Goal: Transaction & Acquisition: Purchase product/service

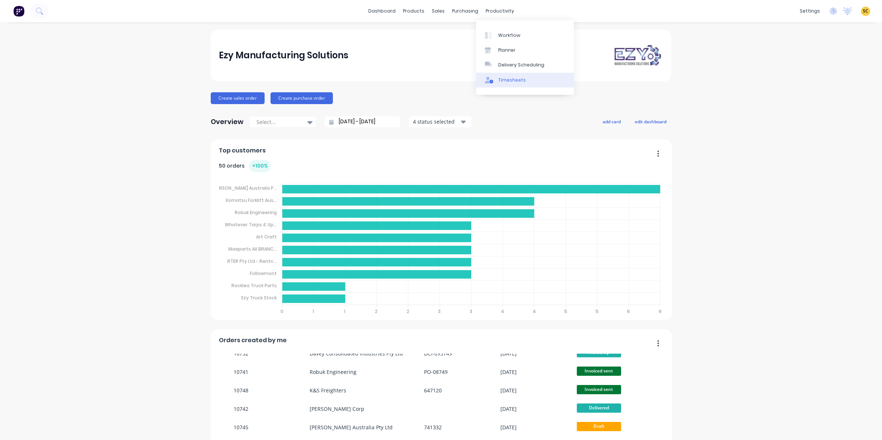
click at [525, 78] on link "Timesheets" at bounding box center [525, 80] width 98 height 15
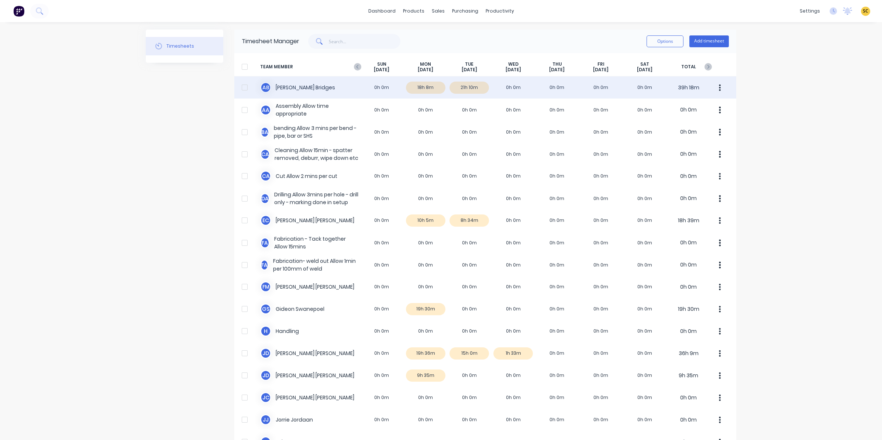
click at [466, 86] on div "A B [PERSON_NAME] 0h 0m 18h 8m 21h 10m 0h 0m 0h 0m 0h 0m 0h 0m 39h 18m" at bounding box center [485, 87] width 502 height 22
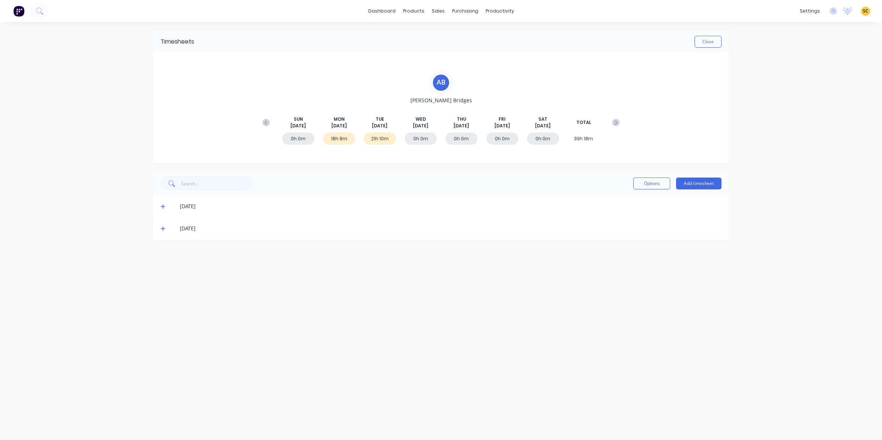
click at [162, 205] on icon at bounding box center [162, 206] width 5 height 5
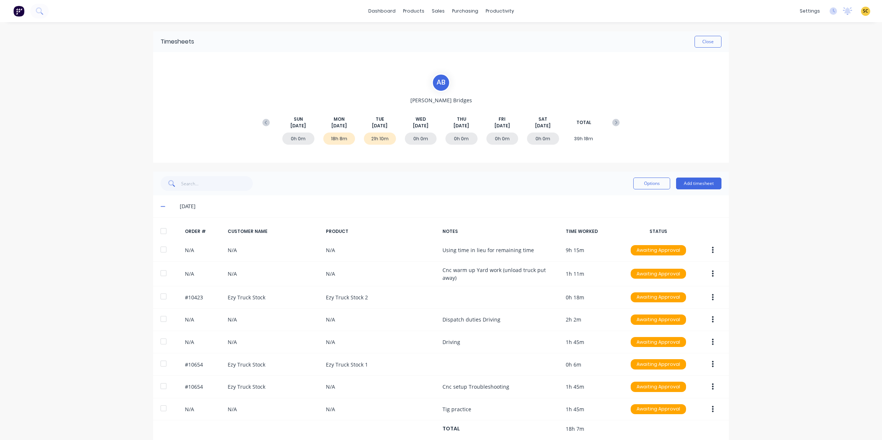
click at [160, 205] on icon at bounding box center [162, 206] width 5 height 5
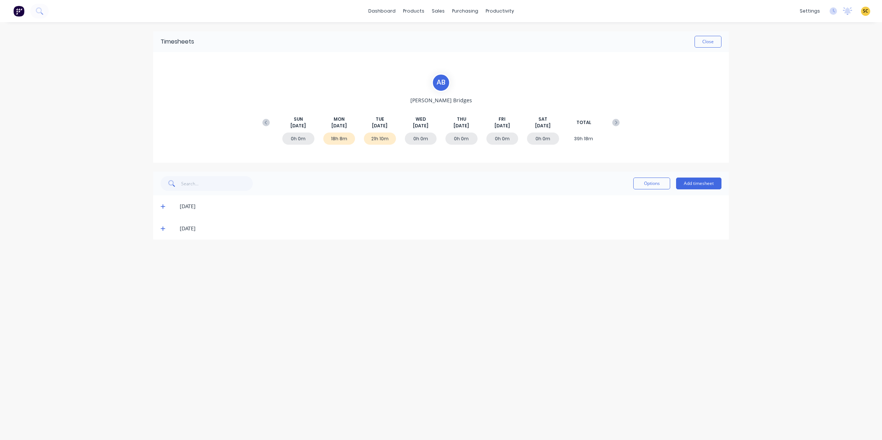
click at [162, 226] on icon at bounding box center [162, 228] width 5 height 5
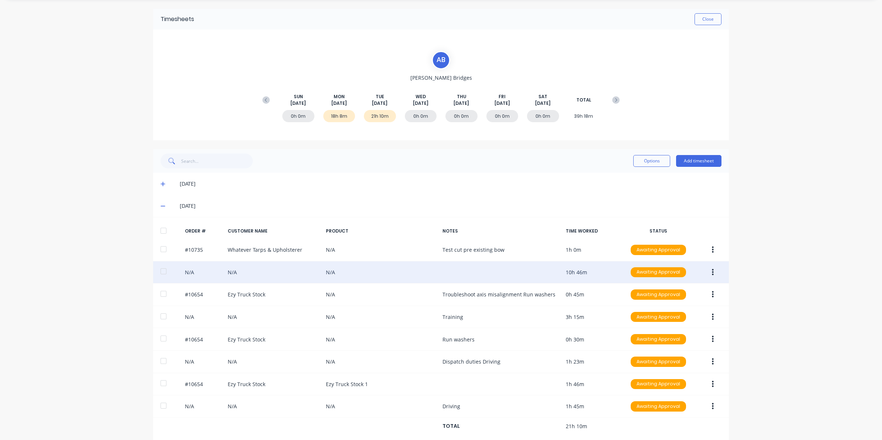
scroll to position [34, 0]
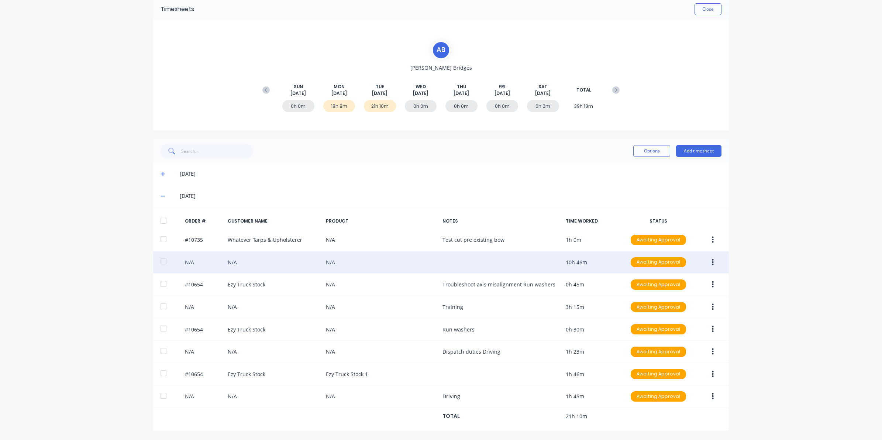
click at [708, 265] on button "button" at bounding box center [712, 262] width 17 height 13
click at [668, 312] on div "Edit" at bounding box center [686, 311] width 57 height 11
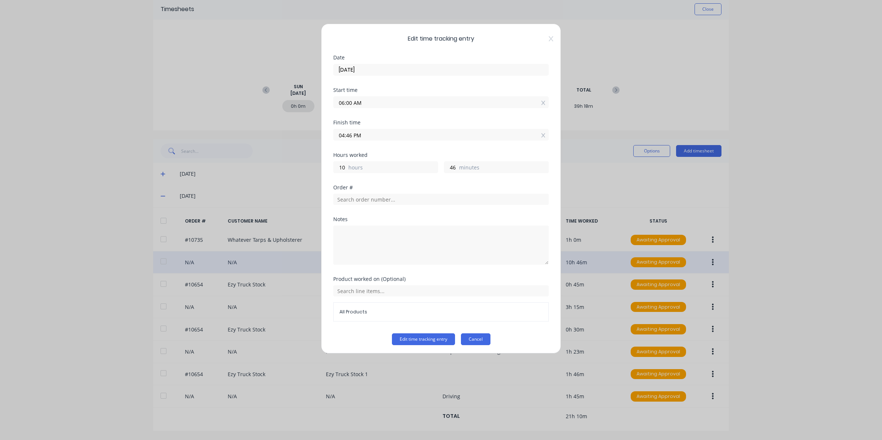
click at [475, 340] on button "Cancel" at bounding box center [476, 339] width 30 height 12
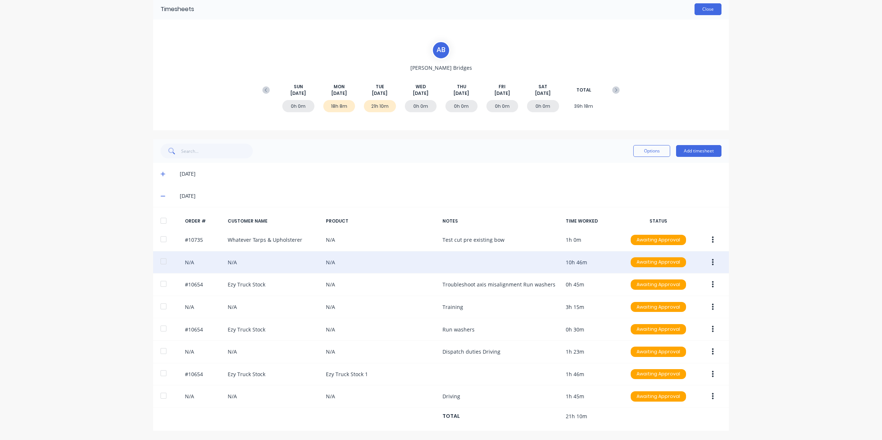
click at [712, 8] on button "Close" at bounding box center [707, 9] width 27 height 12
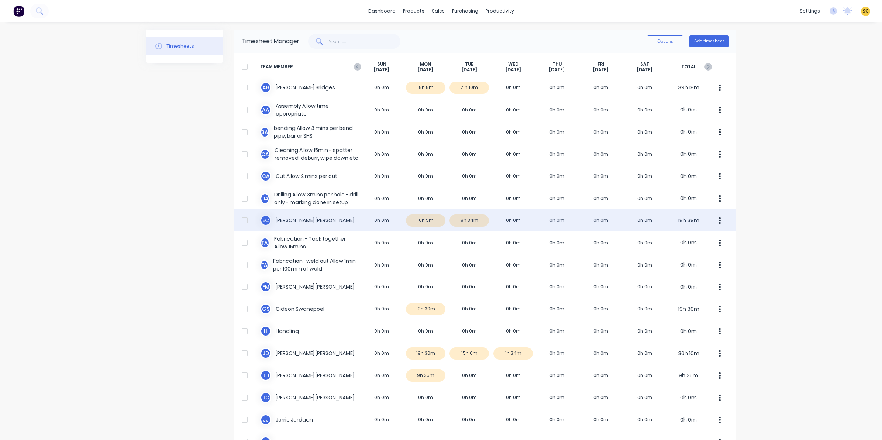
click at [467, 216] on div "E C Erik Coetzee 0h 0m 10h 5m 8h 34m 0h 0m 0h 0m 0h 0m 0h 0m 18h 39m" at bounding box center [485, 220] width 502 height 22
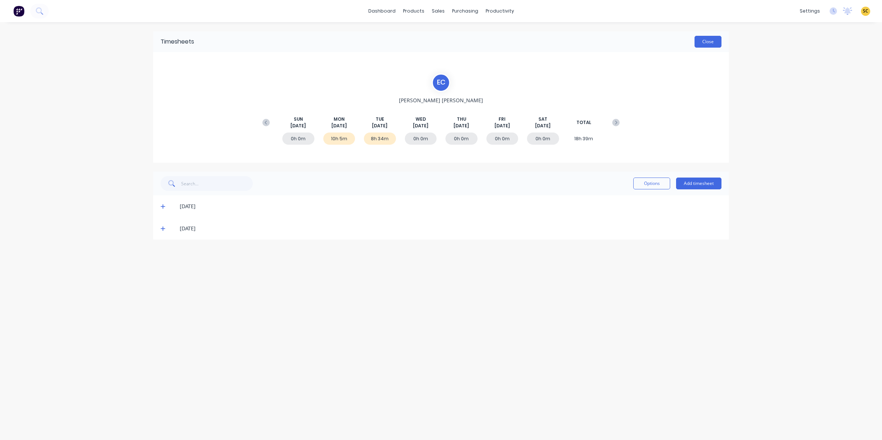
click at [701, 41] on button "Close" at bounding box center [707, 42] width 27 height 12
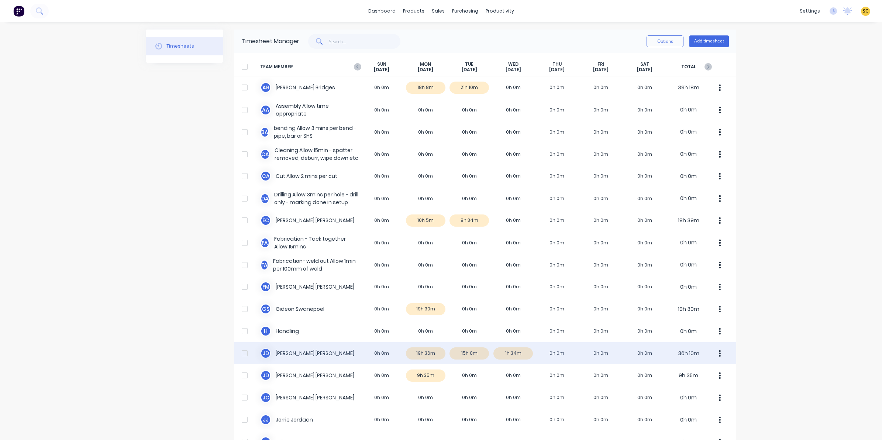
click at [471, 355] on div "J D Joel De Vries 0h 0m 19h 36m 15h 0m 1h 34m 0h 0m 0h 0m 0h 0m 36h 10m" at bounding box center [485, 353] width 502 height 22
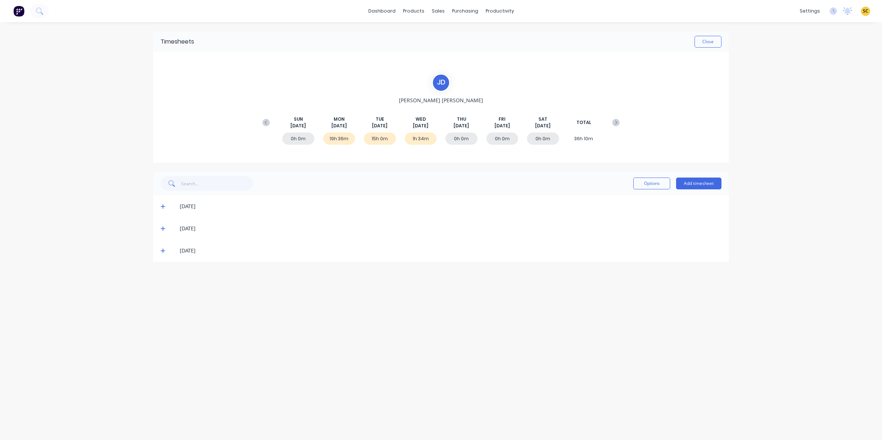
click at [163, 228] on icon at bounding box center [162, 229] width 4 height 4
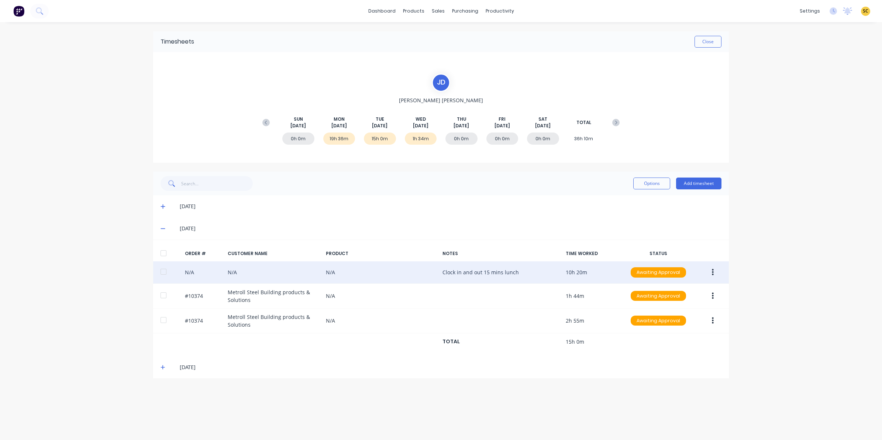
click at [714, 275] on button "button" at bounding box center [712, 272] width 17 height 13
click at [682, 322] on div "Edit" at bounding box center [686, 321] width 57 height 11
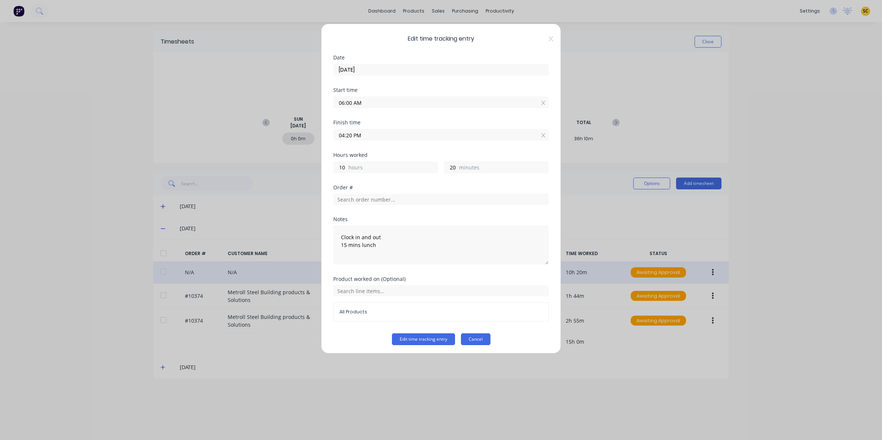
click at [467, 340] on button "Cancel" at bounding box center [476, 339] width 30 height 12
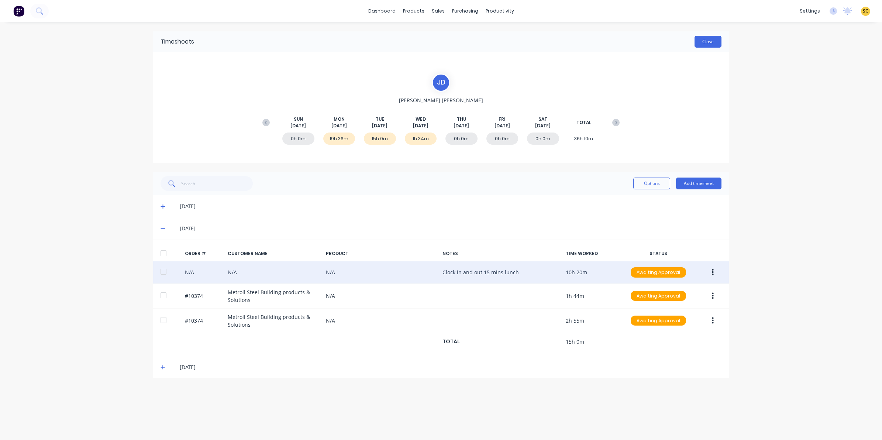
click at [709, 44] on button "Close" at bounding box center [707, 42] width 27 height 12
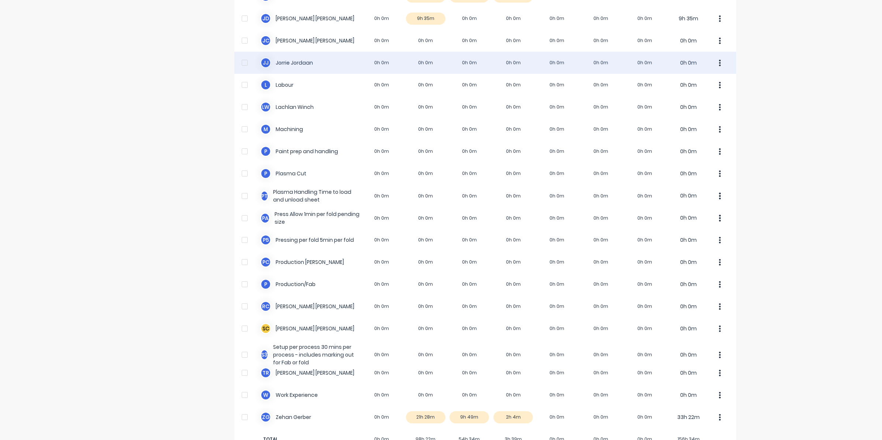
scroll to position [379, 0]
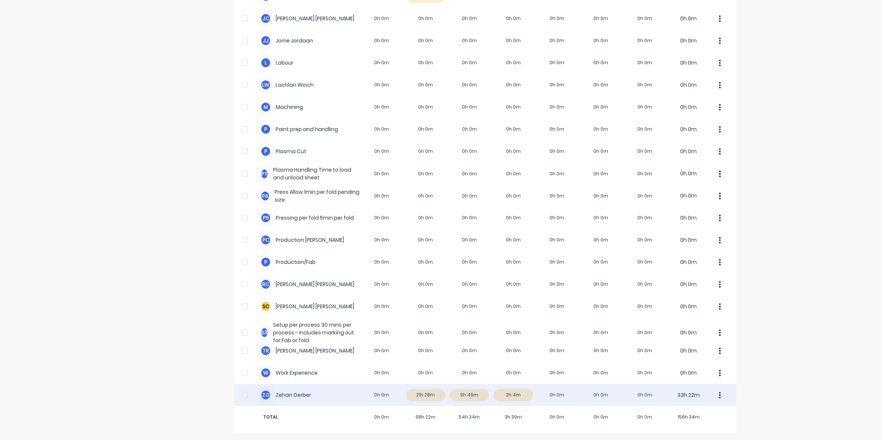
click at [471, 398] on div "Z G Zehan Gerber 0h 0m 21h 28m 9h 49m 2h 4m 0h 0m 0h 0m 0h 0m 33h 22m" at bounding box center [485, 395] width 502 height 22
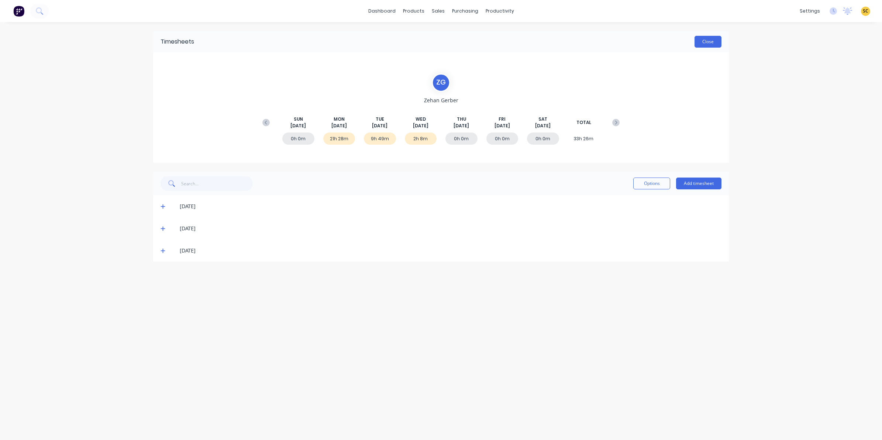
click at [715, 42] on button "Close" at bounding box center [707, 42] width 27 height 12
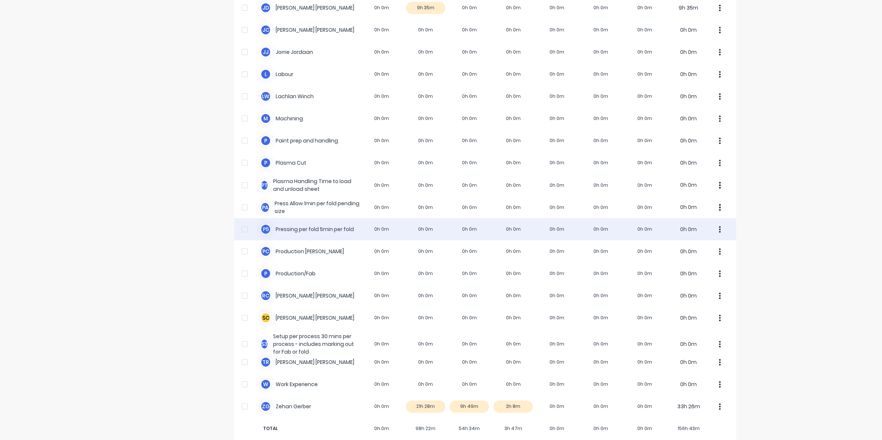
scroll to position [379, 0]
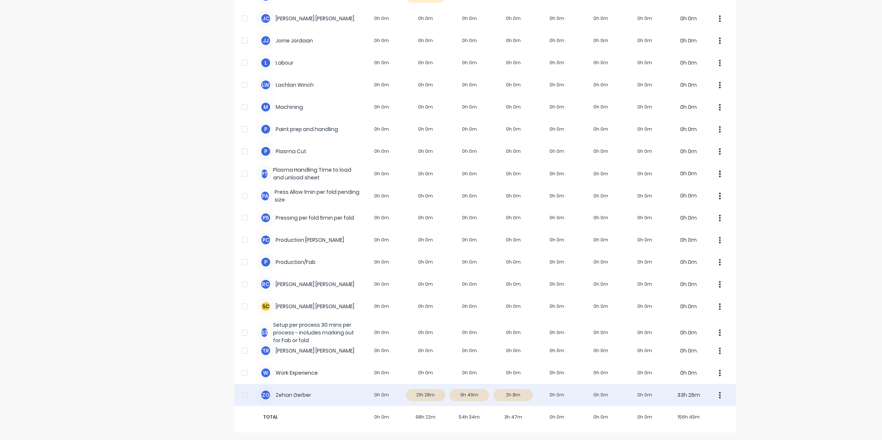
click at [509, 395] on div "Z G Zehan Gerber 0h 0m 21h 28m 9h 49m 2h 8m 0h 0m 0h 0m 0h 0m 33h 26m" at bounding box center [485, 395] width 502 height 22
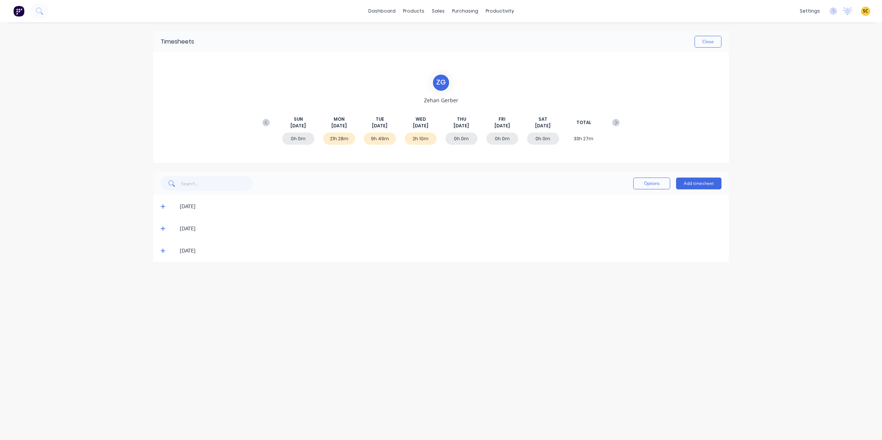
click at [162, 252] on icon at bounding box center [162, 250] width 5 height 5
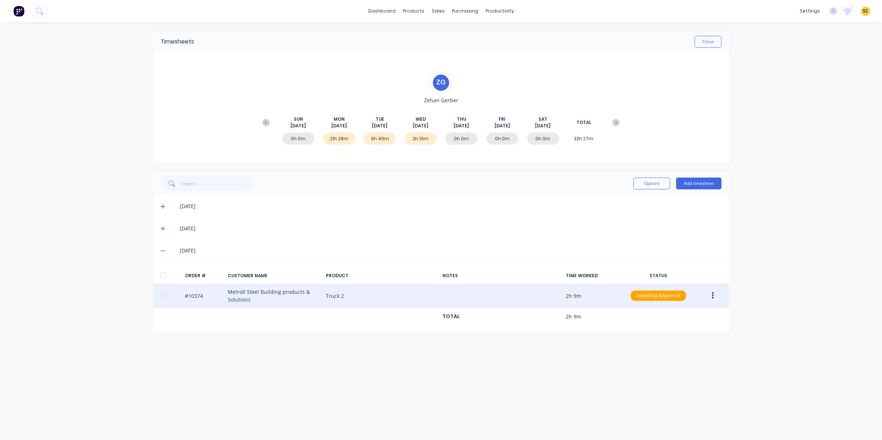
click at [713, 291] on button "button" at bounding box center [712, 295] width 17 height 13
click at [686, 342] on div "Edit" at bounding box center [686, 344] width 57 height 11
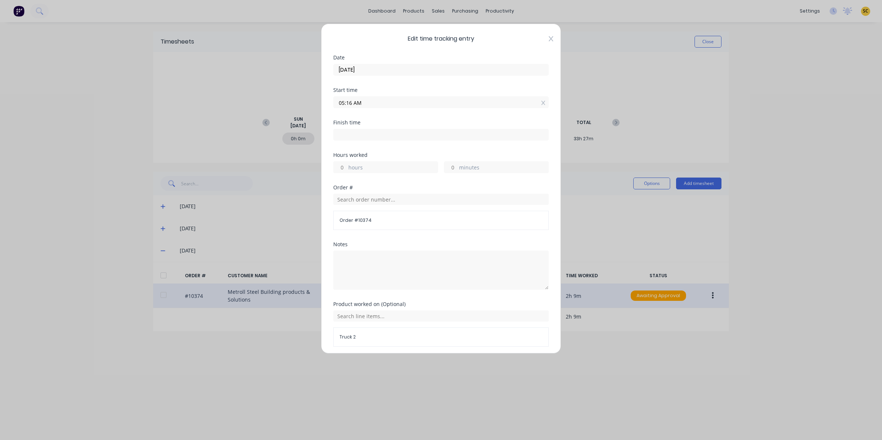
click at [549, 37] on icon at bounding box center [551, 38] width 4 height 5
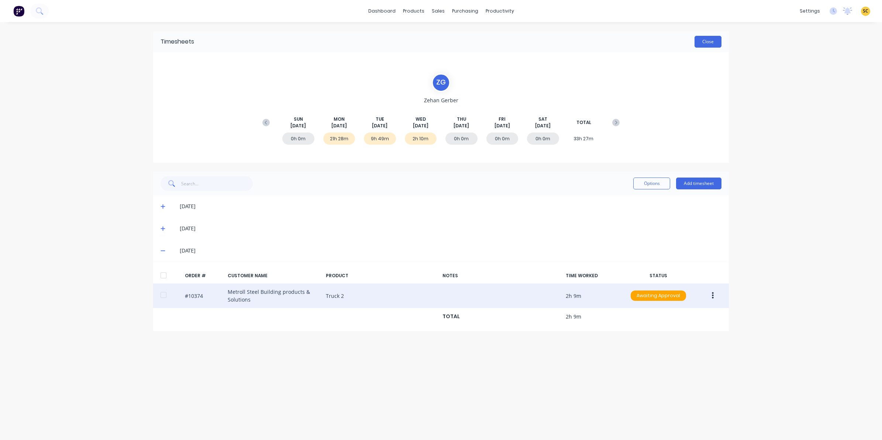
click at [707, 37] on button "Close" at bounding box center [707, 42] width 27 height 12
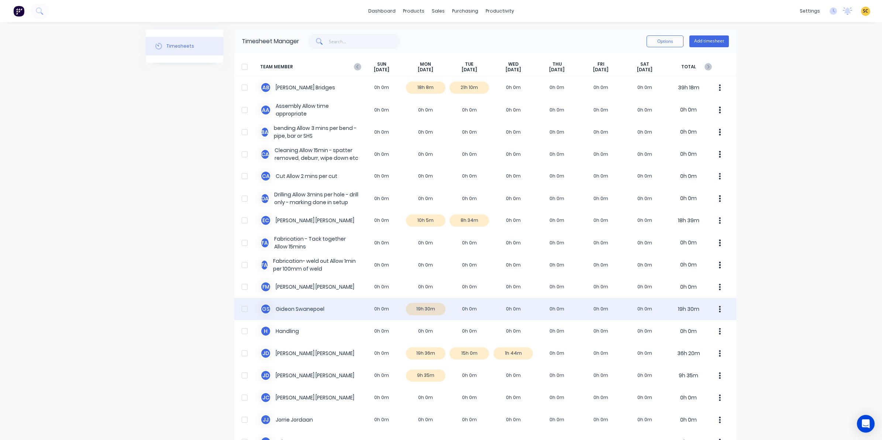
click at [473, 311] on div "[PERSON_NAME] 0h 0m 19h 30m 0h 0m 0h 0m 0h 0m 0h 0m 0h 0m 19h 30m" at bounding box center [485, 309] width 502 height 22
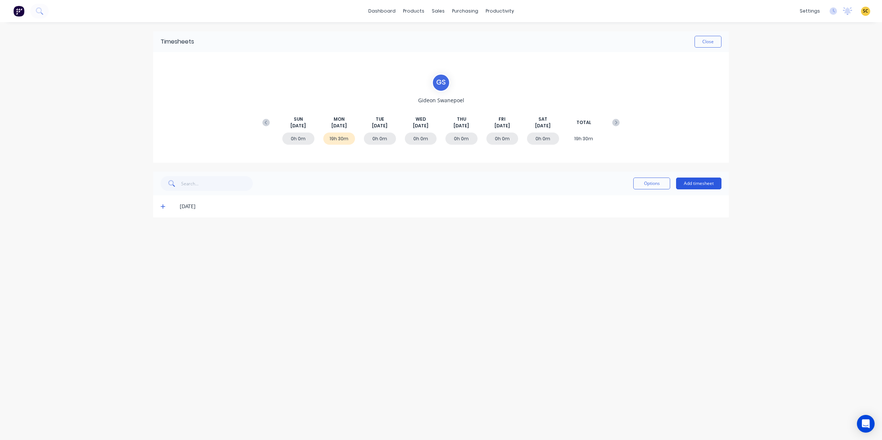
click at [689, 187] on button "Add timesheet" at bounding box center [698, 183] width 45 height 12
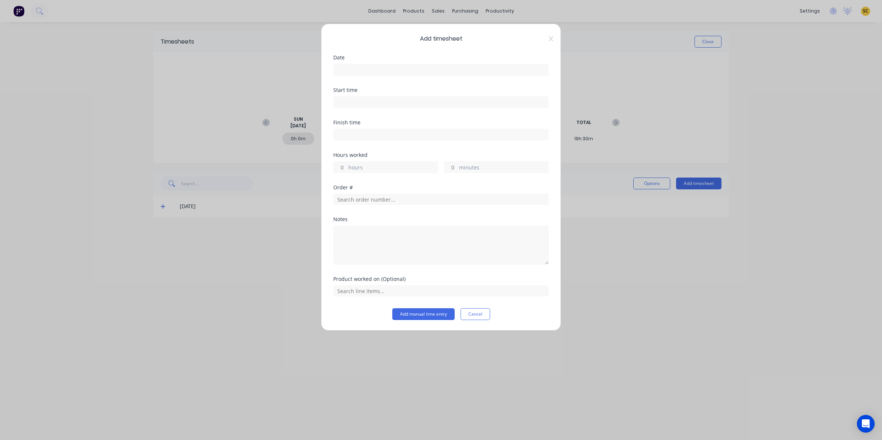
click at [373, 74] on input at bounding box center [441, 69] width 215 height 11
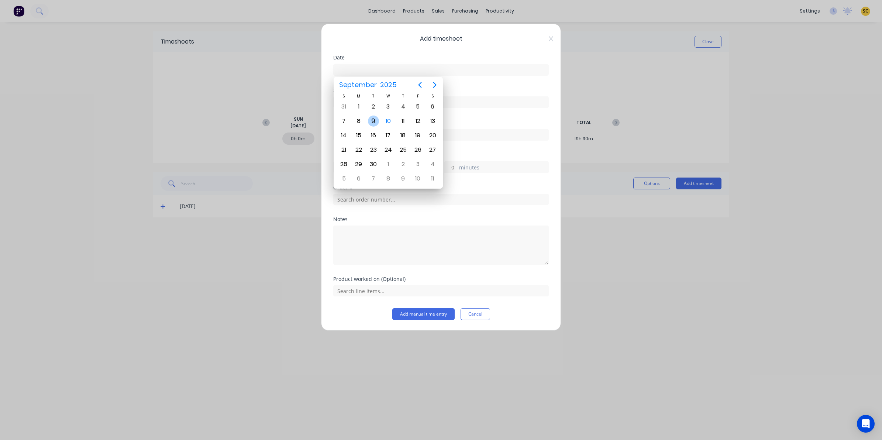
click at [374, 122] on div "9" at bounding box center [373, 120] width 11 height 11
type input "[DATE]"
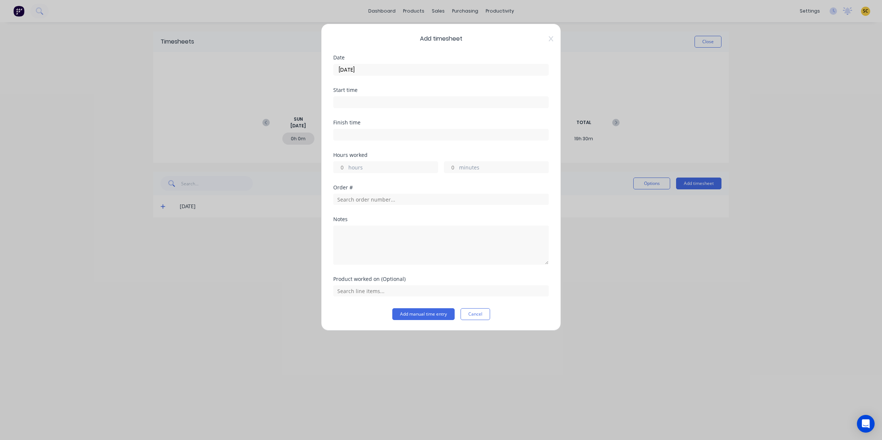
click at [369, 111] on div "Start time" at bounding box center [440, 103] width 215 height 32
click at [368, 107] on label at bounding box center [440, 102] width 215 height 12
click at [368, 107] on input at bounding box center [441, 102] width 215 height 11
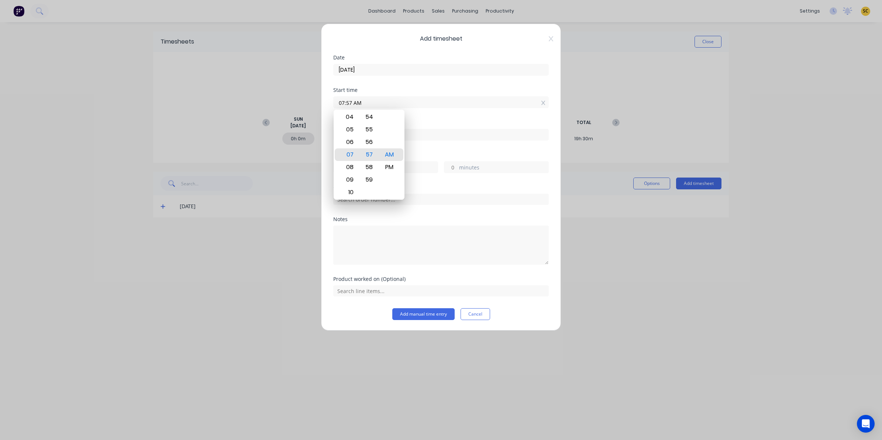
drag, startPoint x: 372, startPoint y: 102, endPoint x: 232, endPoint y: 112, distance: 140.5
click at [233, 112] on div "Add timesheet Date [DATE] Start time 07:57 AM Finish time Hours worked hours mi…" at bounding box center [441, 220] width 882 height 440
type input "06:00 AM"
click at [449, 131] on input at bounding box center [441, 134] width 215 height 11
type input "07:57 AM"
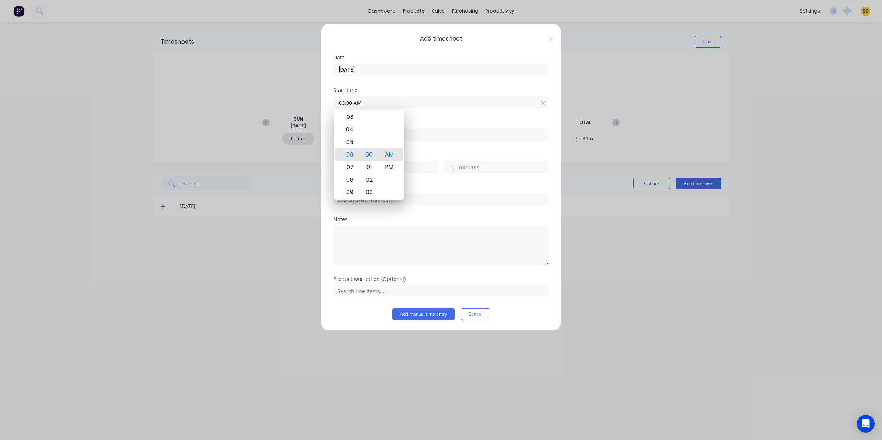
type input "1"
type input "57"
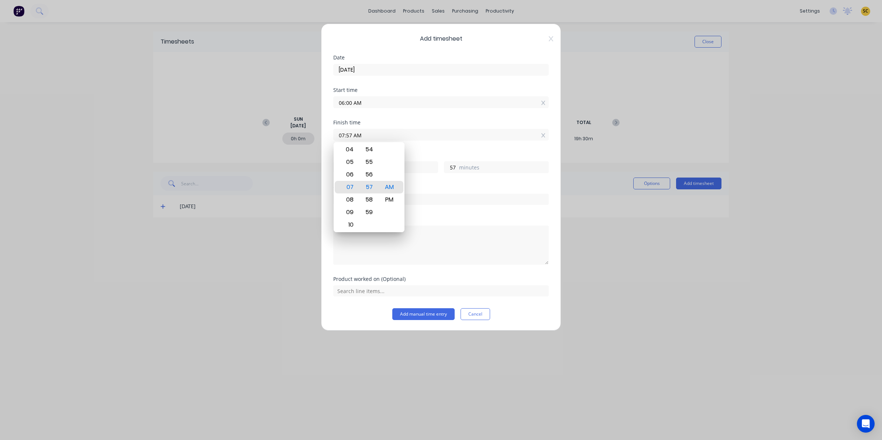
drag, startPoint x: 447, startPoint y: 130, endPoint x: 225, endPoint y: 139, distance: 222.3
click at [225, 138] on div "Add timesheet Date [DATE] Start time 06:00 AM Finish time 07:57 AM Hours worked…" at bounding box center [441, 220] width 882 height 440
type input "04:00 AM"
type input "22"
type input "0"
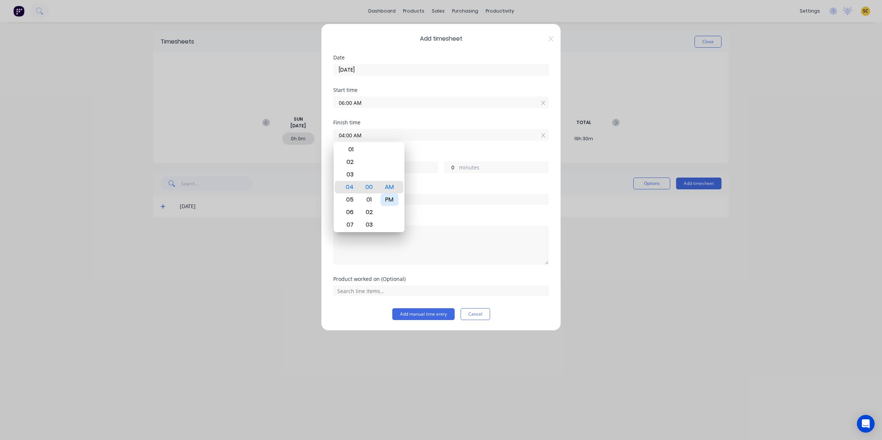
click at [388, 200] on div "PM" at bounding box center [389, 199] width 18 height 13
type input "04:00 PM"
type input "10"
click at [427, 237] on textarea at bounding box center [440, 244] width 215 height 39
click at [419, 260] on textarea at bounding box center [440, 244] width 215 height 39
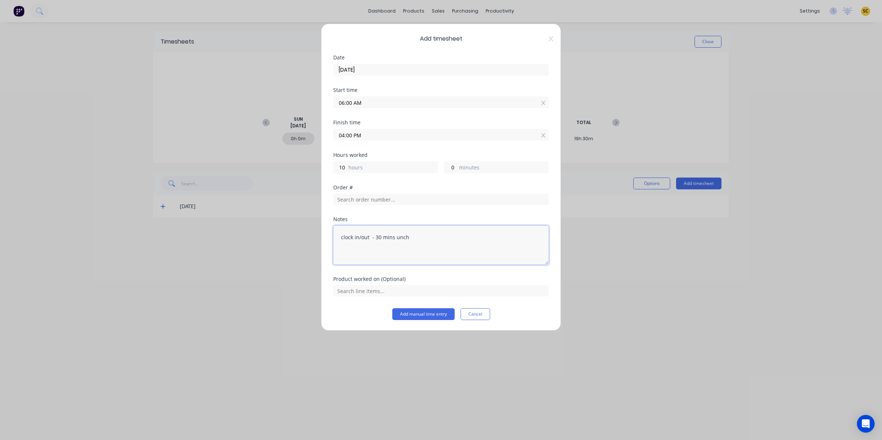
click at [395, 235] on textarea "clock in/out - 30 mins unch" at bounding box center [440, 244] width 215 height 39
type textarea "clock in/out - 30 mins lunch"
click at [398, 310] on button "Add manual time entry" at bounding box center [423, 314] width 62 height 12
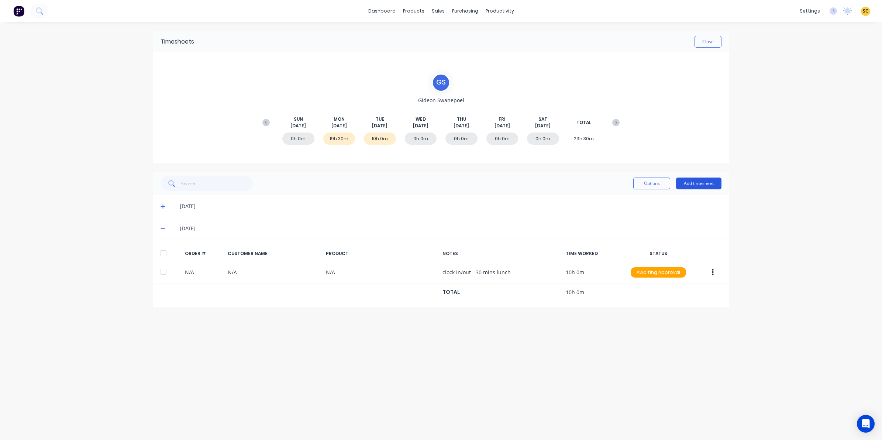
click at [687, 184] on button "Add timesheet" at bounding box center [698, 183] width 45 height 12
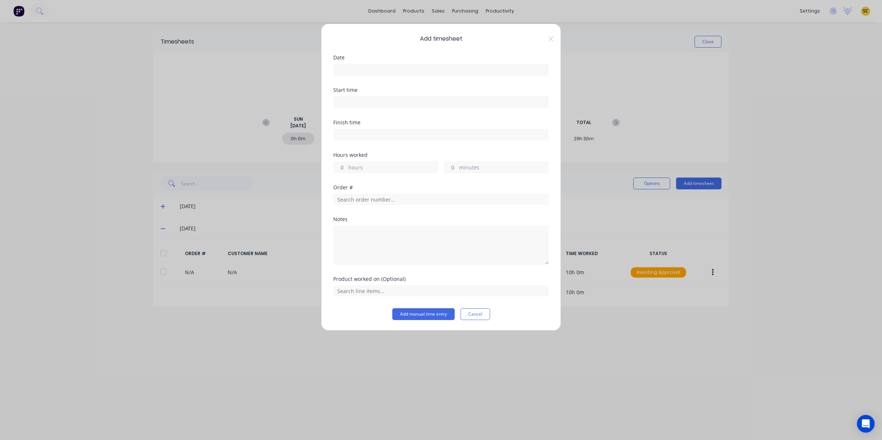
click at [371, 66] on input at bounding box center [441, 69] width 215 height 11
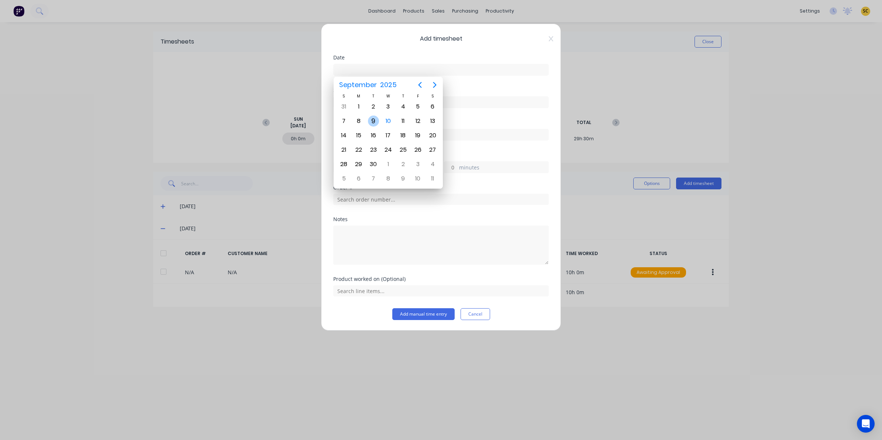
click at [375, 121] on div "9" at bounding box center [373, 120] width 11 height 11
type input "09/09/2025"
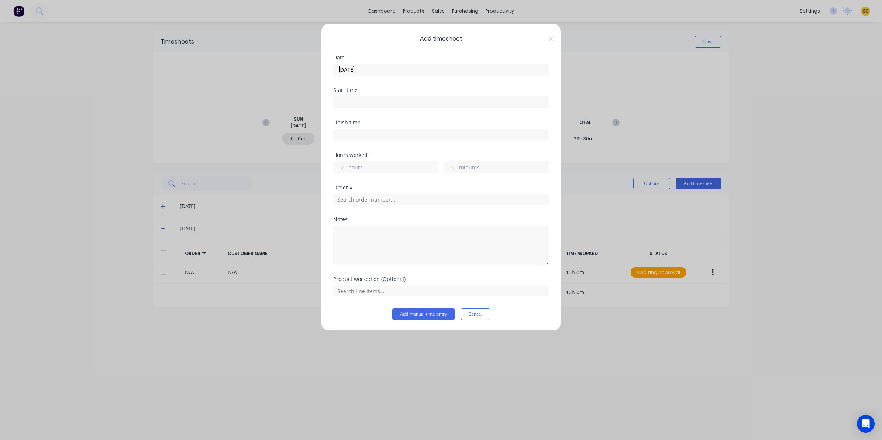
click at [369, 104] on input at bounding box center [441, 102] width 215 height 11
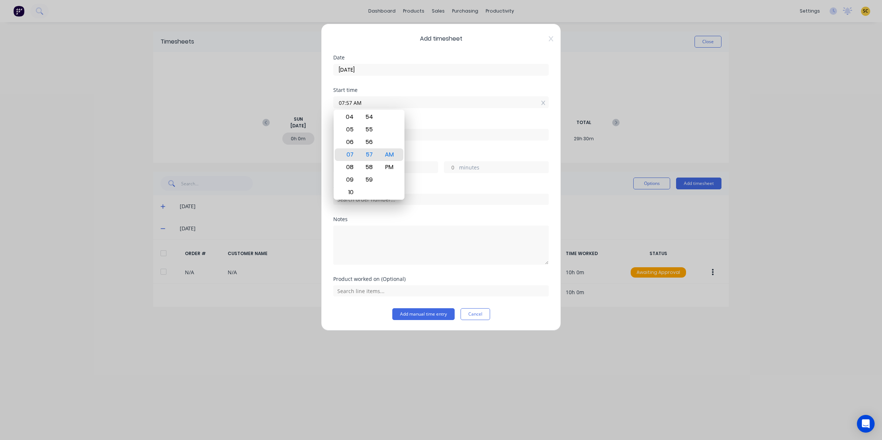
drag, startPoint x: 373, startPoint y: 100, endPoint x: 249, endPoint y: 107, distance: 123.8
click at [249, 107] on div "Add timesheet Date 09/09/2025 Start time 07:57 AM Finish time Hours worked hour…" at bounding box center [441, 220] width 882 height 440
type input "06:00 AM"
click at [477, 130] on input at bounding box center [441, 134] width 215 height 11
type input "07:57 AM"
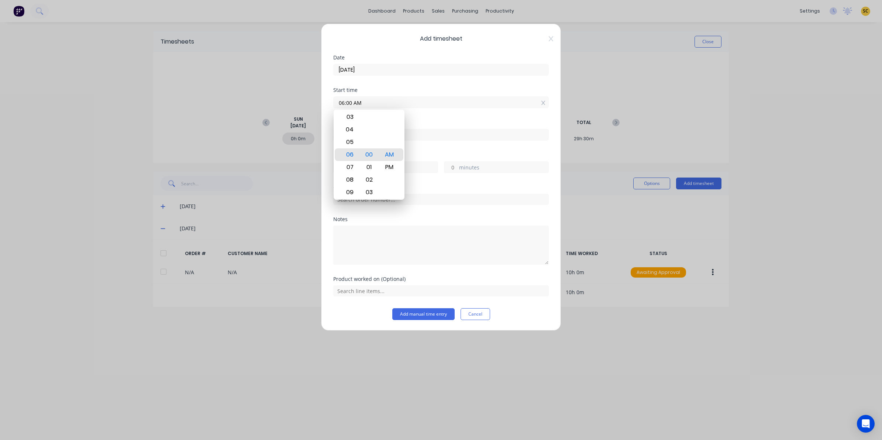
type input "1"
type input "57"
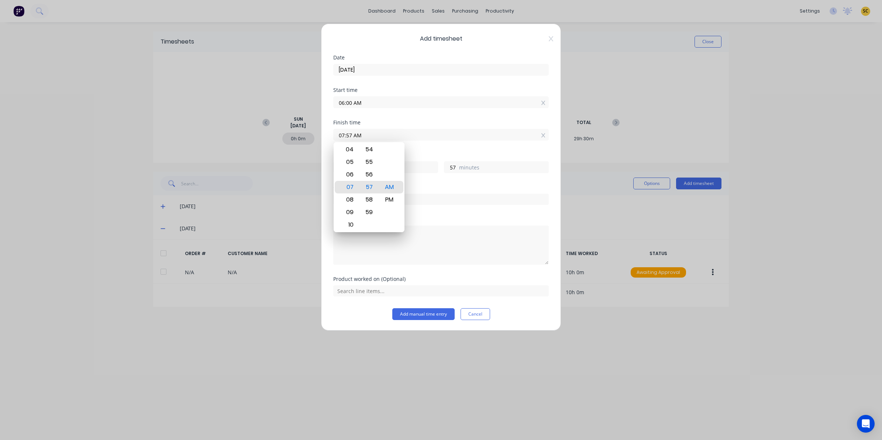
drag, startPoint x: 477, startPoint y: 130, endPoint x: 233, endPoint y: 121, distance: 244.0
click at [233, 121] on div "Add timesheet Date 09/09/2025 Start time 06:00 AM Finish time 07:57 AM Hours wo…" at bounding box center [441, 220] width 882 height 440
type input "03:30 AM"
type input "21"
type input "30"
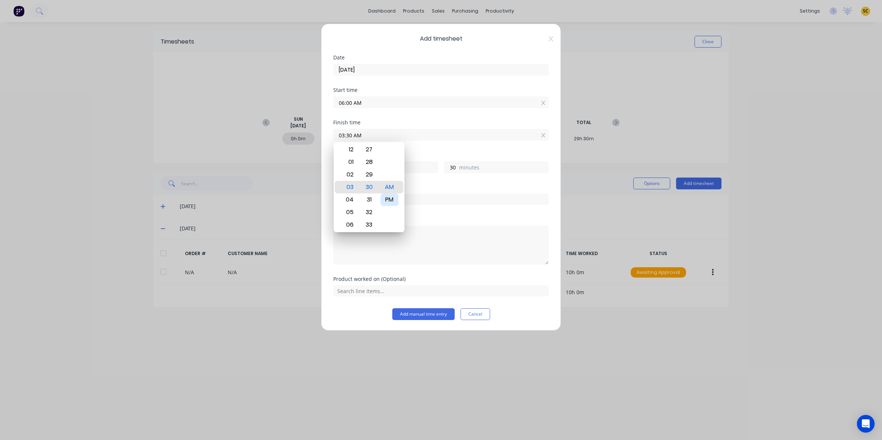
click at [387, 204] on div "PM" at bounding box center [389, 199] width 18 height 13
type input "03:30 PM"
type input "9"
click at [429, 225] on div at bounding box center [440, 244] width 215 height 41
click at [421, 206] on div "Order #" at bounding box center [440, 201] width 215 height 32
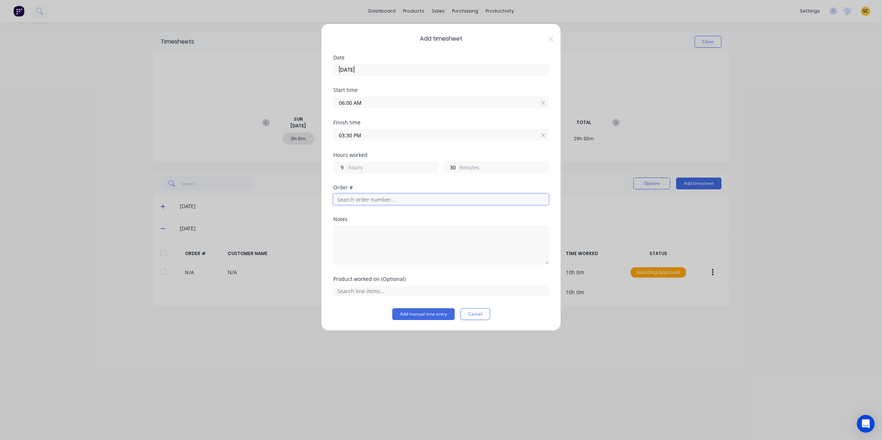
click at [417, 202] on input "text" at bounding box center [440, 199] width 215 height 11
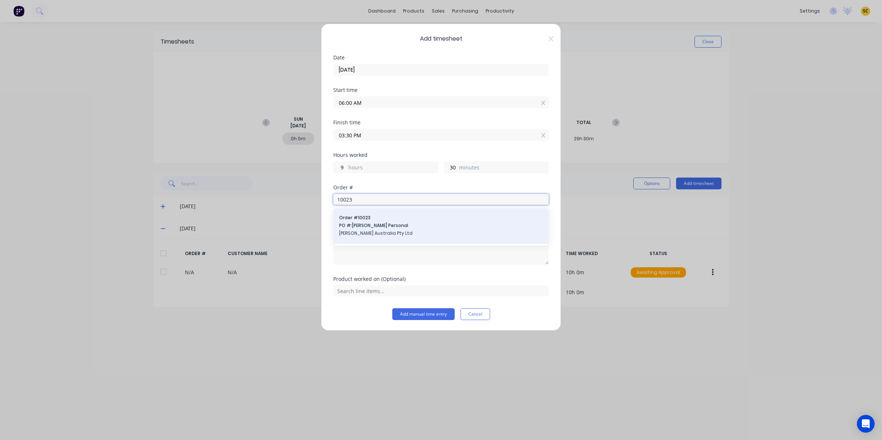
type input "10023"
click at [412, 225] on span "PO #: Andrew Personal" at bounding box center [441, 225] width 204 height 7
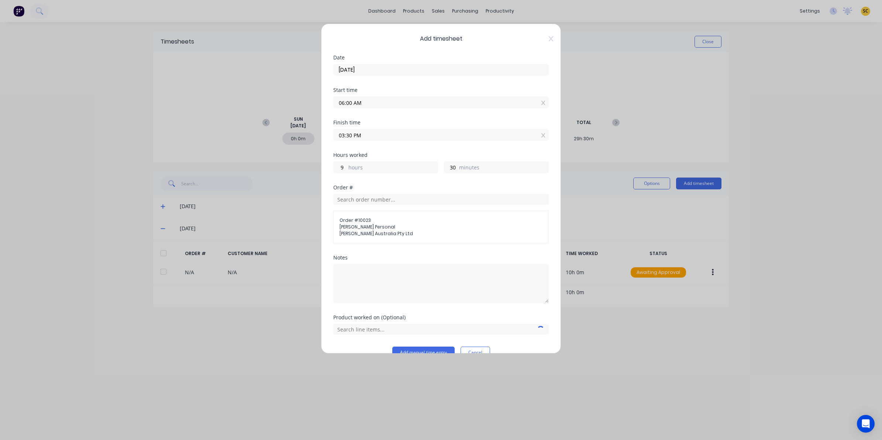
scroll to position [16, 0]
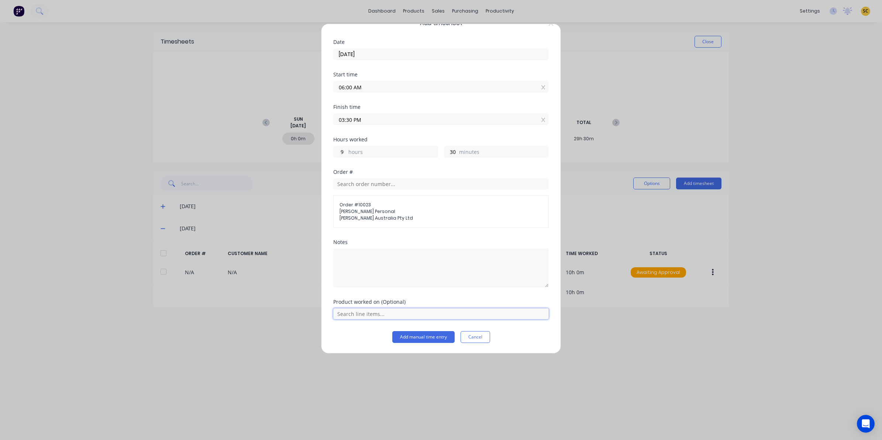
click at [390, 313] on input "text" at bounding box center [440, 313] width 215 height 11
click at [385, 291] on div "Trailer Rebuild" at bounding box center [440, 295] width 215 height 18
click at [402, 335] on button "Add manual time entry" at bounding box center [423, 337] width 62 height 12
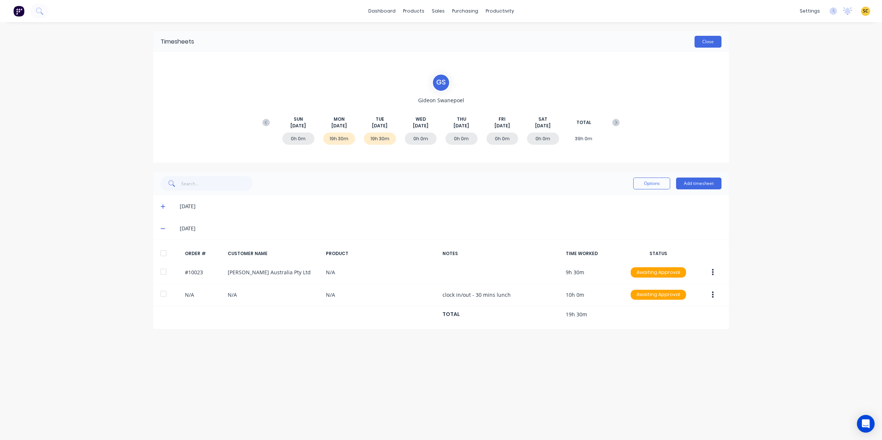
drag, startPoint x: 688, startPoint y: 41, endPoint x: 705, endPoint y: 37, distance: 17.4
click at [689, 41] on div "Close" at bounding box center [457, 42] width 527 height 12
click at [705, 36] on button "Close" at bounding box center [707, 42] width 27 height 12
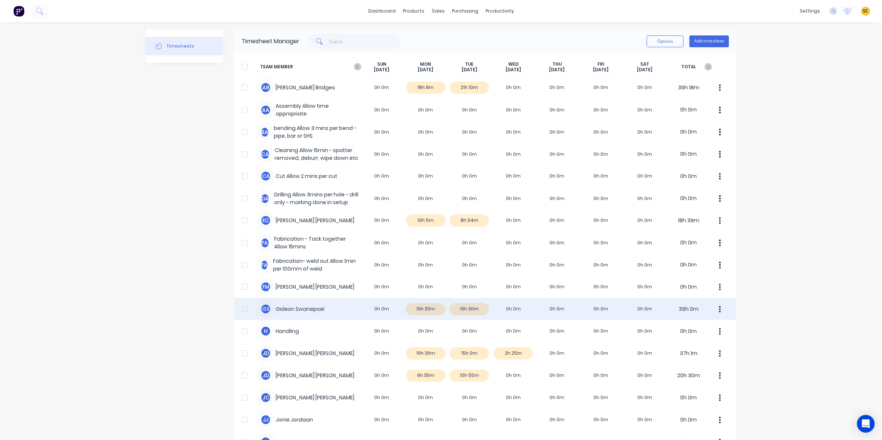
click at [463, 304] on div "G S Gideon Swanepoel 0h 0m 19h 30m 19h 30m 0h 0m 0h 0m 0h 0m 0h 0m 39h 0m" at bounding box center [485, 309] width 502 height 22
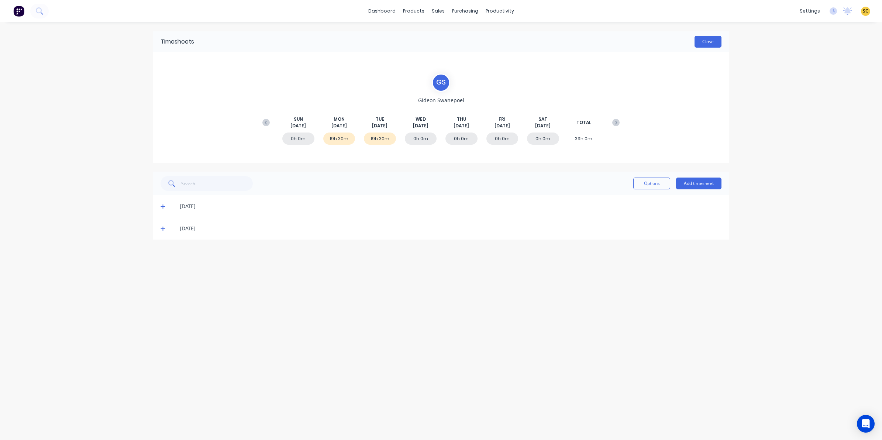
click at [707, 43] on button "Close" at bounding box center [707, 42] width 27 height 12
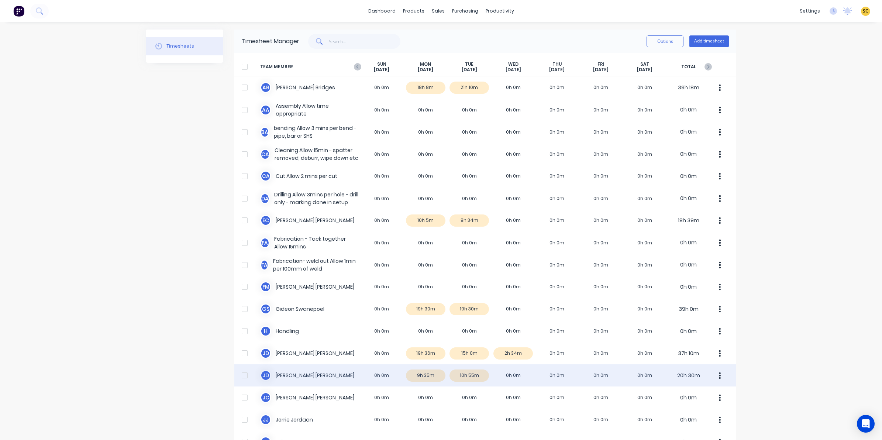
click at [474, 376] on div "J d Johan de Lange 0h 0m 9h 35m 10h 55m 0h 0m 0h 0m 0h 0m 0h 0m 20h 30m" at bounding box center [485, 375] width 502 height 22
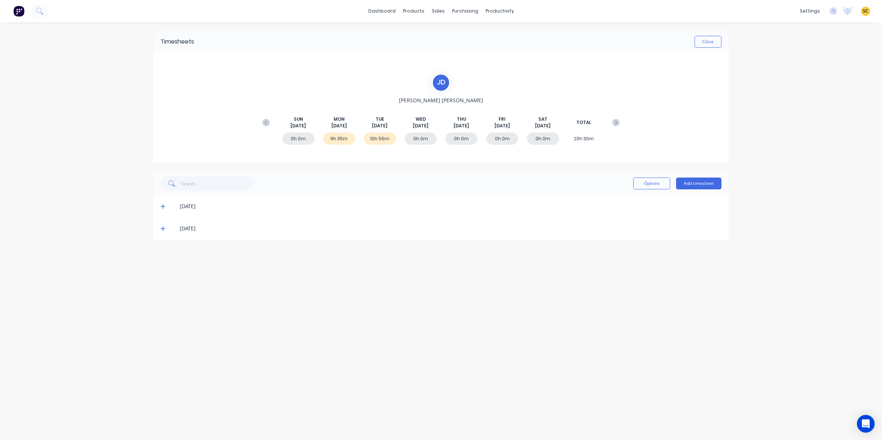
click at [166, 228] on span at bounding box center [163, 228] width 7 height 7
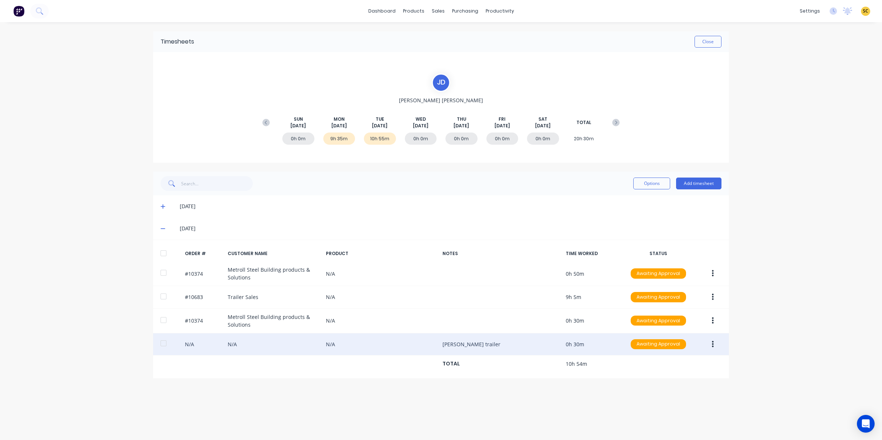
click at [540, 343] on div "N/A N/A N/A Andrew vawdrey trailer 0h 30m Awaiting Approval" at bounding box center [441, 344] width 576 height 23
click at [712, 343] on icon "button" at bounding box center [713, 344] width 2 height 8
click at [685, 391] on div "Edit" at bounding box center [686, 393] width 57 height 11
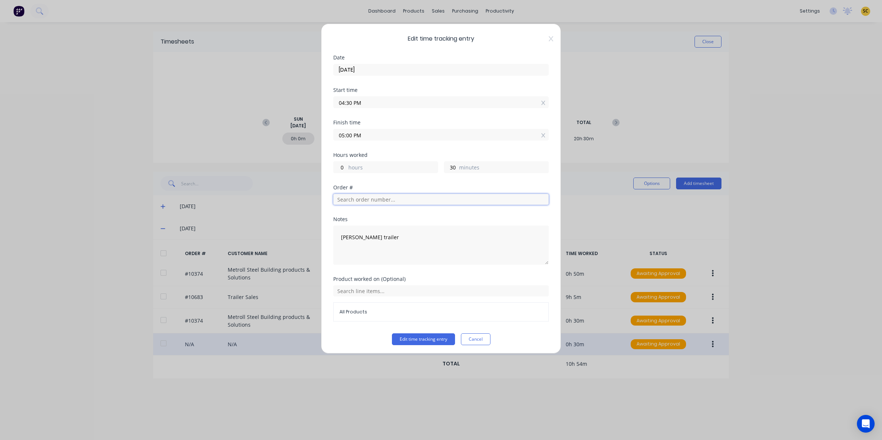
click at [360, 200] on input "text" at bounding box center [440, 199] width 215 height 11
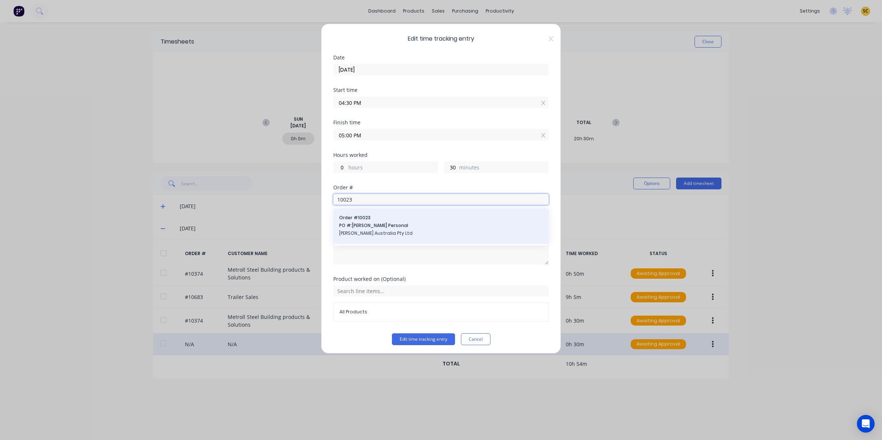
type input "10023"
click at [354, 222] on div "Order # 10023 PO #: Andrew Personal Vawdrey Australia Pty Ltd" at bounding box center [441, 226] width 204 height 24
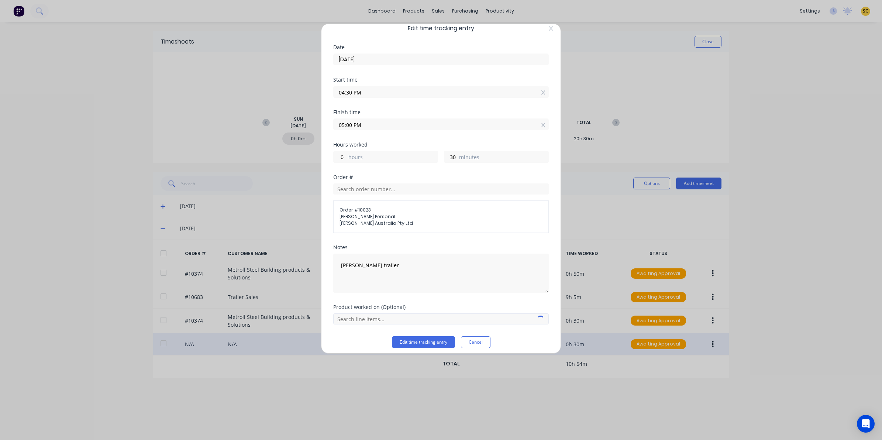
scroll to position [16, 0]
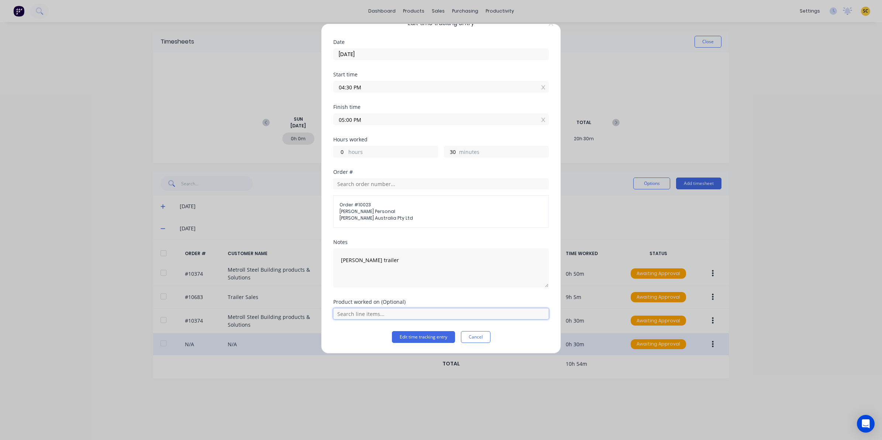
click at [390, 318] on input "text" at bounding box center [440, 313] width 215 height 11
click at [364, 297] on span "Trailer Rebuild" at bounding box center [447, 295] width 192 height 7
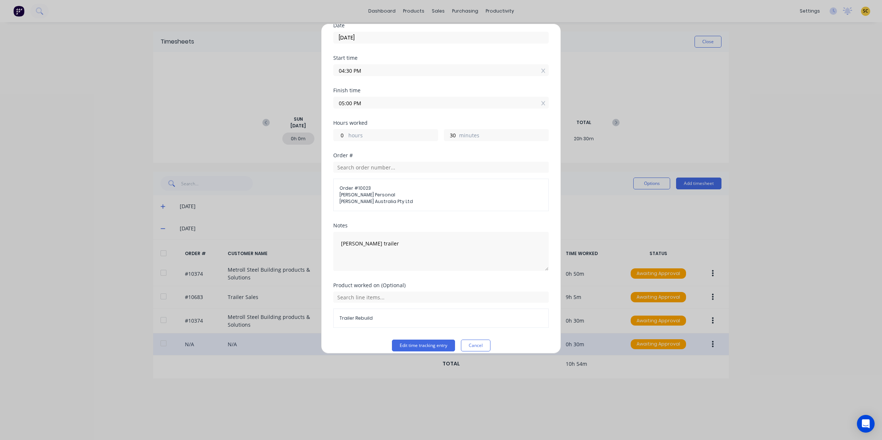
scroll to position [41, 0]
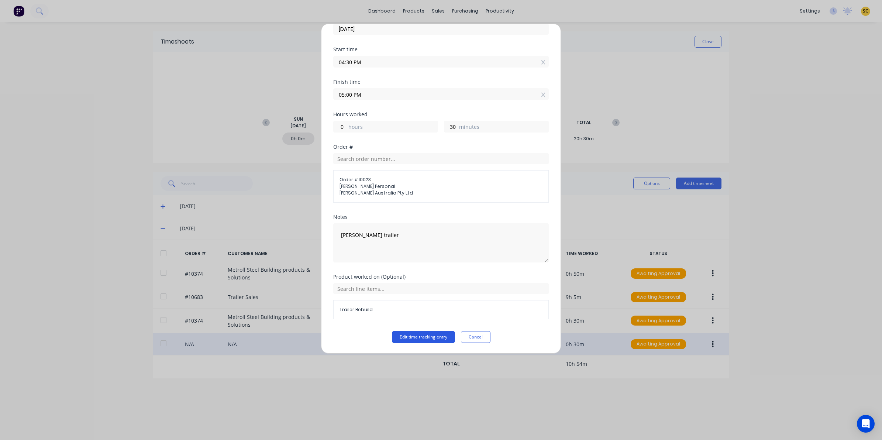
click at [398, 336] on button "Edit time tracking entry" at bounding box center [423, 337] width 63 height 12
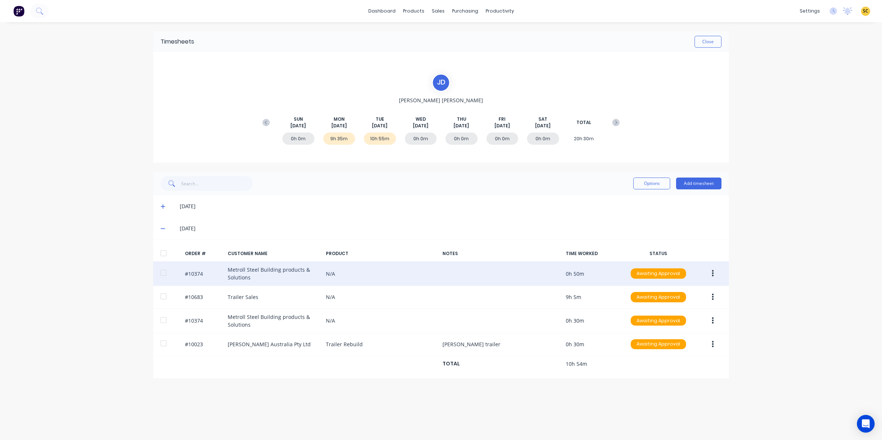
click at [713, 274] on button "button" at bounding box center [712, 273] width 17 height 13
click at [692, 323] on div "Edit" at bounding box center [686, 322] width 57 height 11
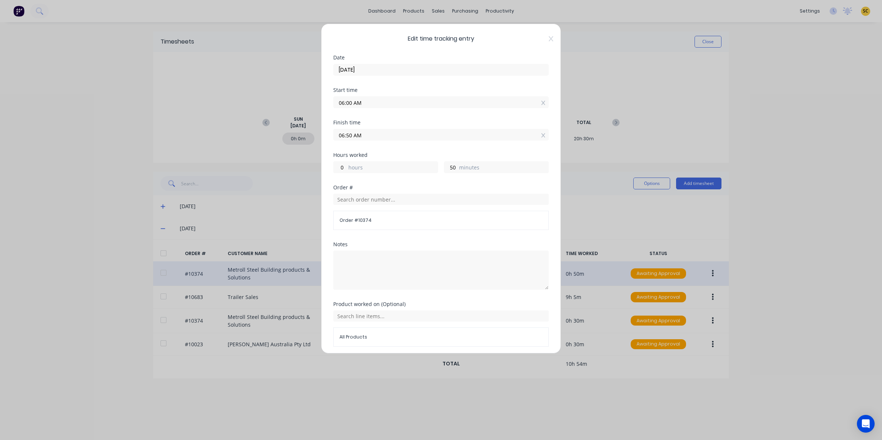
click at [549, 40] on icon at bounding box center [551, 39] width 4 height 6
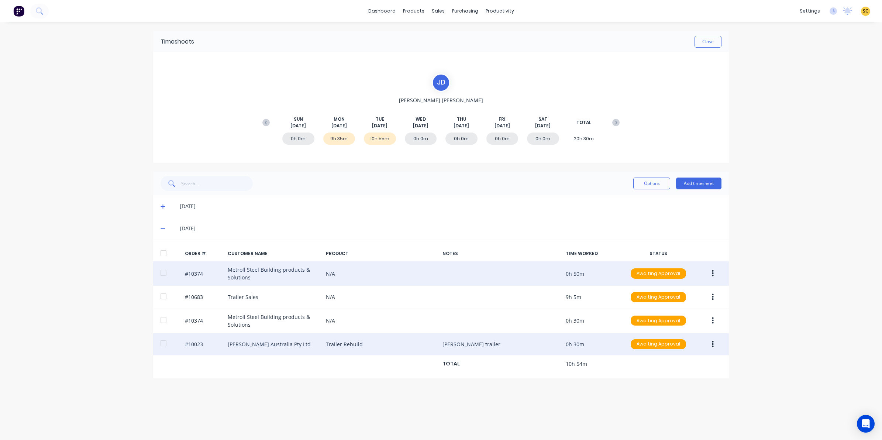
click at [712, 345] on icon "button" at bounding box center [713, 344] width 2 height 8
click at [681, 390] on div "Edit" at bounding box center [686, 393] width 57 height 11
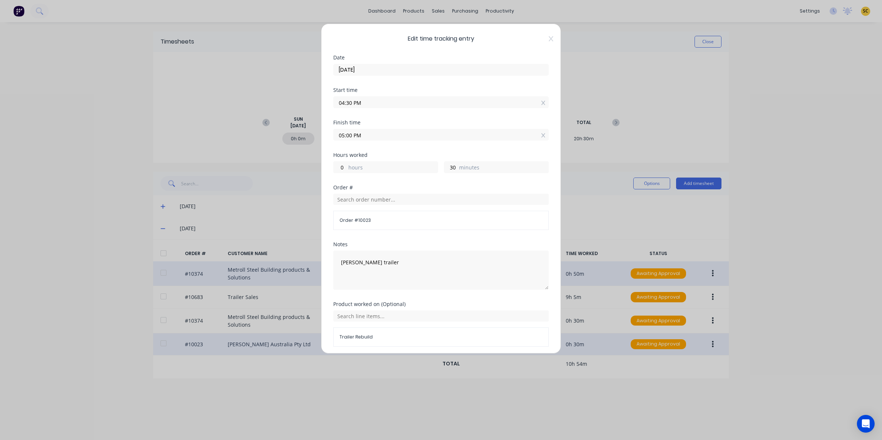
click at [546, 42] on div "Edit time tracking entry Date 09/09/2025 Start time 04:30 PM Finish time 05:00 …" at bounding box center [441, 189] width 240 height 330
click at [549, 41] on icon at bounding box center [551, 39] width 4 height 6
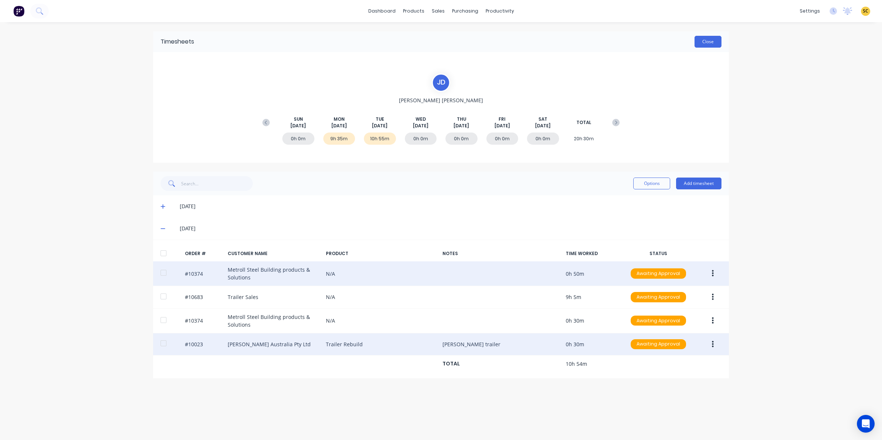
click at [709, 43] on button "Close" at bounding box center [707, 42] width 27 height 12
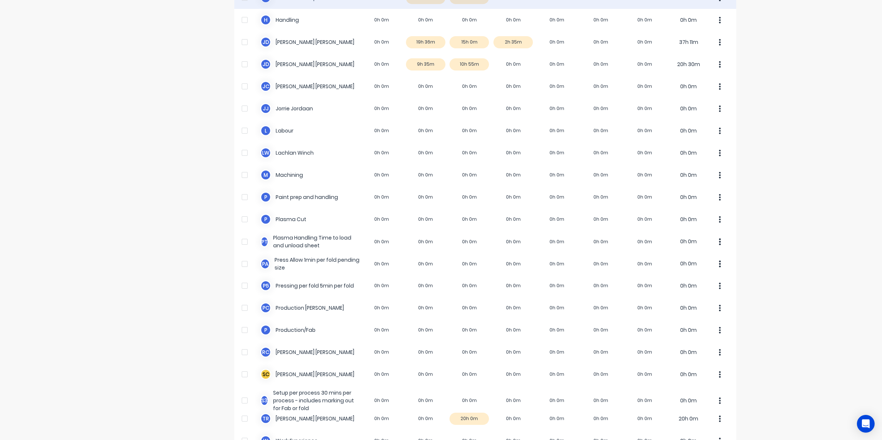
scroll to position [323, 0]
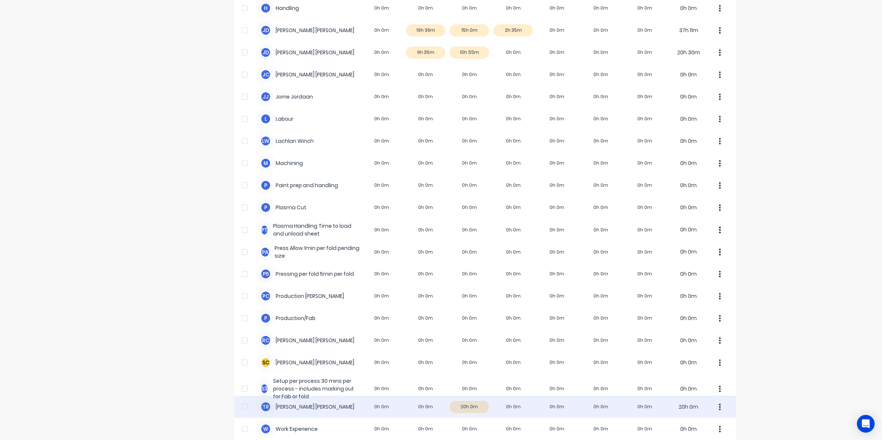
click at [461, 402] on div "T R Timothy Rademacher 0h 0m 0h 0m 20h 0m 0h 0m 0h 0m 0h 0m 0h 0m 20h 0m" at bounding box center [485, 406] width 502 height 22
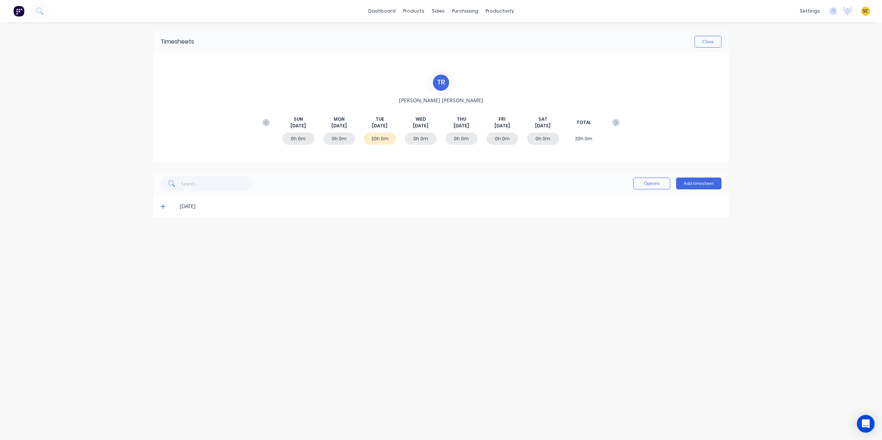
click at [161, 207] on icon at bounding box center [162, 206] width 5 height 5
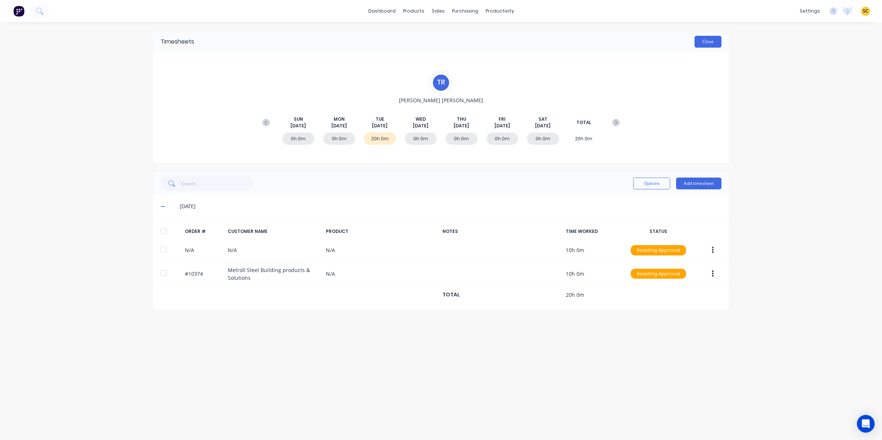
click at [711, 41] on button "Close" at bounding box center [707, 42] width 27 height 12
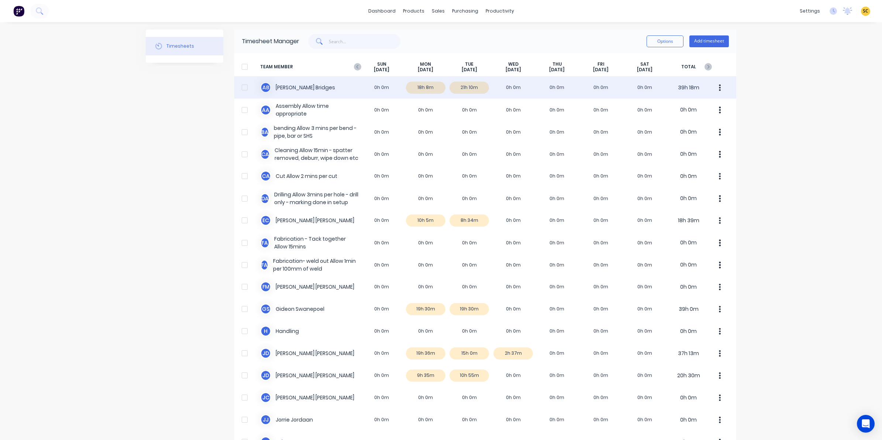
click at [477, 91] on div "A B Ashley Bridges 0h 0m 18h 8m 21h 10m 0h 0m 0h 0m 0h 0m 0h 0m 39h 18m" at bounding box center [485, 87] width 502 height 22
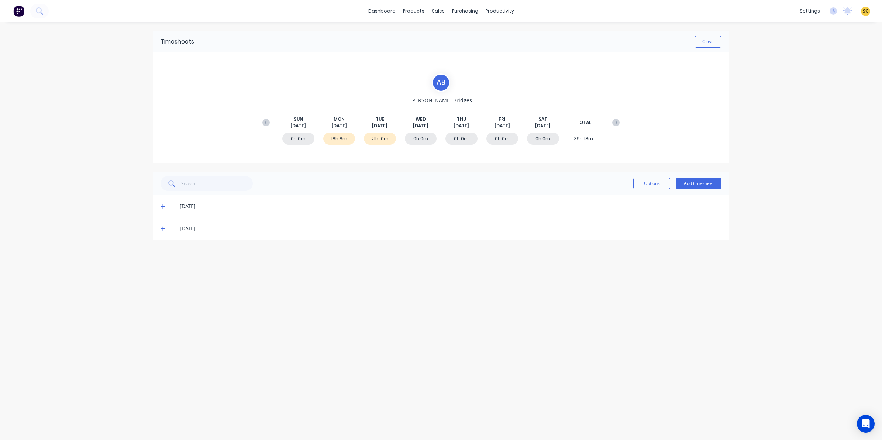
click at [162, 204] on icon at bounding box center [162, 206] width 5 height 5
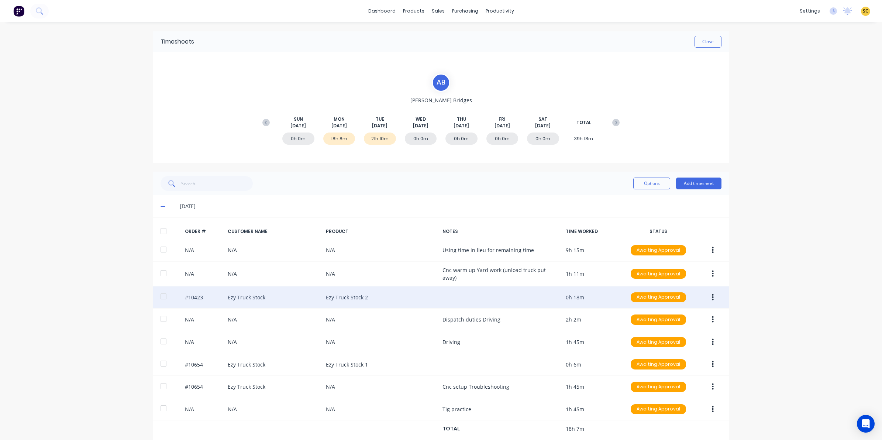
scroll to position [34, 0]
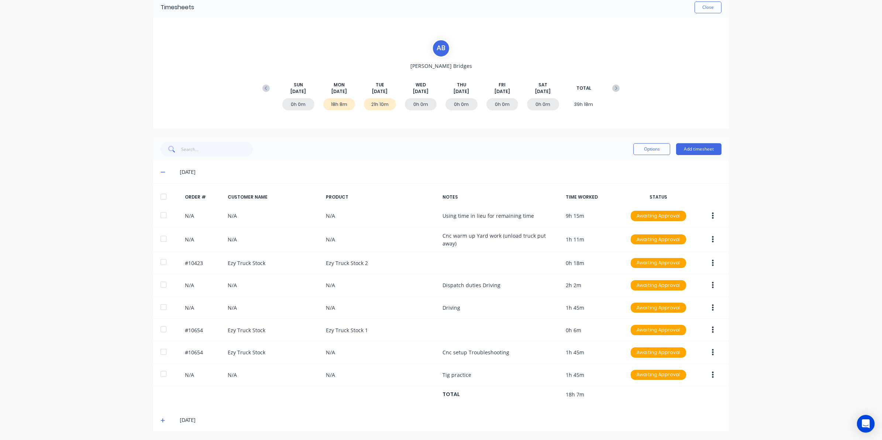
click at [160, 172] on icon at bounding box center [162, 171] width 5 height 5
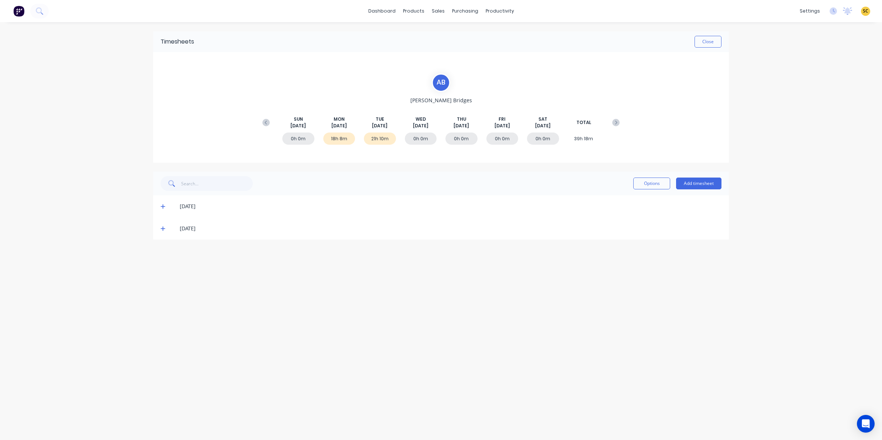
click at [155, 229] on div "09/09/25" at bounding box center [441, 228] width 576 height 22
click at [165, 229] on icon at bounding box center [162, 228] width 5 height 5
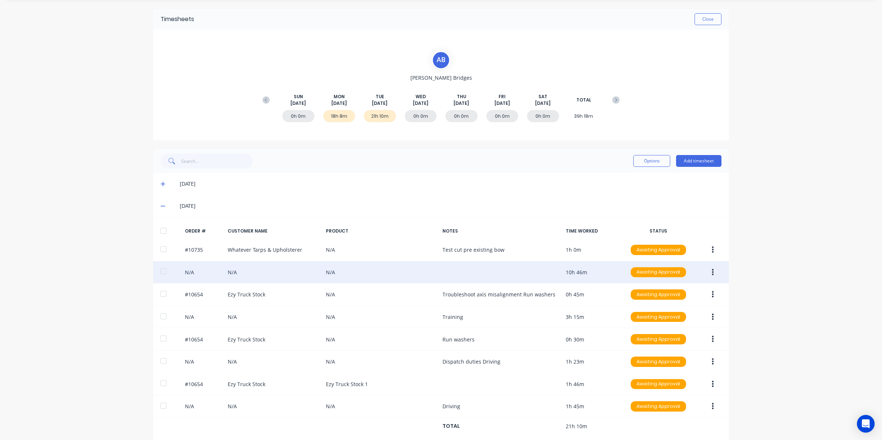
scroll to position [34, 0]
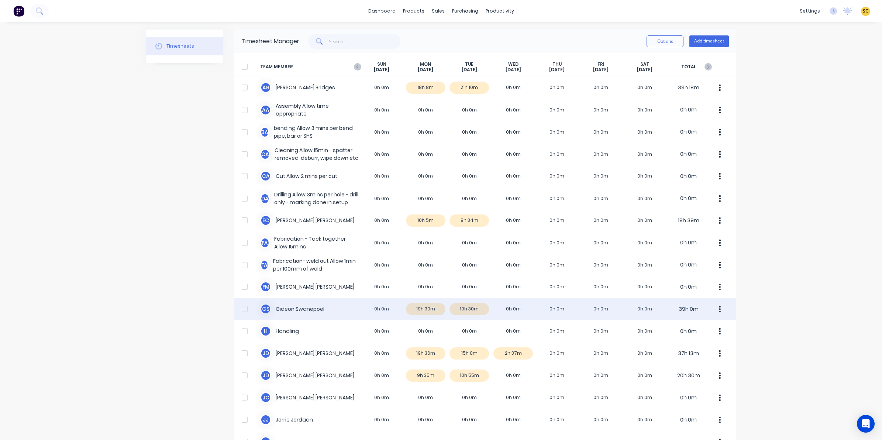
click at [422, 310] on div "G S Gideon Swanepoel 0h 0m 19h 30m 19h 30m 0h 0m 0h 0m 0h 0m 0h 0m 39h 0m" at bounding box center [485, 309] width 502 height 22
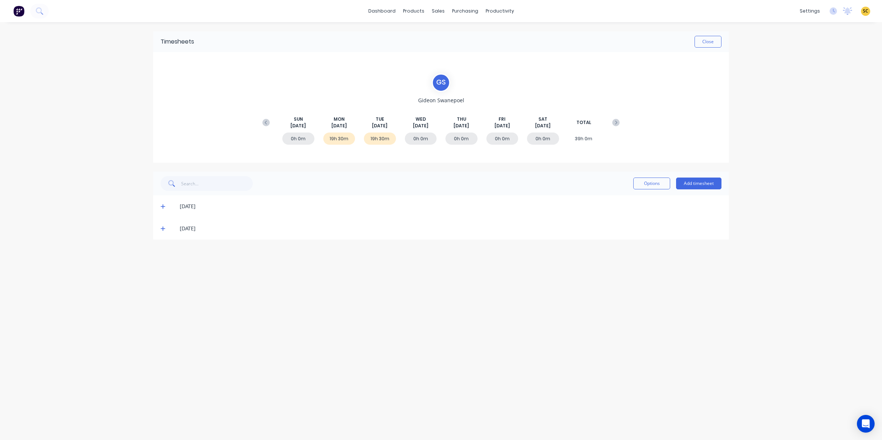
click at [721, 44] on div "Timesheets Close" at bounding box center [441, 41] width 576 height 21
click at [719, 42] on button "Close" at bounding box center [707, 42] width 27 height 12
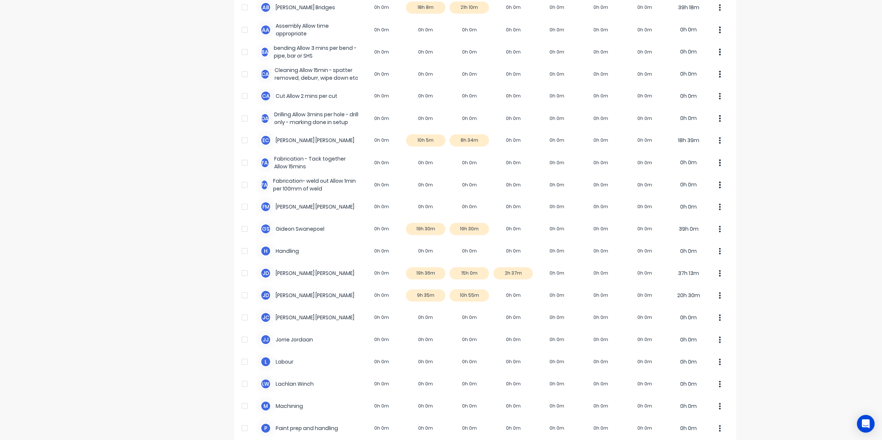
scroll to position [92, 0]
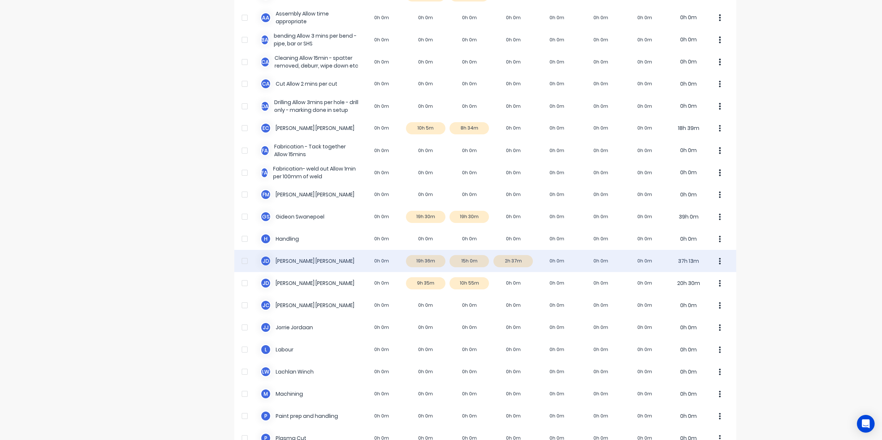
click at [422, 266] on div "J D Joel De Vries 0h 0m 19h 36m 15h 0m 2h 37m 0h 0m 0h 0m 0h 0m 37h 13m" at bounding box center [485, 261] width 502 height 22
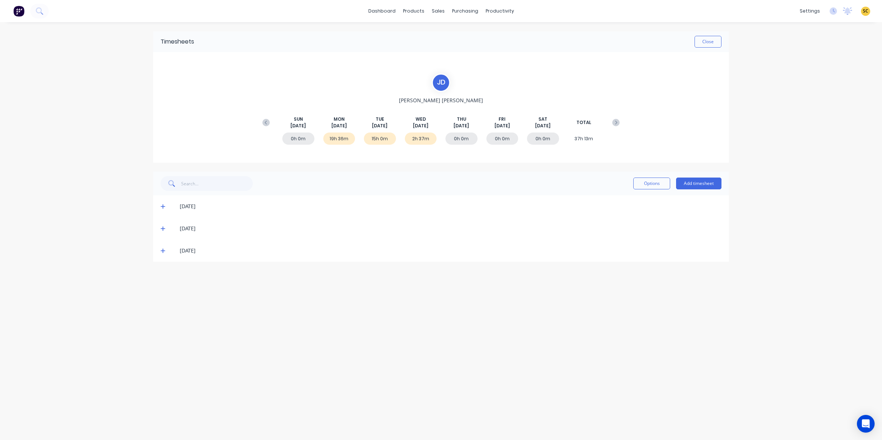
click at [161, 205] on icon at bounding box center [162, 206] width 5 height 5
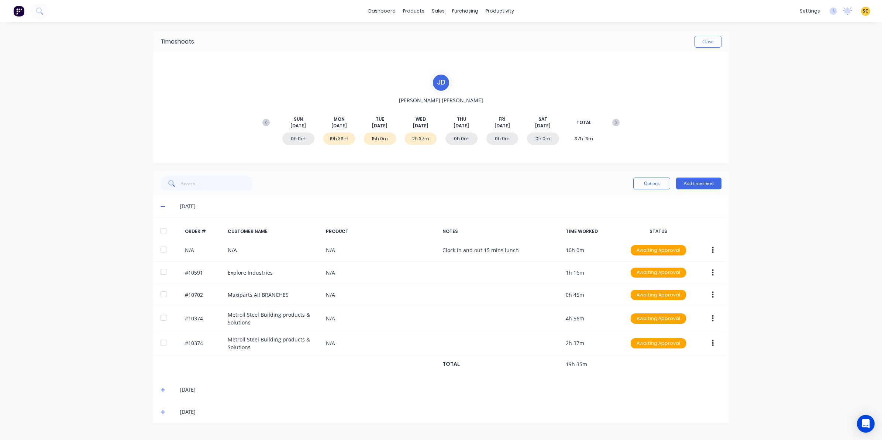
click at [161, 205] on icon at bounding box center [162, 206] width 5 height 5
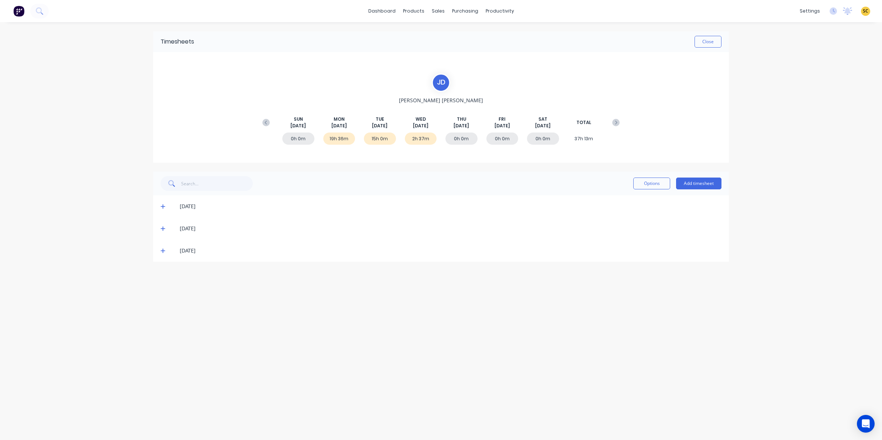
click at [164, 229] on icon at bounding box center [162, 228] width 5 height 5
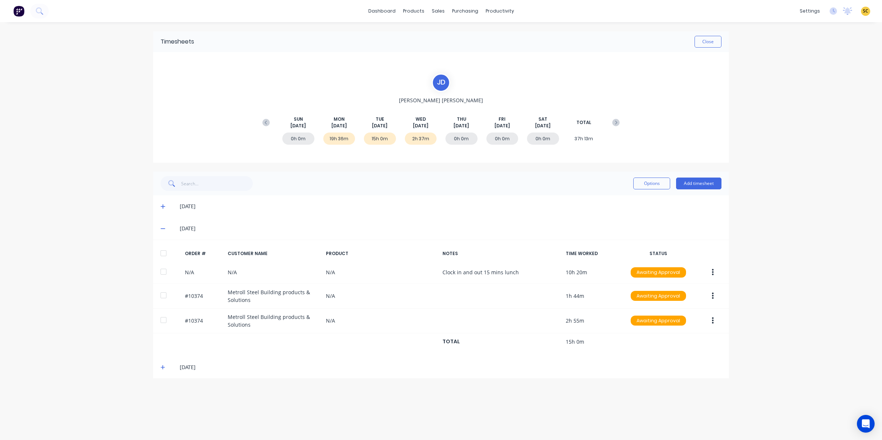
click at [163, 228] on icon at bounding box center [162, 228] width 4 height 1
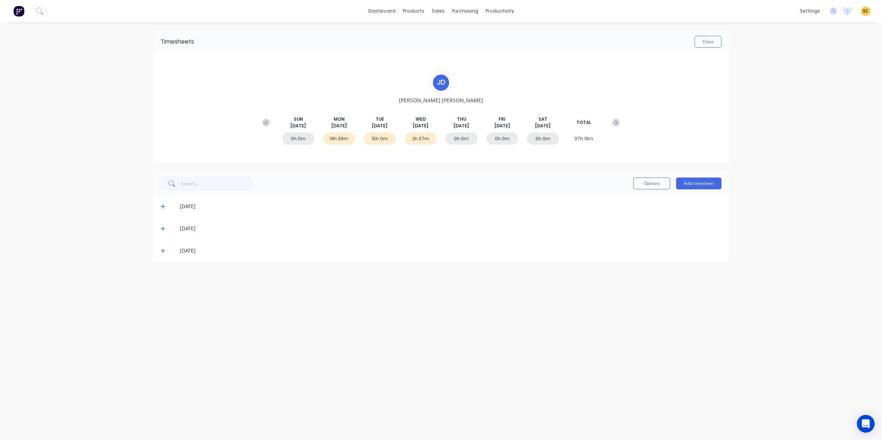
click at [163, 250] on icon at bounding box center [162, 251] width 4 height 4
click at [714, 44] on button "Close" at bounding box center [707, 42] width 27 height 12
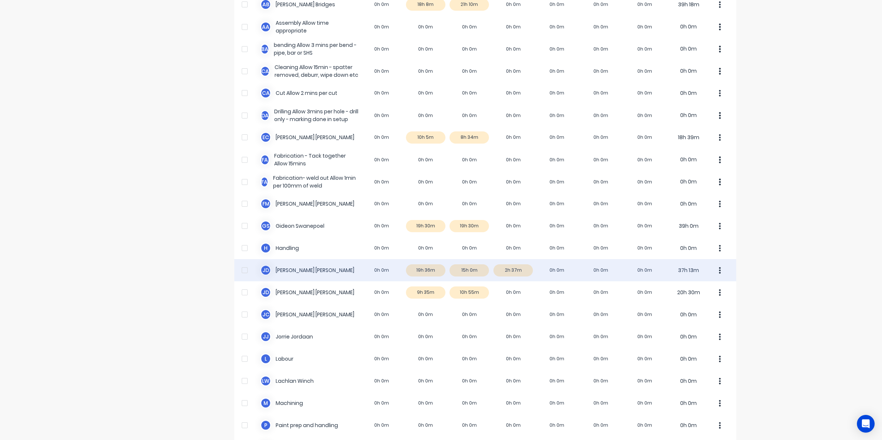
scroll to position [92, 0]
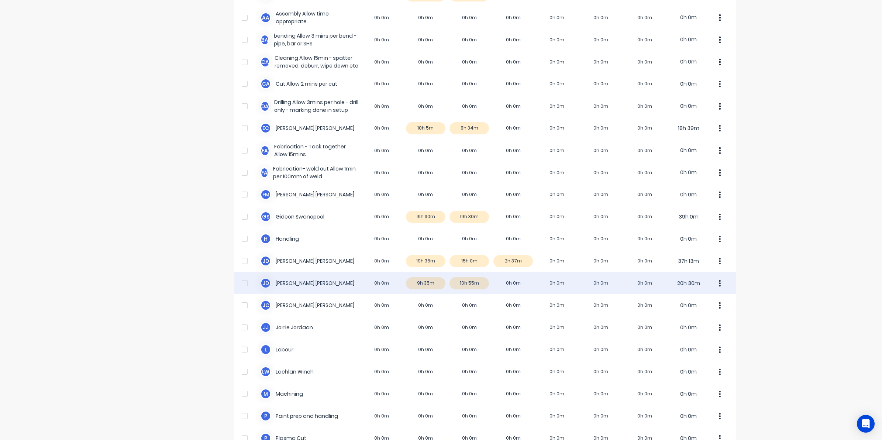
click at [419, 285] on div "J d Johan de Lange 0h 0m 9h 35m 10h 55m 0h 0m 0h 0m 0h 0m 0h 0m 20h 30m" at bounding box center [485, 283] width 502 height 22
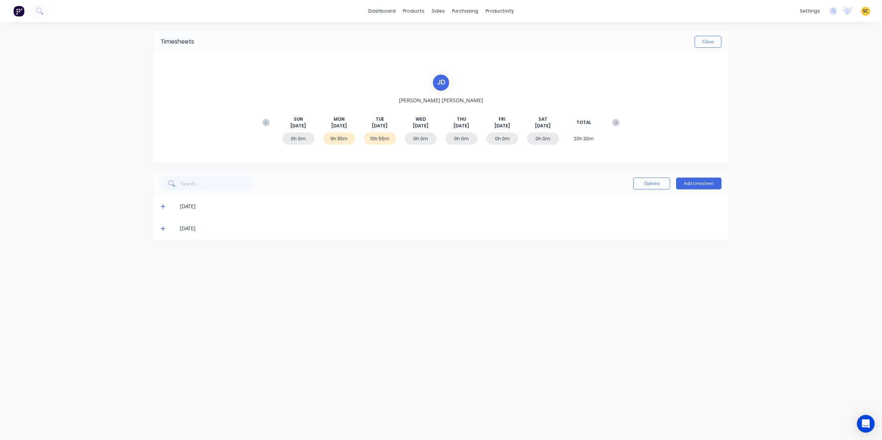
click at [163, 207] on icon at bounding box center [162, 206] width 4 height 4
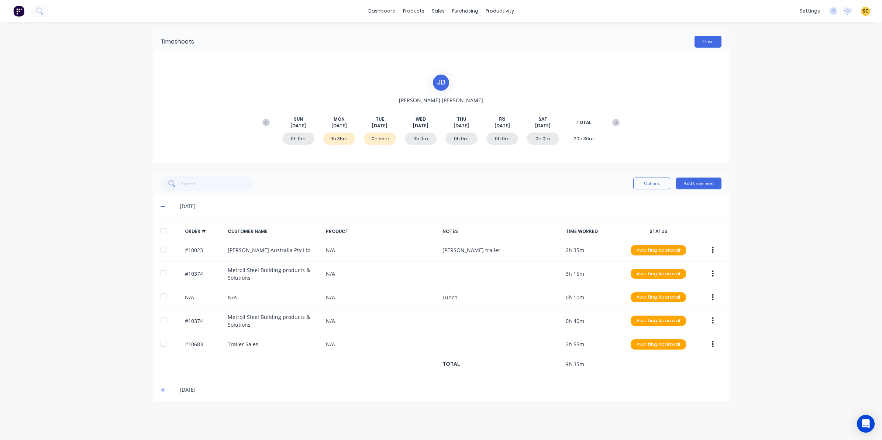
click at [711, 42] on button "Close" at bounding box center [707, 42] width 27 height 12
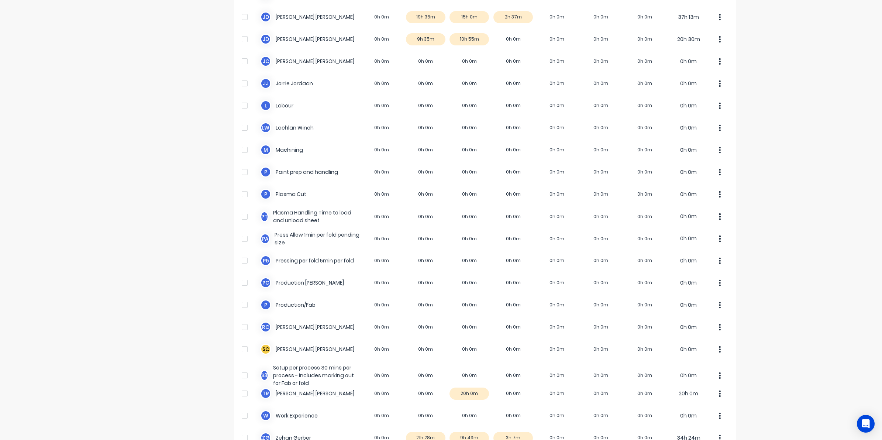
scroll to position [369, 0]
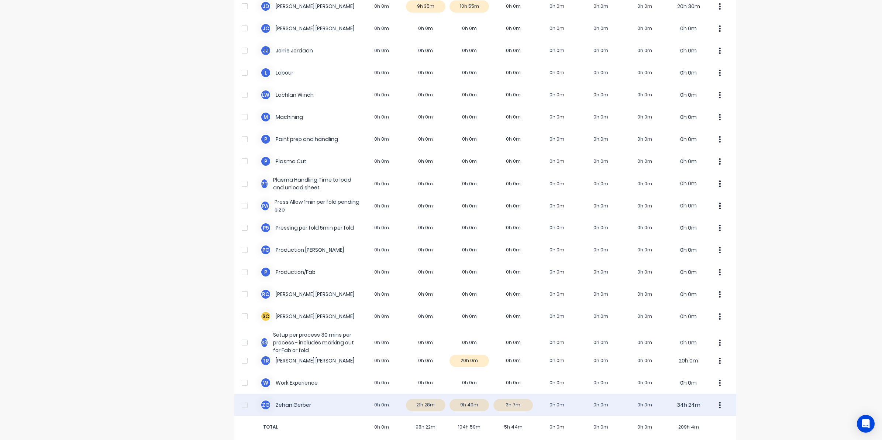
click at [465, 402] on div "Z G Zehan Gerber 0h 0m 21h 28m 9h 49m 3h 7m 0h 0m 0h 0m 0h 0m 34h 24m" at bounding box center [485, 405] width 502 height 22
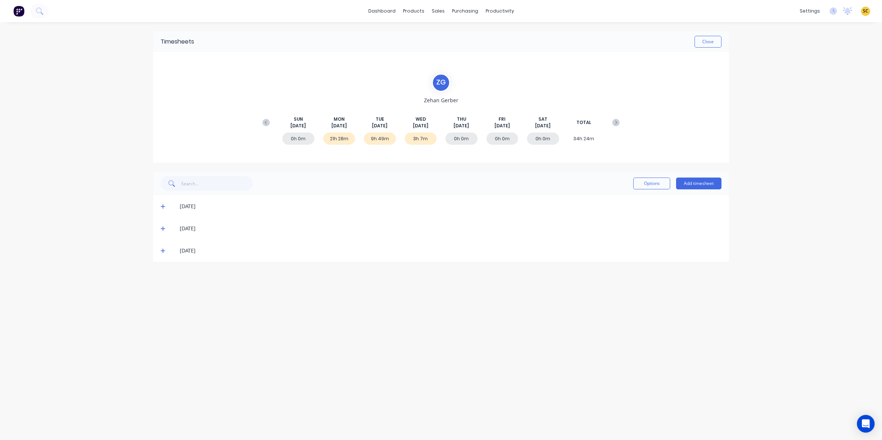
click at [161, 228] on icon at bounding box center [162, 229] width 4 height 4
click at [164, 208] on icon at bounding box center [162, 206] width 5 height 5
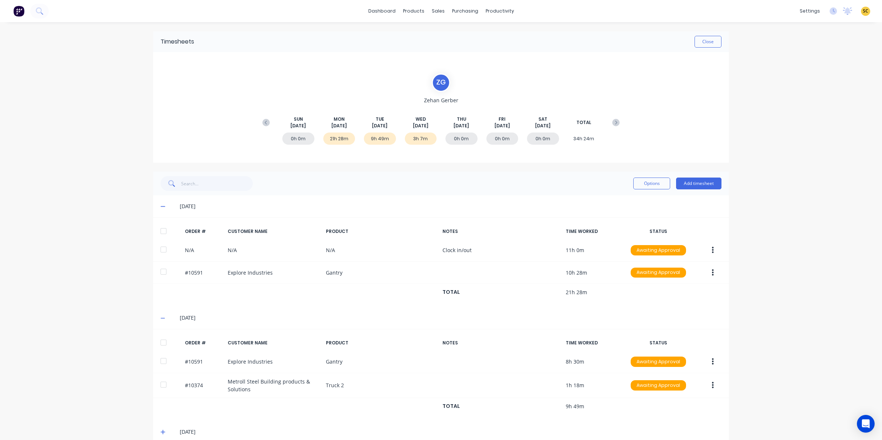
click at [162, 207] on span at bounding box center [163, 206] width 7 height 7
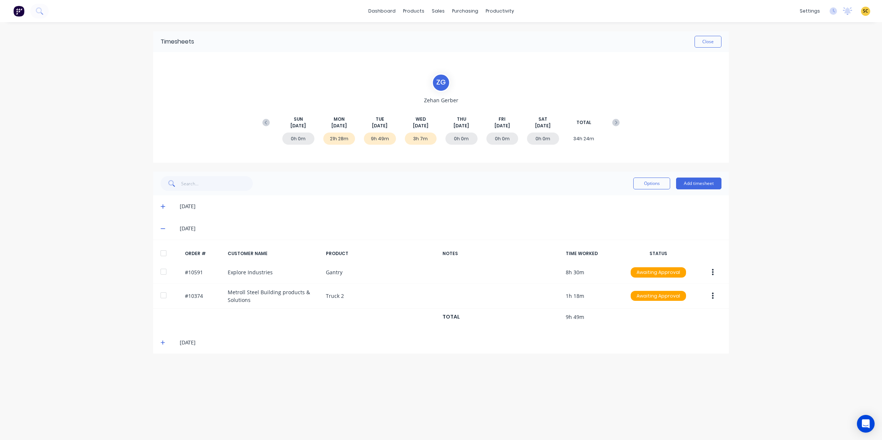
click at [161, 224] on div "09/09/25" at bounding box center [441, 228] width 576 height 22
drag, startPoint x: 162, startPoint y: 228, endPoint x: 162, endPoint y: 233, distance: 5.2
click at [162, 228] on icon at bounding box center [162, 228] width 5 height 5
click at [163, 250] on icon at bounding box center [162, 250] width 5 height 5
click at [327, 388] on div "Timesheets Close Z G Zehan Gerber SUN Sep 7th MON Sep 8th TUE Sep 9th WED Sep 1…" at bounding box center [441, 223] width 590 height 403
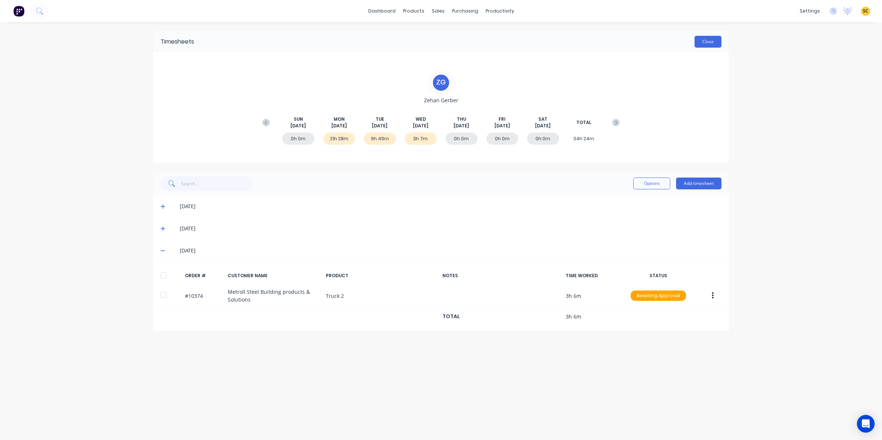
click at [702, 41] on button "Close" at bounding box center [707, 42] width 27 height 12
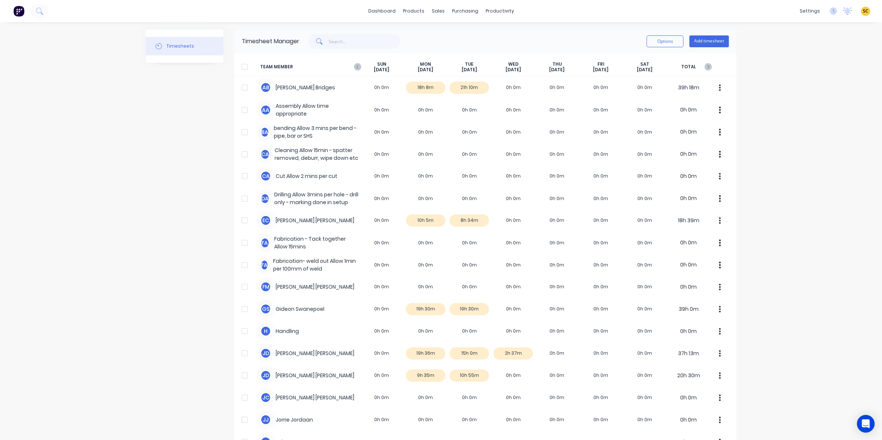
click at [12, 11] on button at bounding box center [18, 11] width 15 height 15
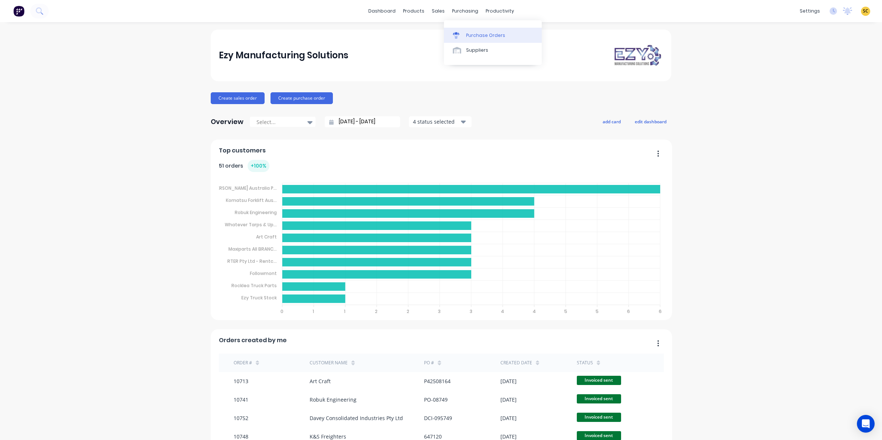
click at [476, 38] on div "Purchase Orders" at bounding box center [485, 35] width 39 height 7
click at [417, 34] on div at bounding box center [412, 35] width 11 height 7
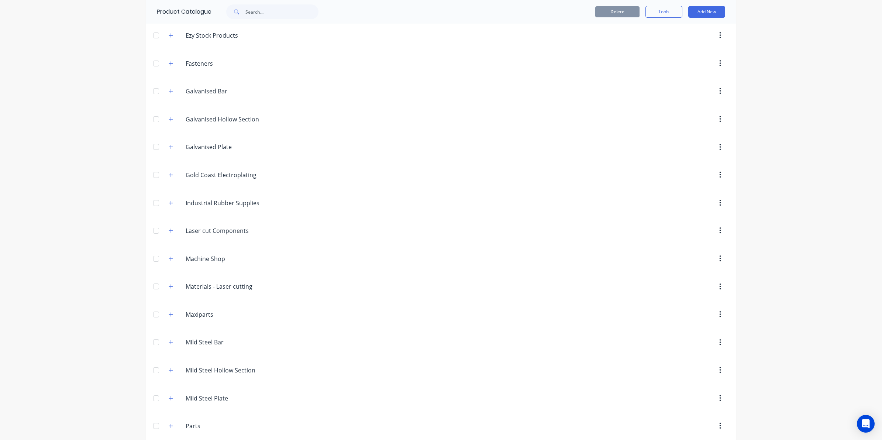
scroll to position [461, 0]
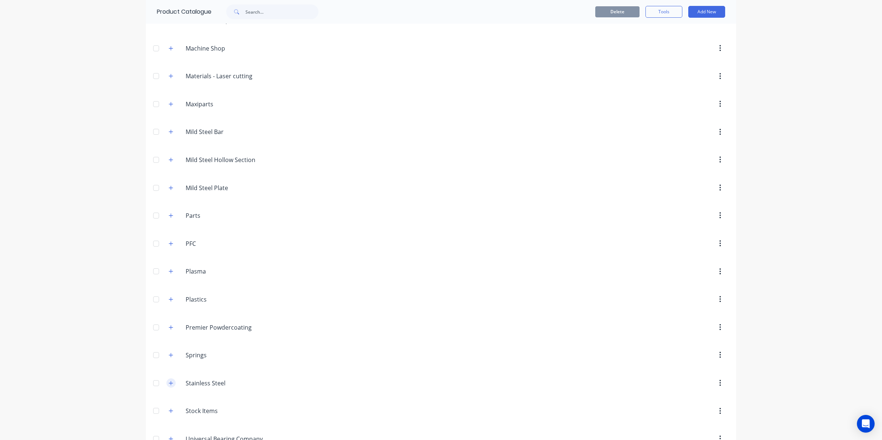
click at [169, 386] on icon "button" at bounding box center [171, 382] width 4 height 5
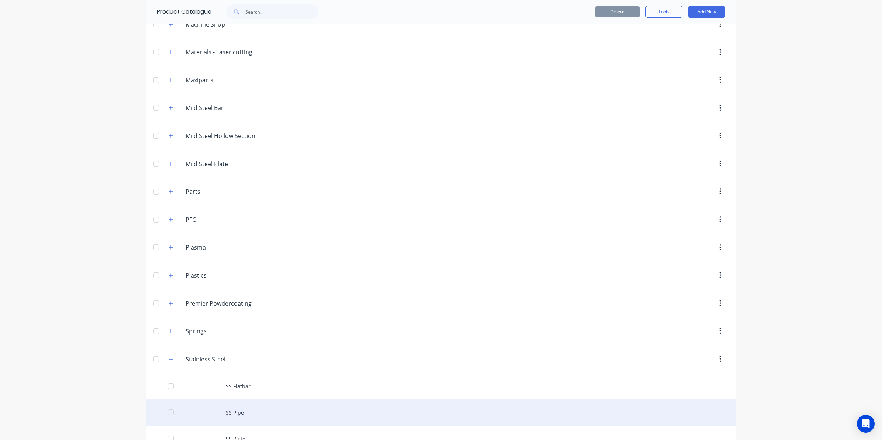
scroll to position [507, 0]
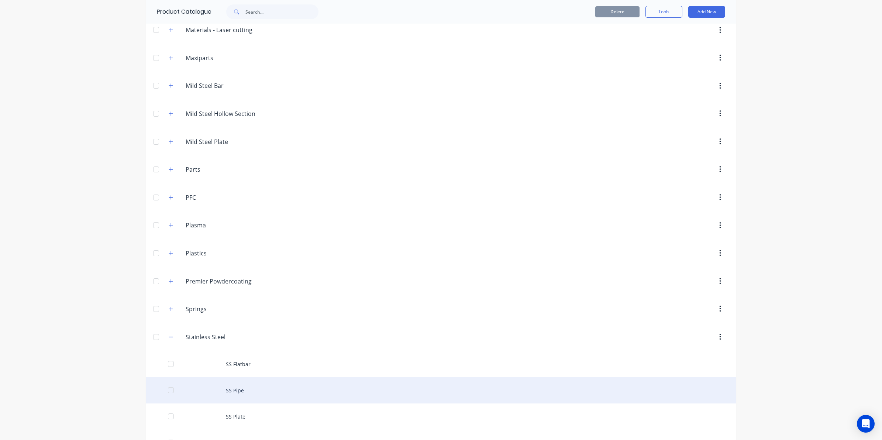
click at [230, 395] on div "SS Pipe" at bounding box center [441, 390] width 590 height 26
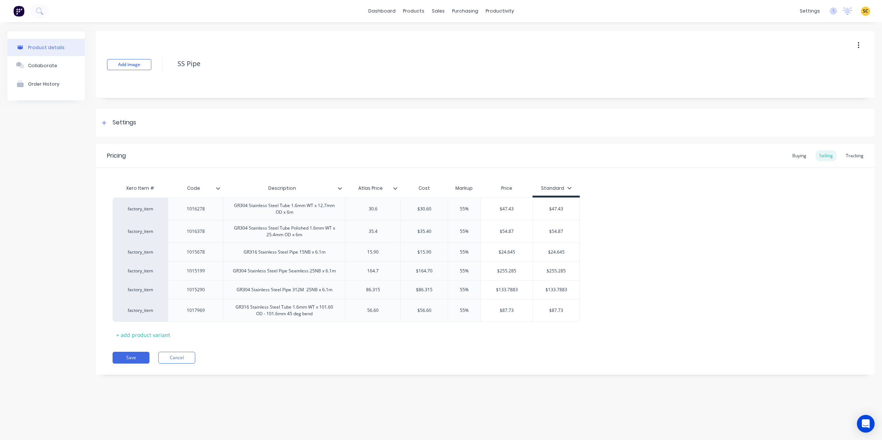
click at [668, 343] on div "Pricing Buying Selling Tracking Xero Item # Code Description Atlas Price Cost M…" at bounding box center [485, 259] width 778 height 231
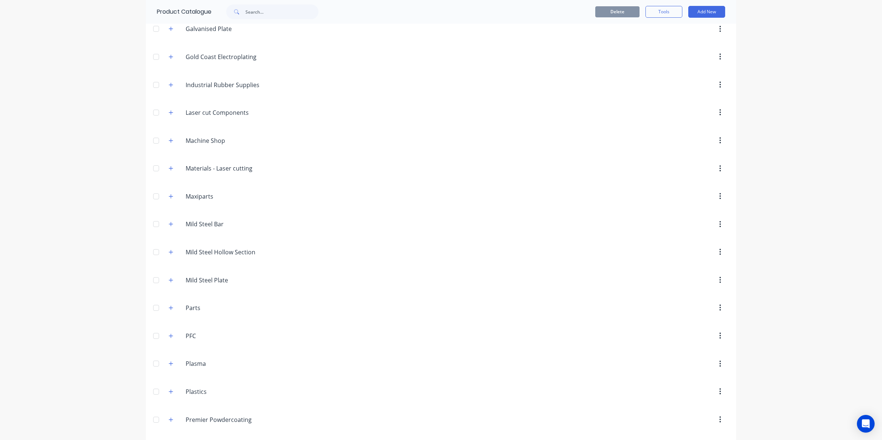
scroll to position [672, 0]
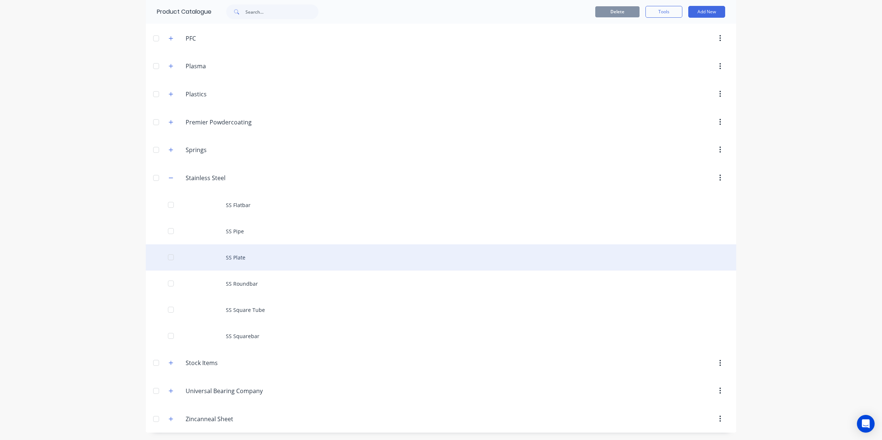
click at [248, 257] on div "SS Plate" at bounding box center [441, 257] width 590 height 26
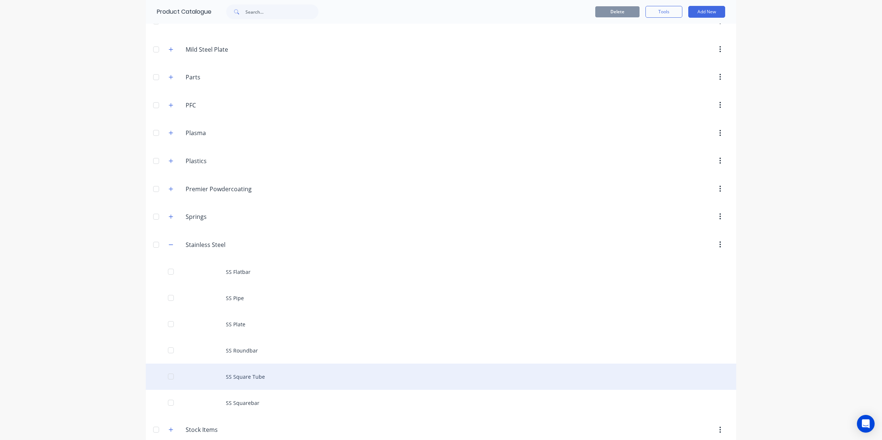
scroll to position [646, 0]
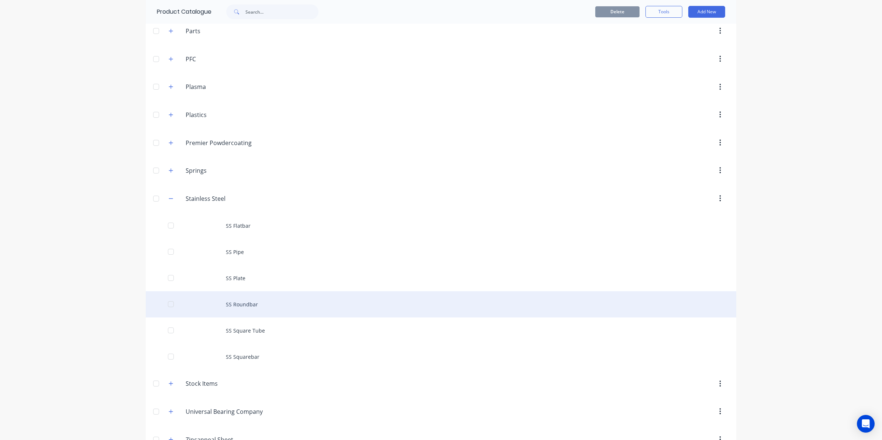
click at [248, 308] on div "SS Roundbar" at bounding box center [441, 304] width 590 height 26
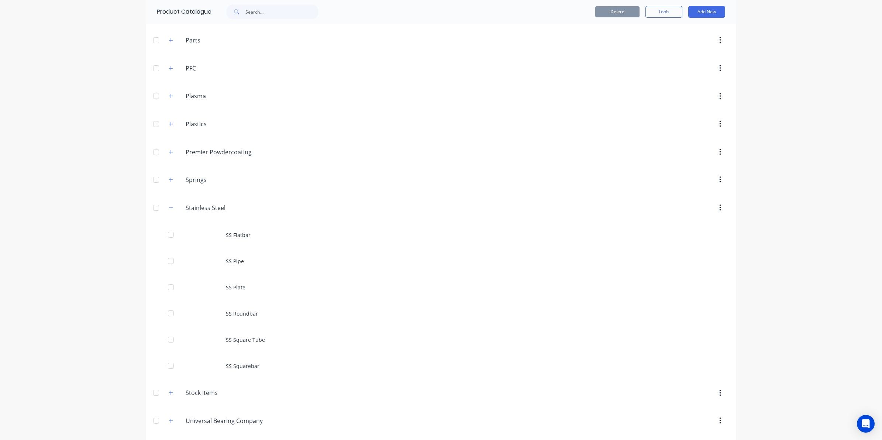
scroll to position [672, 0]
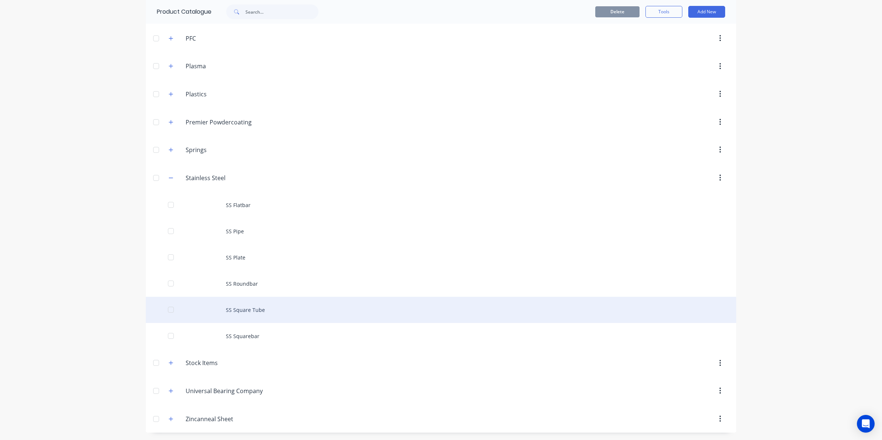
click at [233, 317] on div "SS Square Tube" at bounding box center [441, 310] width 590 height 26
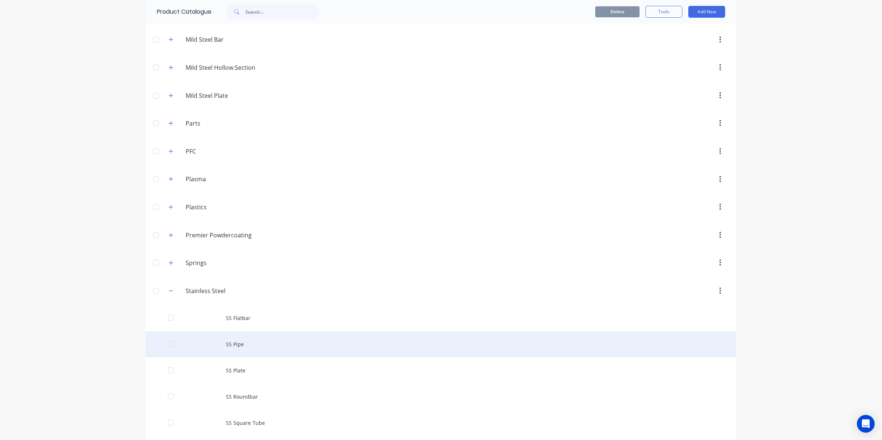
scroll to position [672, 0]
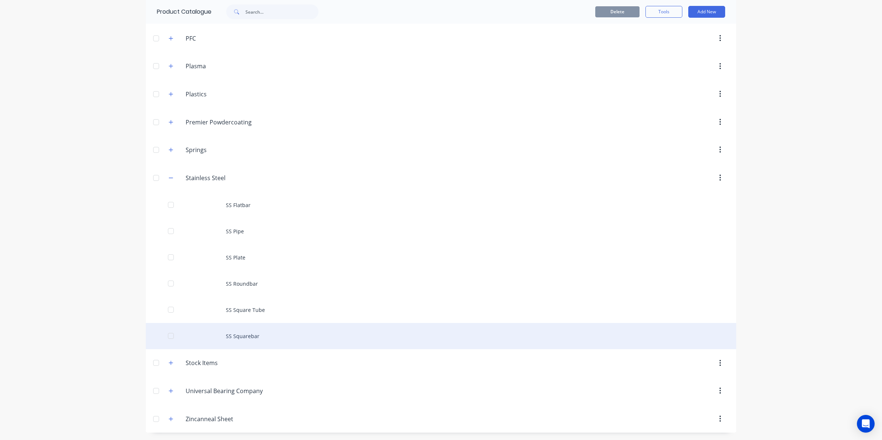
click at [248, 332] on div "SS Squarebar" at bounding box center [441, 336] width 590 height 26
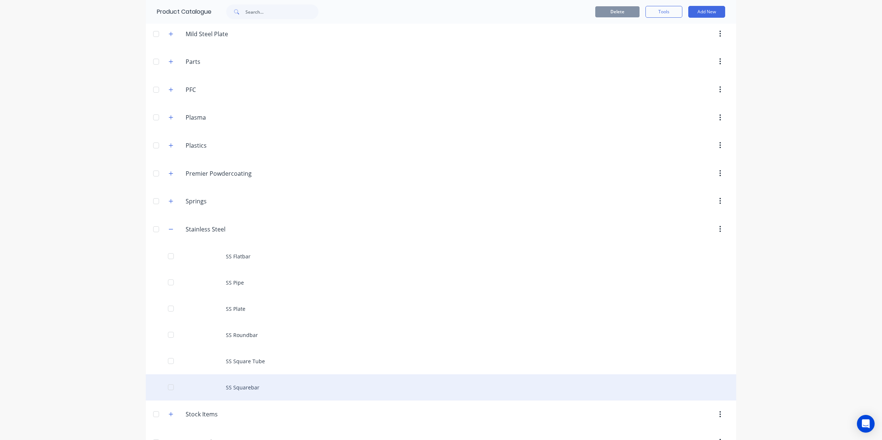
scroll to position [672, 0]
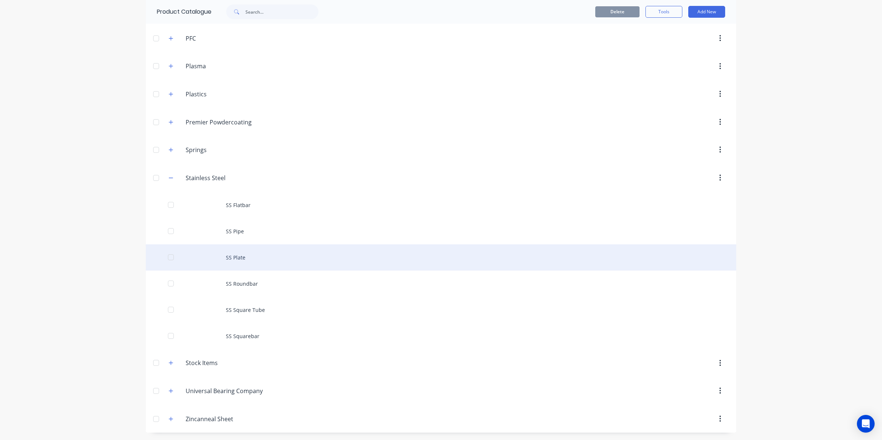
click at [243, 259] on div "SS Plate" at bounding box center [441, 257] width 590 height 26
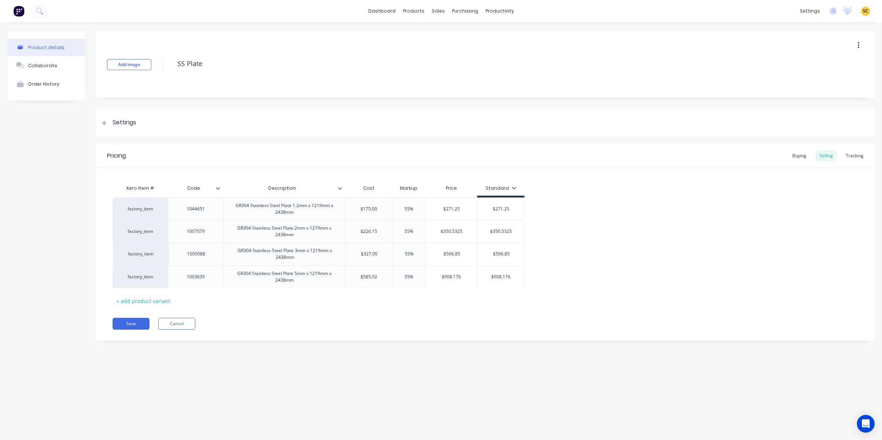
drag, startPoint x: 170, startPoint y: 279, endPoint x: 171, endPoint y: 254, distance: 25.5
click at [171, 254] on div "factory_item 1044651 GR304 Stainless Steel Plate 1.2mm x 1219mm x 2438mm $175.0…" at bounding box center [485, 242] width 745 height 90
type textarea "x"
click at [338, 342] on div "Add image SS Plate Settings Product Options I buy this item I sell this item I …" at bounding box center [485, 191] width 778 height 320
click at [360, 352] on div "Product details Collaborate Order History Add image SS Plate Settings Product O…" at bounding box center [441, 223] width 882 height 403
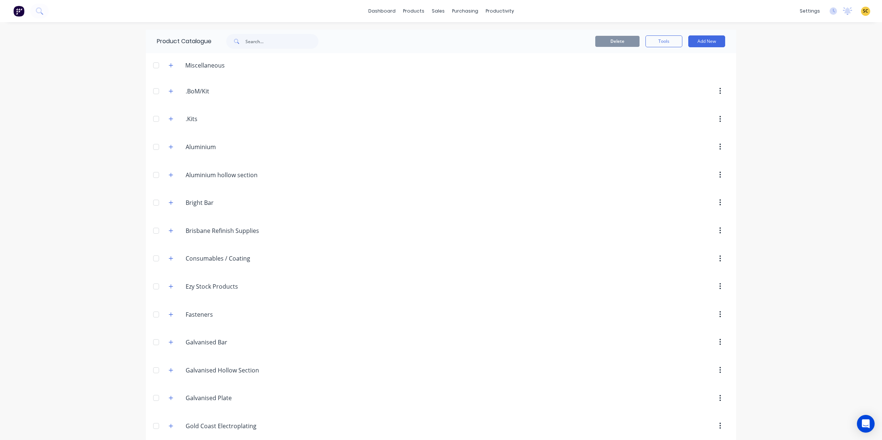
drag, startPoint x: 65, startPoint y: 1, endPoint x: 55, endPoint y: 184, distance: 184.0
click at [55, 184] on div "dashboard products sales purchasing productivity dashboard products Product Cat…" at bounding box center [441, 220] width 882 height 440
click at [48, 6] on div at bounding box center [24, 11] width 49 height 15
click at [41, 17] on button at bounding box center [39, 11] width 18 height 15
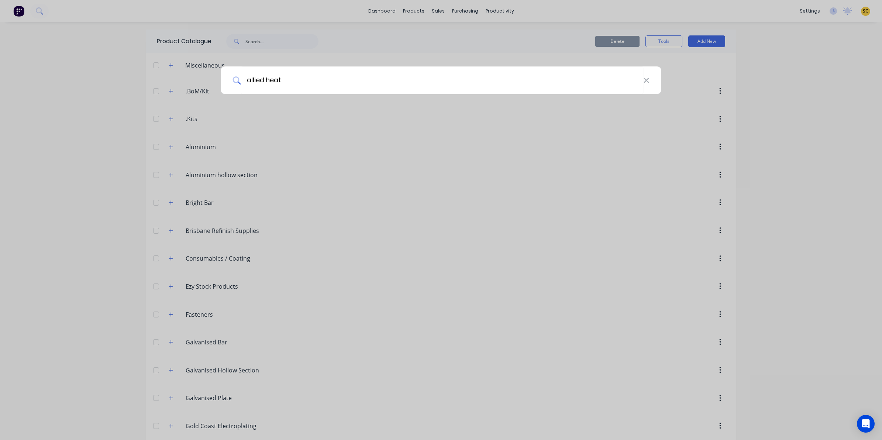
type input "allied heat"
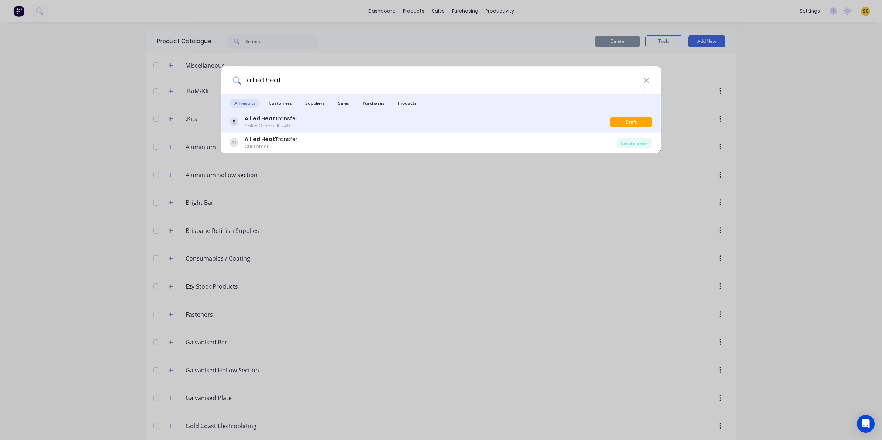
click at [310, 130] on div "Allied Heat Transfer Sales Order #10749 Draft" at bounding box center [441, 122] width 440 height 21
click at [278, 125] on div "Sales Order #10749" at bounding box center [271, 125] width 53 height 7
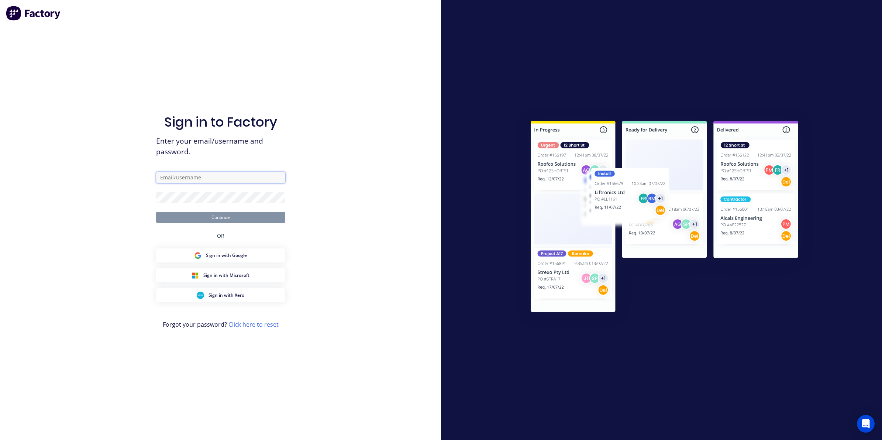
type input "admin@ezytruckparts.com.au"
click at [236, 215] on button "Continue" at bounding box center [220, 217] width 129 height 11
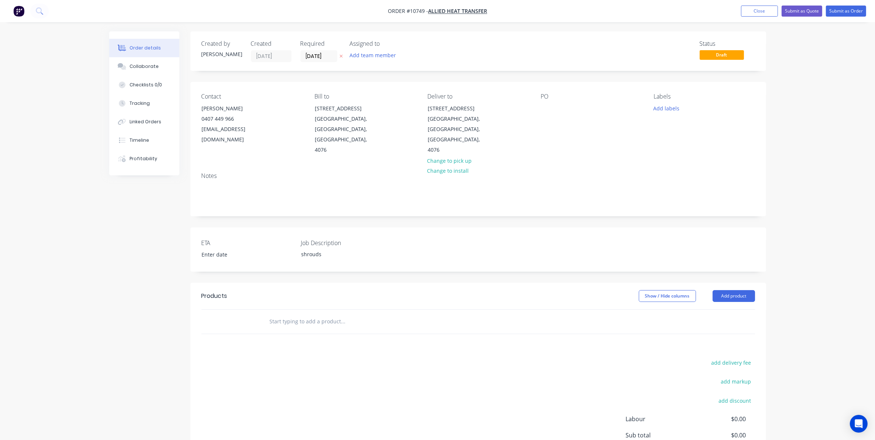
drag, startPoint x: 32, startPoint y: 48, endPoint x: 118, endPoint y: 322, distance: 287.4
click at [119, 324] on div "Created by Sarah Created 08/09/25 Required 08/09/25 Assigned to Add team member…" at bounding box center [437, 276] width 657 height 491
click at [291, 314] on input "text" at bounding box center [343, 321] width 148 height 15
click at [549, 109] on div at bounding box center [546, 108] width 12 height 11
click at [272, 313] on div "Products Show / Hide columns Add product add delivery fee add markup add discou…" at bounding box center [478, 397] width 576 height 228
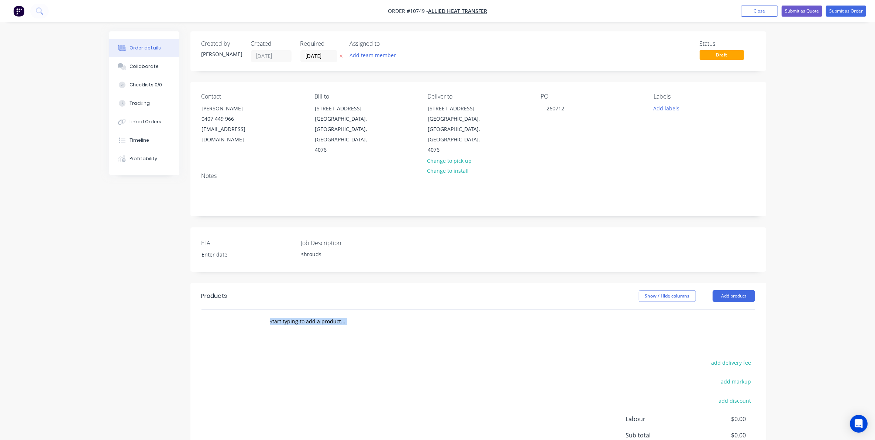
drag, startPoint x: 272, startPoint y: 313, endPoint x: 361, endPoint y: 313, distance: 89.3
click at [361, 313] on div at bounding box center [393, 322] width 266 height 24
click at [355, 314] on input "text" at bounding box center [343, 321] width 148 height 15
drag, startPoint x: 300, startPoint y: 303, endPoint x: 291, endPoint y: 300, distance: 9.2
click at [291, 314] on input "ACX400 415" at bounding box center [343, 321] width 148 height 15
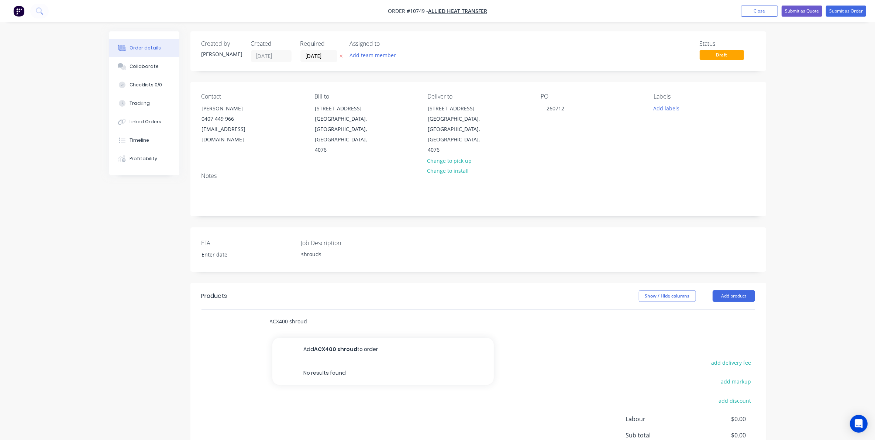
drag, startPoint x: 336, startPoint y: 304, endPoint x: 236, endPoint y: 299, distance: 99.3
click at [236, 310] on div "ACX400 shroud Add ACX400 shroud to order No results found" at bounding box center [477, 322] width 553 height 24
type input "ACX400 shroud"
click at [447, 258] on div "Created by Sarah Created 08/09/25 Required 08/09/25 Assigned to Add team member…" at bounding box center [478, 271] width 576 height 480
click at [318, 314] on input "ACX400 shroud" at bounding box center [343, 321] width 148 height 15
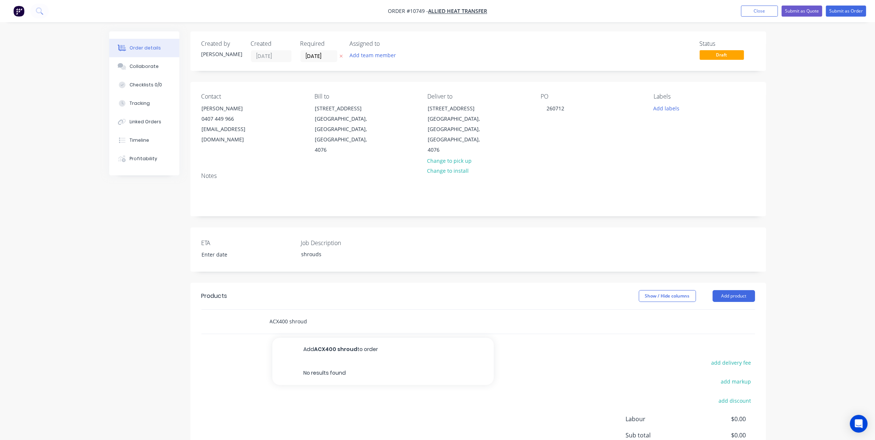
drag, startPoint x: 318, startPoint y: 301, endPoint x: 219, endPoint y: 303, distance: 98.9
click at [219, 310] on div "ACX400 shroud Add ACX400 shroud to order No results found" at bounding box center [477, 322] width 553 height 24
click at [141, 417] on div "Created by Sarah Created 08/09/25 Required 08/09/25 Assigned to Add team member…" at bounding box center [437, 276] width 657 height 491
click at [283, 314] on input "text" at bounding box center [343, 321] width 148 height 15
type input "ACX400 Shroud 415v/240v Assembly"
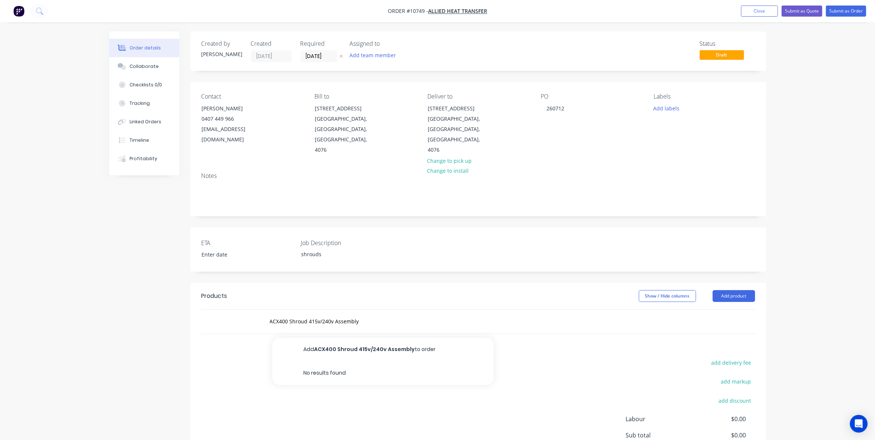
click at [349, 338] on button "Add ACX400 Shroud 415v/240v Assembly to order" at bounding box center [382, 350] width 221 height 24
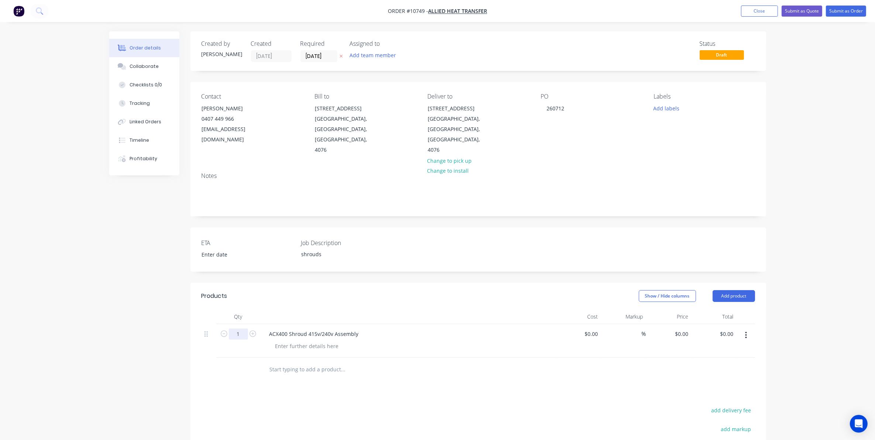
click at [242, 328] on input "1" at bounding box center [238, 333] width 19 height 11
type input "10"
click at [130, 392] on div "Created by Sarah Created 08/09/25 Required 08/09/25 Assigned to Add team member…" at bounding box center [437, 300] width 657 height 538
click at [286, 362] on input "text" at bounding box center [343, 369] width 148 height 15
type input "ACX400 Shroud Assembly (DC)"
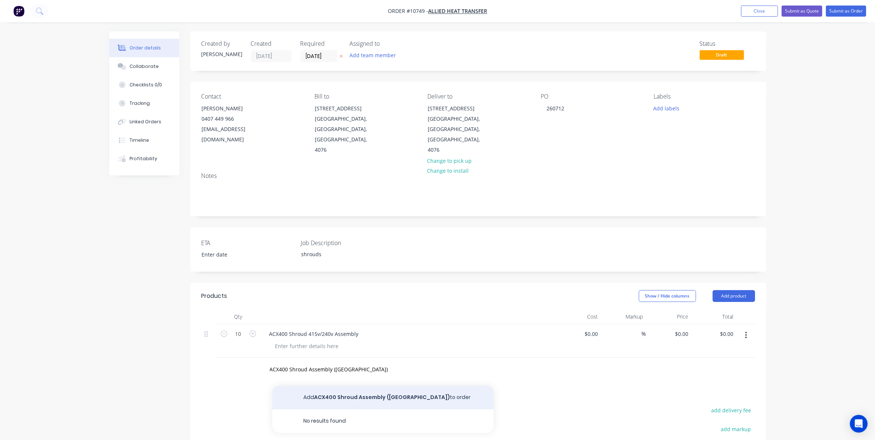
click at [374, 386] on button "Add ACX400 Shroud Assembly (DC) to order" at bounding box center [382, 398] width 221 height 24
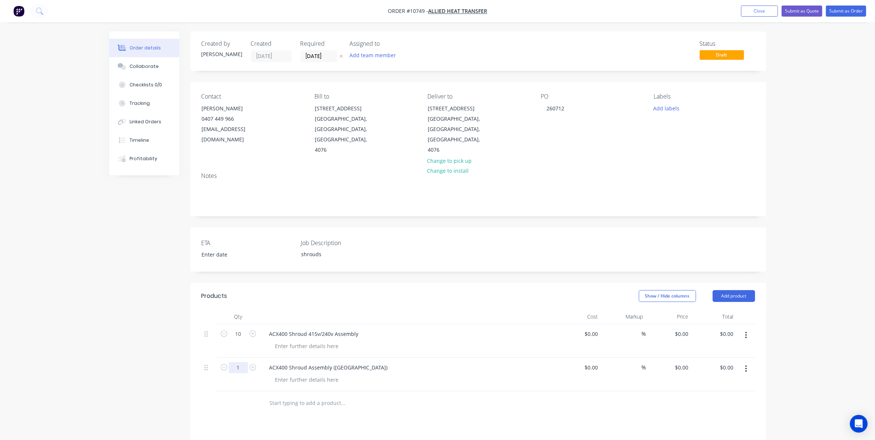
drag, startPoint x: 235, startPoint y: 344, endPoint x: 239, endPoint y: 348, distance: 5.5
click at [235, 362] on input "1" at bounding box center [238, 367] width 19 height 11
type input "3"
click at [280, 412] on div "Products Show / Hide columns Add product Qty Cost Markup Price Total 10 ACX400 …" at bounding box center [478, 438] width 576 height 310
click at [283, 395] on input "text" at bounding box center [343, 402] width 148 height 15
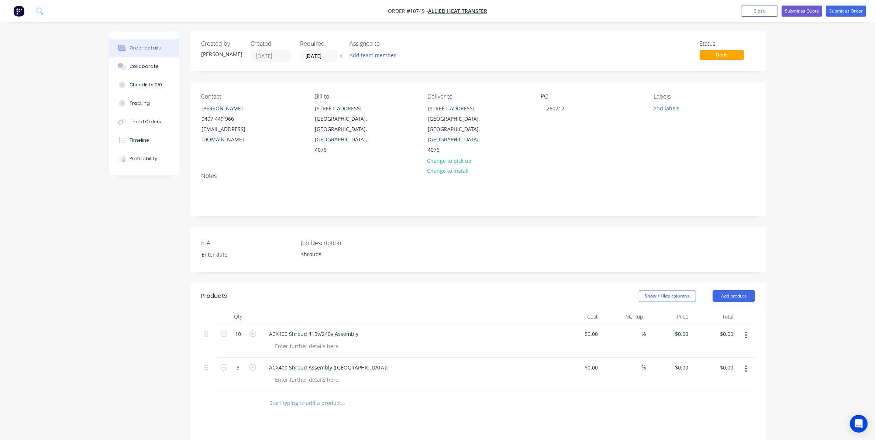
click at [153, 399] on div "Created by Sarah Created 08/09/25 Required 08/09/25 Assigned to Add team member…" at bounding box center [437, 317] width 657 height 572
drag, startPoint x: 360, startPoint y: 314, endPoint x: 115, endPoint y: 318, distance: 245.7
click at [115, 318] on div "Created by Sarah Created 08/09/25 Required 08/09/25 Assigned to Add team member…" at bounding box center [437, 317] width 657 height 572
copy div "ACX400 Shroud 415v/240v Assembly"
click at [277, 395] on input "text" at bounding box center [343, 402] width 148 height 15
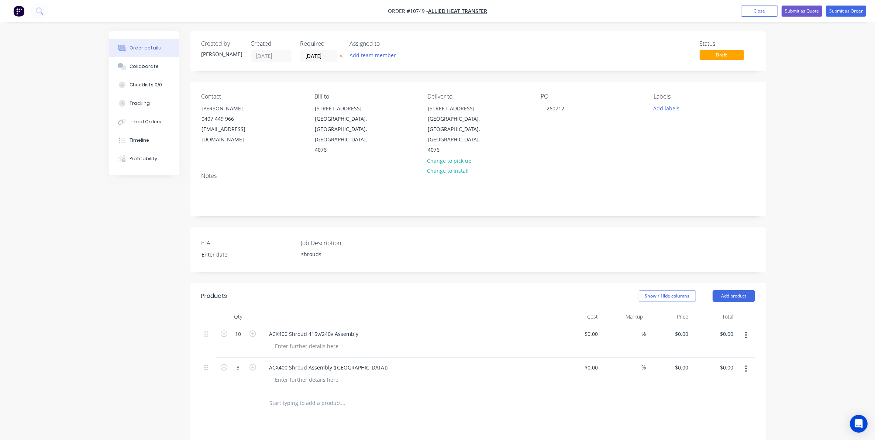
paste input "ACX400 Shroud 415v/240v Assembly"
click at [280, 395] on input "ACX400 Shroud 415v/240v Assembly" at bounding box center [343, 402] width 148 height 15
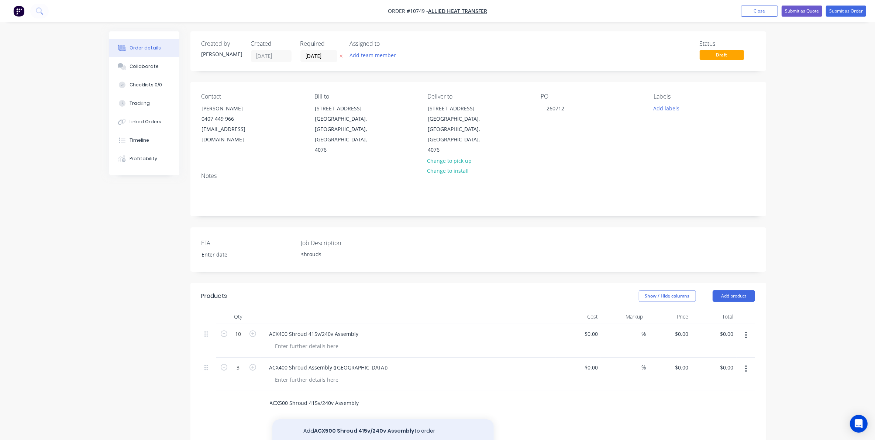
type input "ACX500 Shroud 415v/240v Assembly"
click at [347, 419] on button "Add ACX500 Shroud 415v/240v Assembly to order" at bounding box center [382, 431] width 221 height 24
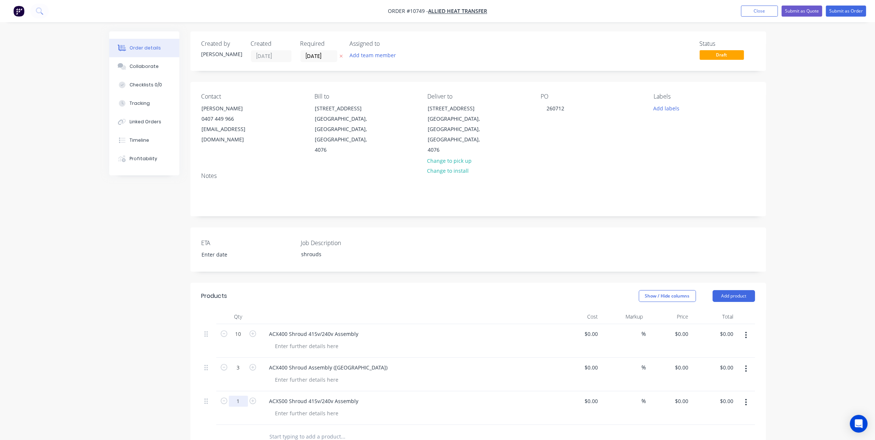
click at [239, 395] on input "1" at bounding box center [238, 400] width 19 height 11
type input "3"
click at [100, 355] on div "Order details Collaborate Checklists 0/0 Tracking Linked Orders Timeline Profit…" at bounding box center [437, 318] width 875 height 637
click at [859, 9] on button "Submit as Order" at bounding box center [846, 11] width 40 height 11
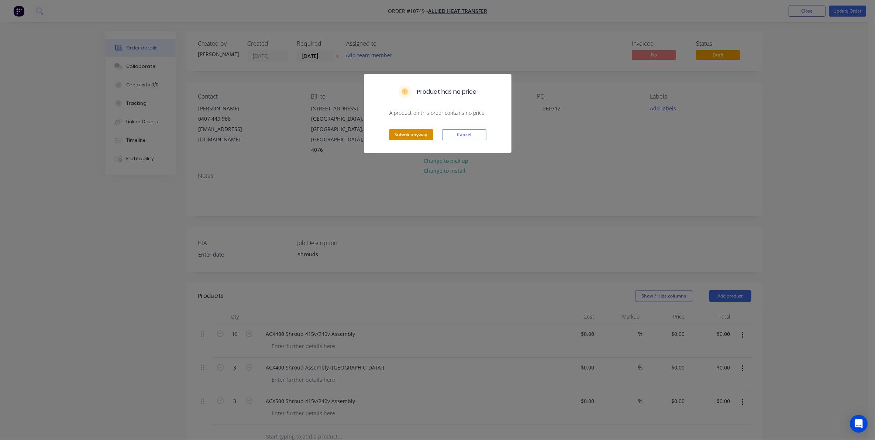
drag, startPoint x: 419, startPoint y: 141, endPoint x: 413, endPoint y: 137, distance: 6.9
click at [414, 138] on div "Submit anyway Cancel" at bounding box center [437, 135] width 147 height 36
click at [413, 137] on button "Submit anyway" at bounding box center [411, 134] width 44 height 11
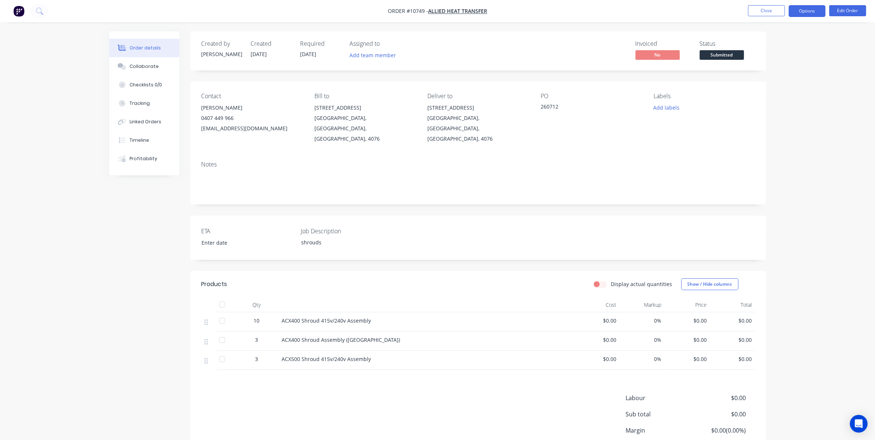
click at [801, 15] on button "Options" at bounding box center [806, 11] width 37 height 12
click at [781, 87] on div "Work Order" at bounding box center [785, 89] width 68 height 11
click at [775, 76] on div "Without pricing" at bounding box center [785, 74] width 68 height 11
click at [763, 13] on button "Close" at bounding box center [766, 10] width 37 height 11
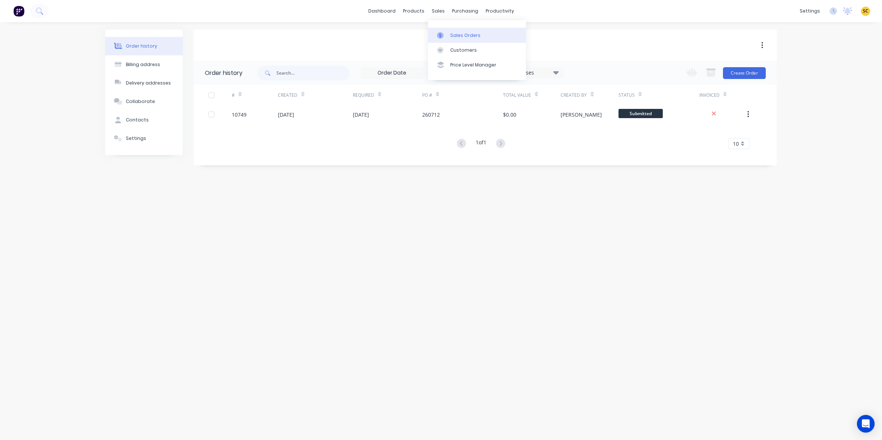
click at [447, 36] on div at bounding box center [442, 35] width 11 height 7
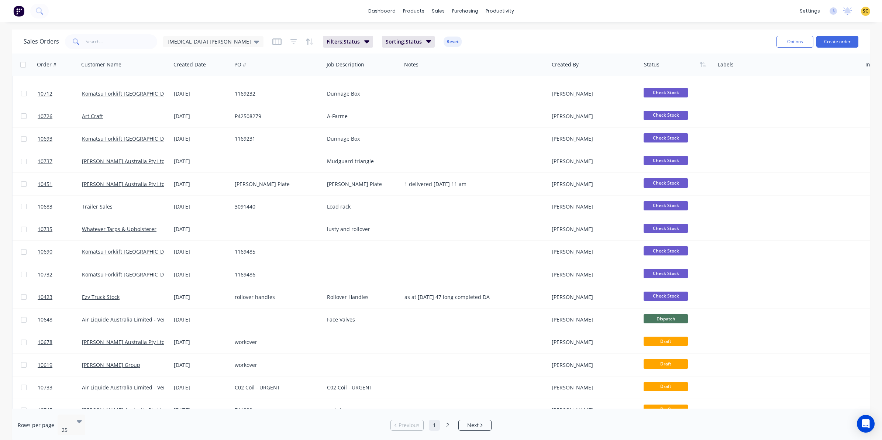
scroll to position [92, 0]
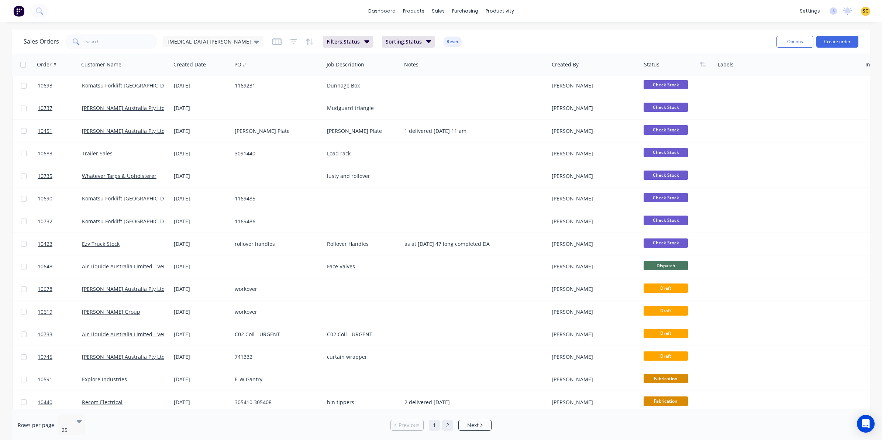
click at [448, 422] on link "2" at bounding box center [447, 424] width 11 height 11
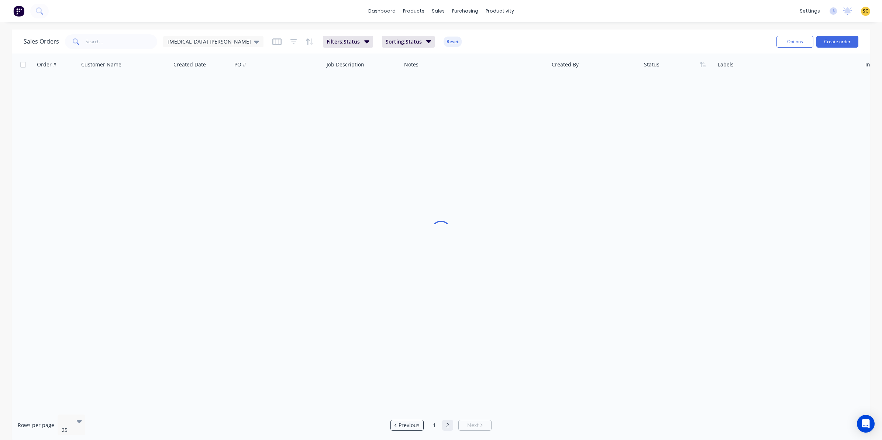
scroll to position [0, 0]
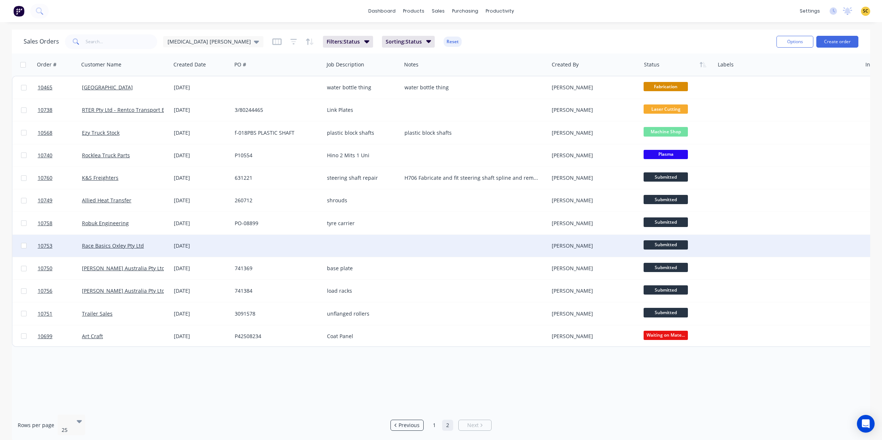
click at [225, 252] on div "08 Sep 2025" at bounding box center [201, 246] width 61 height 22
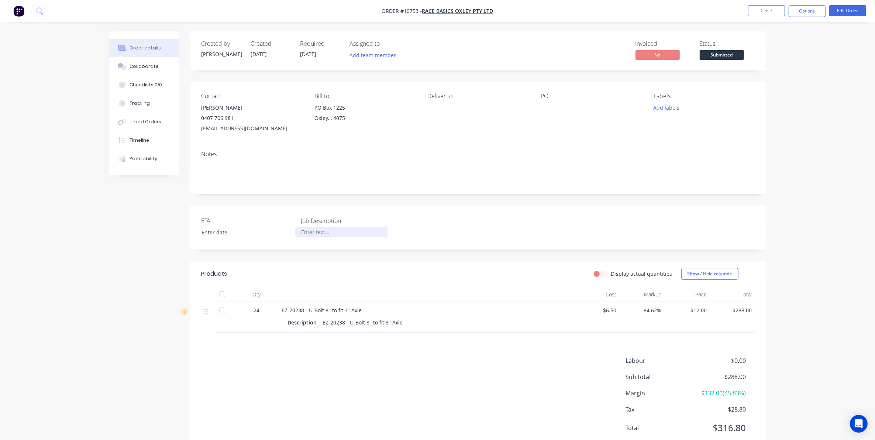
click at [312, 227] on div "Job Description" at bounding box center [347, 227] width 92 height 22
click at [313, 229] on div at bounding box center [341, 232] width 92 height 11
click at [179, 292] on div "Created by Renee Created 08/09/25 Required 08/09/25 Assigned to Add team member…" at bounding box center [437, 247] width 657 height 432
click at [761, 10] on button "Close" at bounding box center [766, 10] width 37 height 11
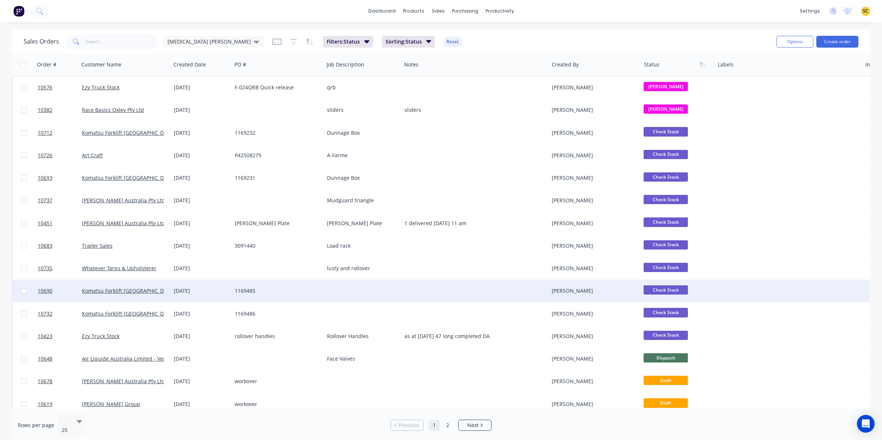
scroll to position [46, 0]
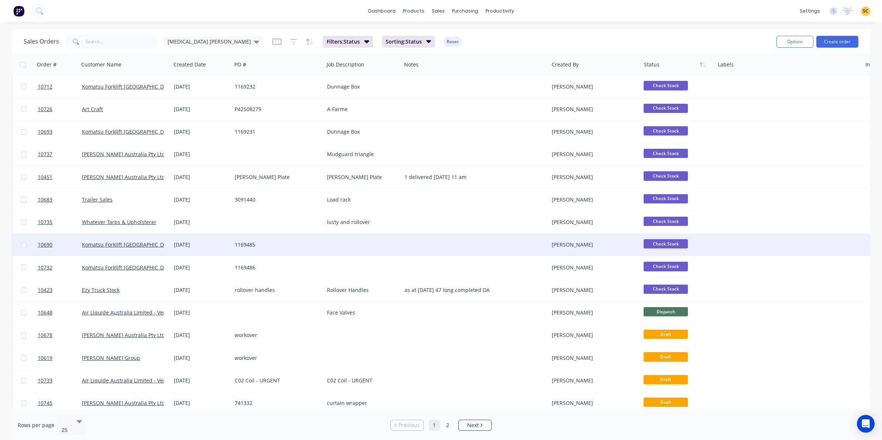
click at [440, 241] on div at bounding box center [474, 245] width 147 height 22
click at [246, 248] on div "1169485" at bounding box center [278, 245] width 92 height 22
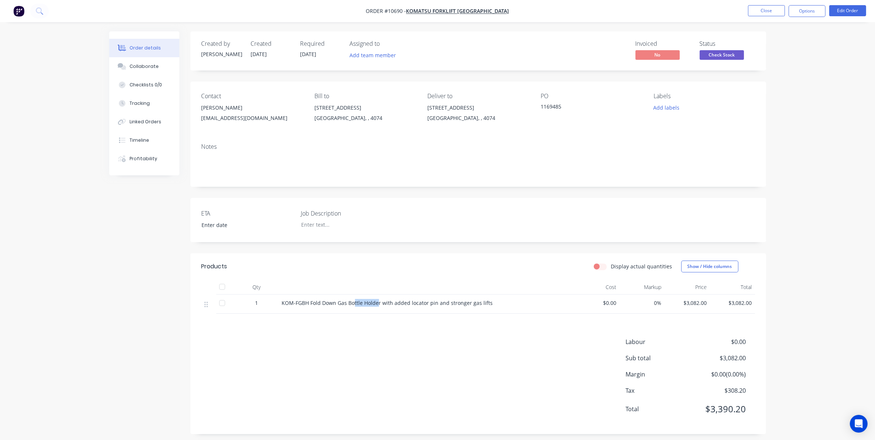
drag, startPoint x: 377, startPoint y: 304, endPoint x: 353, endPoint y: 303, distance: 23.7
click at [353, 303] on span "KOM-FGBH Fold Down Gas Bottle Holder with added locator pin and stronger gas li…" at bounding box center [387, 302] width 211 height 7
drag, startPoint x: 353, startPoint y: 303, endPoint x: 377, endPoint y: 305, distance: 23.7
click at [377, 305] on span "KOM-FGBH Fold Down Gas Bottle Holder with added locator pin and stronger gas li…" at bounding box center [387, 302] width 211 height 7
drag, startPoint x: 379, startPoint y: 305, endPoint x: 336, endPoint y: 305, distance: 42.8
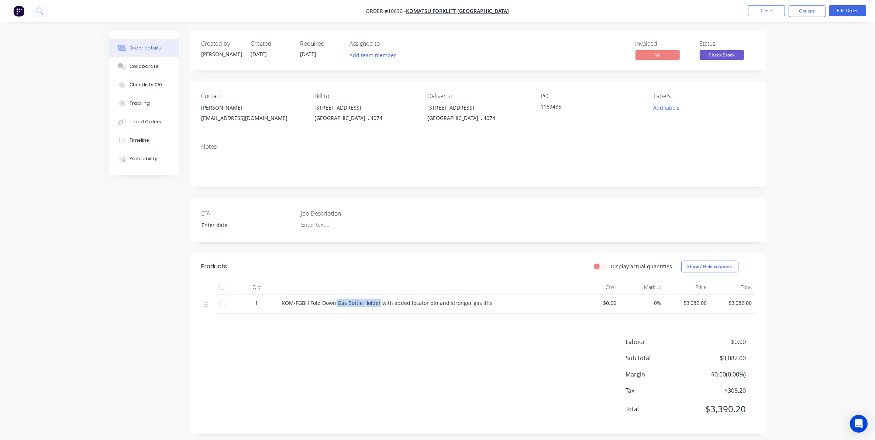
click at [336, 305] on span "KOM-FGBH Fold Down Gas Bottle Holder with added locator pin and stronger gas li…" at bounding box center [387, 302] width 211 height 7
copy span "Gas Bottle Holder"
click at [318, 227] on div at bounding box center [341, 224] width 92 height 11
paste div
click at [766, 8] on button "Close" at bounding box center [766, 10] width 37 height 11
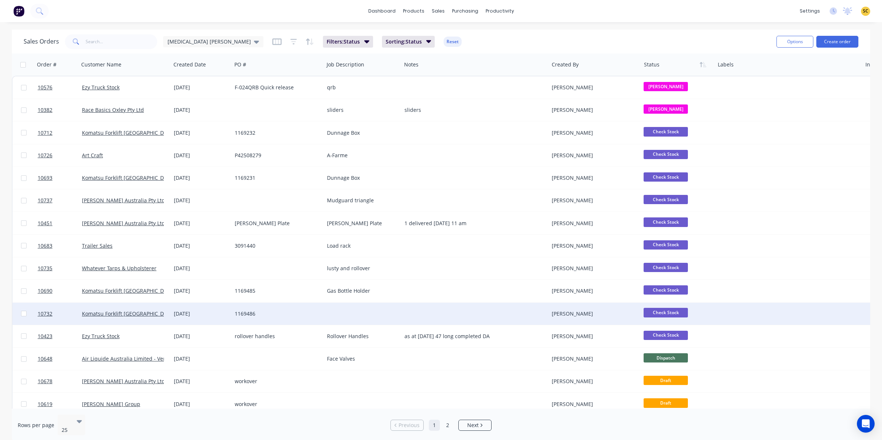
click at [358, 307] on div at bounding box center [362, 314] width 77 height 22
click at [453, 307] on div at bounding box center [474, 314] width 147 height 22
click at [250, 309] on div "1169486" at bounding box center [278, 314] width 92 height 22
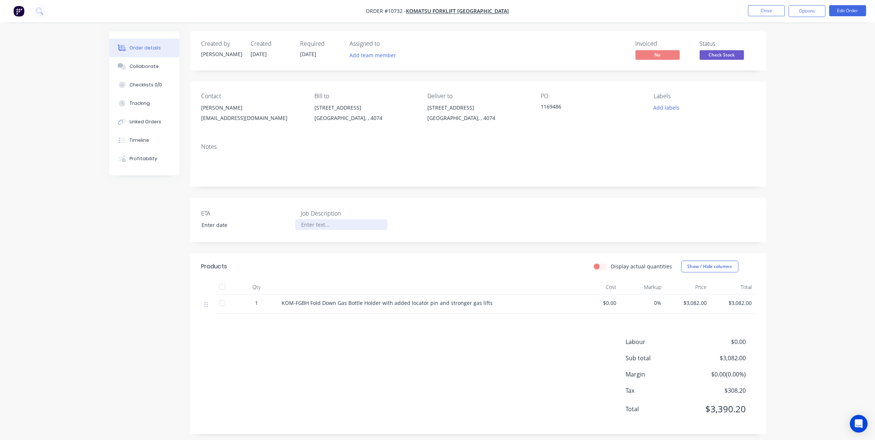
click at [315, 225] on div at bounding box center [341, 224] width 92 height 11
paste div
click at [753, 11] on button "Close" at bounding box center [766, 10] width 37 height 11
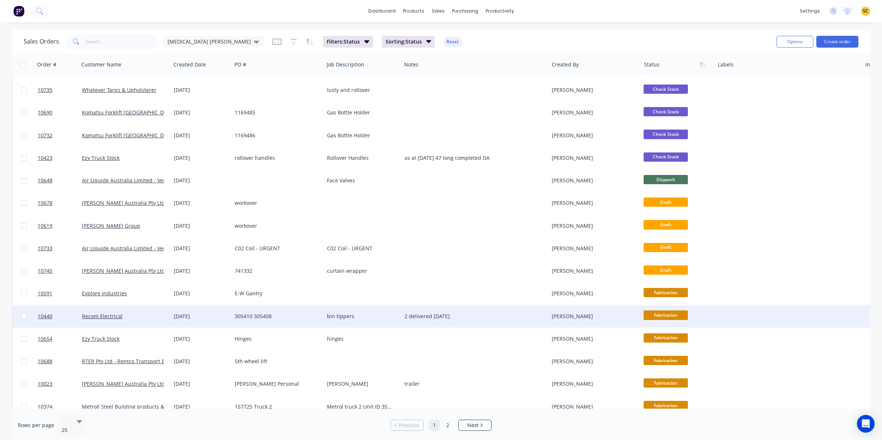
scroll to position [184, 0]
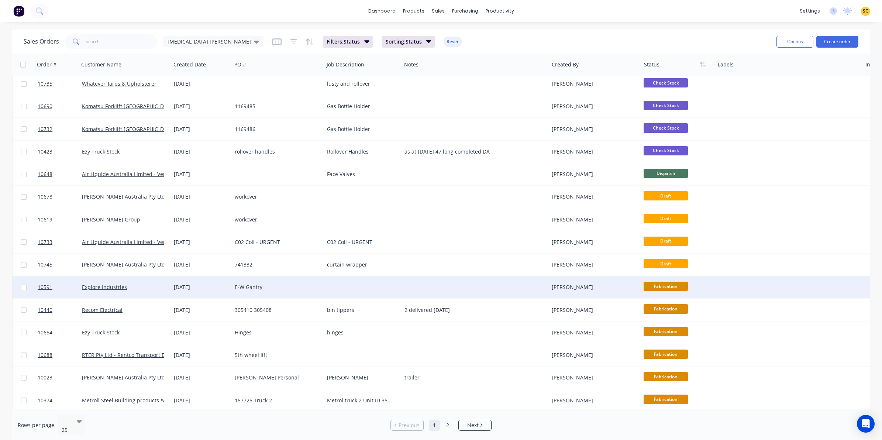
click at [336, 288] on div at bounding box center [362, 287] width 77 height 22
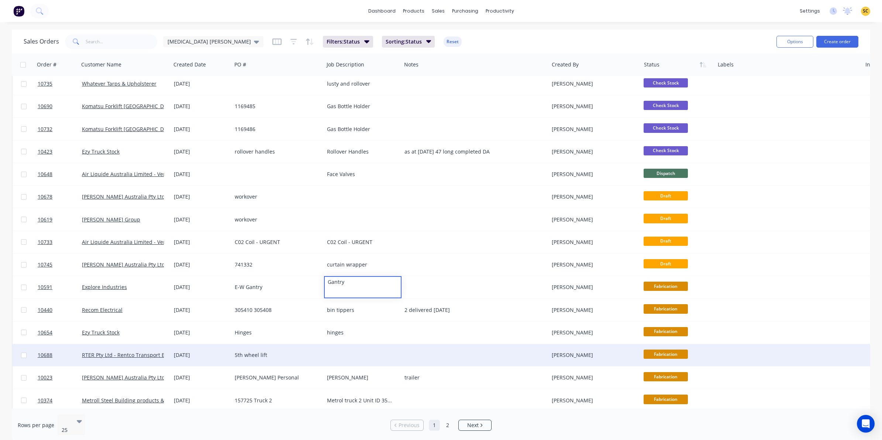
click at [362, 356] on div at bounding box center [362, 355] width 77 height 22
drag, startPoint x: 360, startPoint y: 355, endPoint x: 355, endPoint y: 353, distance: 5.1
click at [355, 353] on div at bounding box center [362, 355] width 77 height 22
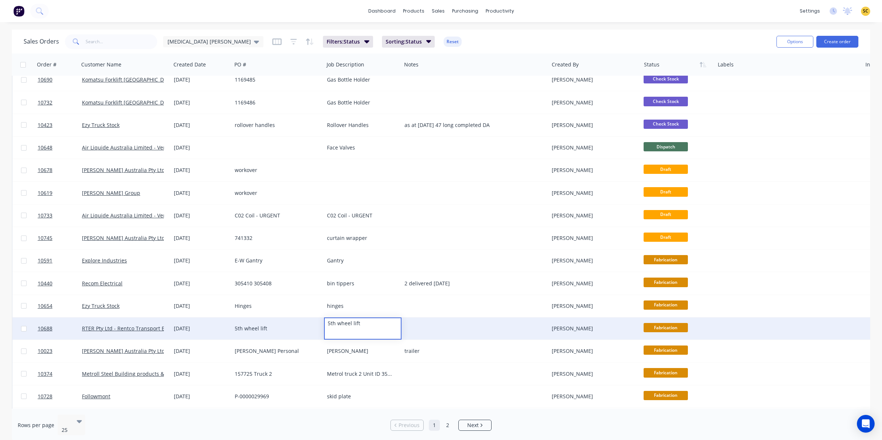
scroll to position [235, 0]
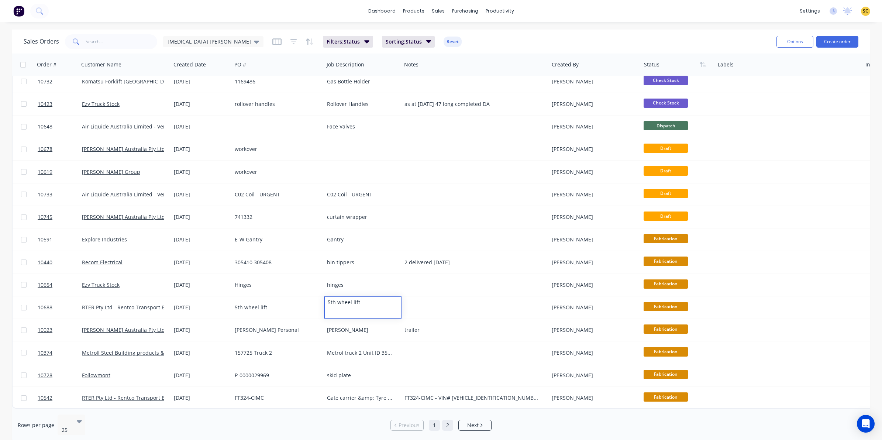
click at [450, 422] on link "2" at bounding box center [447, 424] width 11 height 11
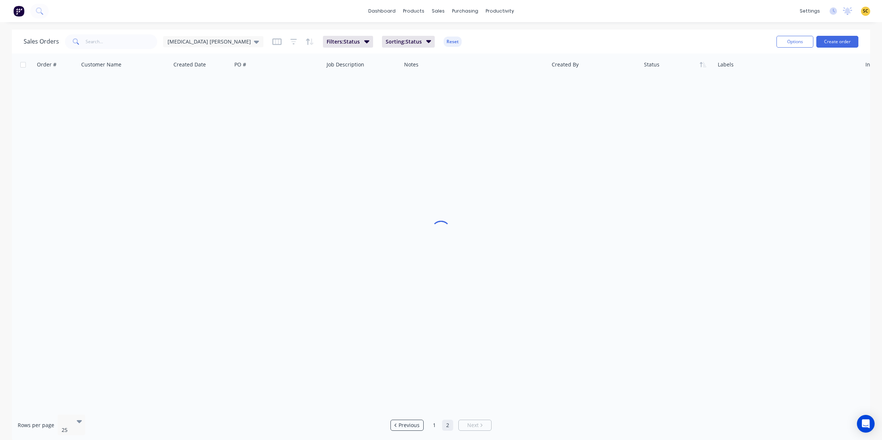
scroll to position [0, 0]
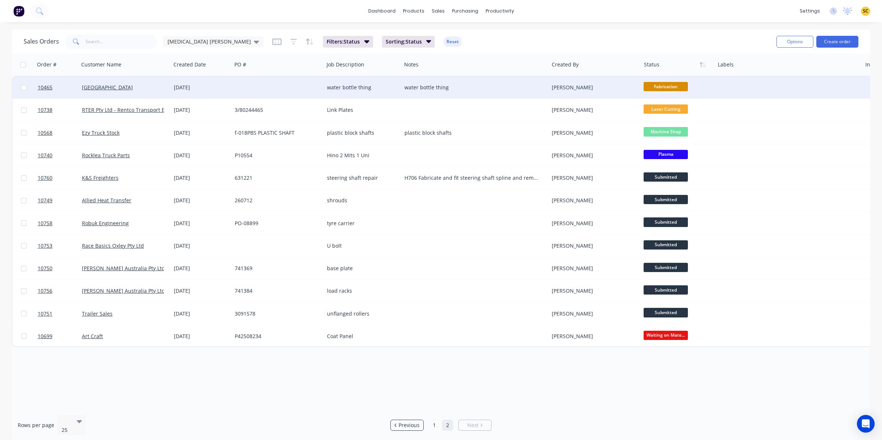
click at [430, 90] on div "water bottle thing" at bounding box center [471, 87] width 134 height 7
drag, startPoint x: 482, startPoint y: 86, endPoint x: 397, endPoint y: 84, distance: 84.5
click at [397, 84] on div "10465 Billabong Springs 15 Apr 2025 water bottle thing water bottle thing Rick …" at bounding box center [497, 87] width 969 height 23
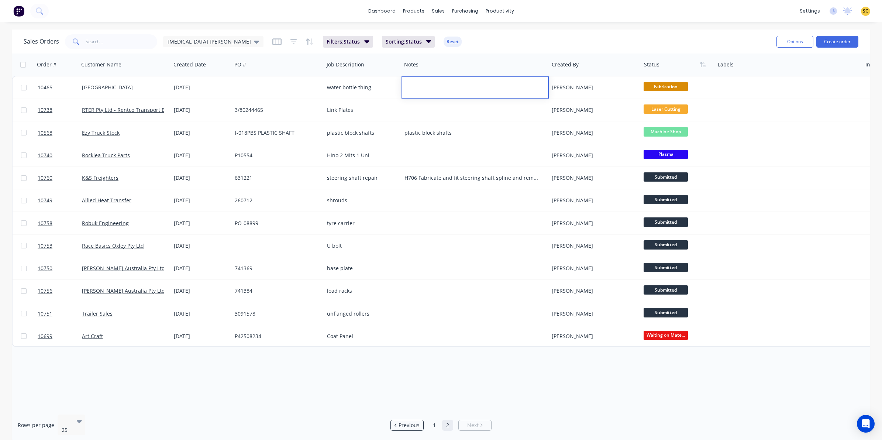
click at [872, 160] on div "Sales Orders Egg Donor Mumma Filters: Status Sorting: Status Reset Options Crea…" at bounding box center [441, 236] width 882 height 412
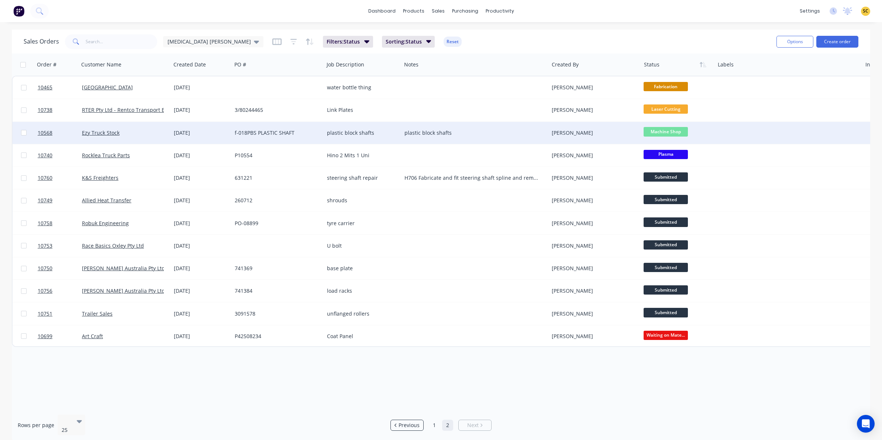
click at [467, 132] on div "plastic block shafts" at bounding box center [471, 132] width 134 height 7
drag, startPoint x: 467, startPoint y: 126, endPoint x: 329, endPoint y: 122, distance: 137.3
click at [338, 123] on div "10568 Ezy Truck Stock 09 Jun 2025 f-018PBS PLASTIC SHAFT plastic block shafts p…" at bounding box center [497, 133] width 969 height 23
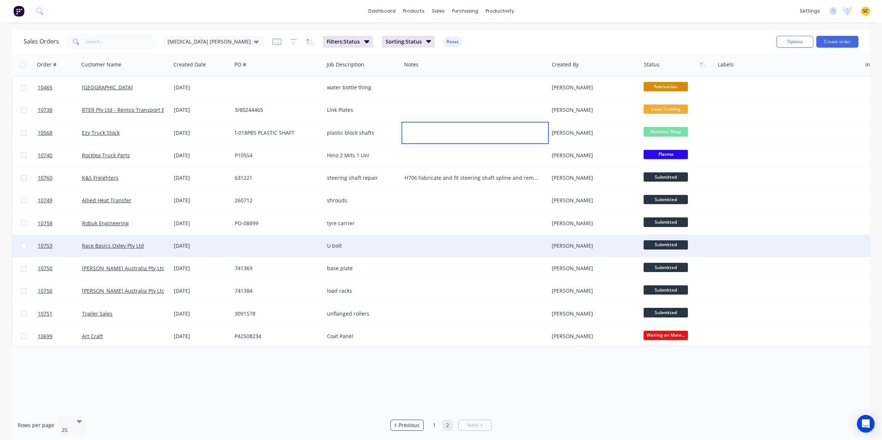
click at [460, 239] on div at bounding box center [474, 246] width 147 height 22
click at [714, 245] on div at bounding box center [787, 246] width 147 height 22
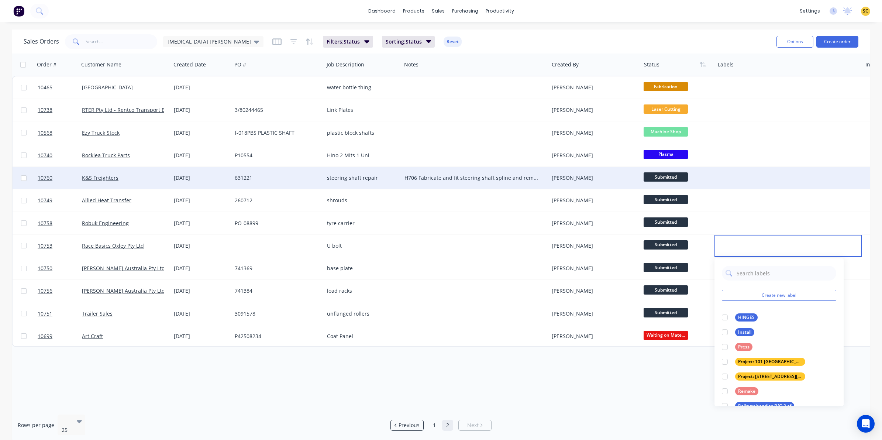
click at [724, 184] on div at bounding box center [787, 178] width 147 height 22
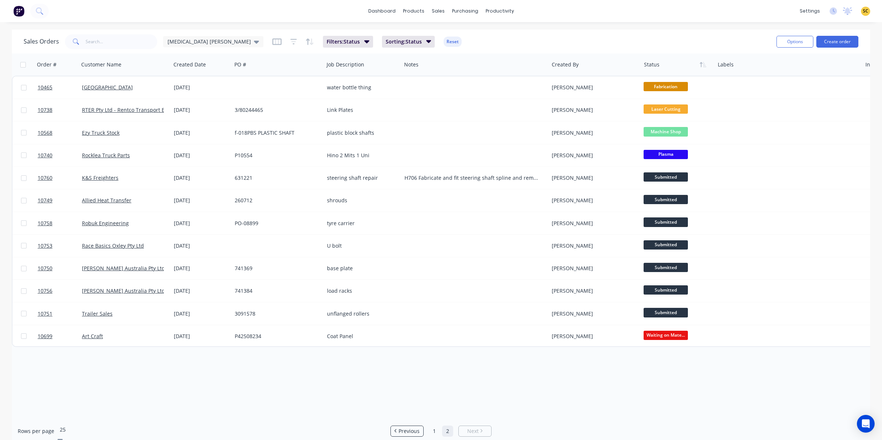
click at [63, 436] on icon at bounding box center [60, 440] width 5 height 8
click at [232, 377] on div "Order # Customer Name Created Date PO # Job Description Notes Created By Status…" at bounding box center [441, 230] width 858 height 355
click at [419, 421] on span "Previous" at bounding box center [408, 424] width 21 height 7
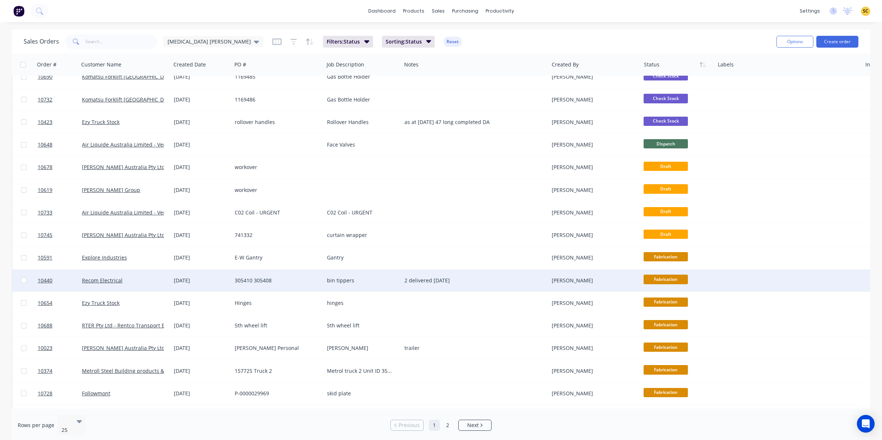
scroll to position [235, 0]
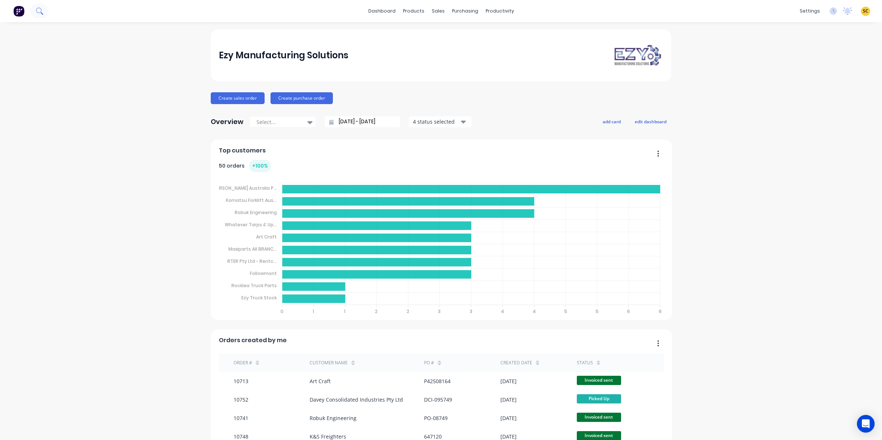
click at [41, 12] on icon at bounding box center [39, 10] width 6 height 6
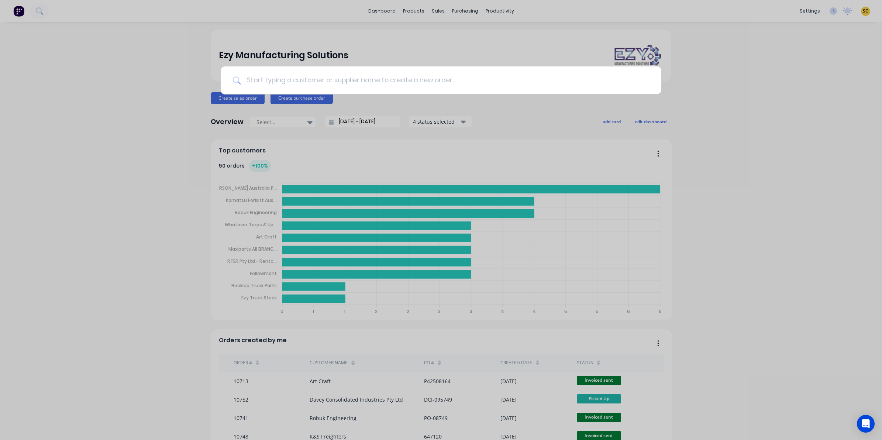
click at [315, 72] on input at bounding box center [445, 80] width 408 height 28
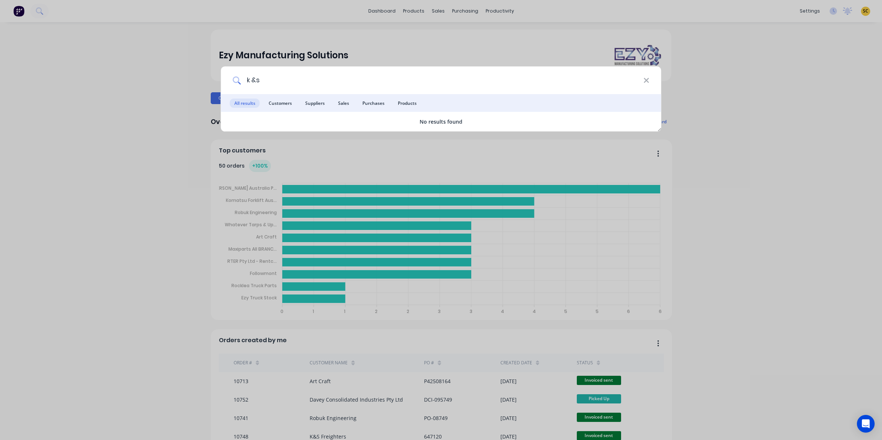
click at [256, 82] on input "k &s" at bounding box center [442, 80] width 402 height 28
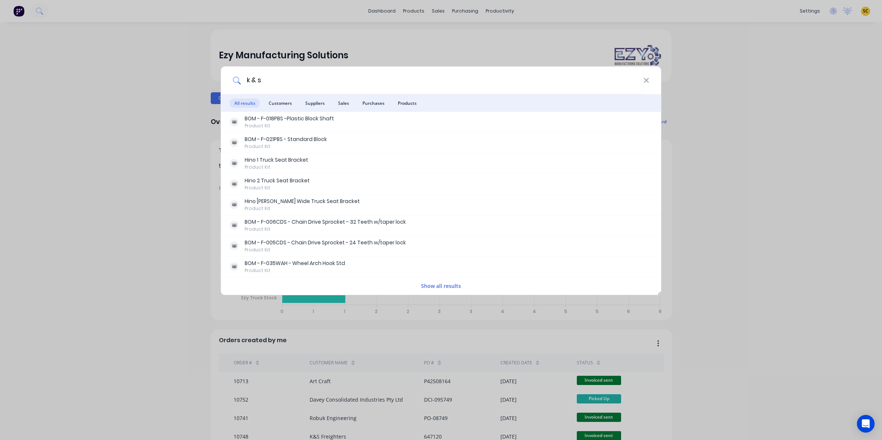
type input "k & s"
click at [648, 74] on div "k & s" at bounding box center [441, 80] width 440 height 28
click at [644, 78] on icon at bounding box center [646, 80] width 6 height 8
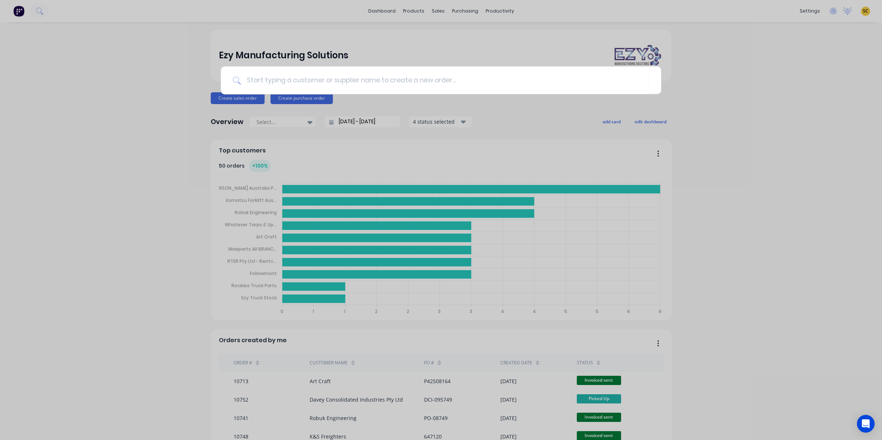
click at [435, 8] on div at bounding box center [441, 220] width 882 height 440
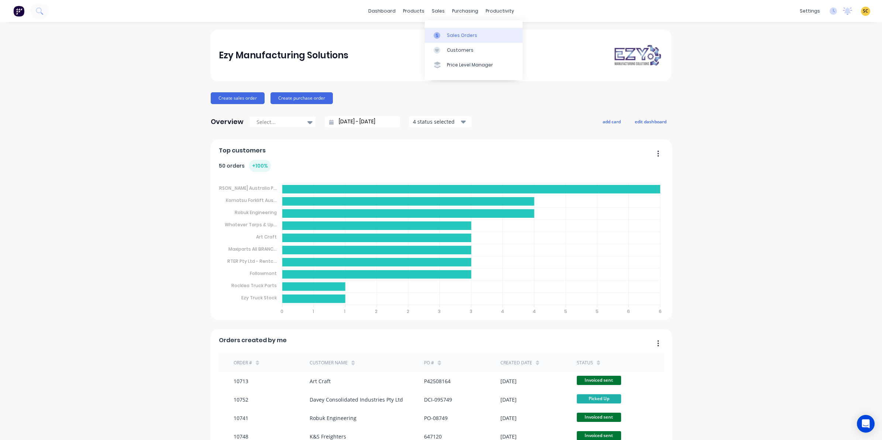
click at [443, 30] on link "Sales Orders" at bounding box center [474, 35] width 98 height 15
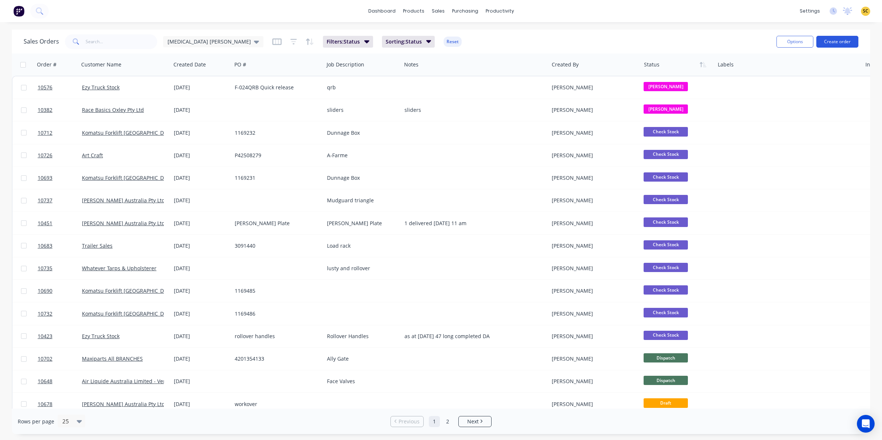
click at [827, 41] on button "Create order" at bounding box center [837, 42] width 42 height 12
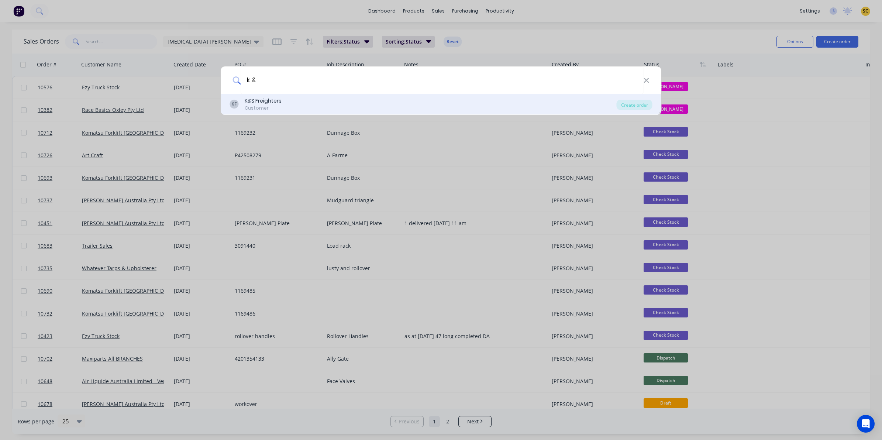
type input "k &"
click at [547, 103] on div "KF K&S Freighters Customer" at bounding box center [423, 104] width 387 height 14
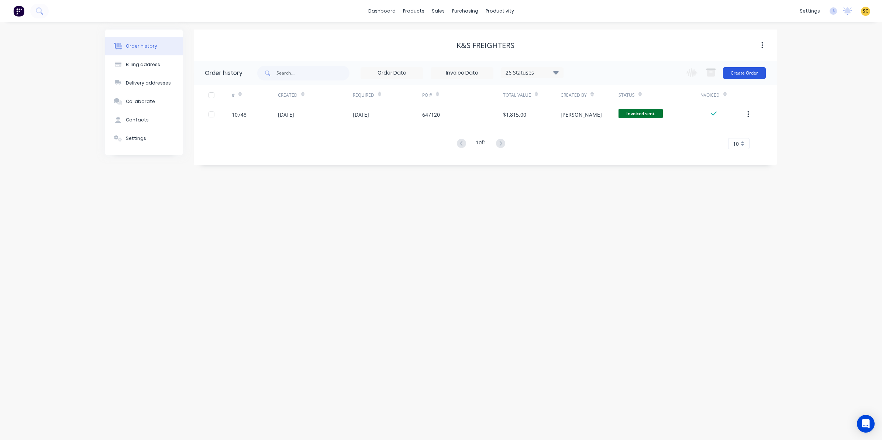
drag, startPoint x: 739, startPoint y: 82, endPoint x: 739, endPoint y: 75, distance: 6.6
click at [739, 82] on div "Change order status Submitted Check Stock Waiting on Material Laser Cutting Cut…" at bounding box center [723, 73] width 84 height 24
click at [739, 73] on button "Create Order" at bounding box center [744, 73] width 43 height 12
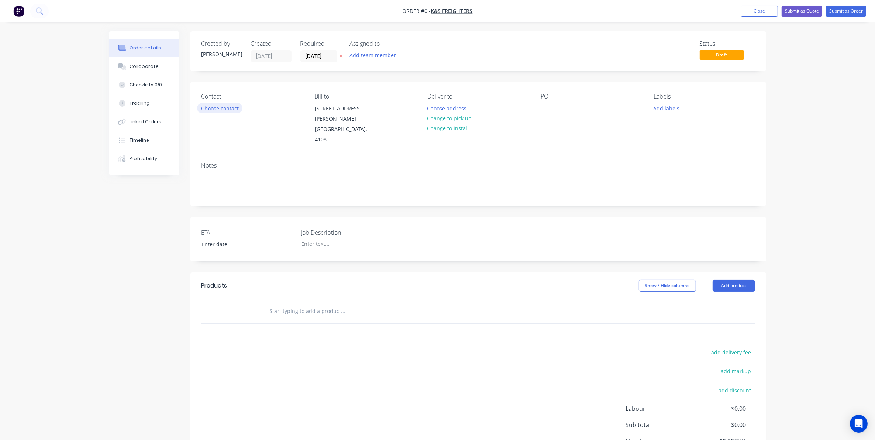
click at [227, 108] on button "Choose contact" at bounding box center [219, 108] width 45 height 10
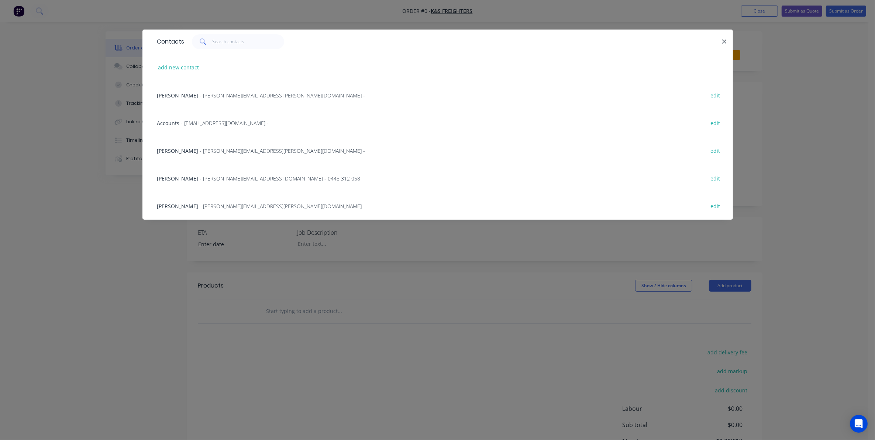
click at [195, 155] on div "Belinda Holmes - Belinda.Holmes@ksgroup.com.au - edit" at bounding box center [437, 150] width 568 height 28
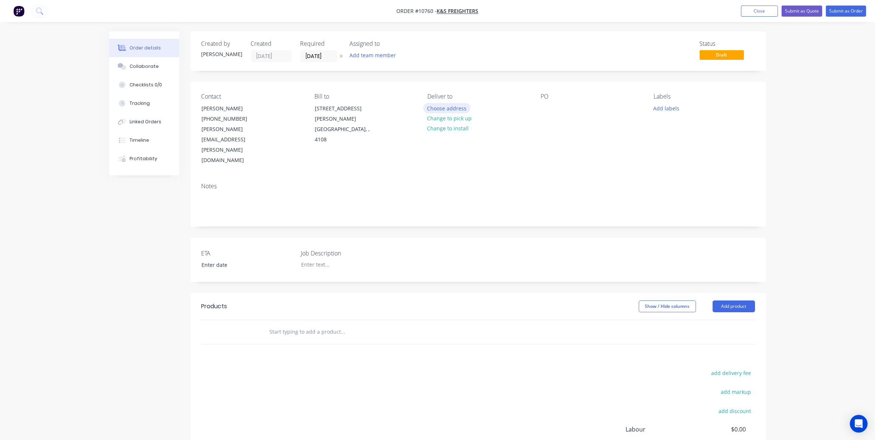
click at [431, 104] on button "Choose address" at bounding box center [446, 108] width 47 height 10
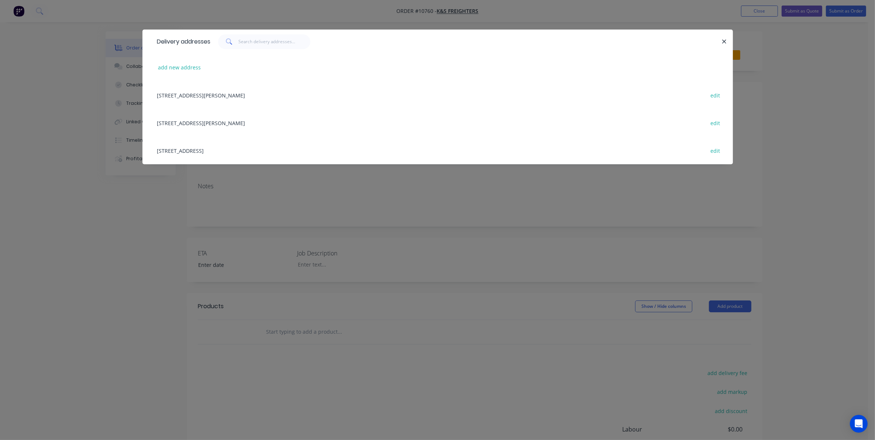
click at [243, 122] on div "34 Postle Street, Coopers Plains, undefined, 4108 edit" at bounding box center [437, 123] width 568 height 28
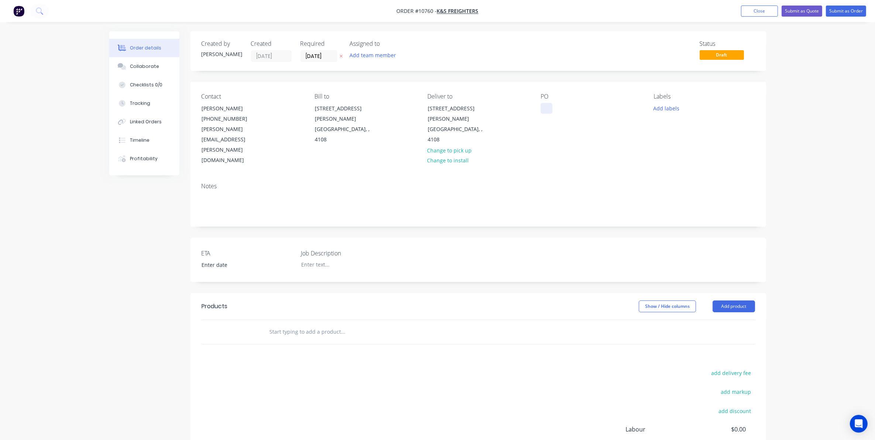
click at [548, 107] on div at bounding box center [546, 108] width 12 height 11
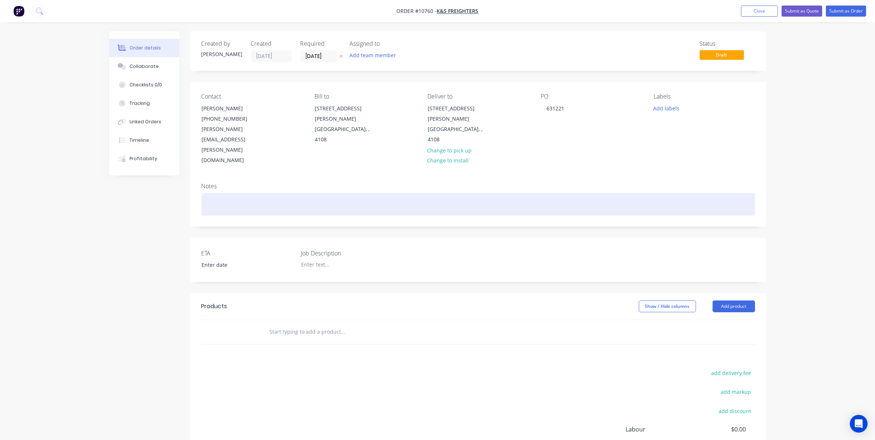
click at [246, 193] on div at bounding box center [477, 204] width 553 height 23
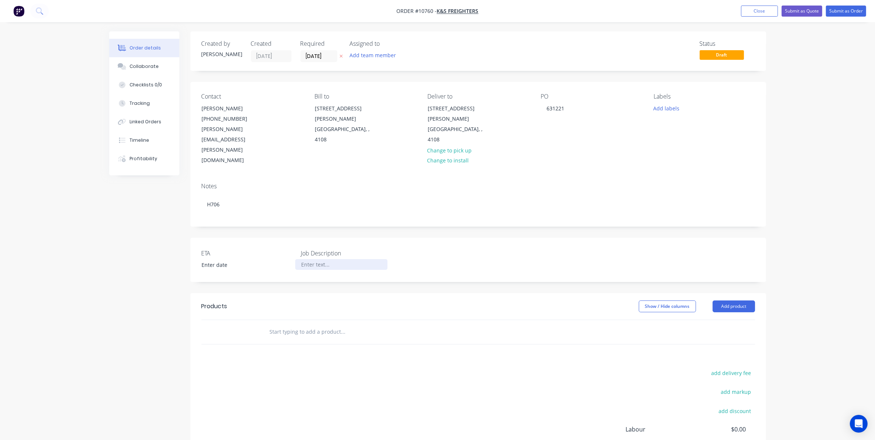
click at [308, 259] on div at bounding box center [341, 264] width 92 height 11
click at [307, 293] on header "Products Show / Hide columns Add product" at bounding box center [478, 306] width 576 height 27
click at [308, 324] on input "text" at bounding box center [343, 331] width 148 height 15
type input "template"
click at [231, 332] on div "Products Show / Hide columns Add product template Add template to order Templat…" at bounding box center [478, 407] width 576 height 228
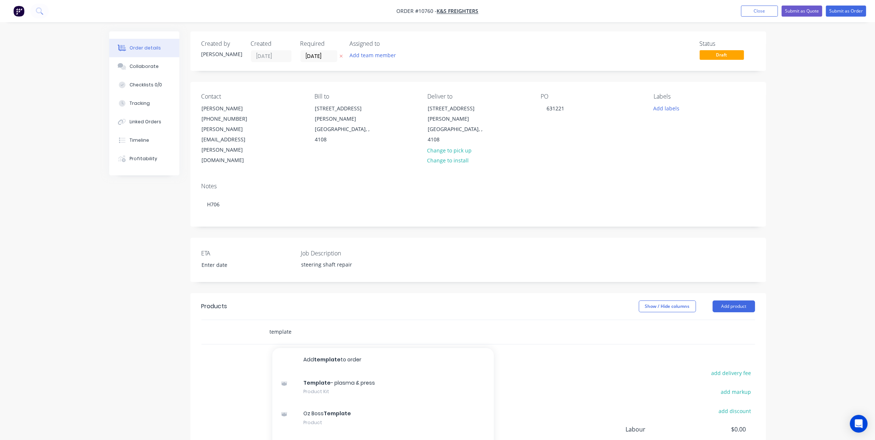
click at [302, 324] on input "template" at bounding box center [343, 331] width 148 height 15
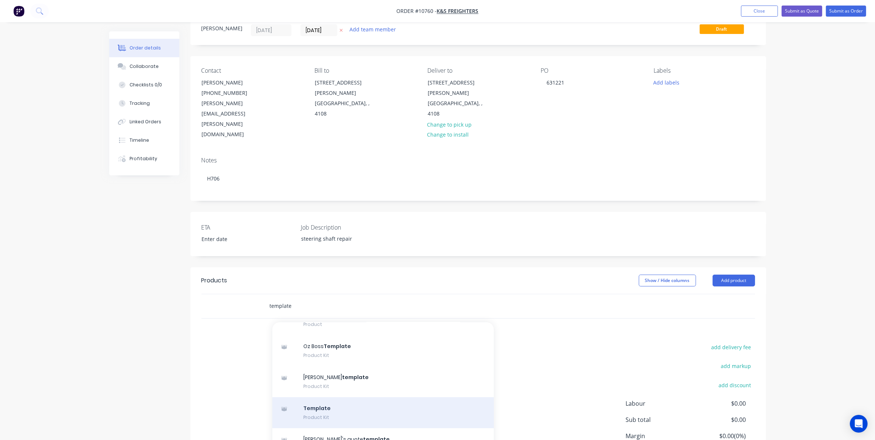
scroll to position [46, 0]
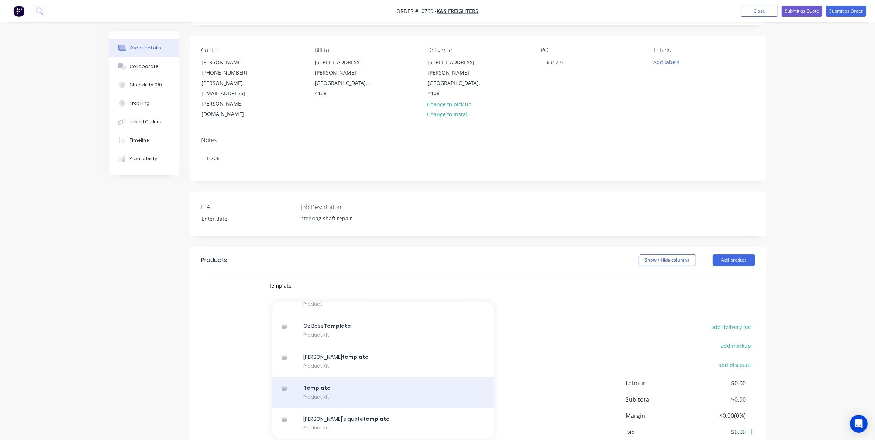
click at [336, 377] on div "Template Product Kit" at bounding box center [382, 392] width 221 height 31
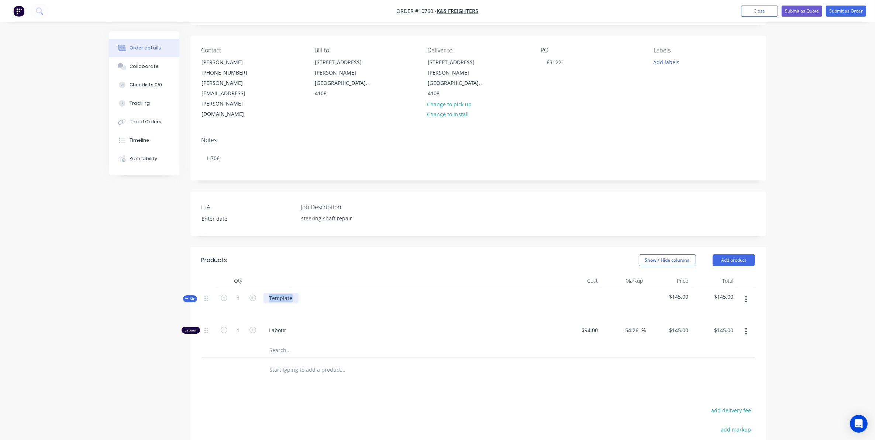
drag, startPoint x: 293, startPoint y: 268, endPoint x: 212, endPoint y: 270, distance: 80.1
click at [212, 288] on div "Kit 1 Template $145.00 $145.00" at bounding box center [477, 304] width 553 height 32
click at [265, 367] on div "Products Show / Hide columns Add product Qty Cost Markup Price Total Kit 1 Stee…" at bounding box center [478, 403] width 576 height 312
click at [747, 293] on button "button" at bounding box center [745, 299] width 17 height 13
click at [718, 313] on div "Add product to kit" at bounding box center [719, 318] width 57 height 11
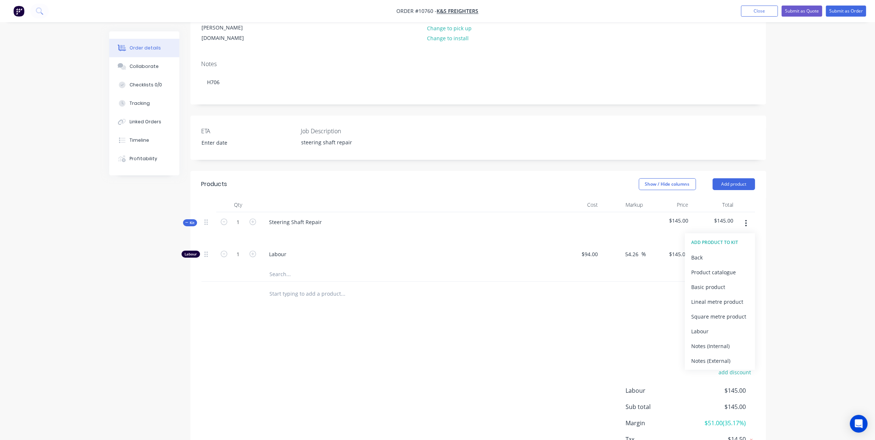
scroll to position [138, 0]
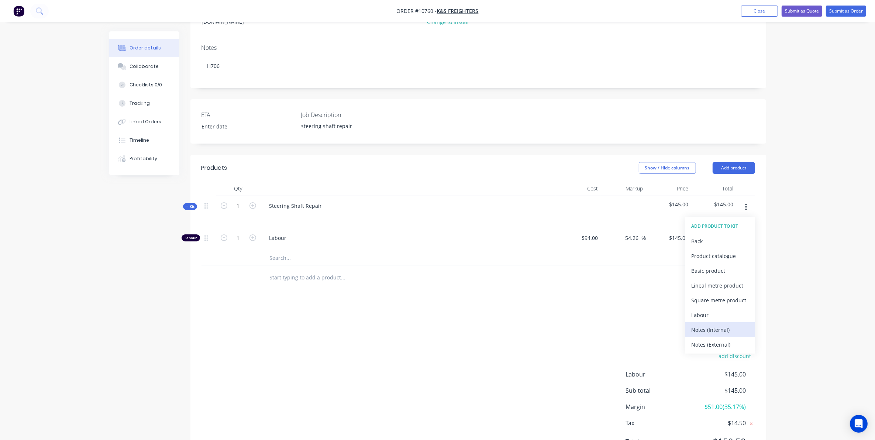
click at [705, 324] on div "Notes (Internal)" at bounding box center [719, 329] width 57 height 11
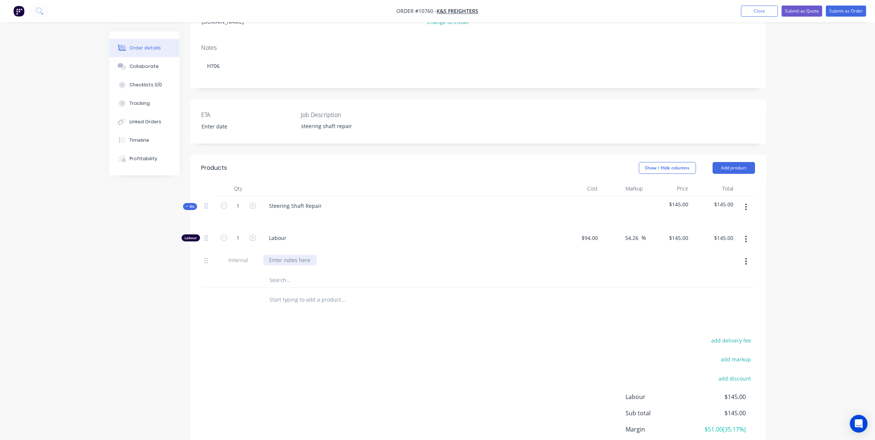
click at [275, 255] on div at bounding box center [289, 260] width 53 height 11
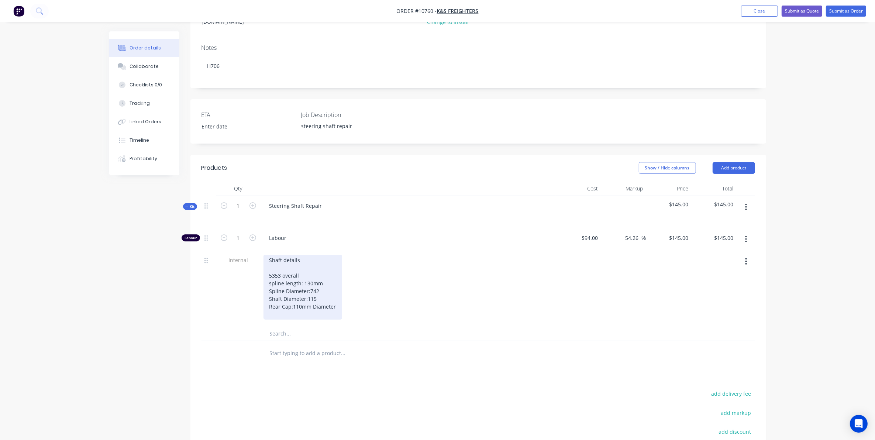
click at [322, 268] on div "Shaft details 5353 overall spline length: 130mm Spline Diameter:742 Shaft Diame…" at bounding box center [302, 287] width 79 height 65
click at [320, 256] on div "Shaft details 5353 overall spline length: 130mm Spline Diameter:742 Shaft Diame…" at bounding box center [302, 287] width 79 height 65
click at [321, 264] on div "Shaft details 5353 overall spline length: 130mm Spline Diameter:742 Shaft Diame…" at bounding box center [302, 287] width 79 height 65
click at [333, 272] on div "Shaft details 5353 overall spline length: 130mm Spline Diameter:742mm Shaft Dia…" at bounding box center [302, 287] width 79 height 65
click at [338, 276] on div "Shaft details 5353 overall spline length: 130mm Spline Diameter:742mm Shaft Dia…" at bounding box center [302, 287] width 79 height 65
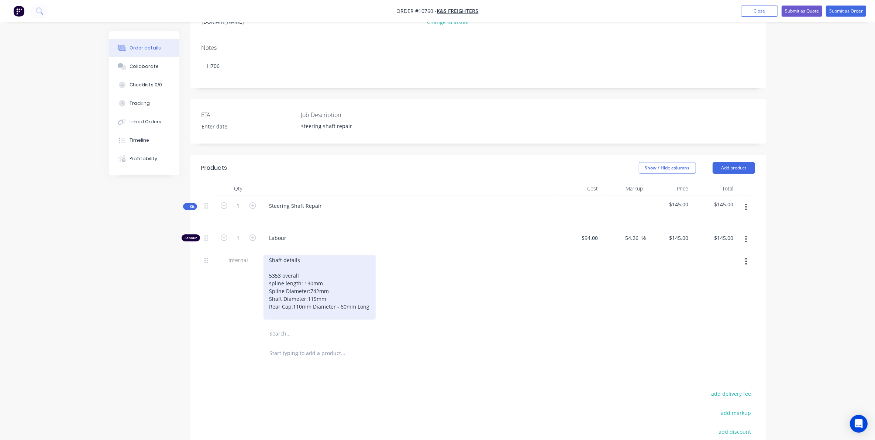
click at [305, 287] on div "Shaft details 5353 overall spline length: 130mm Spline Diameter:742mm Shaft Dia…" at bounding box center [319, 287] width 112 height 65
click at [270, 255] on div "Shaft details 5353 overall spline length: 130mm Spline Diameter:742mm Shaft Dia…" at bounding box center [319, 283] width 112 height 57
click at [312, 255] on div "Shaft details Shaft Length: 5353 overall spline length: 130mm Spline Diameter:7…" at bounding box center [319, 283] width 112 height 57
click at [308, 255] on div "Shaft details Shaft Length: 5353 overall spline length: 130mm Spline Diameter:7…" at bounding box center [319, 283] width 112 height 57
click at [314, 255] on div "Shaft details Shaft Length: 5353 overall spline length: 130mm Spline Diameter:7…" at bounding box center [319, 283] width 112 height 57
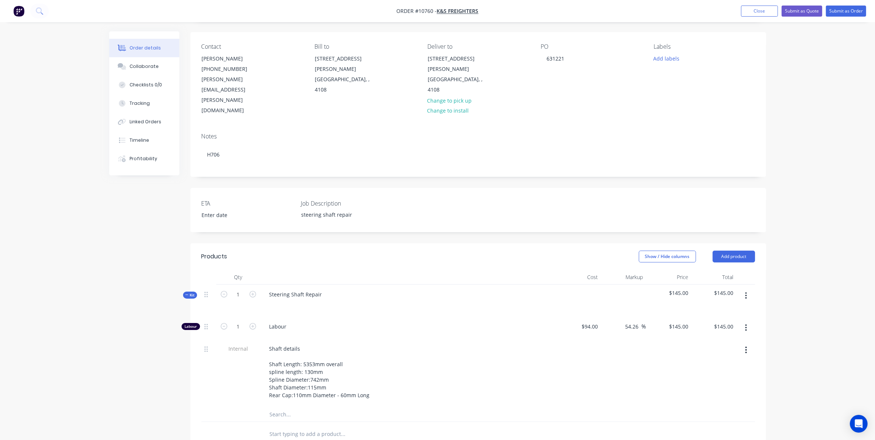
scroll to position [46, 0]
click at [842, 11] on button "Submit as Order" at bounding box center [846, 11] width 40 height 11
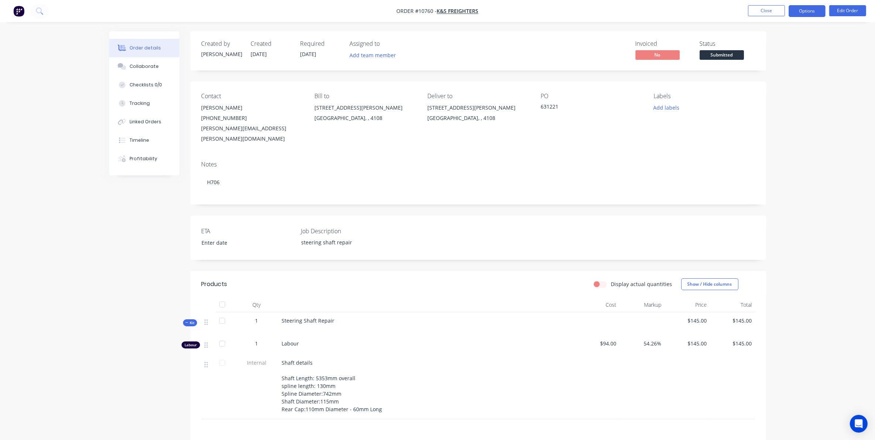
click at [799, 9] on button "Options" at bounding box center [806, 11] width 37 height 12
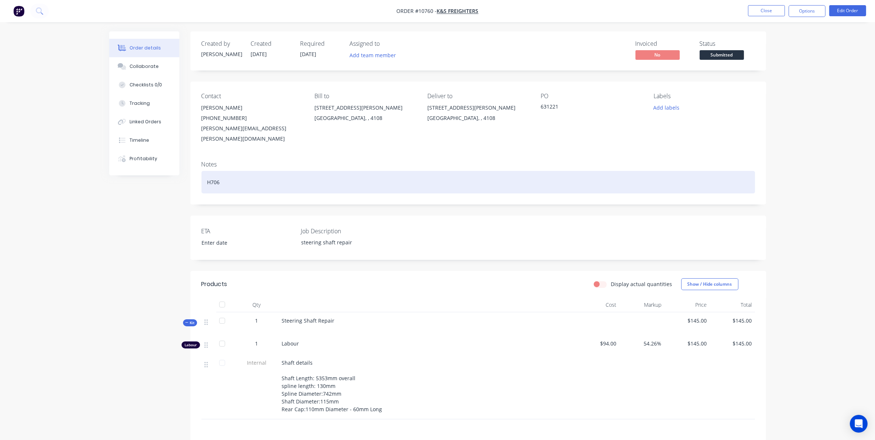
click at [211, 171] on div "H706" at bounding box center [477, 182] width 553 height 23
click at [231, 171] on div "H706" at bounding box center [477, 182] width 553 height 23
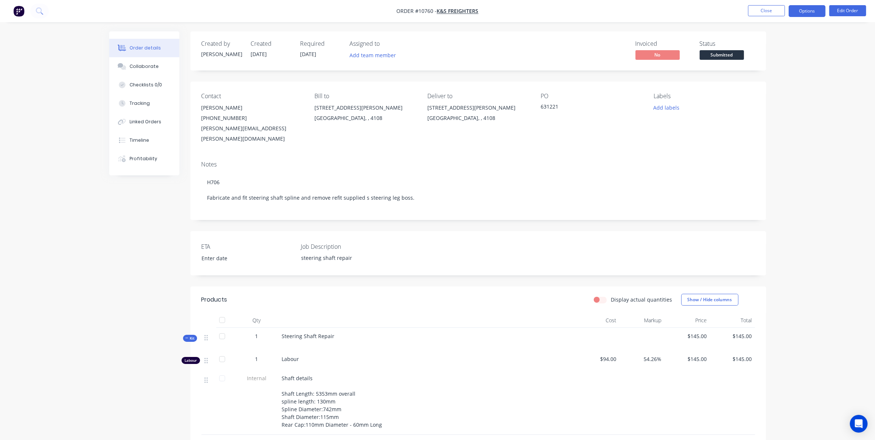
click at [799, 16] on button "Options" at bounding box center [806, 11] width 37 height 12
click at [797, 84] on div "Work Order" at bounding box center [785, 89] width 68 height 11
click at [788, 75] on div "Without pricing" at bounding box center [785, 74] width 68 height 11
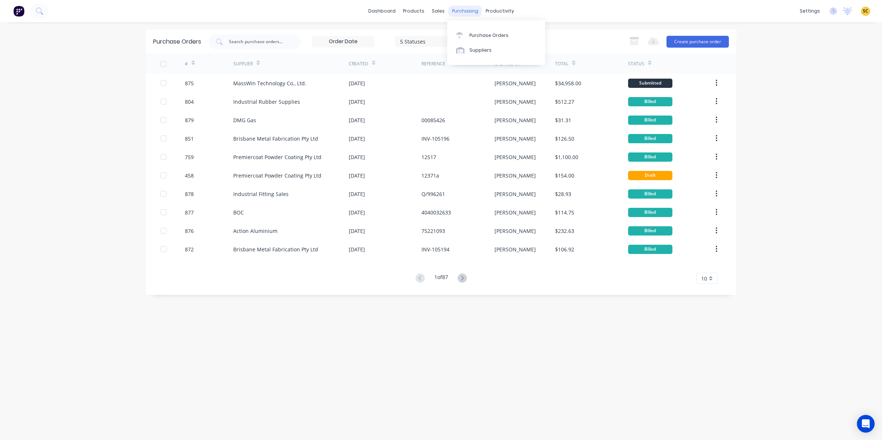
click at [452, 14] on div "purchasing" at bounding box center [465, 11] width 34 height 11
click at [473, 43] on link "Suppliers" at bounding box center [496, 50] width 98 height 15
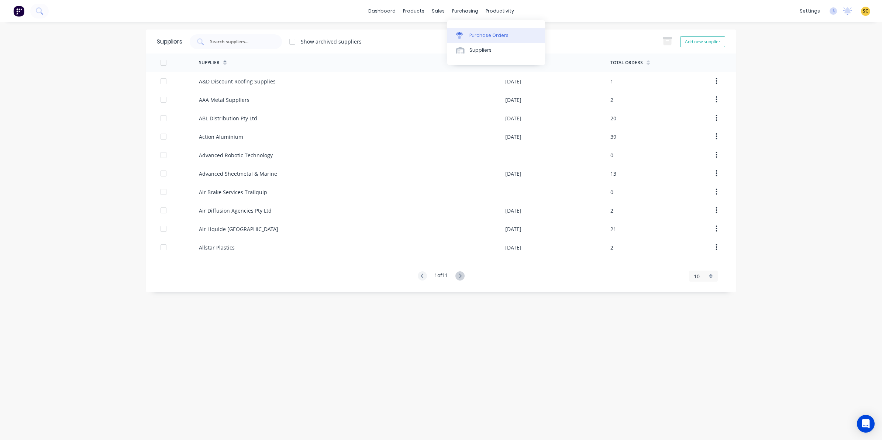
click at [473, 32] on div "Purchase Orders" at bounding box center [488, 35] width 39 height 7
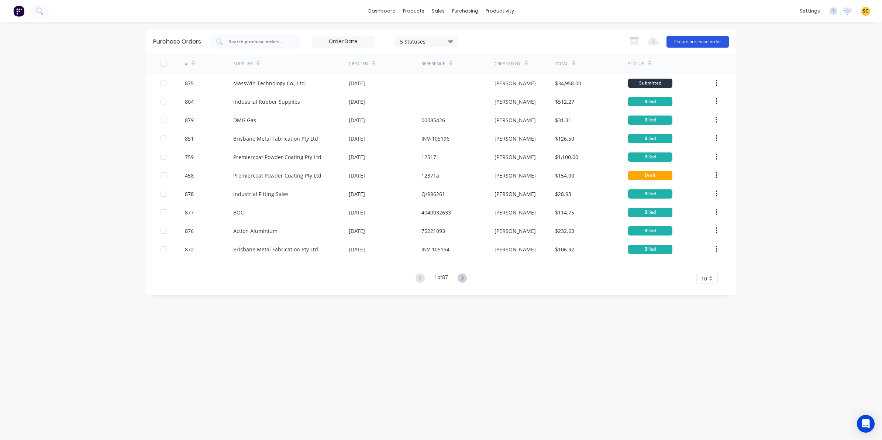
click at [701, 45] on button "Create purchase order" at bounding box center [697, 42] width 62 height 12
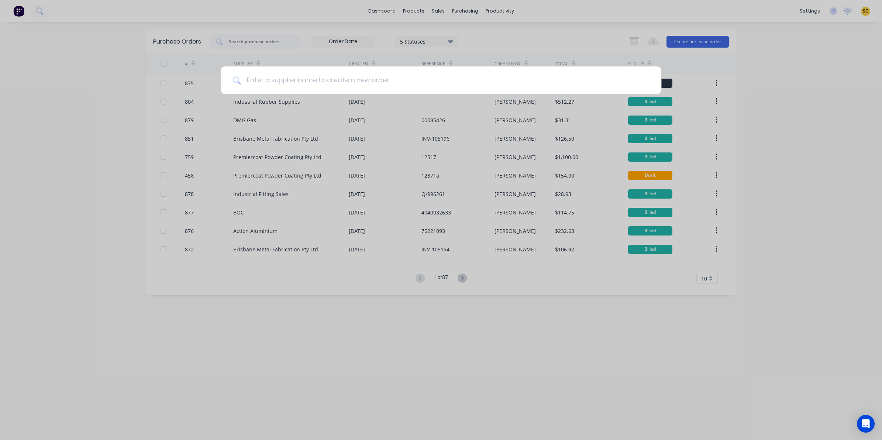
click at [304, 346] on div at bounding box center [441, 220] width 882 height 440
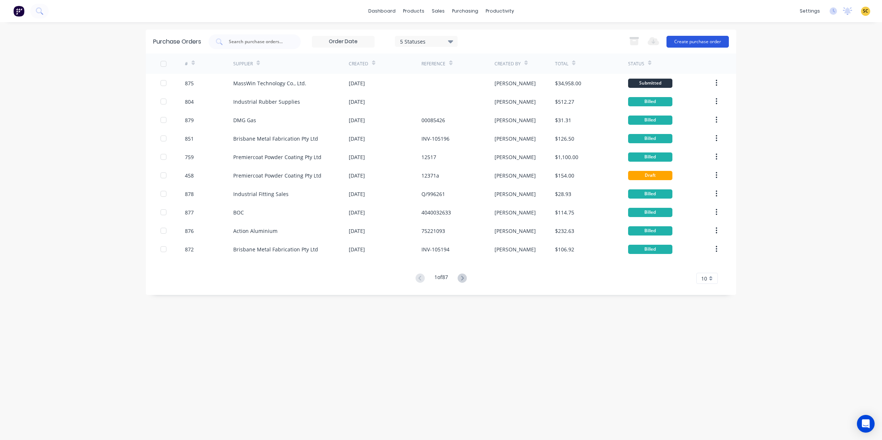
click at [720, 38] on button "Create purchase order" at bounding box center [697, 42] width 62 height 12
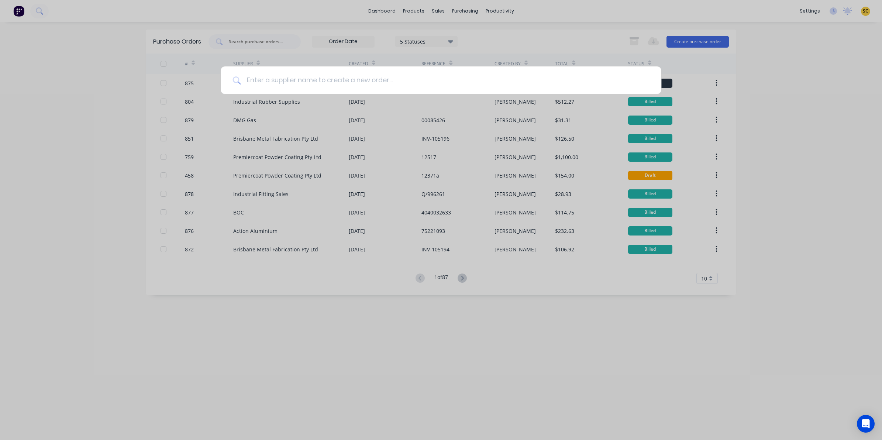
click at [292, 78] on input at bounding box center [445, 80] width 408 height 28
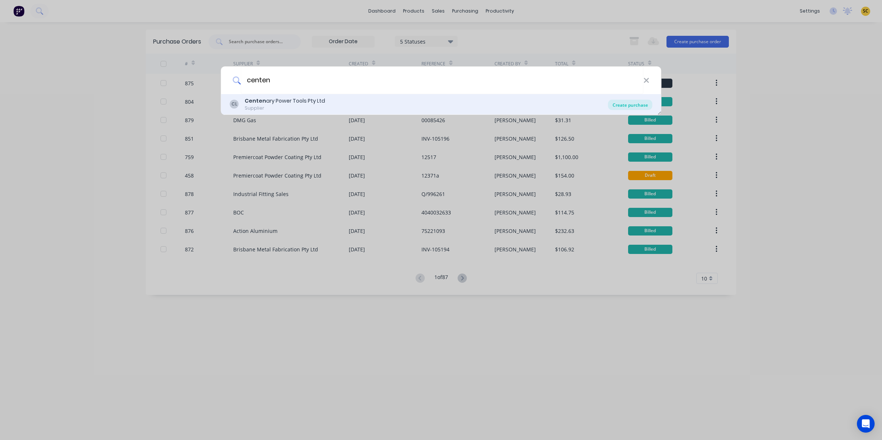
type input "centen"
click at [624, 106] on div "Create purchase" at bounding box center [630, 105] width 44 height 10
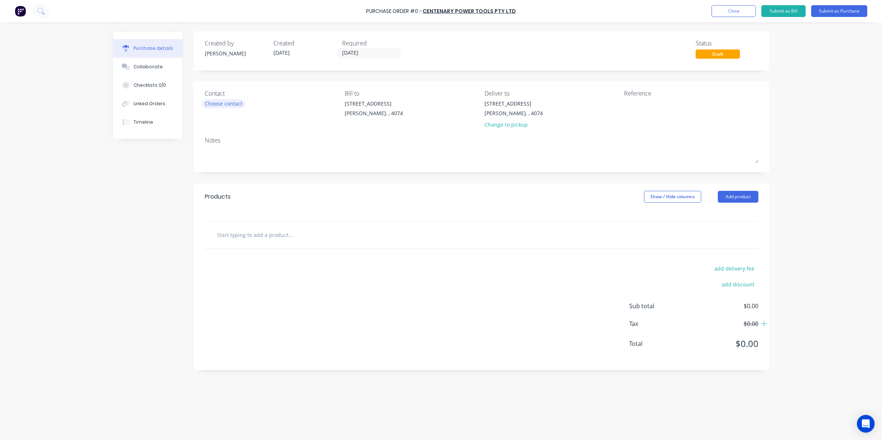
click at [225, 104] on div "Choose contact" at bounding box center [224, 104] width 38 height 8
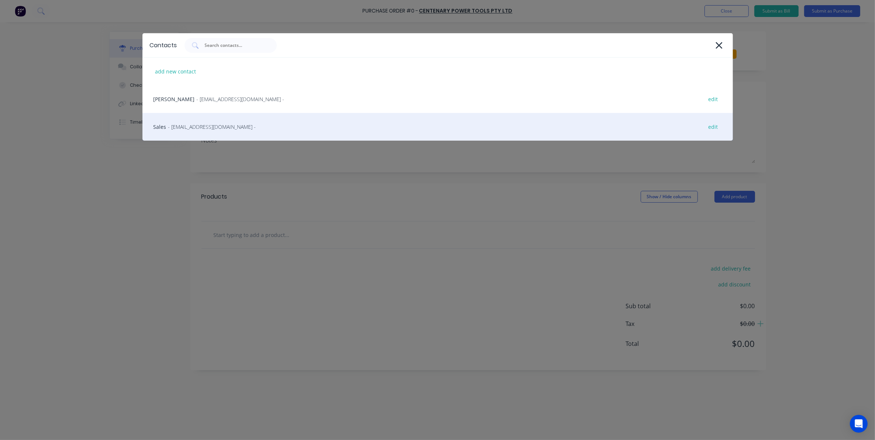
click at [212, 125] on span "- [EMAIL_ADDRESS][DOMAIN_NAME] -" at bounding box center [212, 127] width 88 height 8
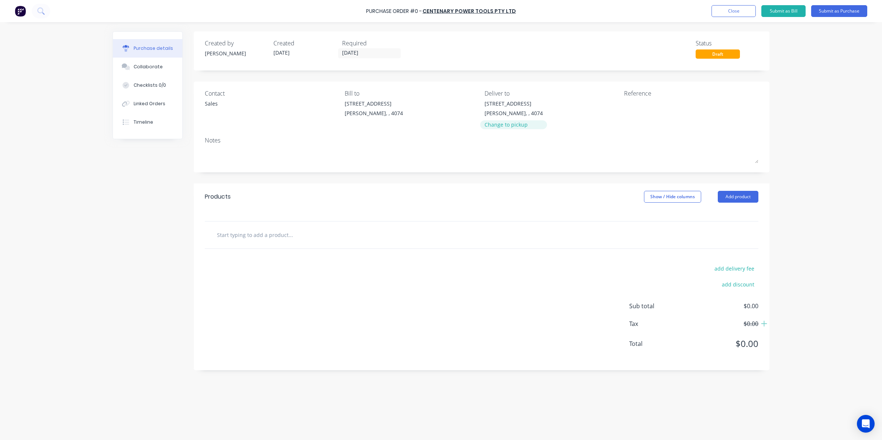
click at [524, 122] on div "Change to pickup" at bounding box center [513, 125] width 58 height 8
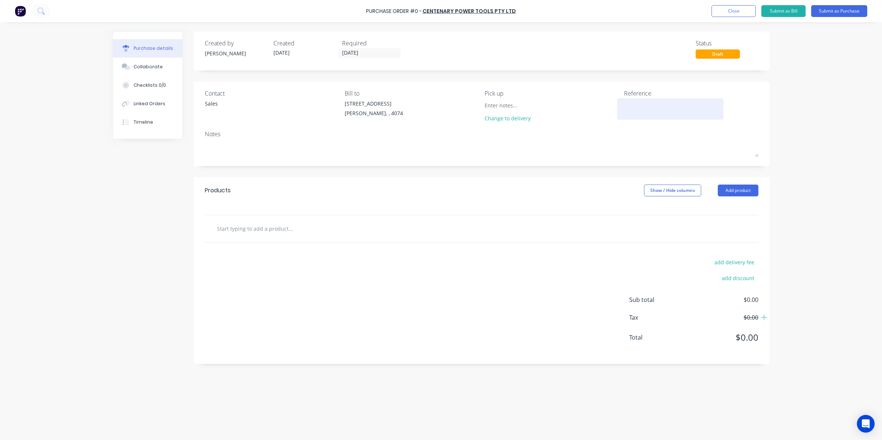
click at [637, 106] on textarea at bounding box center [670, 108] width 92 height 17
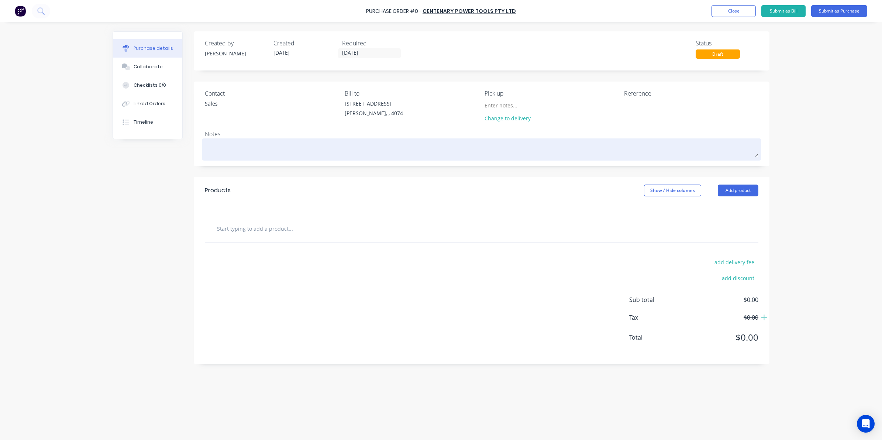
click at [244, 154] on textarea at bounding box center [481, 148] width 553 height 17
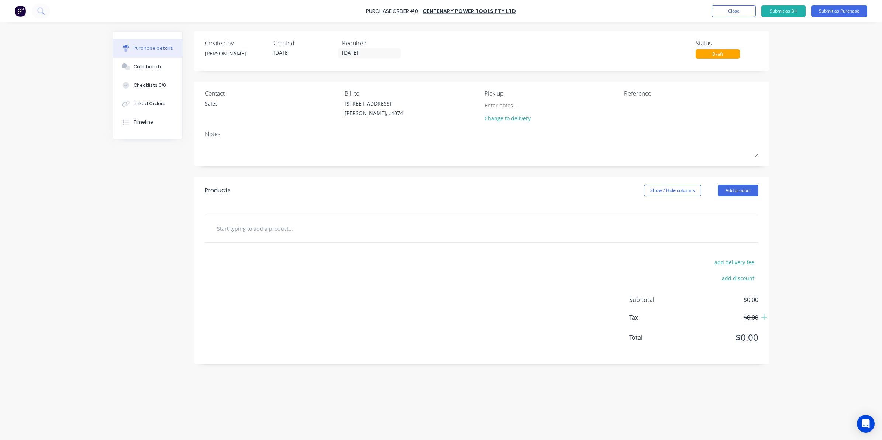
click at [235, 230] on input "text" at bounding box center [291, 228] width 148 height 15
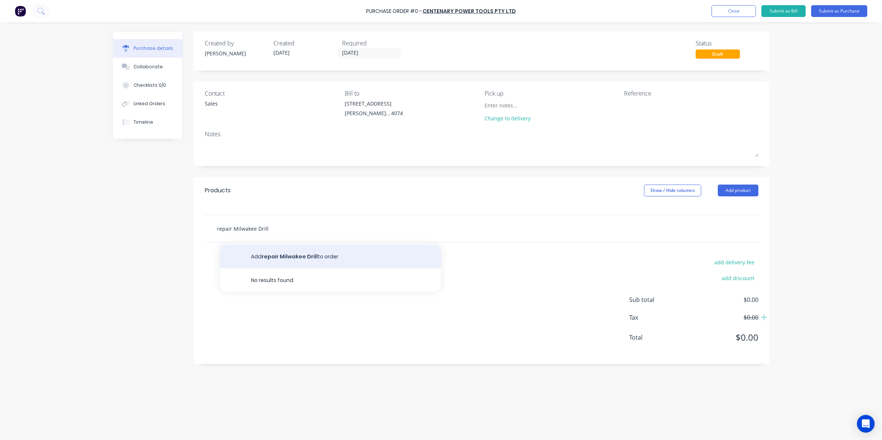
type input "repair Milwakee Drill"
click at [293, 257] on button "Add repair Milwakee Drill to order" at bounding box center [330, 257] width 221 height 24
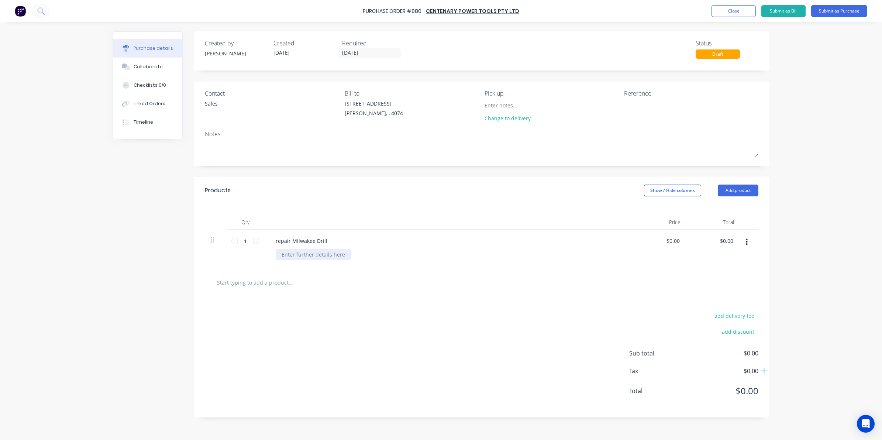
click at [298, 256] on div at bounding box center [313, 254] width 75 height 11
click at [362, 347] on div "add delivery fee add discount Sub total $0.00 Tax $0.00 Total $0.00" at bounding box center [482, 356] width 576 height 121
click at [851, 8] on button "Submit as Purchase" at bounding box center [839, 11] width 56 height 12
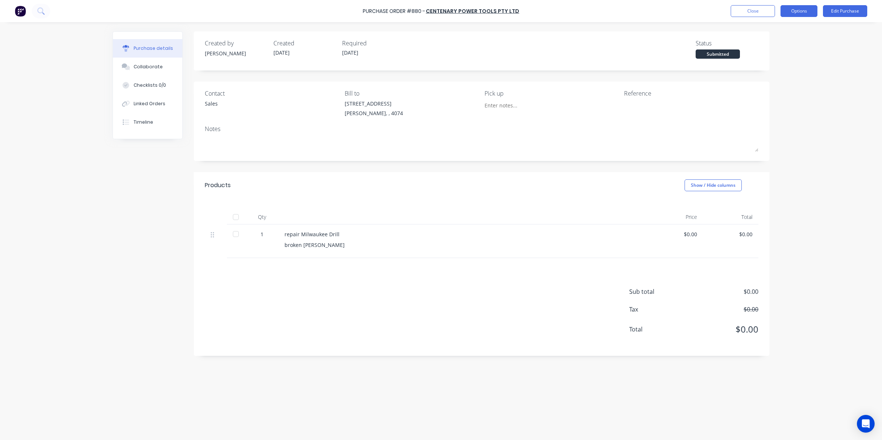
click at [805, 13] on button "Options" at bounding box center [798, 11] width 37 height 12
click at [778, 29] on div "Print / Email" at bounding box center [782, 30] width 57 height 11
click at [778, 60] on div "Without pricing" at bounding box center [782, 59] width 57 height 11
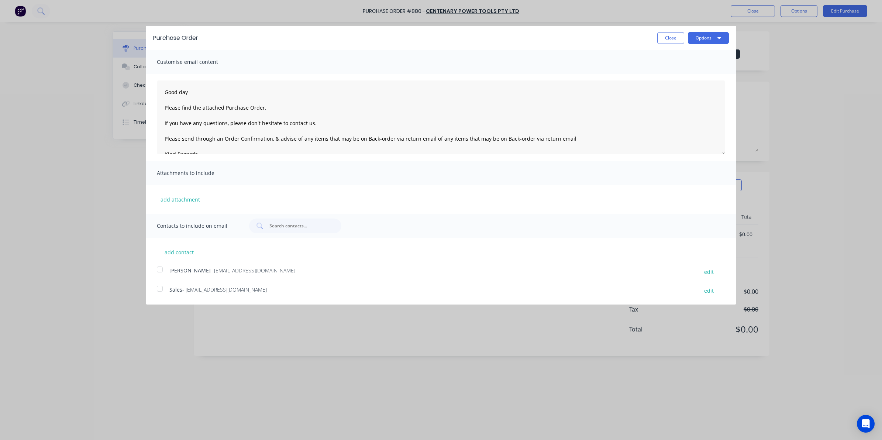
click at [158, 286] on div at bounding box center [159, 288] width 15 height 15
click at [698, 35] on button "Options" at bounding box center [708, 38] width 41 height 12
click at [677, 71] on div "Email" at bounding box center [693, 71] width 57 height 11
type textarea "Good day Please find the attached Purchase Order. If you have any questions, pl…"
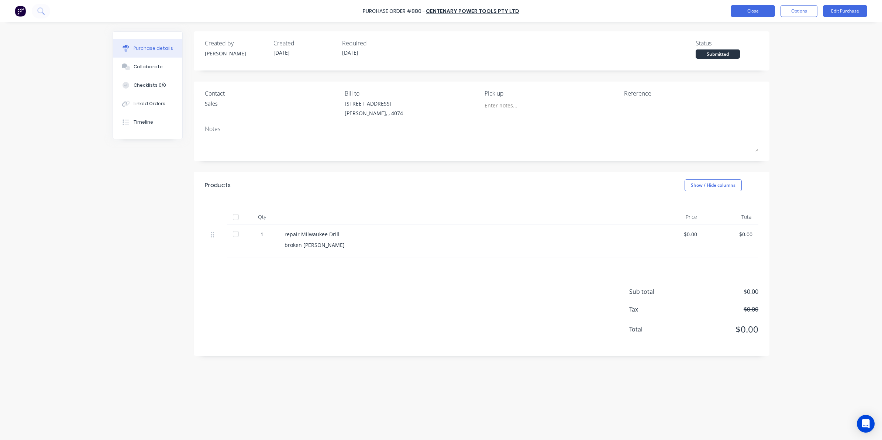
click at [749, 12] on button "Close" at bounding box center [752, 11] width 44 height 12
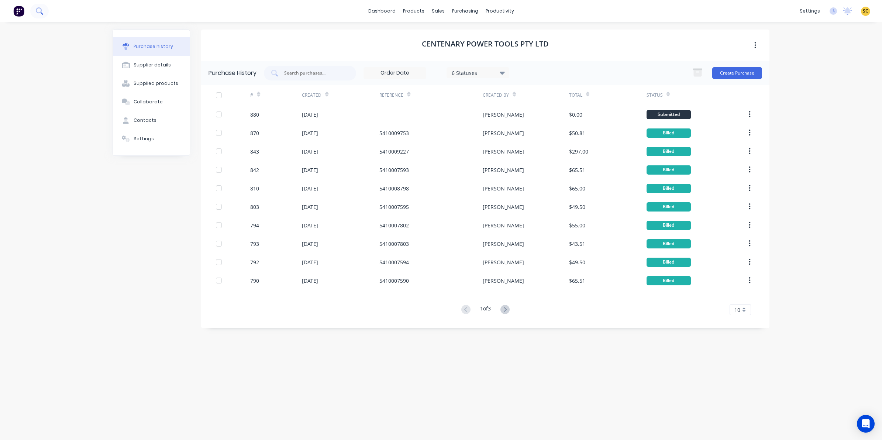
click at [42, 15] on button at bounding box center [39, 11] width 18 height 15
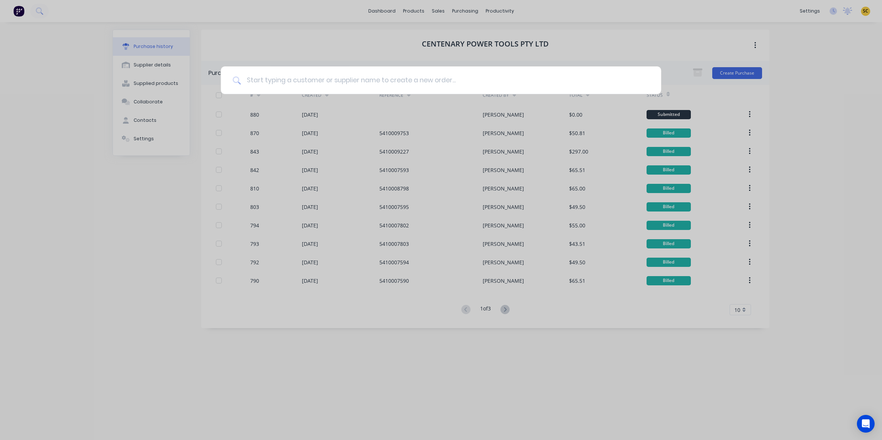
click at [379, 76] on input at bounding box center [445, 80] width 408 height 28
type input "link plates"
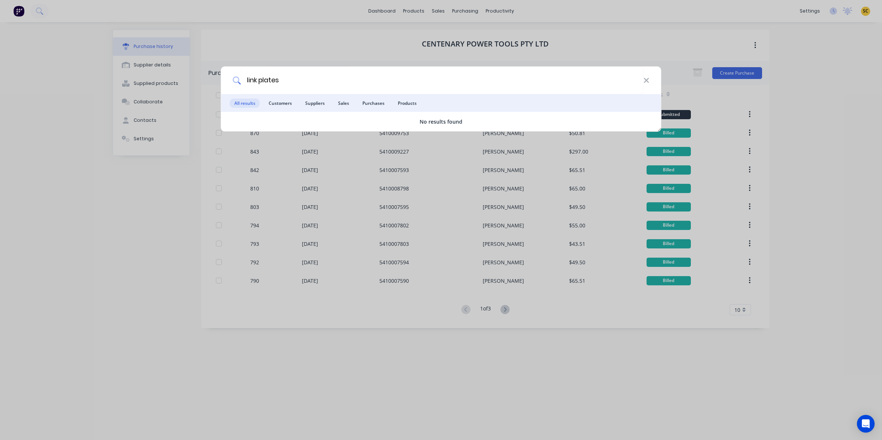
drag, startPoint x: 296, startPoint y: 85, endPoint x: 205, endPoint y: 83, distance: 90.0
click at [205, 83] on div "link plates All results Customers Suppliers Sales Purchases Products No results…" at bounding box center [441, 220] width 882 height 440
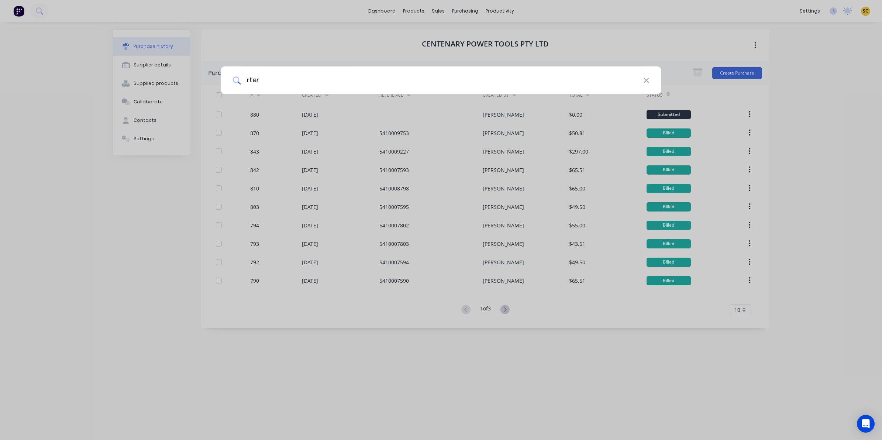
type input "rter"
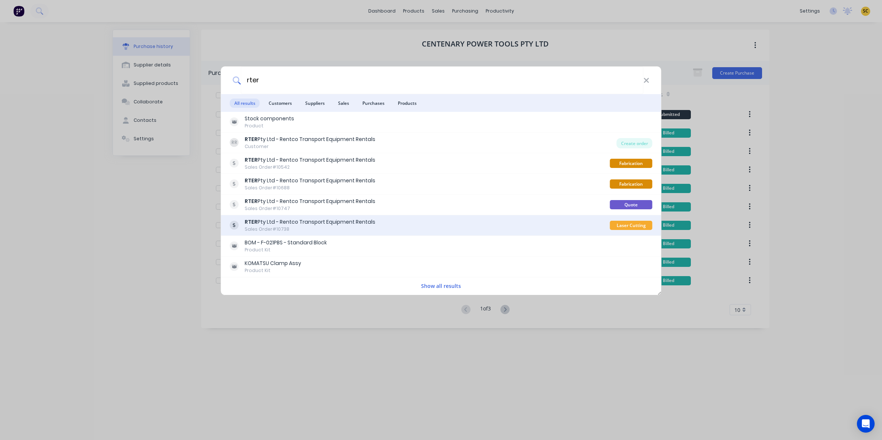
click at [334, 220] on div "RTER Pty Ltd - Rentco Transport Equipment Rentals" at bounding box center [310, 222] width 131 height 8
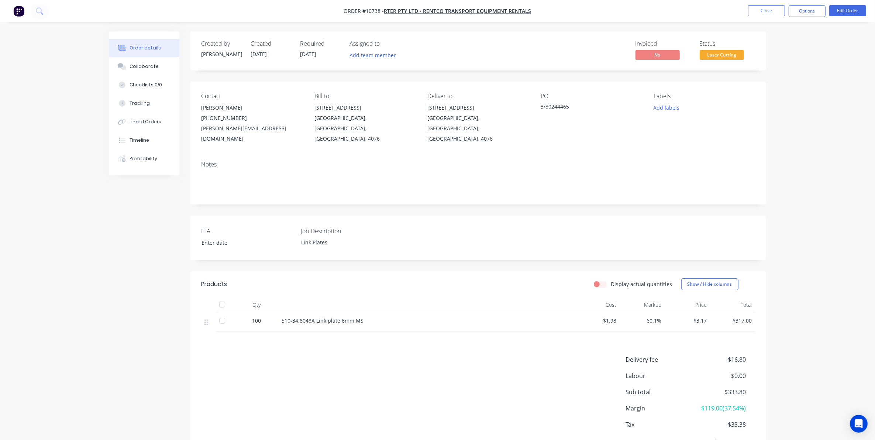
click at [261, 315] on div "100" at bounding box center [257, 321] width 44 height 19
drag, startPoint x: 256, startPoint y: 309, endPoint x: 270, endPoint y: 302, distance: 15.7
click at [256, 317] on span "100" at bounding box center [256, 321] width 9 height 8
click at [853, 8] on button "Edit Order" at bounding box center [847, 10] width 37 height 11
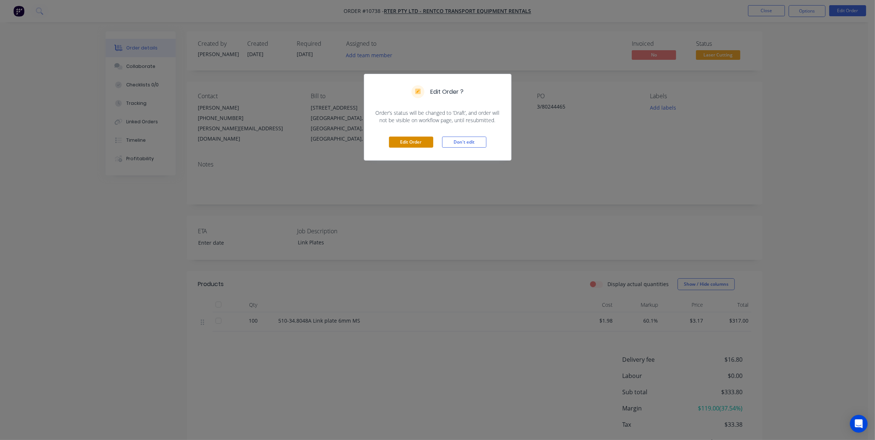
click at [421, 141] on button "Edit Order" at bounding box center [411, 141] width 44 height 11
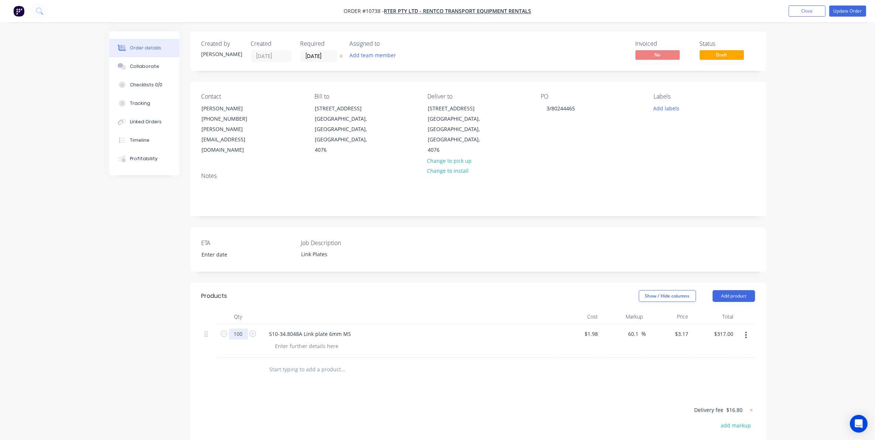
click at [239, 328] on input "100" at bounding box center [238, 333] width 19 height 11
type input "107"
type input "$339.19"
drag, startPoint x: 167, startPoint y: 341, endPoint x: 170, endPoint y: 309, distance: 32.2
click at [167, 341] on div "Created by Renee Created 28/08/25 Required 28/08/25 Assigned to Add team member…" at bounding box center [437, 298] width 657 height 535
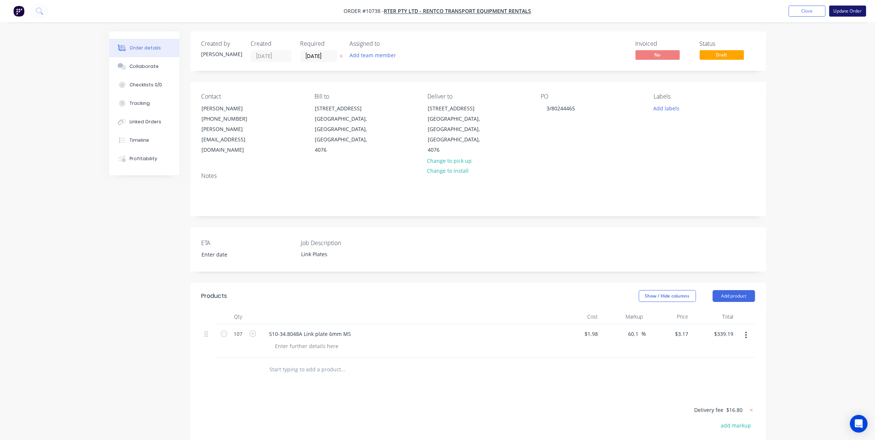
click at [840, 14] on button "Update Order" at bounding box center [847, 11] width 37 height 11
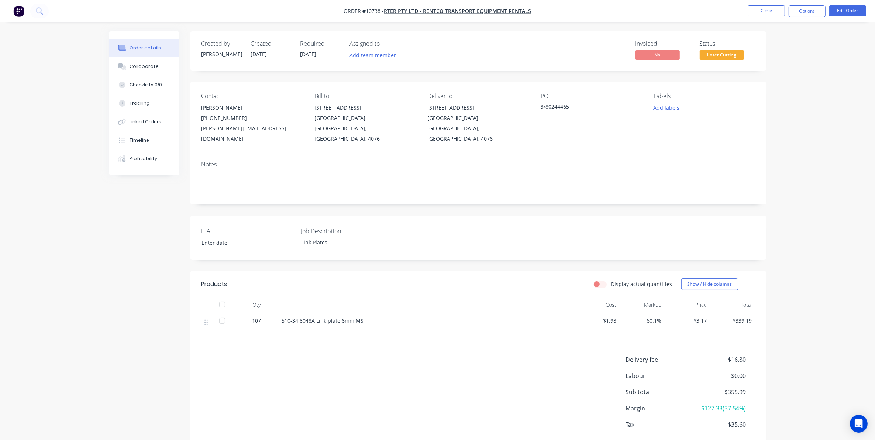
click at [719, 53] on span "Laser Cutting" at bounding box center [721, 54] width 44 height 9
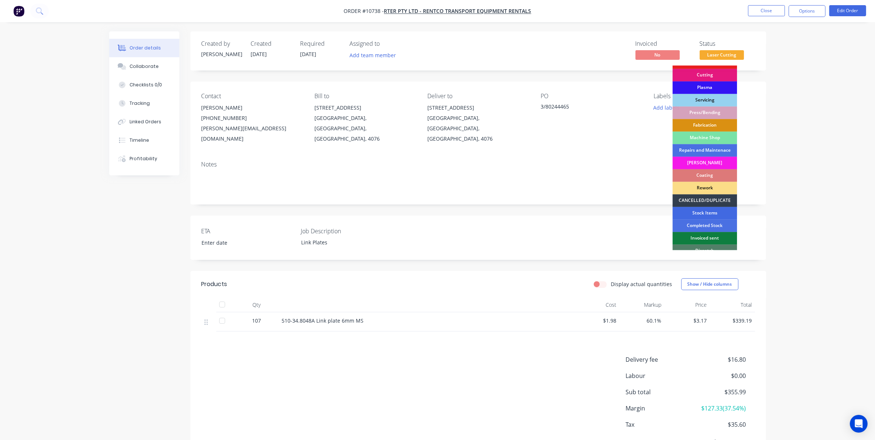
scroll to position [66, 0]
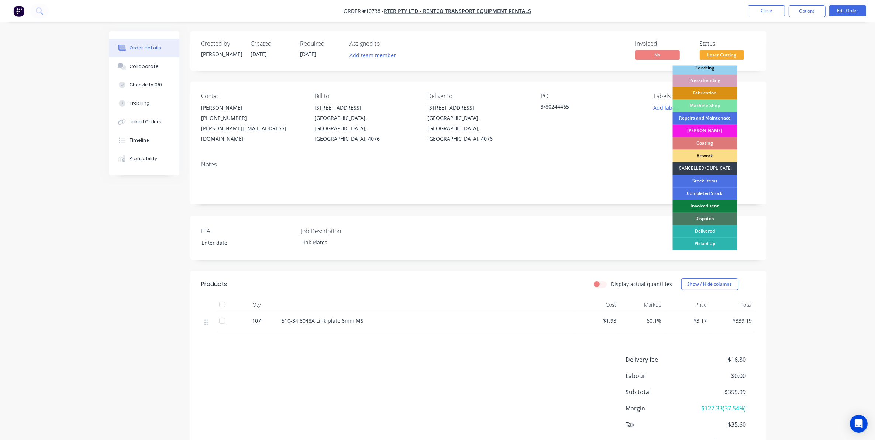
click at [706, 216] on div "Dispatch" at bounding box center [705, 218] width 65 height 13
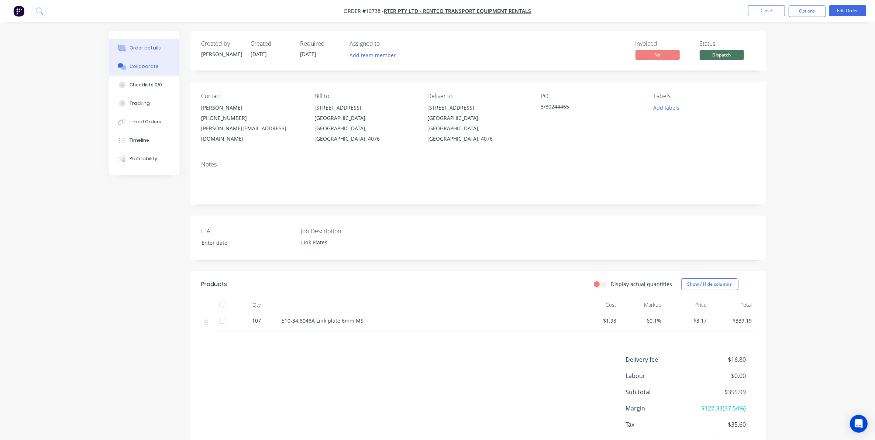
click at [153, 75] on button "Collaborate" at bounding box center [144, 66] width 70 height 18
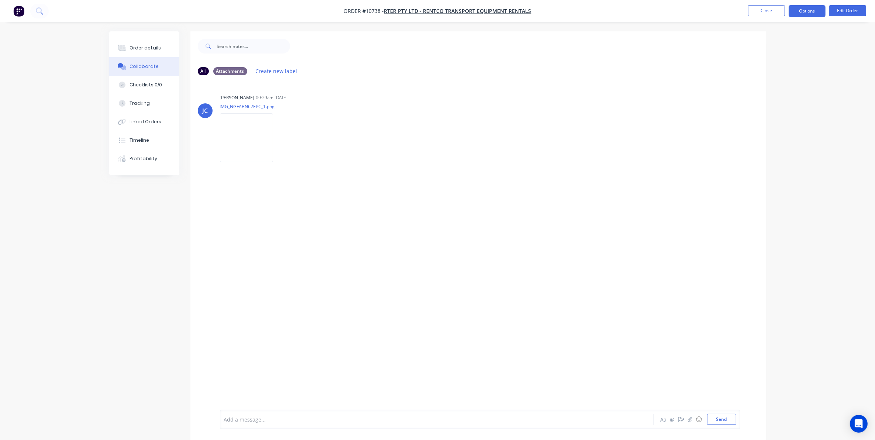
click at [802, 14] on button "Options" at bounding box center [806, 11] width 37 height 12
click at [781, 103] on div "Delivery Docket" at bounding box center [785, 104] width 68 height 11
click at [777, 87] on div "Custom" at bounding box center [785, 89] width 68 height 11
click at [778, 71] on div "Without pricing" at bounding box center [785, 74] width 68 height 11
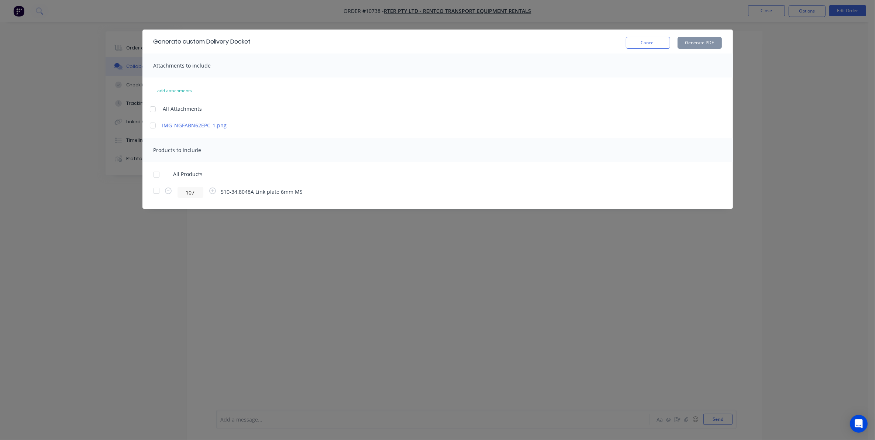
click at [150, 128] on div at bounding box center [152, 125] width 15 height 15
click at [158, 191] on div at bounding box center [156, 190] width 15 height 15
click at [695, 41] on button "Generate PDF" at bounding box center [699, 43] width 44 height 12
click at [661, 47] on button "Cancel" at bounding box center [648, 43] width 44 height 12
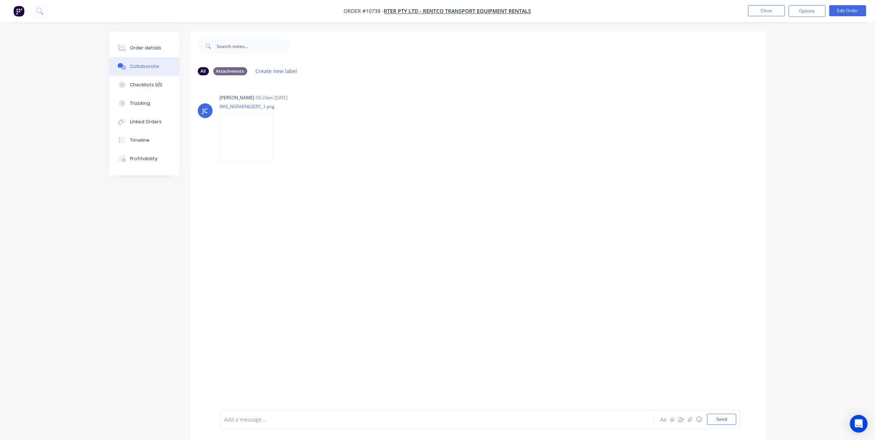
click at [811, 18] on nav "Order #10738 - RTER Pty Ltd - Rentco Transport Equipment Rentals Close Options …" at bounding box center [437, 11] width 875 height 22
click at [809, 12] on button "Options" at bounding box center [806, 11] width 37 height 12
click at [774, 105] on div "Delivery Docket" at bounding box center [785, 104] width 68 height 11
click at [766, 76] on div "Without pricing" at bounding box center [785, 74] width 68 height 11
click at [244, 155] on img at bounding box center [246, 137] width 53 height 48
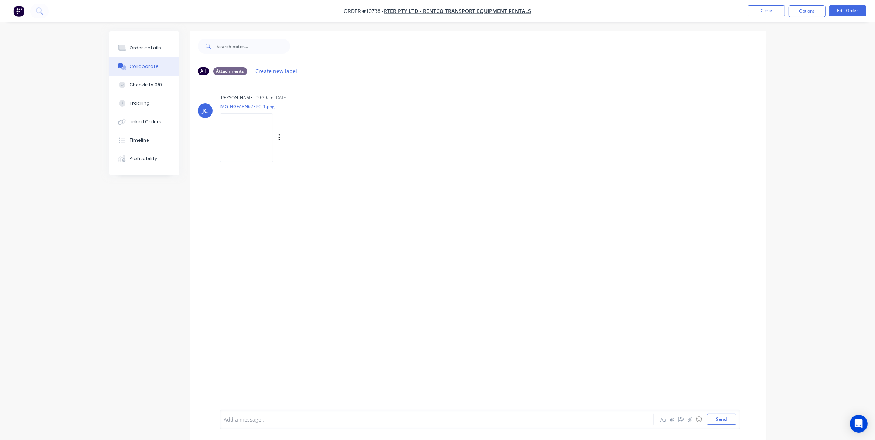
click at [281, 140] on div "Labels Download Delete" at bounding box center [317, 137] width 83 height 11
click at [280, 128] on button "button" at bounding box center [279, 126] width 3 height 11
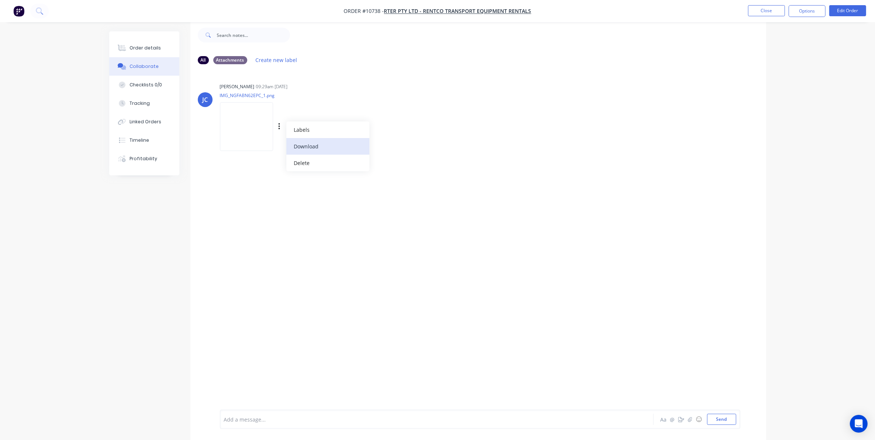
click at [313, 146] on button "Download" at bounding box center [327, 146] width 83 height 17
click at [153, 45] on div "Order details" at bounding box center [144, 48] width 31 height 7
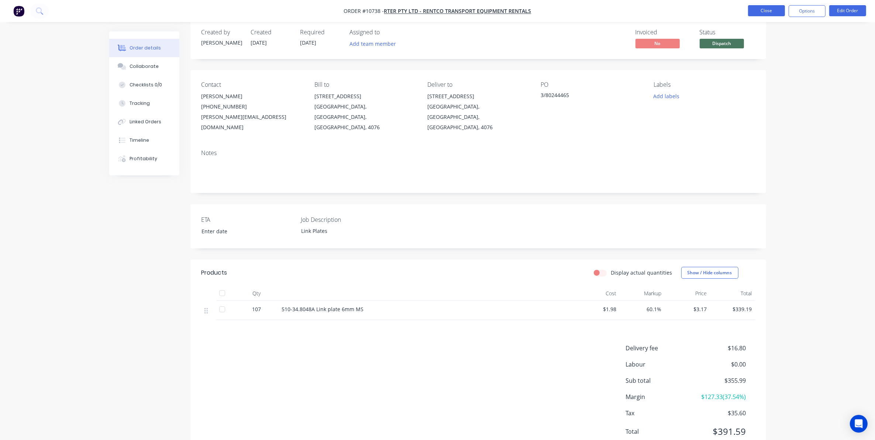
click at [777, 12] on button "Close" at bounding box center [766, 10] width 37 height 11
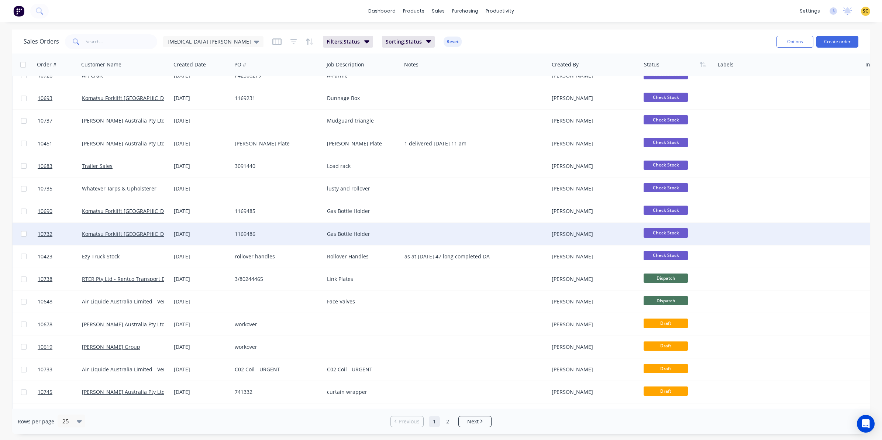
scroll to position [138, 0]
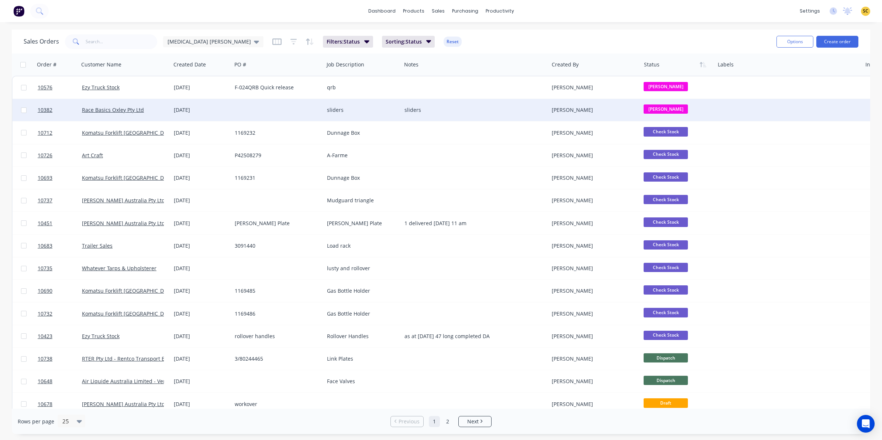
click at [336, 100] on div "sliders" at bounding box center [362, 110] width 77 height 22
click at [298, 103] on div at bounding box center [278, 110] width 92 height 22
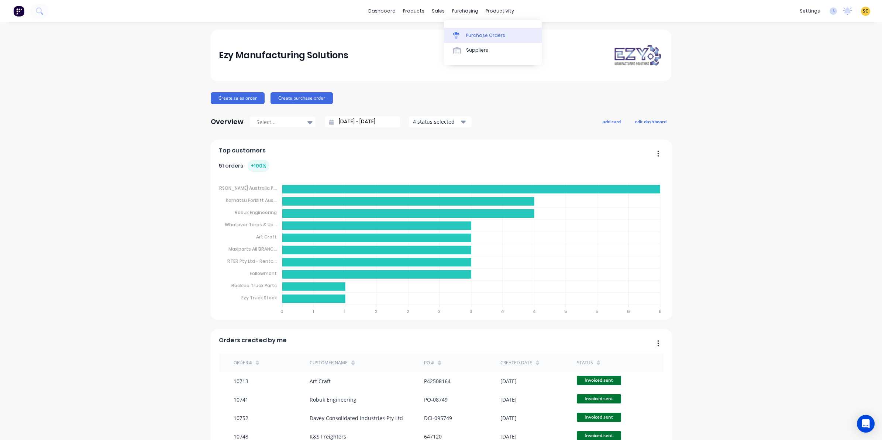
click at [473, 30] on link "Purchase Orders" at bounding box center [493, 35] width 98 height 15
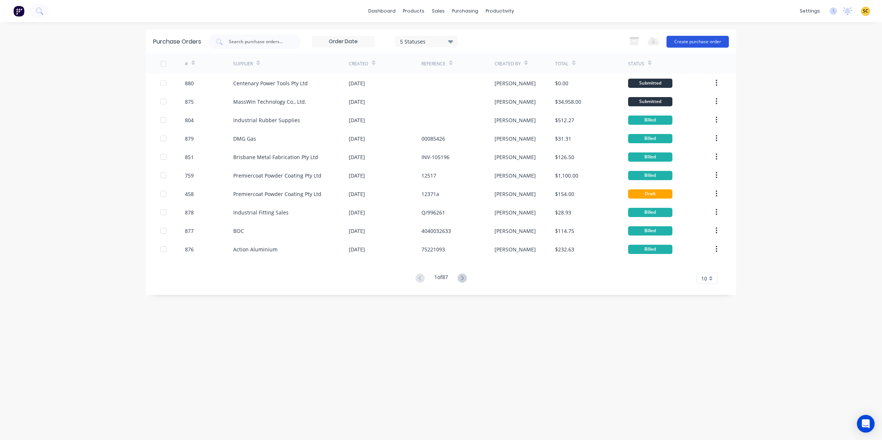
click at [687, 41] on button "Create purchase order" at bounding box center [697, 42] width 62 height 12
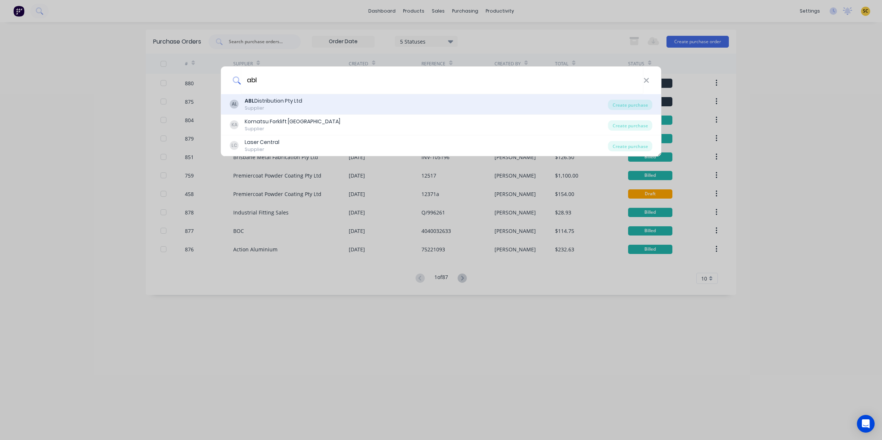
type input "abl"
click at [243, 105] on div "AL ABL Distribution Pty Ltd Supplier" at bounding box center [419, 104] width 378 height 14
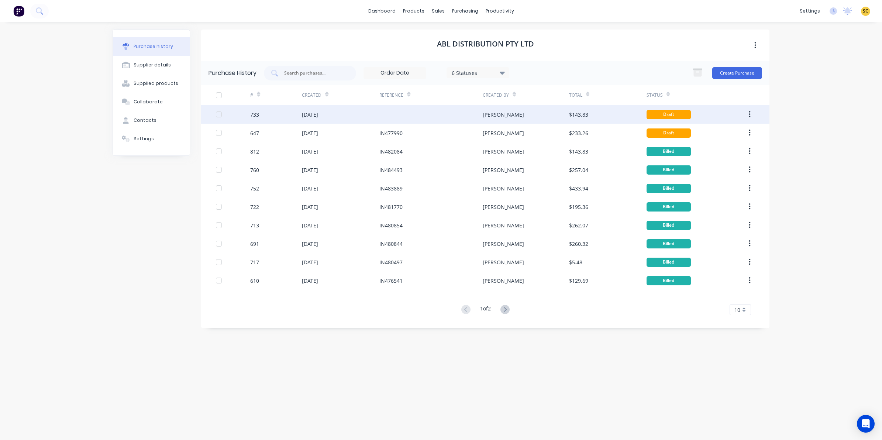
click at [344, 116] on div "14 Jul 2025" at bounding box center [340, 114] width 77 height 18
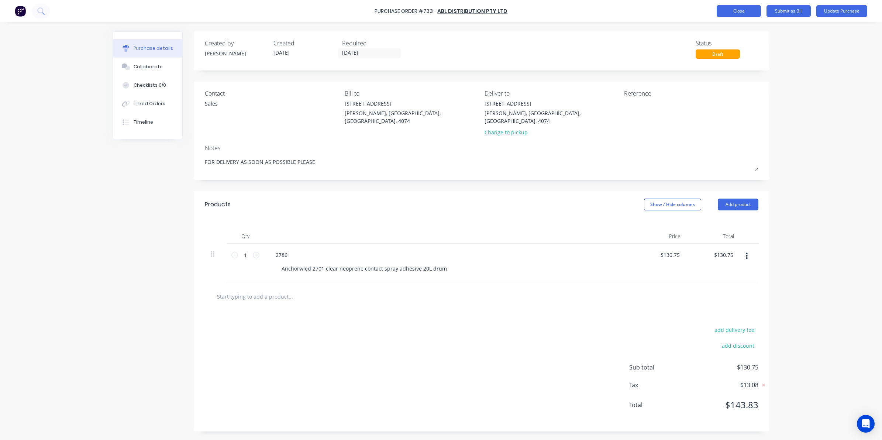
click at [738, 11] on button "Close" at bounding box center [738, 11] width 44 height 12
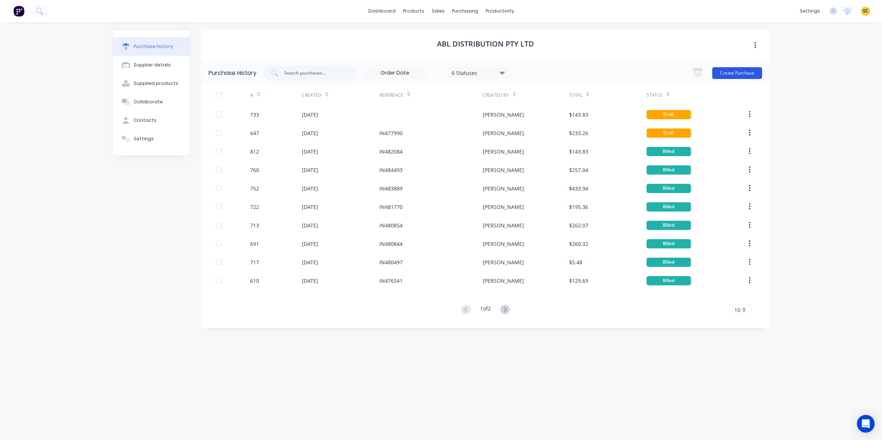
click at [727, 73] on button "Create Purchase" at bounding box center [737, 73] width 50 height 12
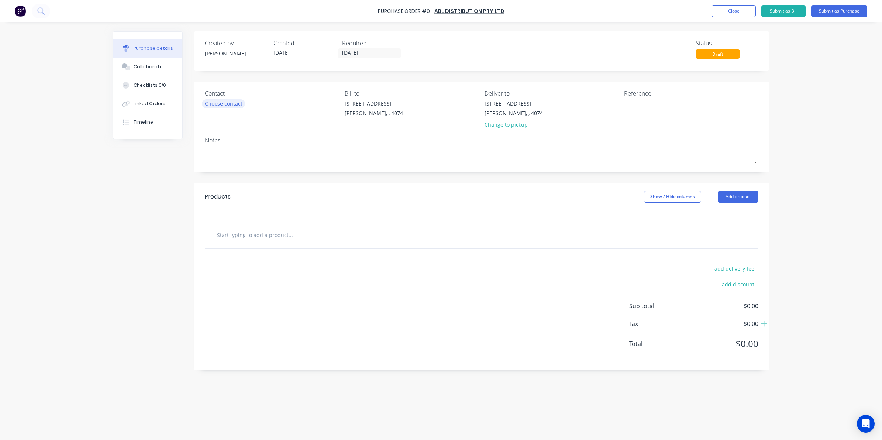
click at [220, 104] on div "Choose contact" at bounding box center [224, 104] width 38 height 8
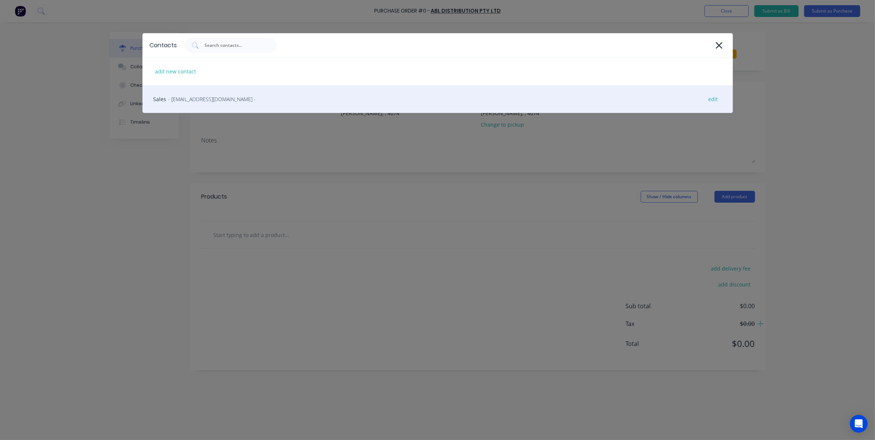
click at [216, 100] on span "- sales@abldistribution.com.au -" at bounding box center [212, 99] width 88 height 8
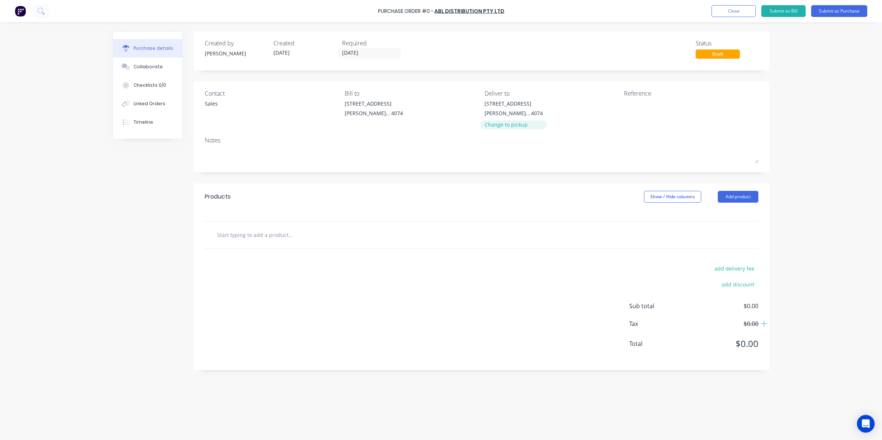
click at [513, 127] on div "Change to pickup" at bounding box center [513, 125] width 58 height 8
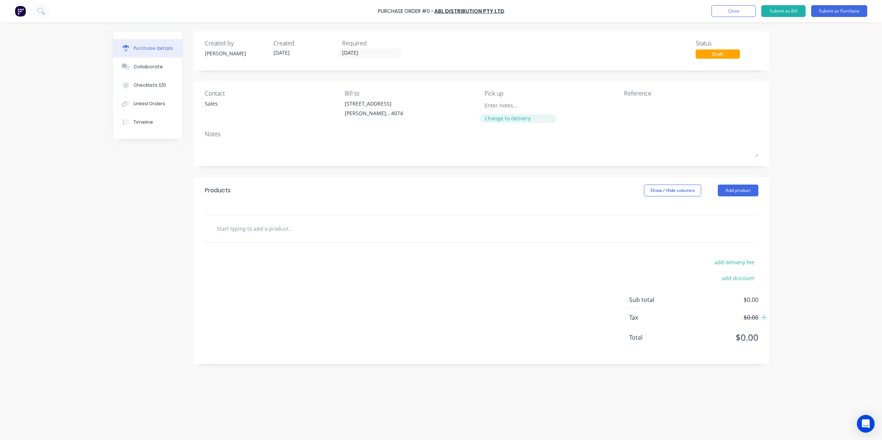
click at [505, 115] on div "Change to delivery" at bounding box center [517, 118] width 67 height 8
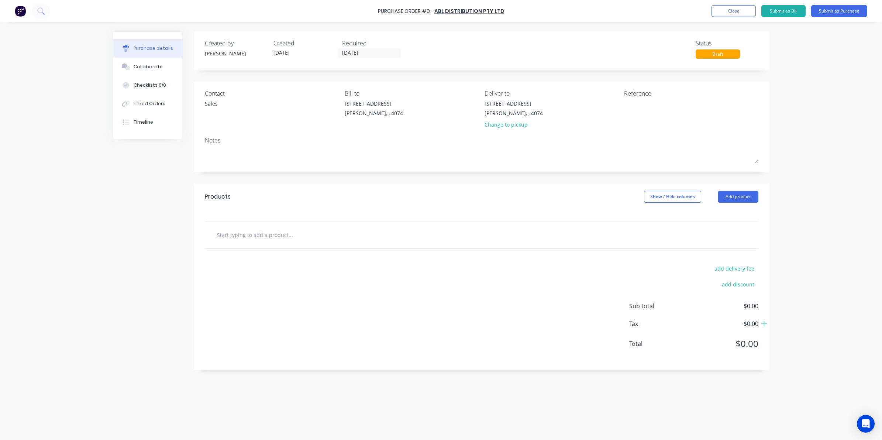
click at [242, 239] on input "text" at bounding box center [291, 234] width 148 height 15
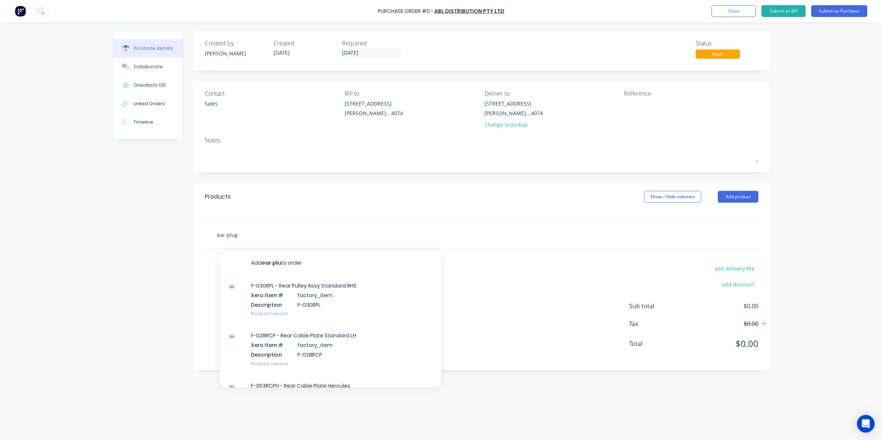
type input "ear plugs"
drag, startPoint x: 242, startPoint y: 235, endPoint x: 98, endPoint y: 229, distance: 144.4
click at [106, 229] on div "Purchase details Collaborate Checklists 0/0 Linked Orders Timeline Created by S…" at bounding box center [440, 208] width 671 height 403
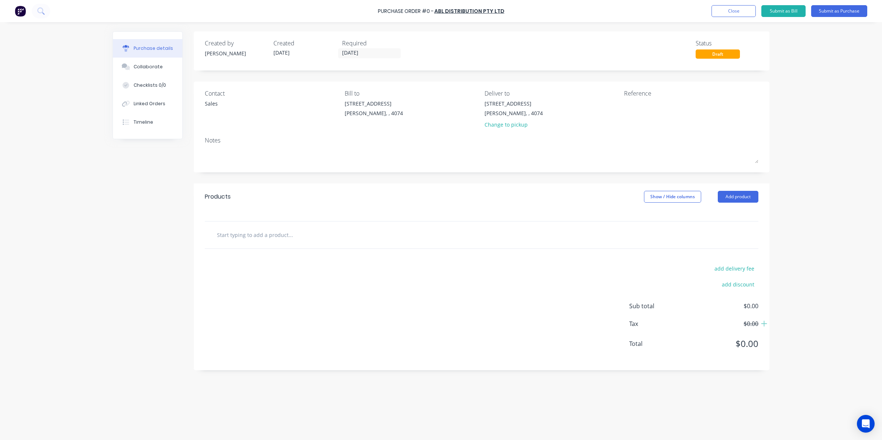
click at [246, 239] on input "text" at bounding box center [291, 234] width 148 height 15
click at [306, 227] on div "Disposable corded Ear Plugs Add Disposable corded Ear Plugs to order No results…" at bounding box center [481, 234] width 553 height 27
click at [312, 233] on input "Disposable corded Ear Plugs" at bounding box center [291, 234] width 148 height 15
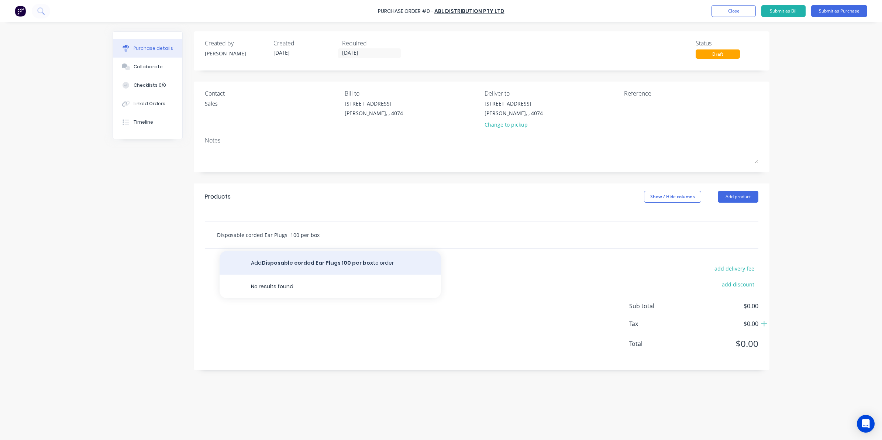
type input "Disposable corded Ear Plugs 100 per box"
click at [273, 266] on button "Add Disposable corded Ear Plugs 100 per box to order" at bounding box center [330, 263] width 221 height 24
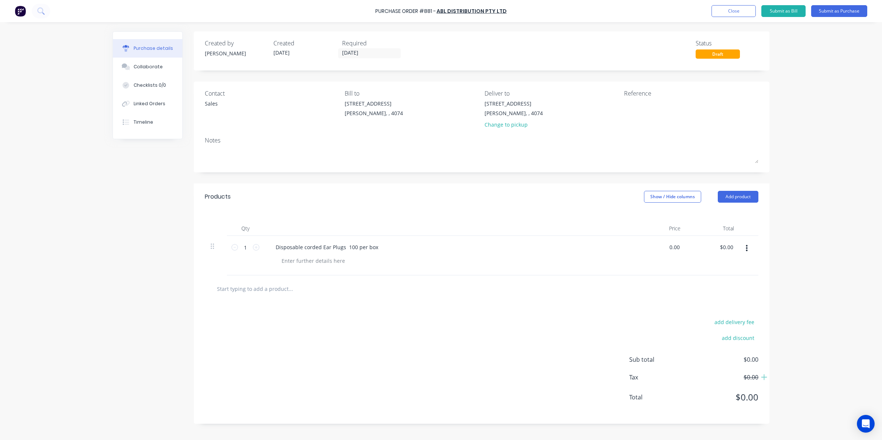
drag, startPoint x: 676, startPoint y: 246, endPoint x: 698, endPoint y: 241, distance: 22.6
click at [698, 242] on div "1 1 Disposable corded Ear Plugs 100 per box 0.00 0.00 $0.00 $0.00" at bounding box center [481, 255] width 553 height 39
type input "$49.19"
click at [520, 359] on div "add delivery fee add discount Sub total $0.00 Tax $0.00 Total $0.00" at bounding box center [482, 362] width 576 height 121
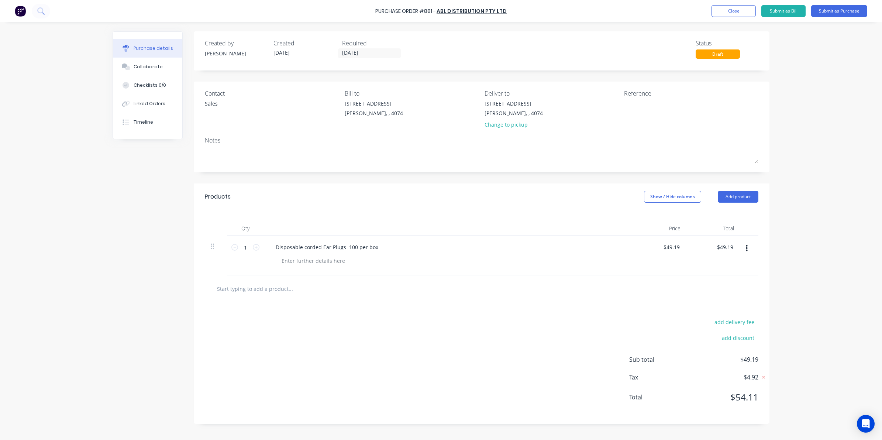
click at [226, 293] on input "text" at bounding box center [291, 288] width 148 height 15
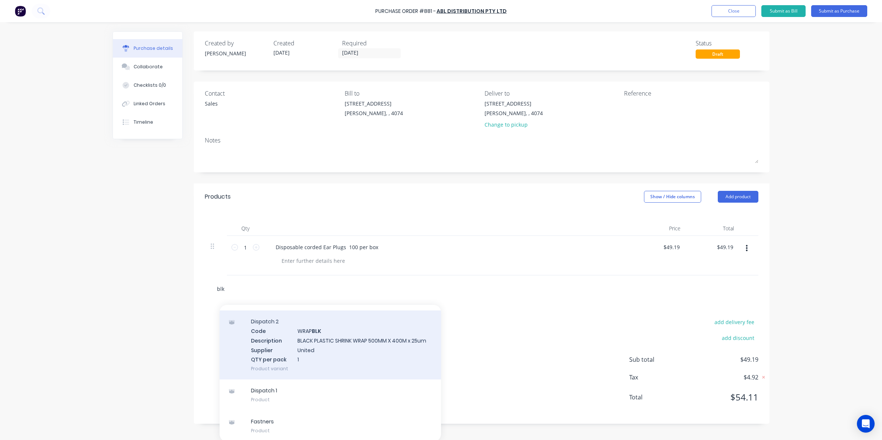
scroll to position [2, 0]
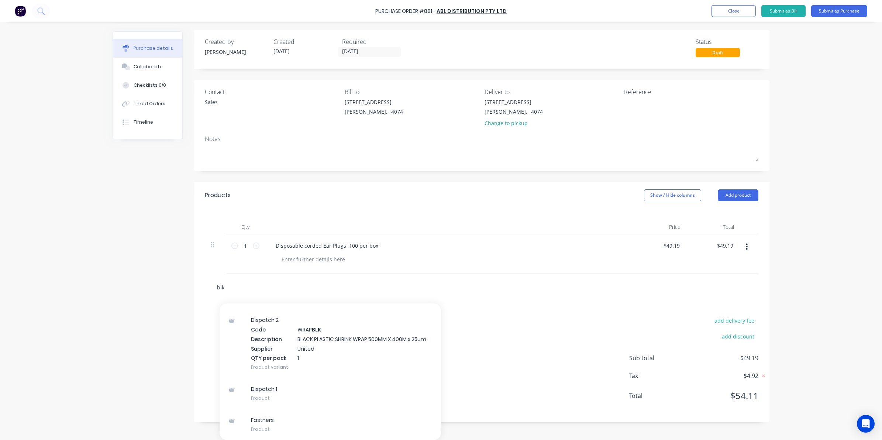
drag, startPoint x: 228, startPoint y: 285, endPoint x: 165, endPoint y: 279, distance: 63.4
click at [165, 279] on div "Created by Sarah Created 10/09/25 Required 10/09/25 Status Draft Contact Sales …" at bounding box center [441, 227] width 657 height 395
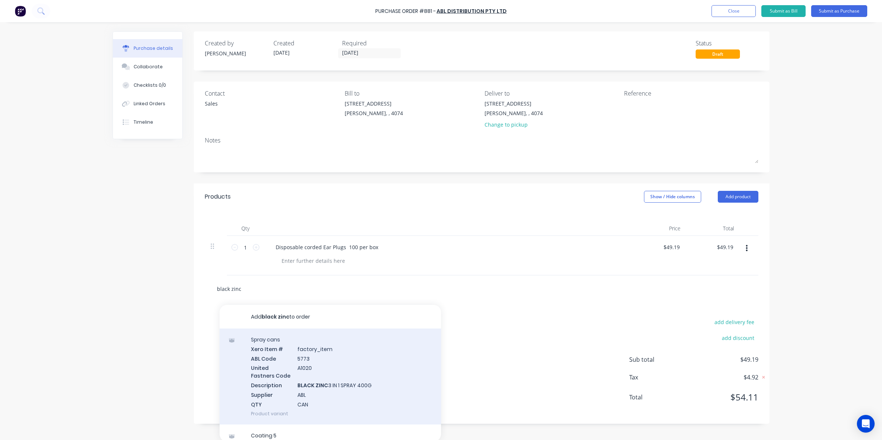
type input "black zinc"
click at [327, 388] on div "Spray cans Xero Item # factory_item ABL Code 5773 United Fastners Code A1020 De…" at bounding box center [330, 376] width 221 height 96
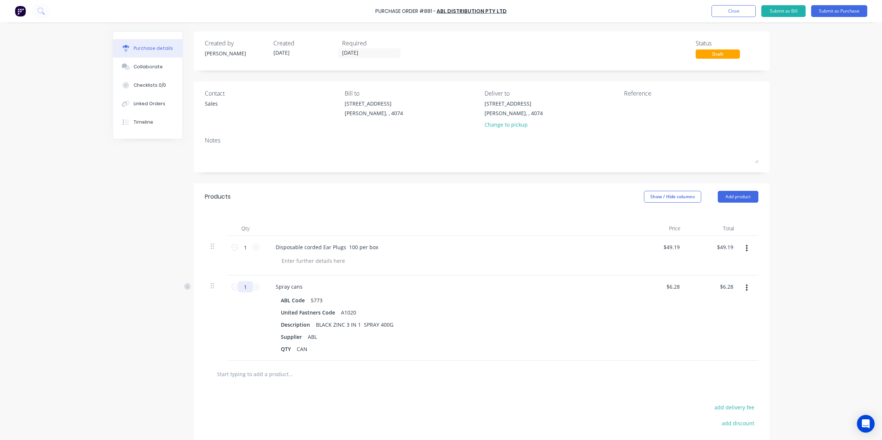
click at [248, 290] on input "1" at bounding box center [245, 286] width 15 height 11
type input "2"
type input "$12.56"
type input "24"
type input "$150.72"
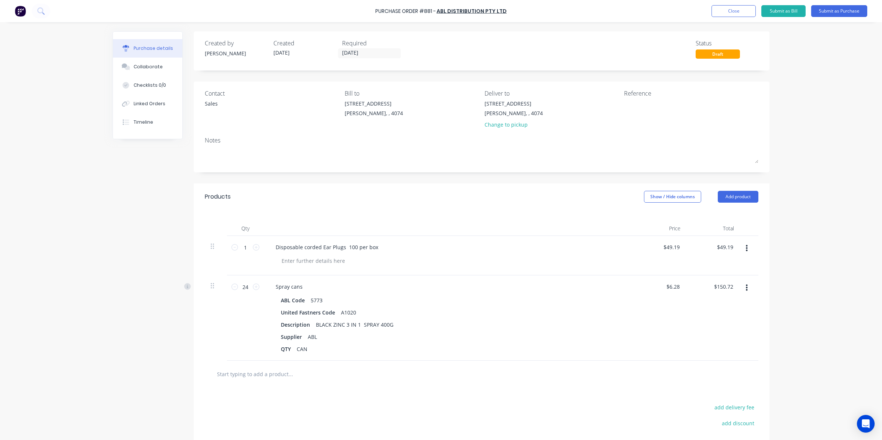
click at [129, 330] on div "Created by Sarah Created 10/09/25 Required 10/09/25 Status Draft Contact Sales …" at bounding box center [441, 269] width 657 height 477
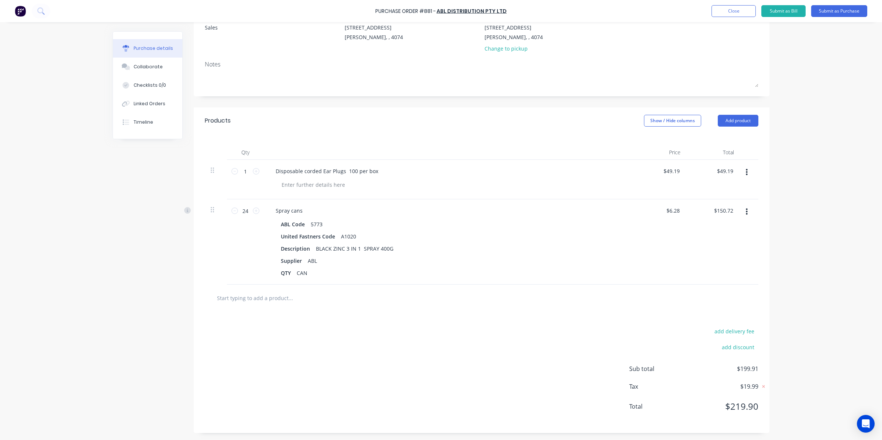
scroll to position [77, 0]
click at [283, 298] on input "text" at bounding box center [291, 297] width 148 height 15
click at [239, 211] on input "24" at bounding box center [245, 210] width 15 height 11
type input "1"
type input "$6.28"
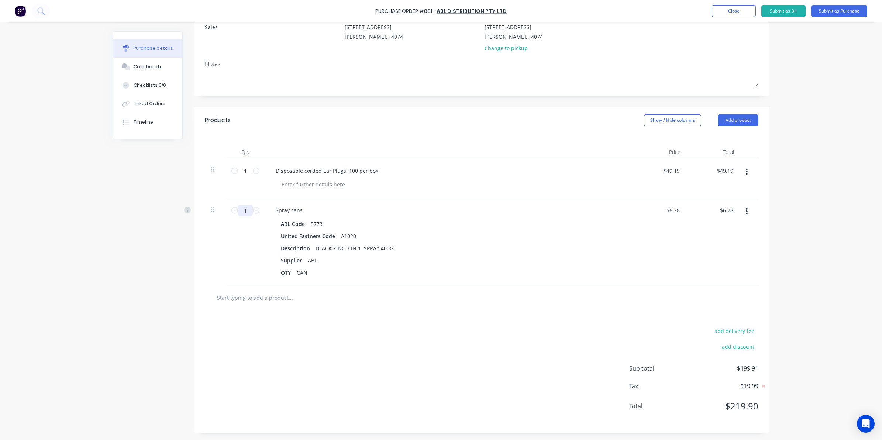
type input "12"
type input "$75.36"
type input "12"
click at [205, 332] on div "add delivery fee add discount Sub total $124.55 Tax $12.46 Total $137.01" at bounding box center [482, 371] width 576 height 121
click at [42, 10] on icon at bounding box center [40, 10] width 7 height 7
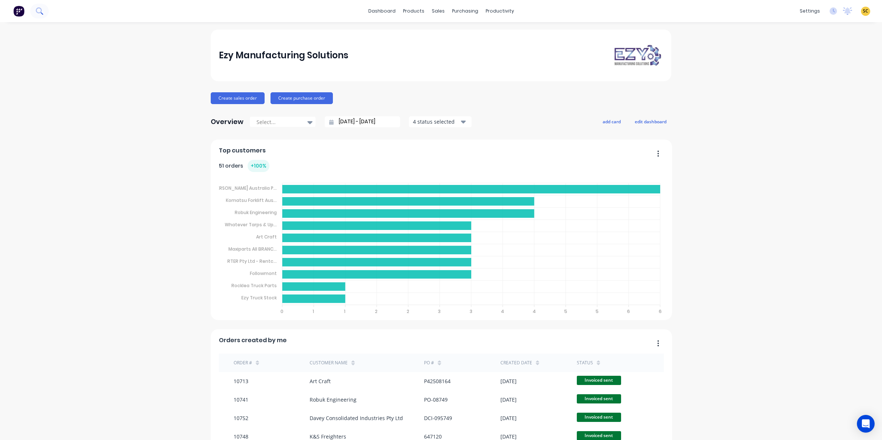
click at [42, 14] on icon at bounding box center [42, 13] width 3 height 3
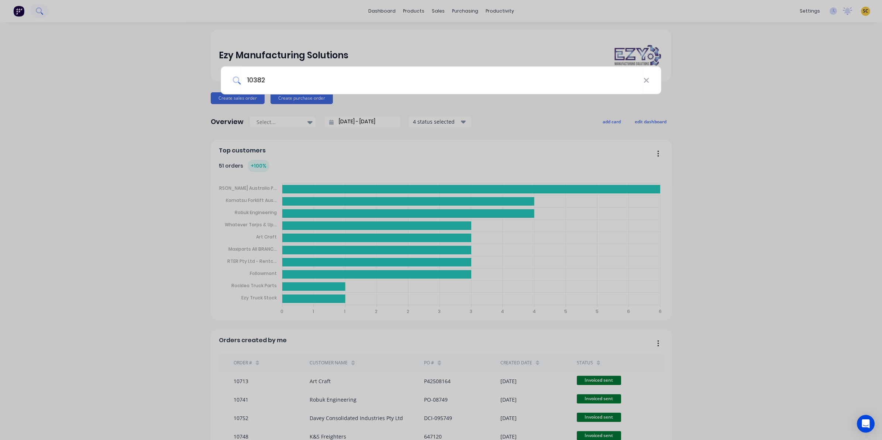
type input "10382"
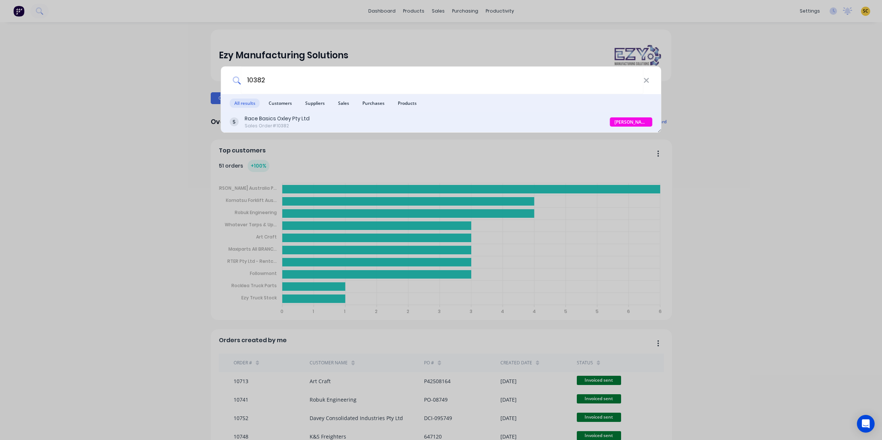
click at [291, 118] on div "Race Basics Oxley Pty Ltd" at bounding box center [277, 119] width 65 height 8
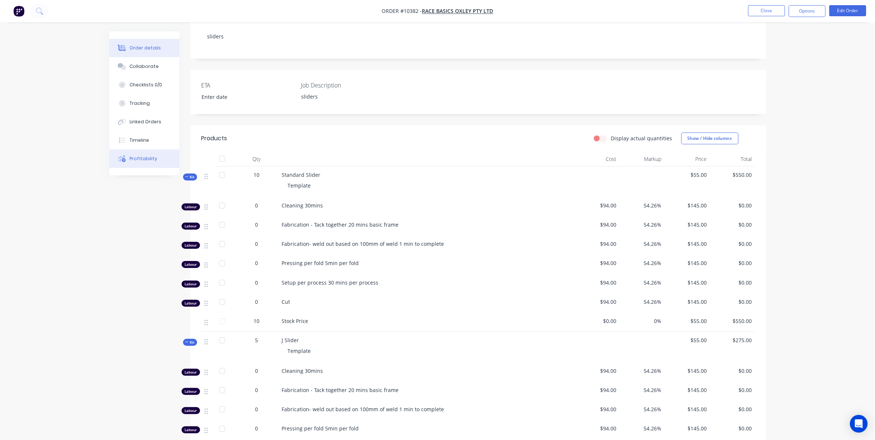
scroll to position [138, 0]
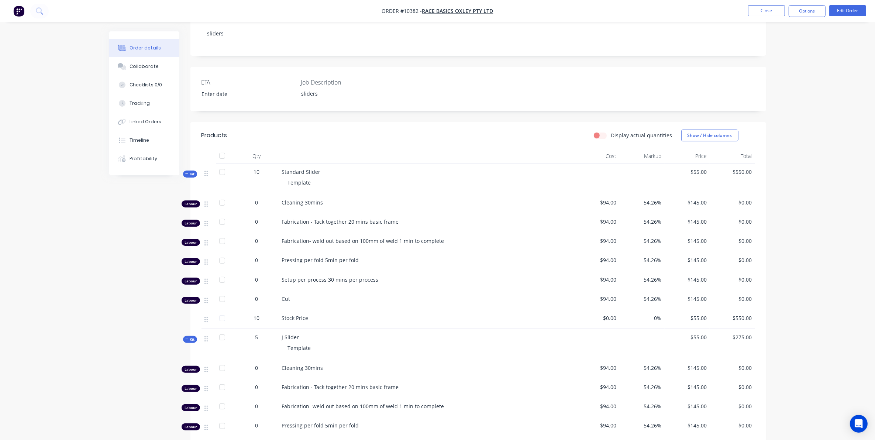
click at [190, 175] on span "Kit" at bounding box center [190, 174] width 10 height 6
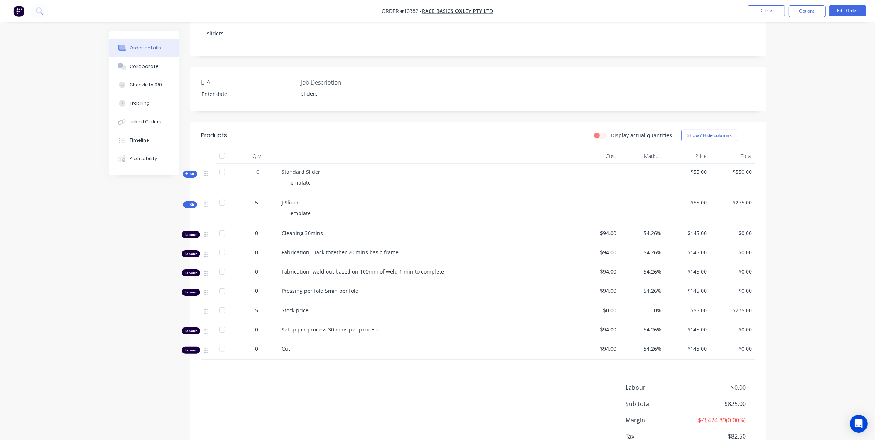
click at [189, 206] on span "Kit" at bounding box center [190, 205] width 10 height 6
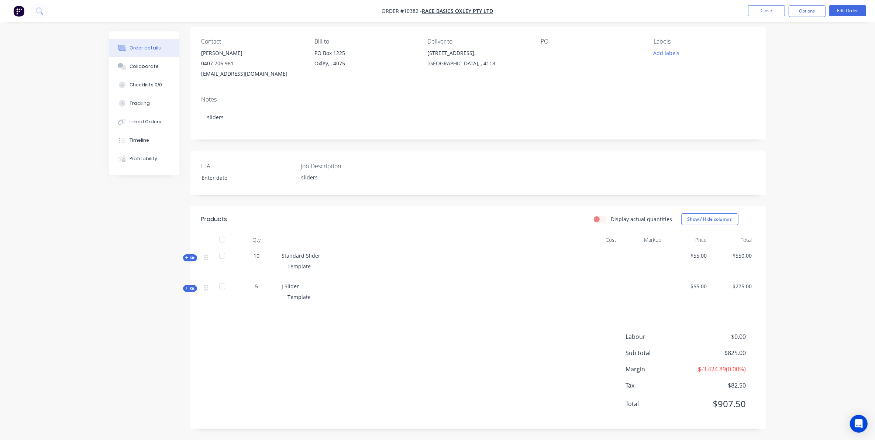
scroll to position [55, 0]
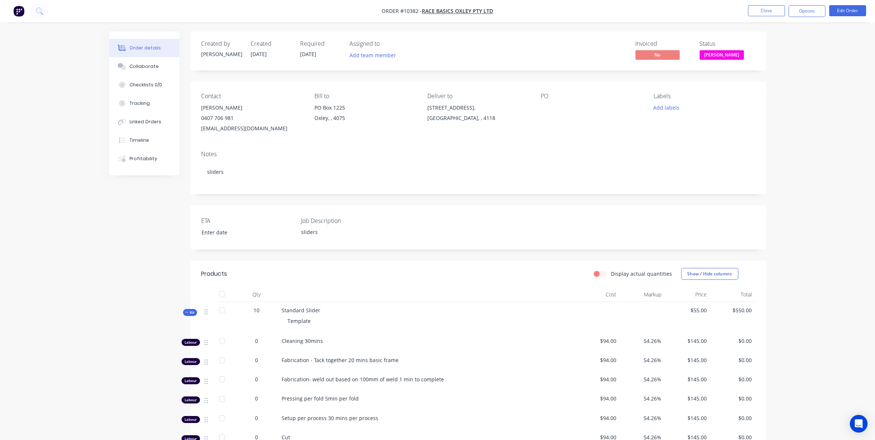
click at [183, 314] on div "Kit" at bounding box center [190, 312] width 14 height 7
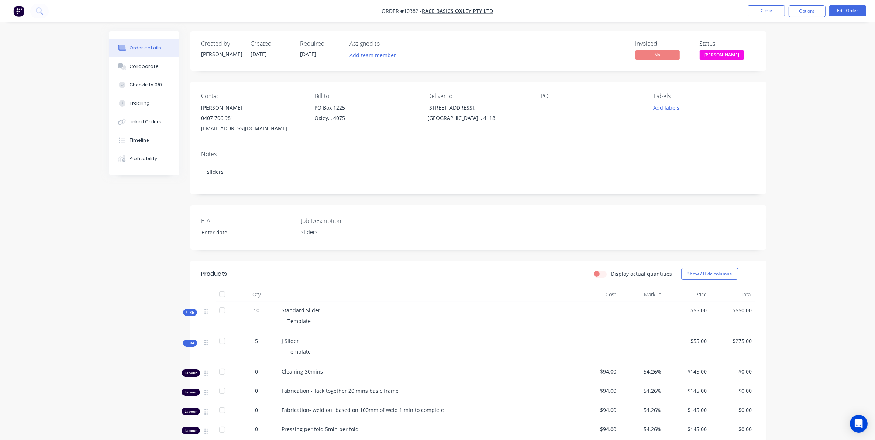
click at [187, 345] on icon at bounding box center [186, 343] width 3 height 4
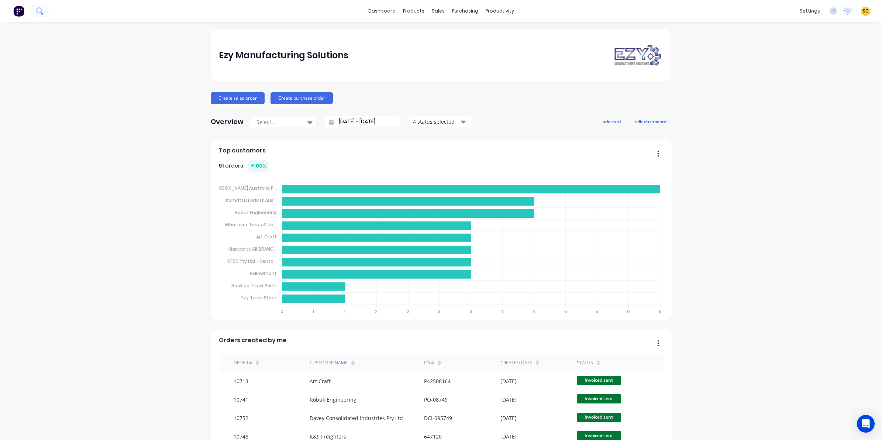
click at [38, 16] on button at bounding box center [39, 11] width 18 height 15
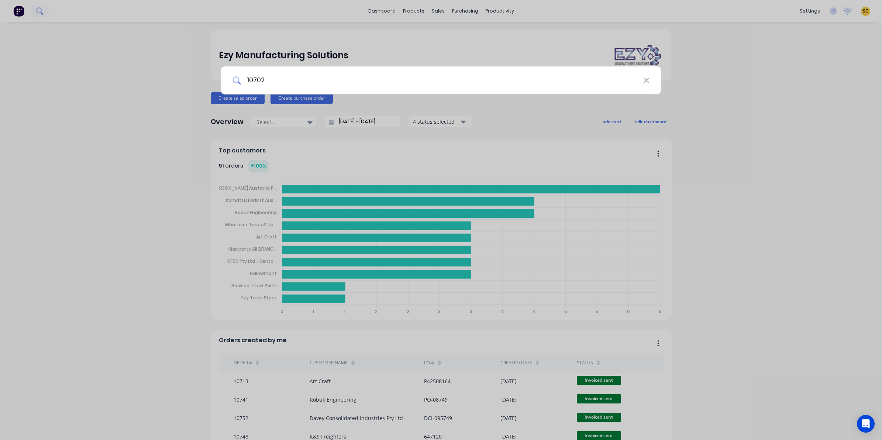
type input "10702"
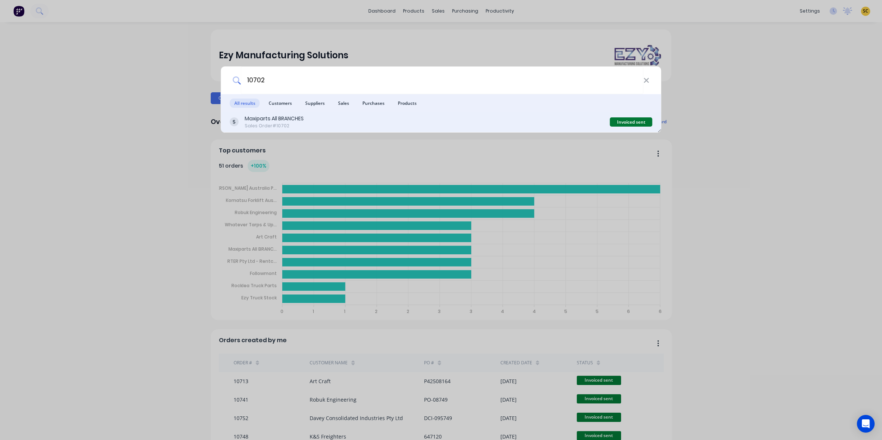
click at [298, 124] on div "Sales Order #10702" at bounding box center [274, 125] width 59 height 7
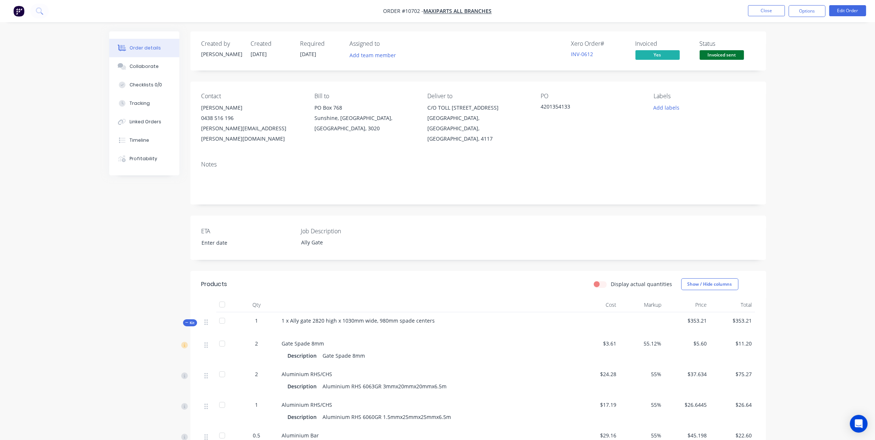
click at [381, 155] on div "Notes" at bounding box center [478, 179] width 576 height 49
click at [770, 12] on button "Close" at bounding box center [766, 10] width 37 height 11
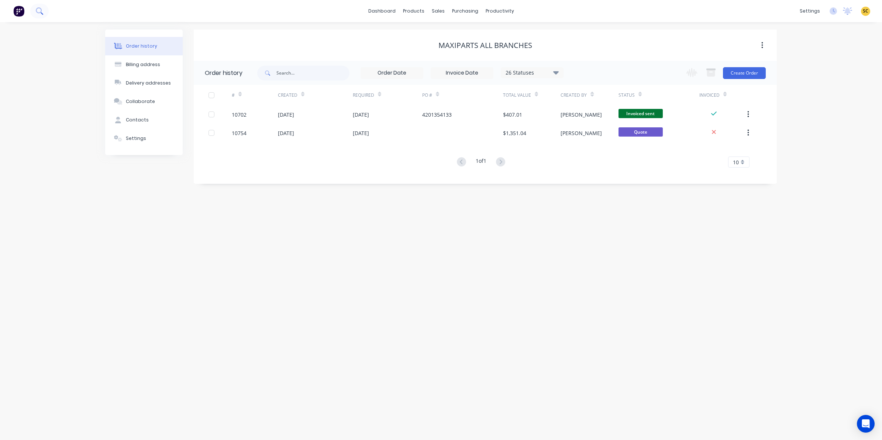
click at [41, 14] on icon at bounding box center [39, 10] width 7 height 7
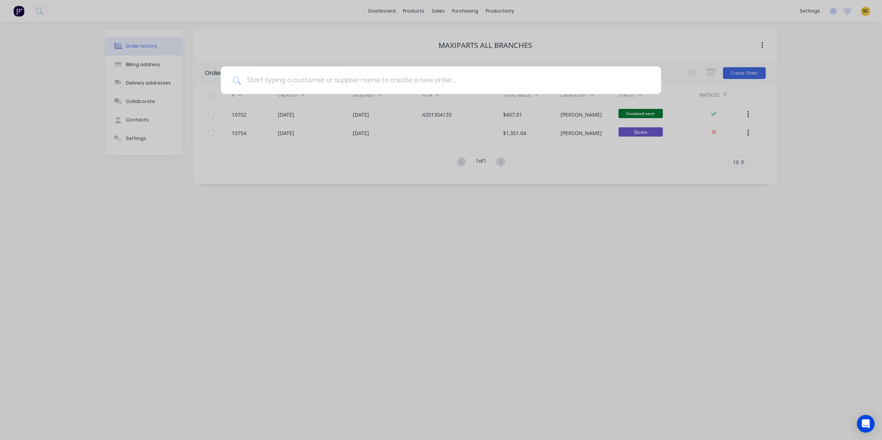
click at [462, 78] on input at bounding box center [445, 80] width 408 height 28
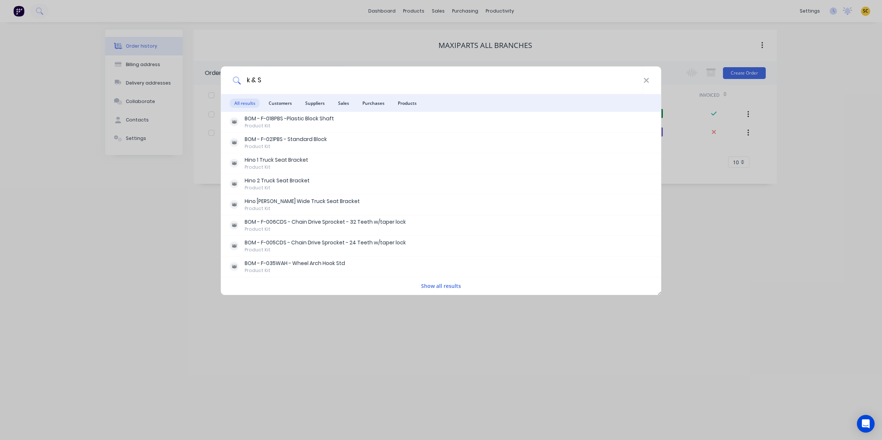
drag, startPoint x: 269, startPoint y: 78, endPoint x: 6, endPoint y: 99, distance: 263.8
click at [6, 99] on div "k & S All results Customers Suppliers Sales Purchases Products BOM - F-018PBS -…" at bounding box center [441, 220] width 882 height 440
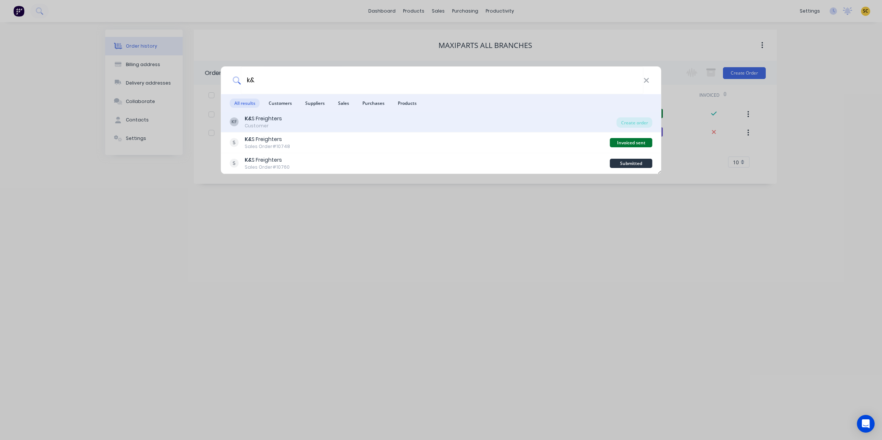
type input "k&"
click at [326, 124] on div "KF K& S Freighters Customer" at bounding box center [423, 122] width 387 height 14
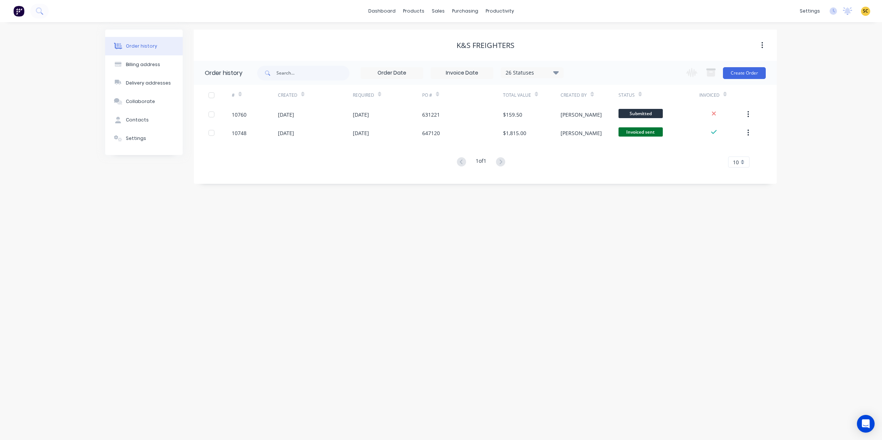
click at [563, 72] on div "26 Statuses Invoice Status Invoiced Not Invoiced Partial Order Status All Archi…" at bounding box center [532, 72] width 63 height 11
click at [556, 69] on icon at bounding box center [556, 72] width 6 height 9
click at [593, 158] on label at bounding box center [593, 158] width 0 height 0
click at [593, 161] on input "checkbox" at bounding box center [596, 161] width 6 height 7
checkbox input "true"
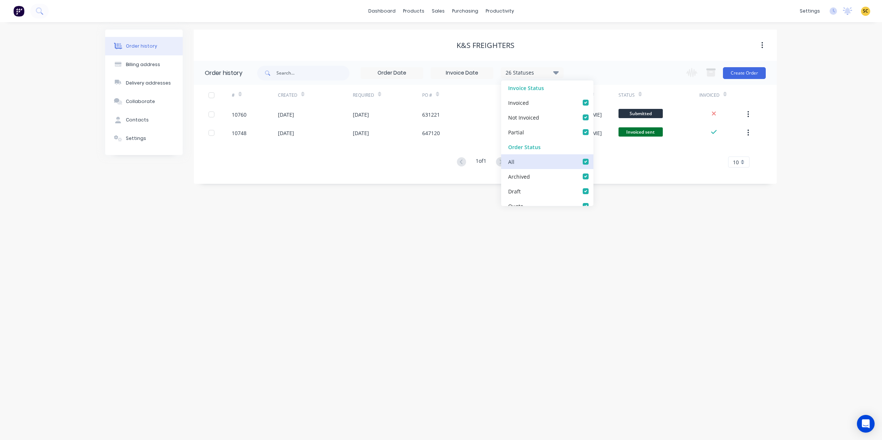
checkbox input "true"
drag, startPoint x: 606, startPoint y: 235, endPoint x: 604, endPoint y: 238, distance: 4.1
click at [606, 235] on div "Order history Billing address Delivery addresses Collaborate Contacts Settings …" at bounding box center [441, 231] width 882 height 418
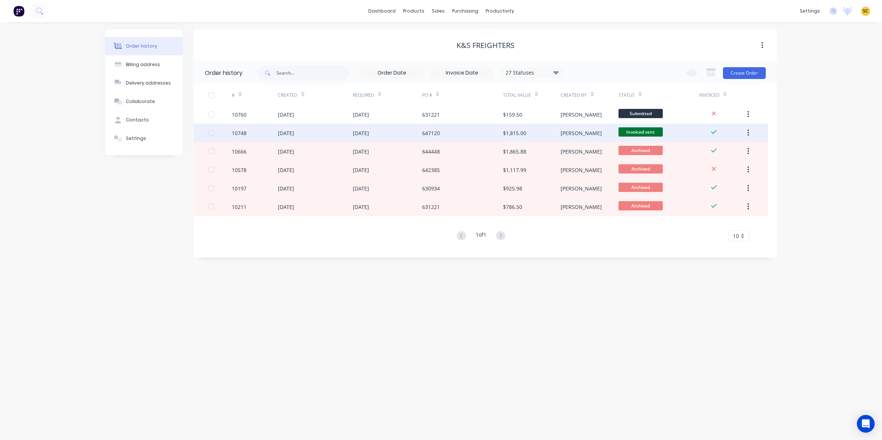
click at [449, 127] on div "647120" at bounding box center [462, 133] width 81 height 18
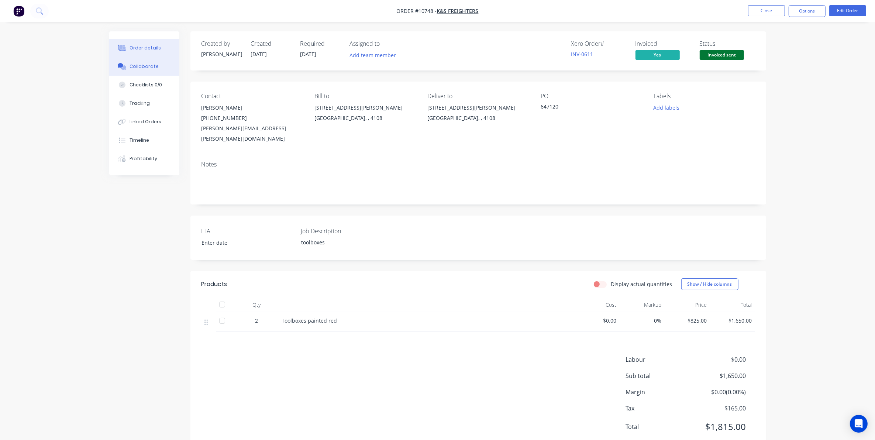
click at [133, 61] on button "Collaborate" at bounding box center [144, 66] width 70 height 18
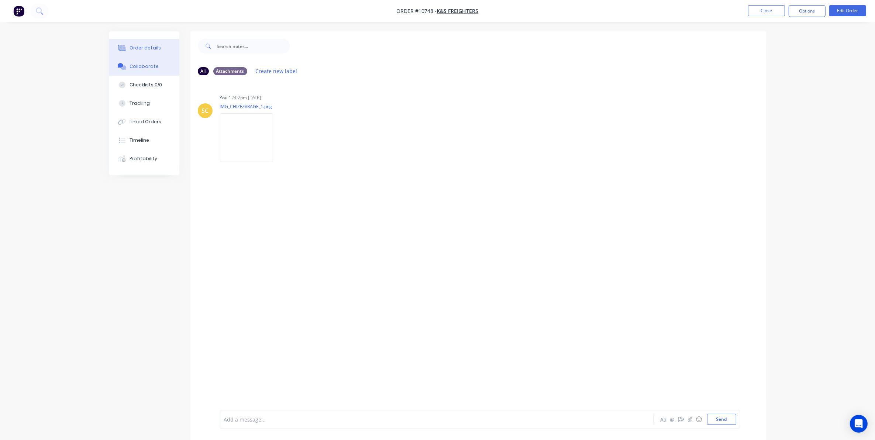
click at [160, 49] on button "Order details" at bounding box center [144, 48] width 70 height 18
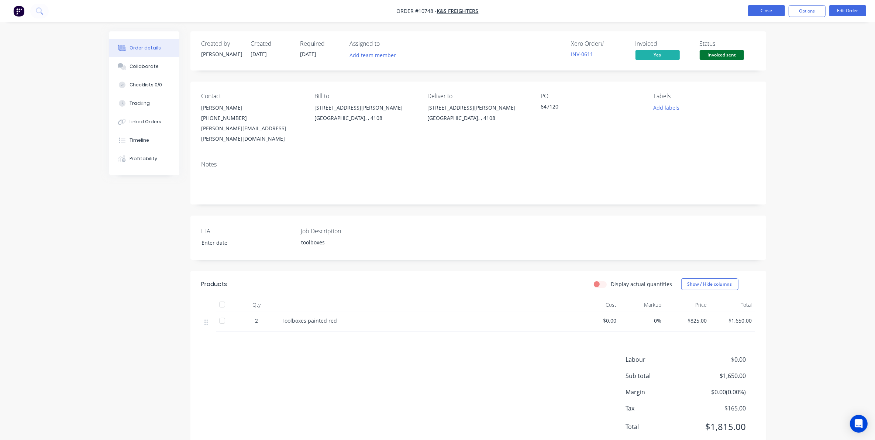
click at [774, 11] on button "Close" at bounding box center [766, 10] width 37 height 11
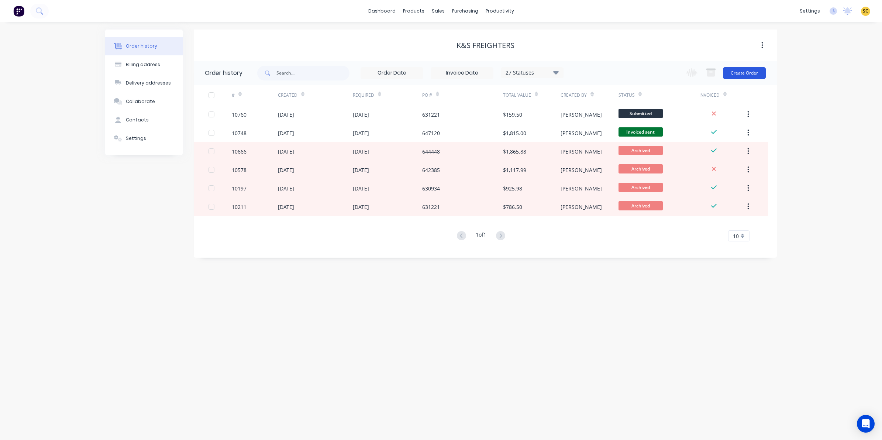
click at [733, 77] on button "Create Order" at bounding box center [744, 73] width 43 height 12
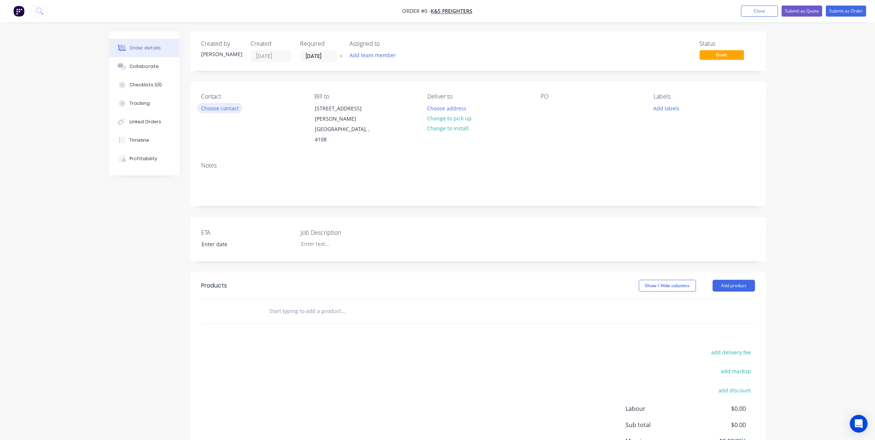
click at [211, 107] on button "Choose contact" at bounding box center [219, 108] width 45 height 10
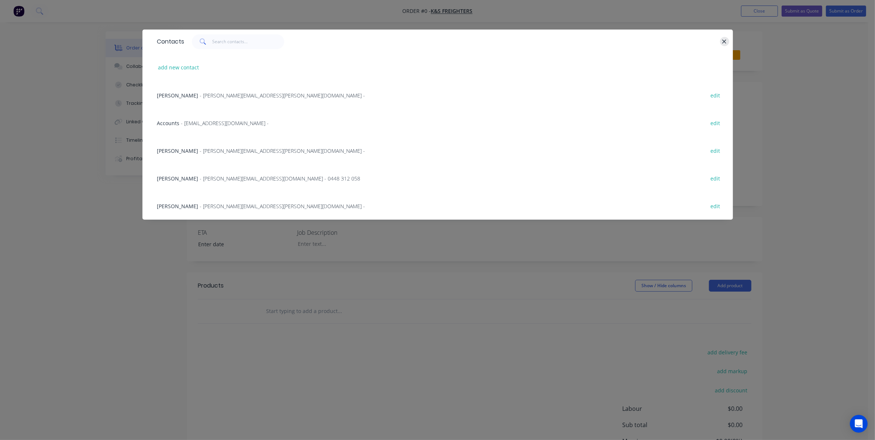
click at [726, 41] on icon "button" at bounding box center [724, 41] width 5 height 7
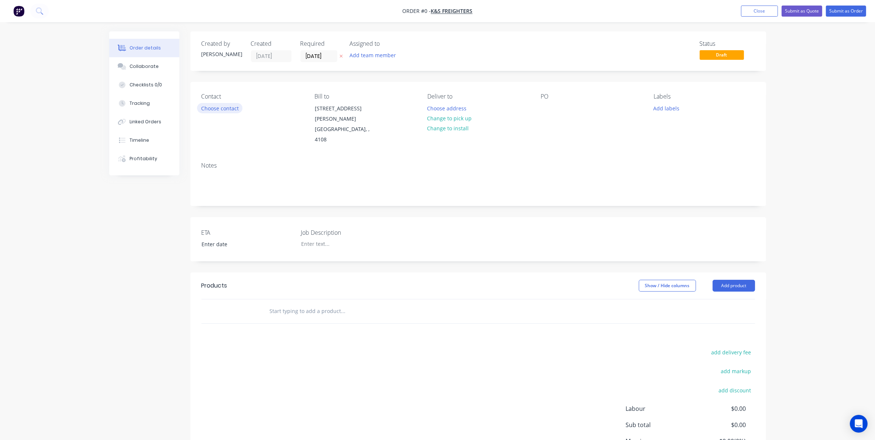
click at [231, 107] on button "Choose contact" at bounding box center [219, 108] width 45 height 10
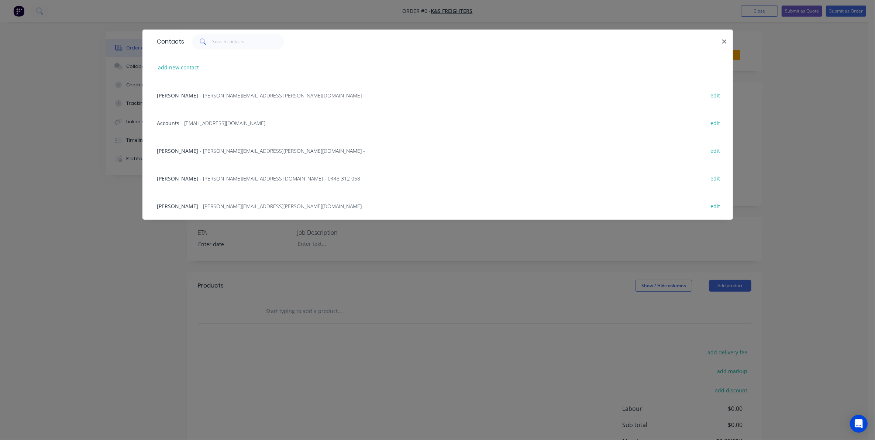
click at [233, 150] on span "- Belinda.Holmes@ksgroup.com.au -" at bounding box center [282, 150] width 165 height 7
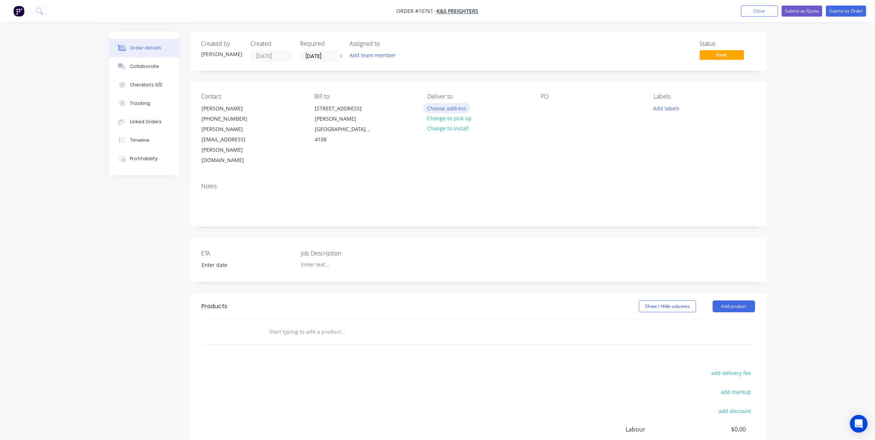
click at [446, 108] on button "Choose address" at bounding box center [446, 108] width 47 height 10
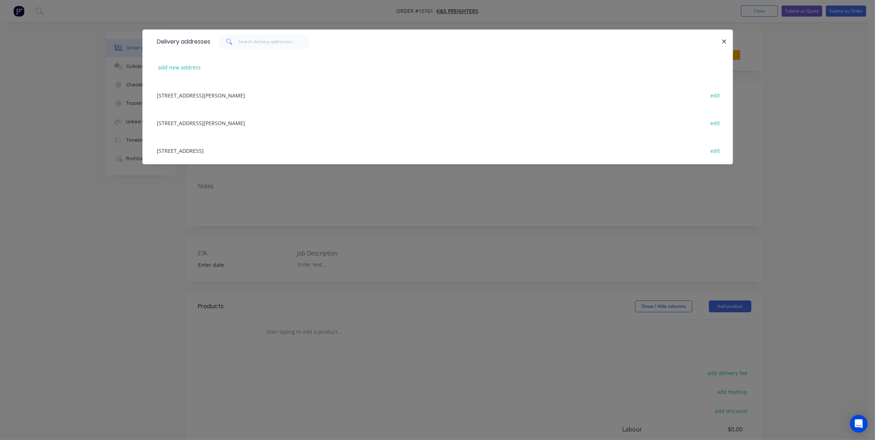
click at [241, 94] on div "34 Postle Street, Coopers Plains, undefined, 4108 edit" at bounding box center [437, 95] width 568 height 28
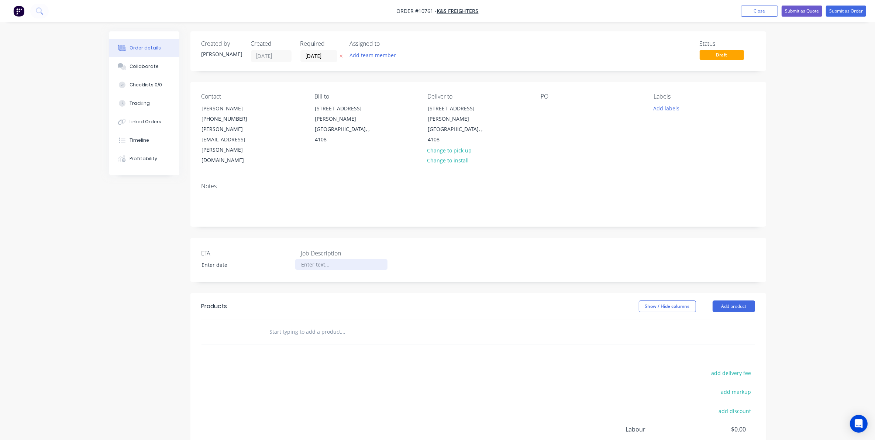
click at [307, 259] on div at bounding box center [341, 264] width 92 height 11
click at [301, 324] on input "text" at bounding box center [343, 331] width 148 height 15
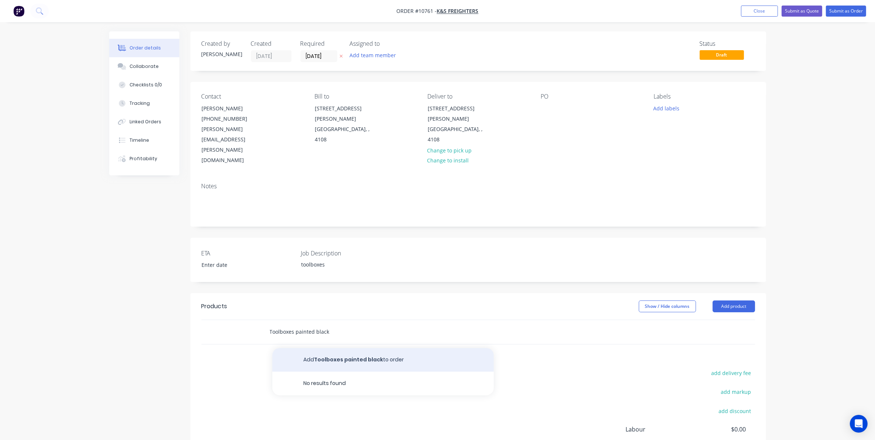
type input "Toolboxes painted black"
click at [350, 348] on button "Add Toolboxes painted black to order" at bounding box center [382, 360] width 221 height 24
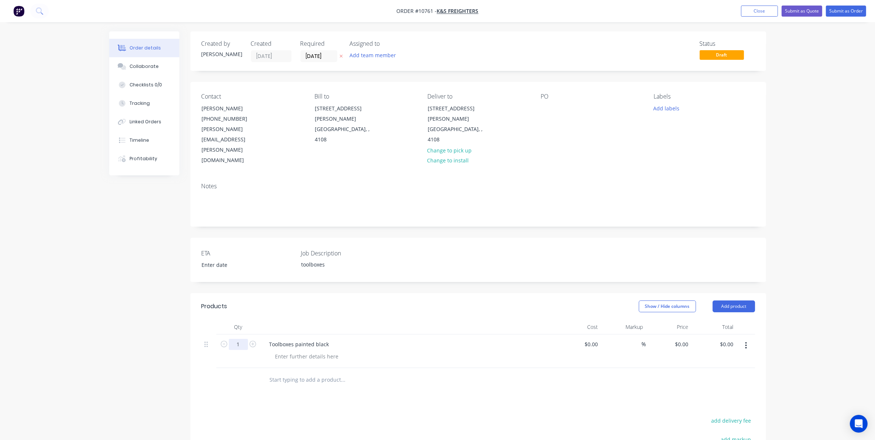
click at [242, 339] on input "1" at bounding box center [238, 344] width 19 height 11
type input "2"
click at [135, 329] on div "Created by Sarah Created 10/09/25 Required 10/09/25 Assigned to Add team member…" at bounding box center [437, 305] width 657 height 549
click at [853, 10] on button "Submit as Order" at bounding box center [846, 11] width 40 height 11
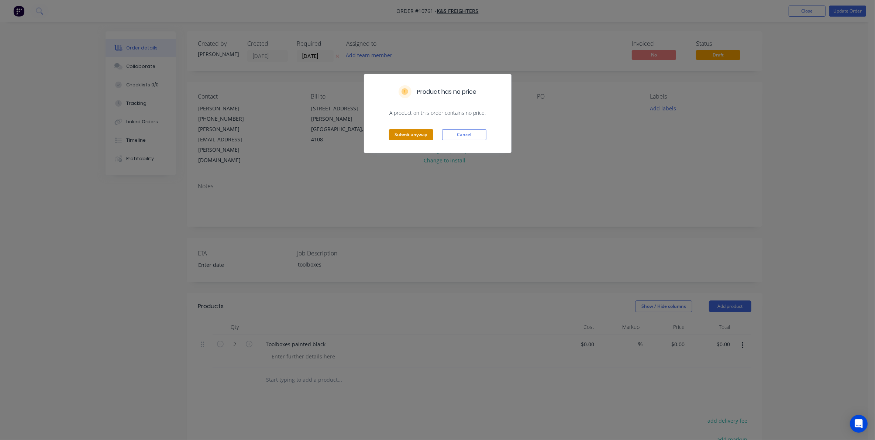
click at [417, 134] on button "Submit anyway" at bounding box center [411, 134] width 44 height 11
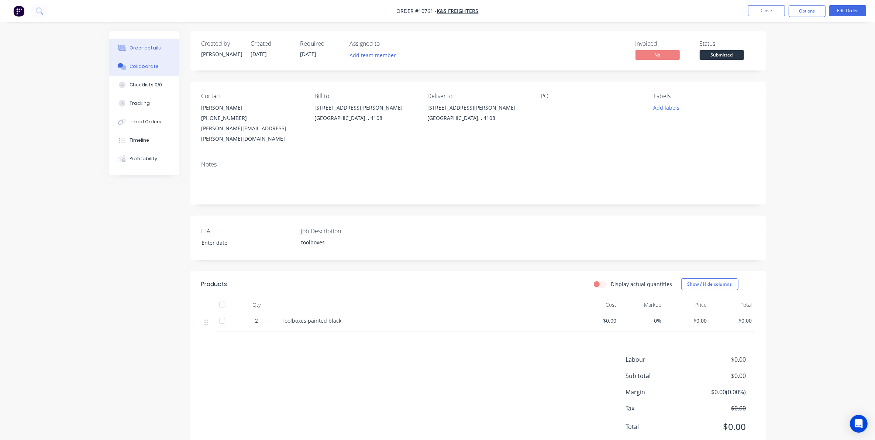
click at [146, 68] on div "Collaborate" at bounding box center [143, 66] width 29 height 7
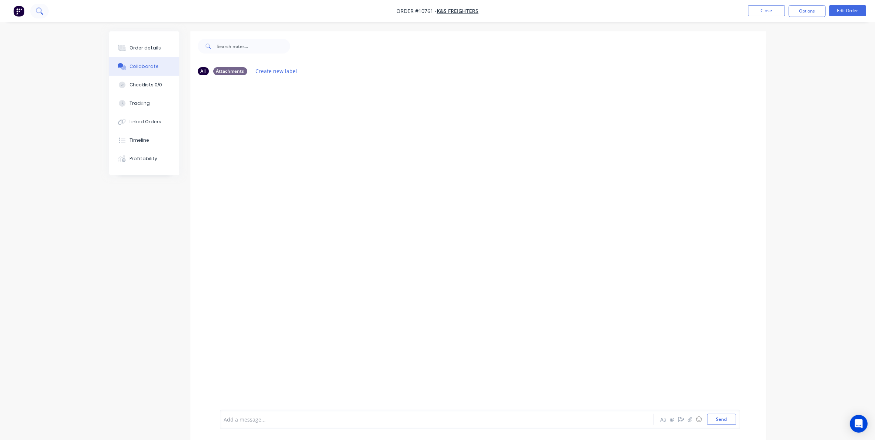
click at [38, 4] on nav "Order #10761 - K&S Freighters Close Options Edit Order" at bounding box center [437, 11] width 875 height 22
click at [40, 8] on icon at bounding box center [39, 10] width 6 height 6
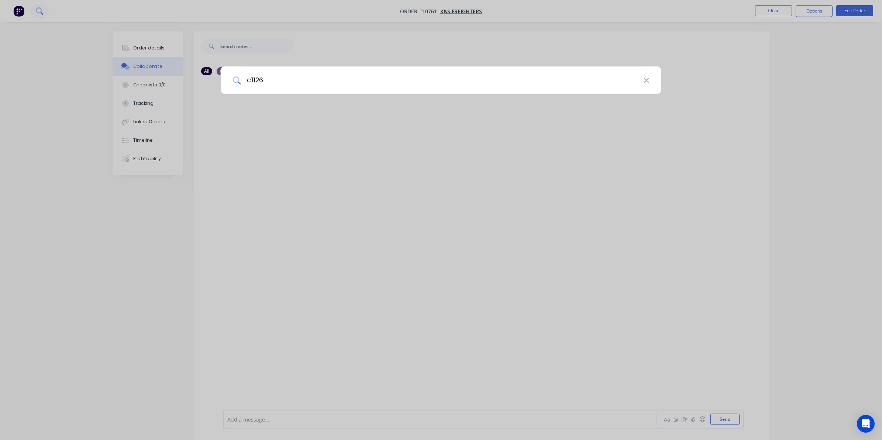
type input "c1126"
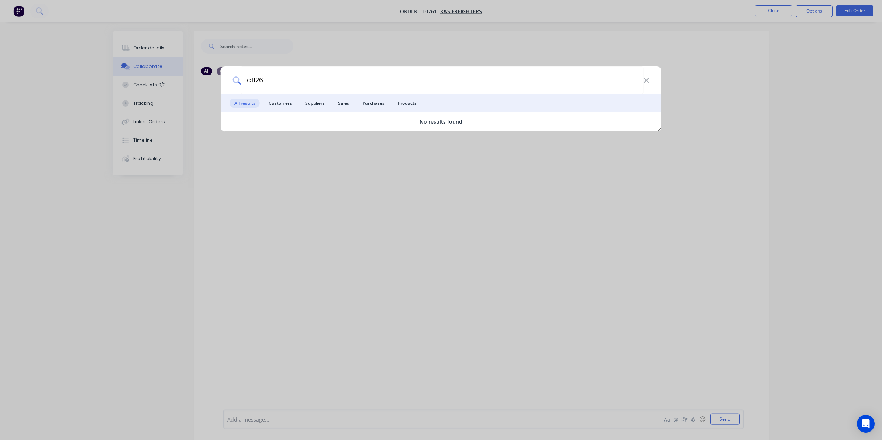
drag, startPoint x: 328, startPoint y: 82, endPoint x: 139, endPoint y: 82, distance: 189.6
click at [139, 82] on div "c1126 All results Customers Suppliers Sales Purchases Products No results found" at bounding box center [441, 220] width 882 height 440
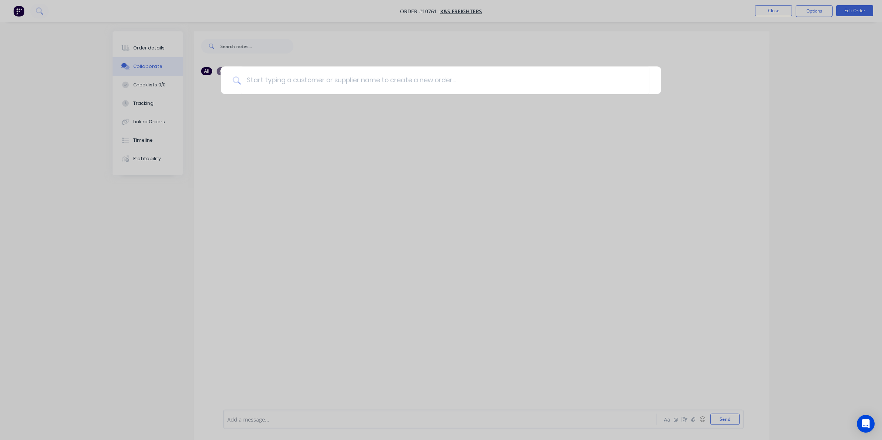
click at [367, 153] on div at bounding box center [441, 220] width 882 height 440
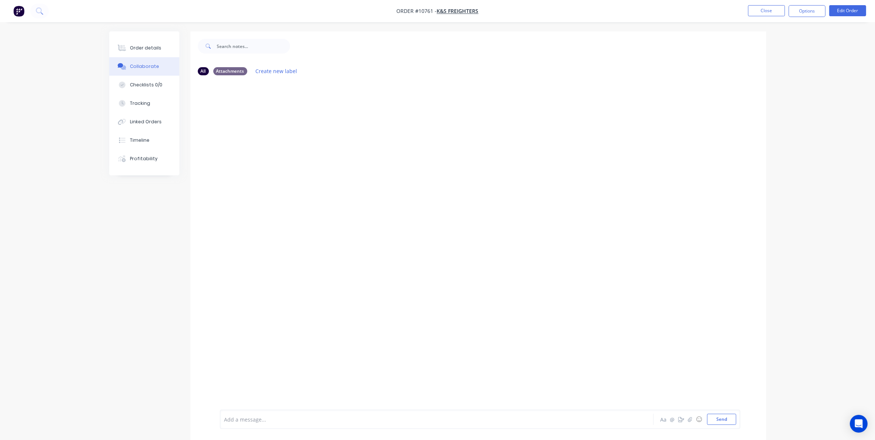
click at [49, 13] on nav "Order #10761 - K&S Freighters Close Options Edit Order" at bounding box center [437, 11] width 875 height 22
click at [45, 11] on button at bounding box center [39, 11] width 18 height 15
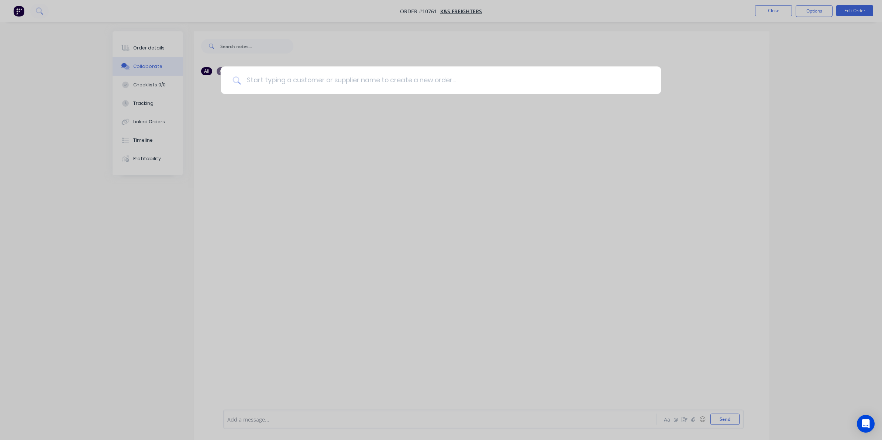
click at [281, 82] on input at bounding box center [445, 80] width 408 height 28
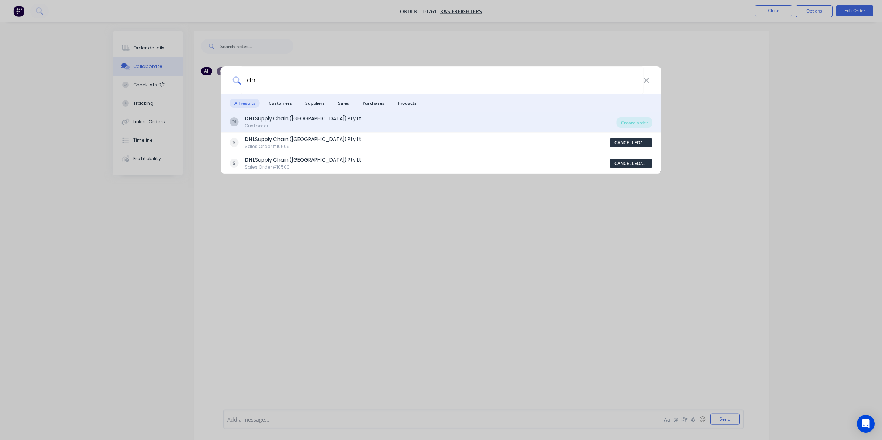
type input "dhl"
click at [511, 128] on div "DL DHL Supply Chain (Australia) Pty Lt Customer" at bounding box center [423, 122] width 387 height 14
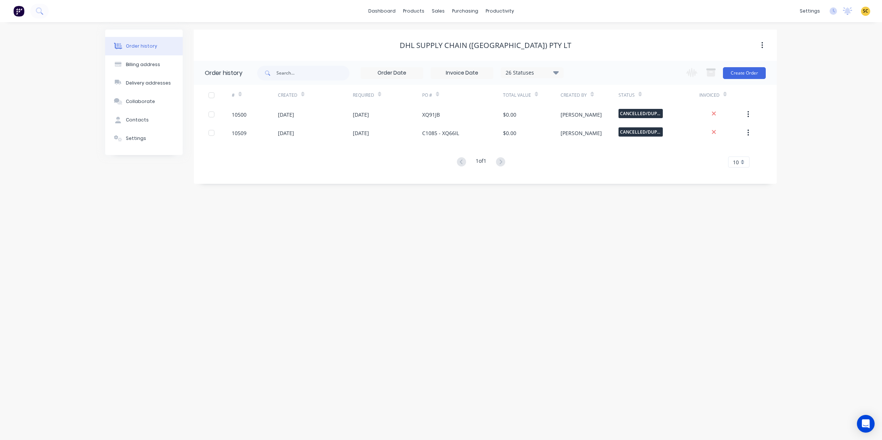
click at [553, 72] on icon at bounding box center [556, 72] width 6 height 9
click at [531, 159] on div "All" at bounding box center [547, 161] width 92 height 15
click at [593, 158] on label at bounding box center [593, 158] width 0 height 0
click at [593, 162] on input "checkbox" at bounding box center [596, 161] width 6 height 7
checkbox input "true"
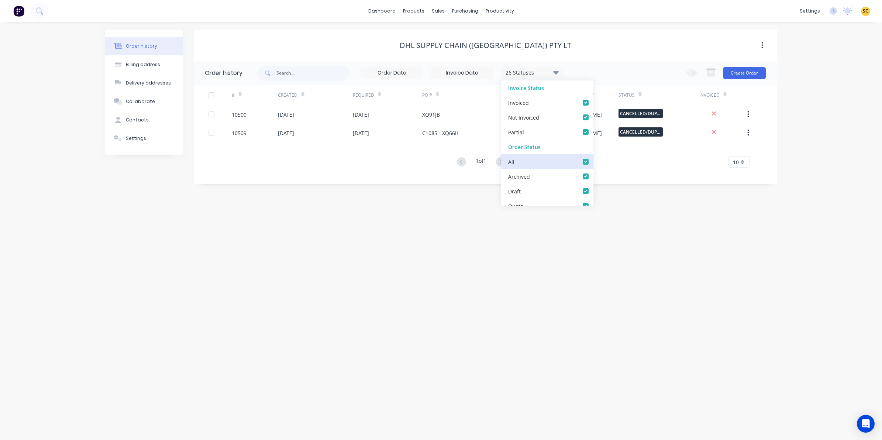
checkbox input "true"
click at [456, 246] on div "Order history Billing address Delivery addresses Collaborate Contacts Settings …" at bounding box center [441, 231] width 882 height 418
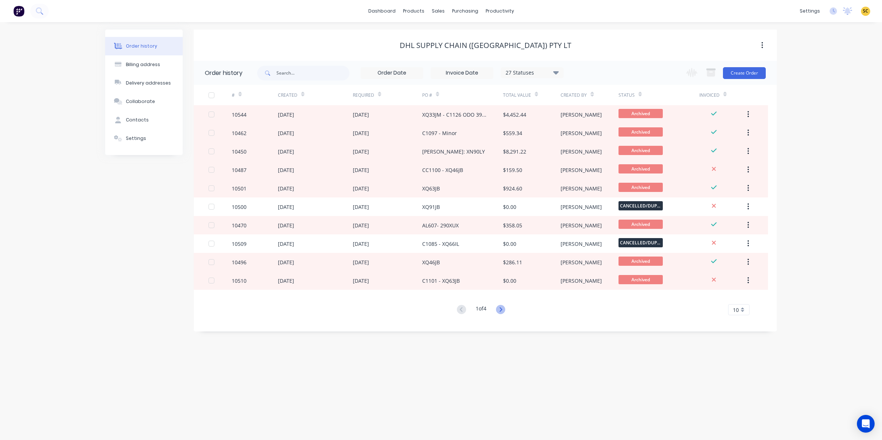
click at [502, 310] on icon at bounding box center [500, 309] width 3 height 4
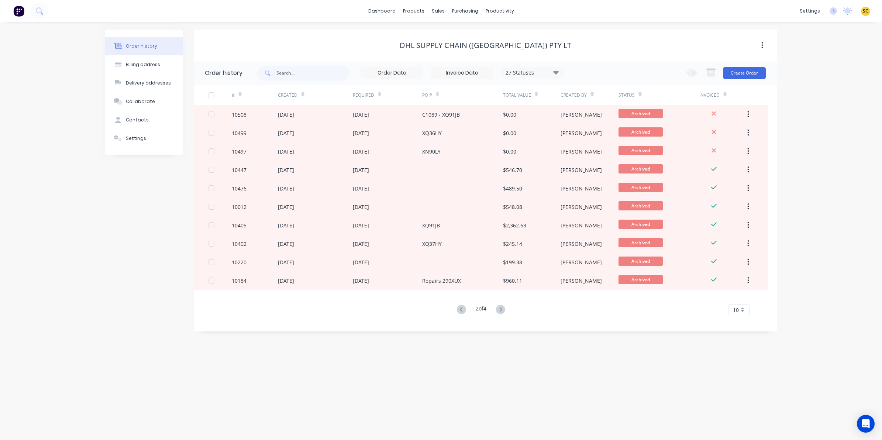
click at [502, 310] on icon at bounding box center [500, 309] width 3 height 4
click at [297, 72] on input "text" at bounding box center [312, 73] width 73 height 15
type input "xq33jm"
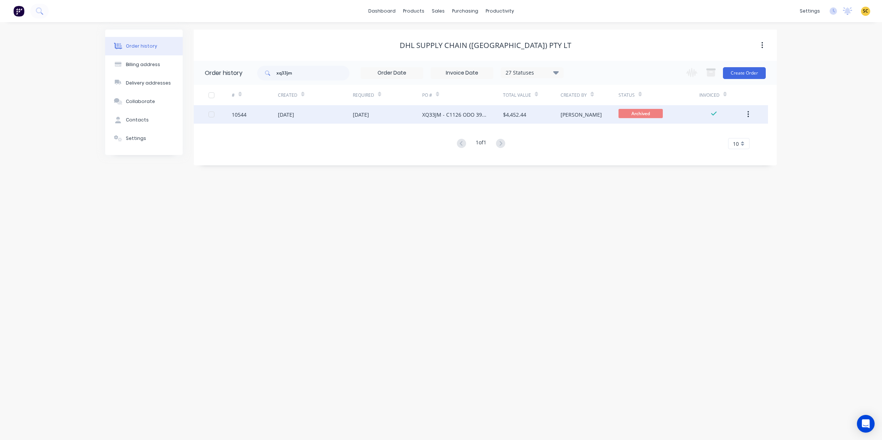
click at [334, 114] on div "27 May 2025" at bounding box center [315, 114] width 75 height 18
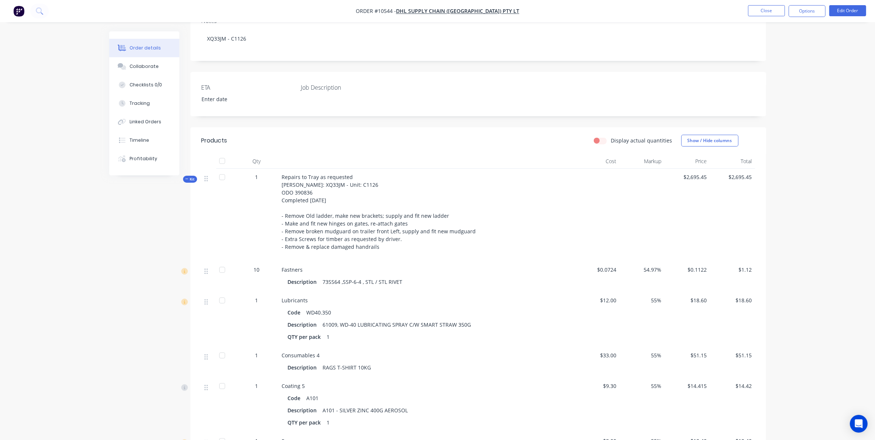
scroll to position [92, 0]
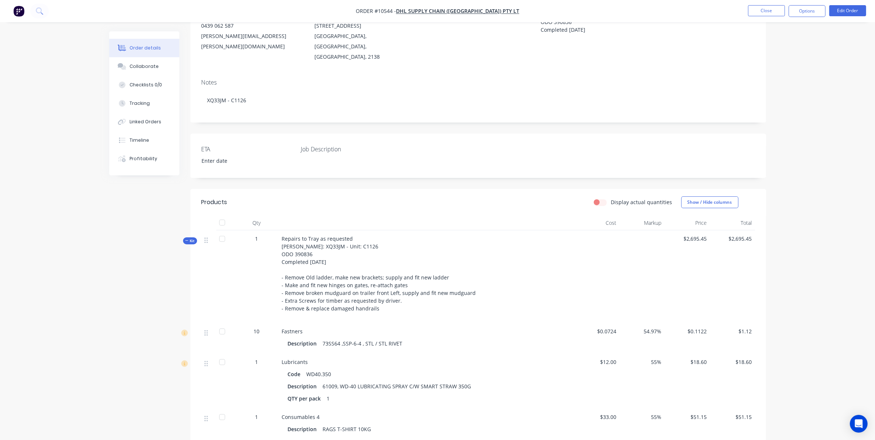
click at [188, 239] on icon at bounding box center [186, 241] width 3 height 4
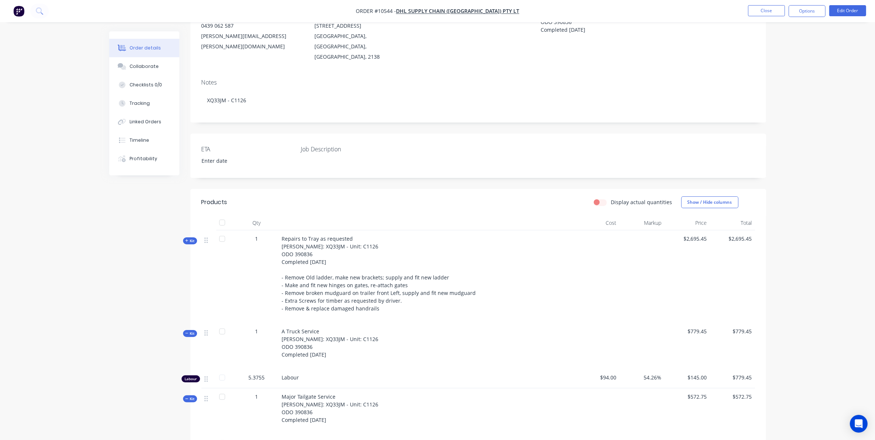
click at [189, 396] on span "Kit" at bounding box center [190, 399] width 10 height 6
click at [196, 329] on div "Qty Cost Markup Price Total Kit 1 Repairs to Tray as requested Rego: XQ33JM - U…" at bounding box center [478, 324] width 576 height 219
click at [190, 331] on span "Kit" at bounding box center [190, 334] width 10 height 6
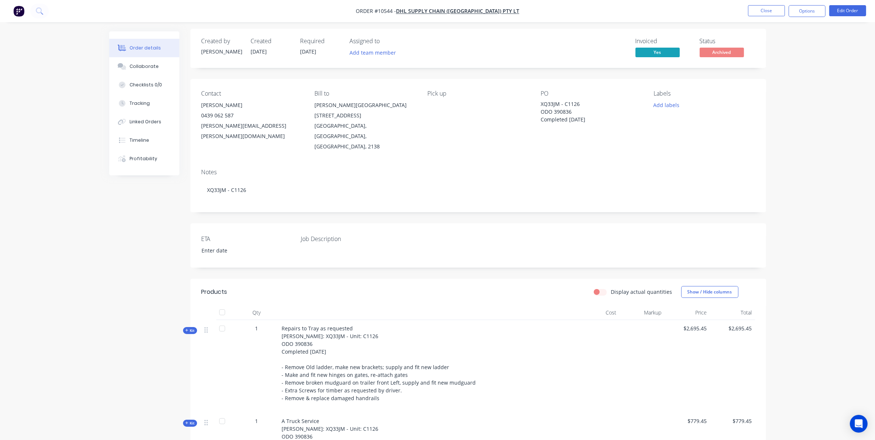
scroll to position [0, 0]
click at [775, 15] on button "Close" at bounding box center [766, 10] width 37 height 11
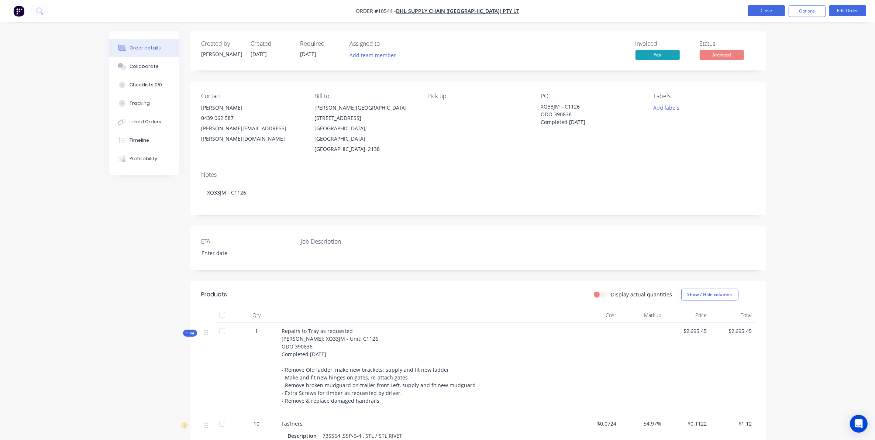
click at [777, 11] on button "Close" at bounding box center [766, 10] width 37 height 11
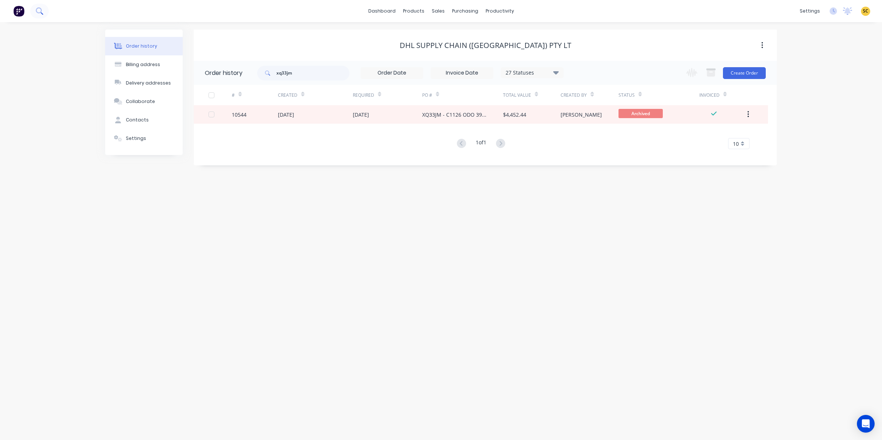
click at [41, 11] on icon at bounding box center [39, 10] width 7 height 7
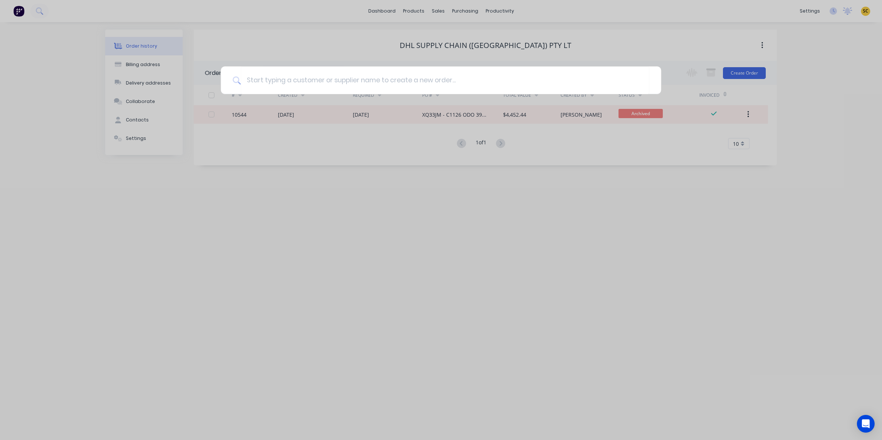
drag, startPoint x: 61, startPoint y: 232, endPoint x: 0, endPoint y: 227, distance: 61.0
click at [59, 232] on div at bounding box center [441, 220] width 882 height 440
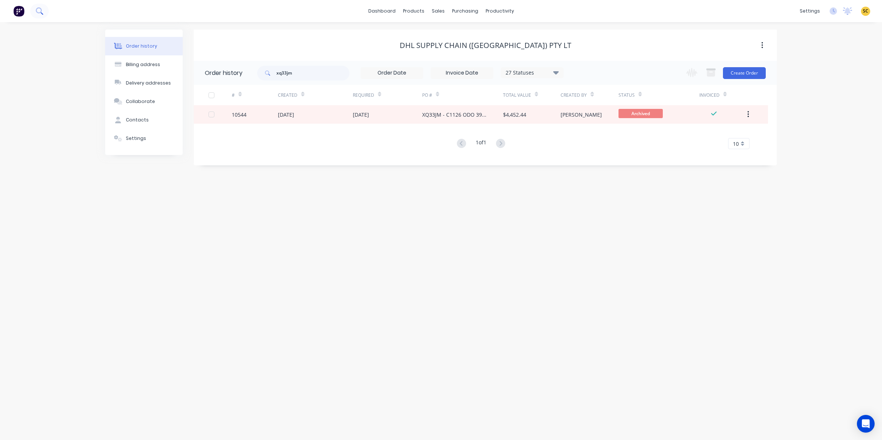
click at [43, 10] on icon at bounding box center [39, 10] width 7 height 7
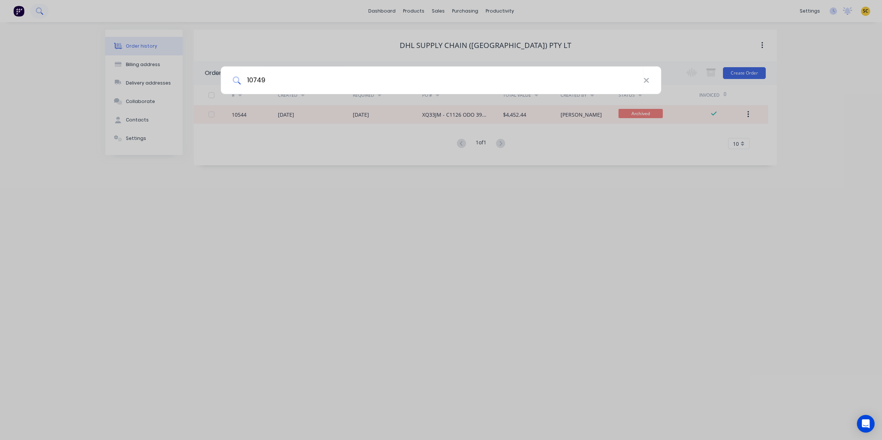
type input "10749"
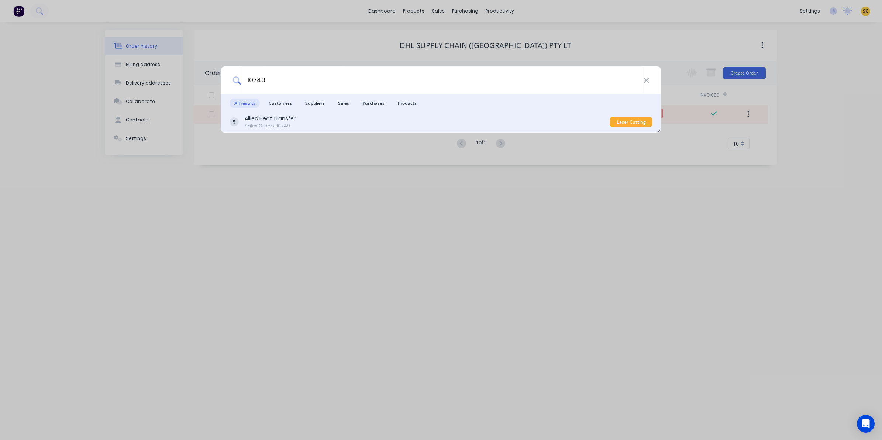
click at [331, 125] on div "Allied Heat Transfer Sales Order #10749" at bounding box center [420, 122] width 380 height 14
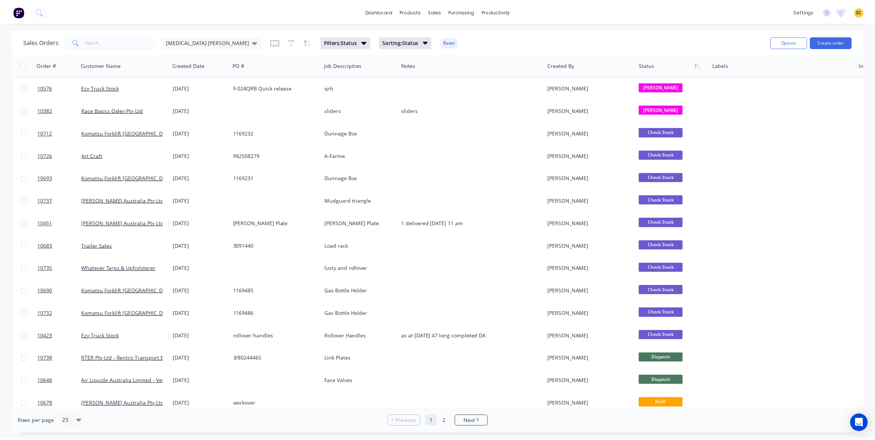
scroll to position [138, 0]
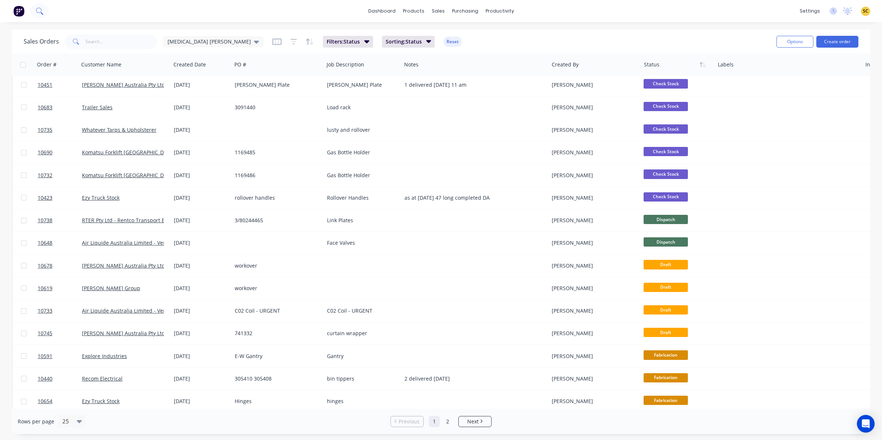
click at [45, 12] on button at bounding box center [39, 11] width 18 height 15
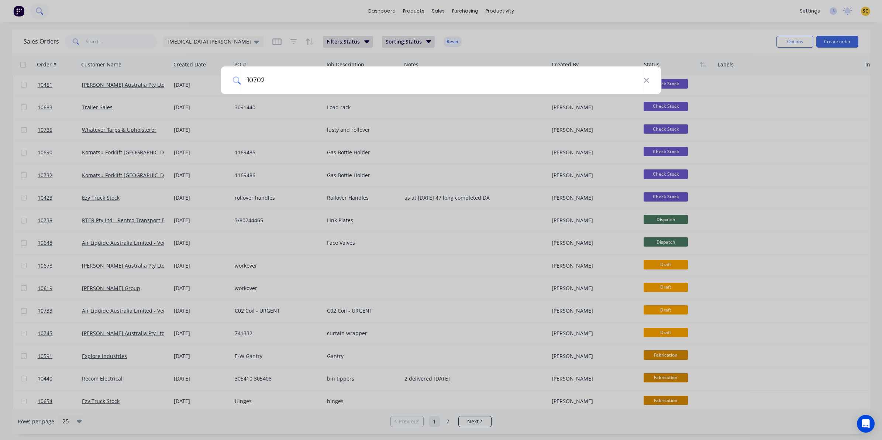
type input "10702"
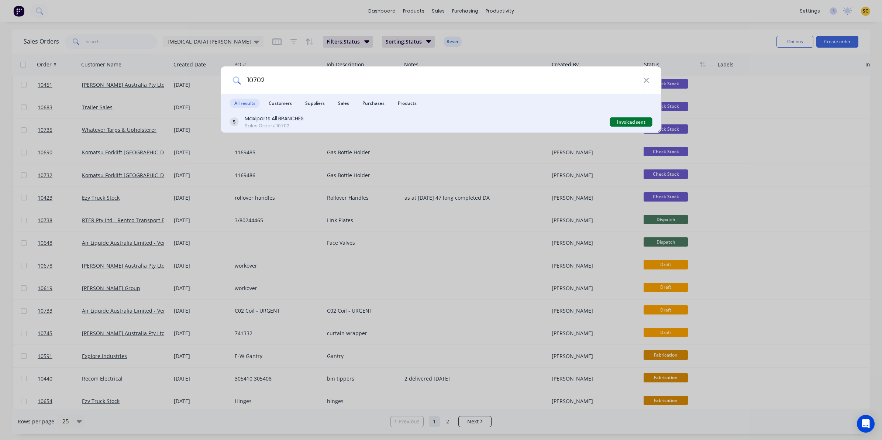
click at [315, 127] on div "Maxiparts All BRANCHES Sales Order #10702" at bounding box center [420, 122] width 380 height 14
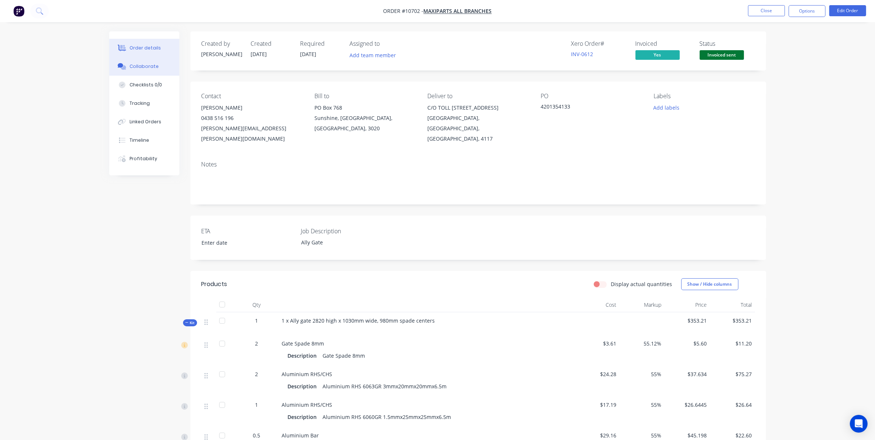
click at [151, 71] on button "Collaborate" at bounding box center [144, 66] width 70 height 18
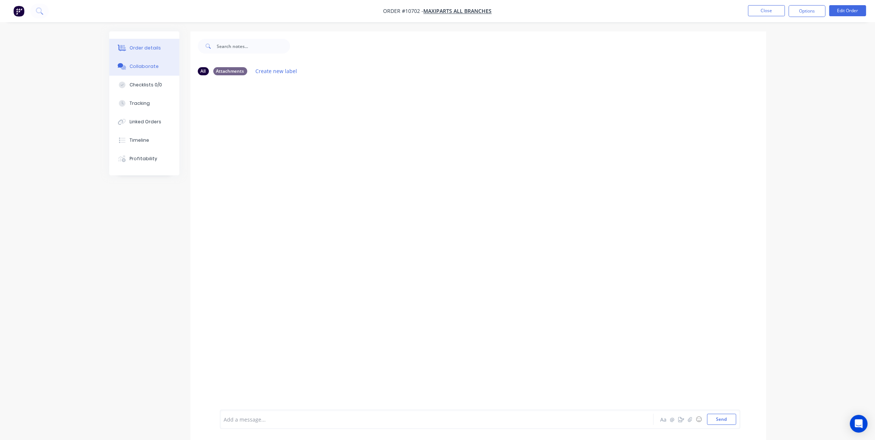
click at [146, 46] on div "Order details" at bounding box center [144, 48] width 31 height 7
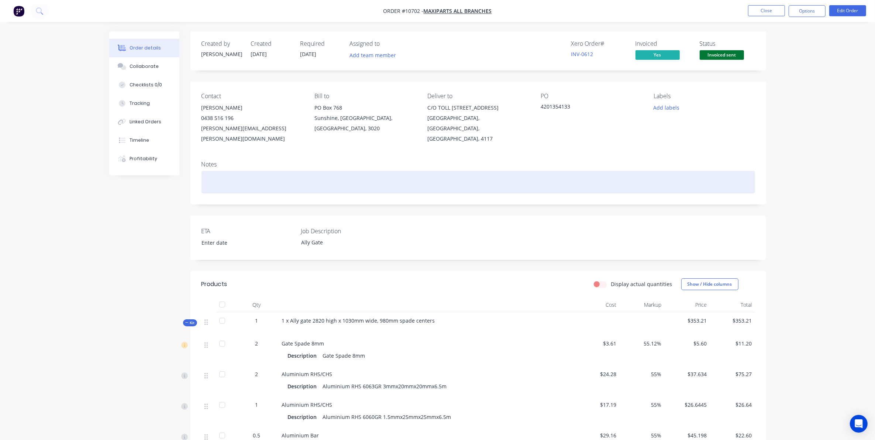
click at [344, 171] on div at bounding box center [477, 182] width 553 height 23
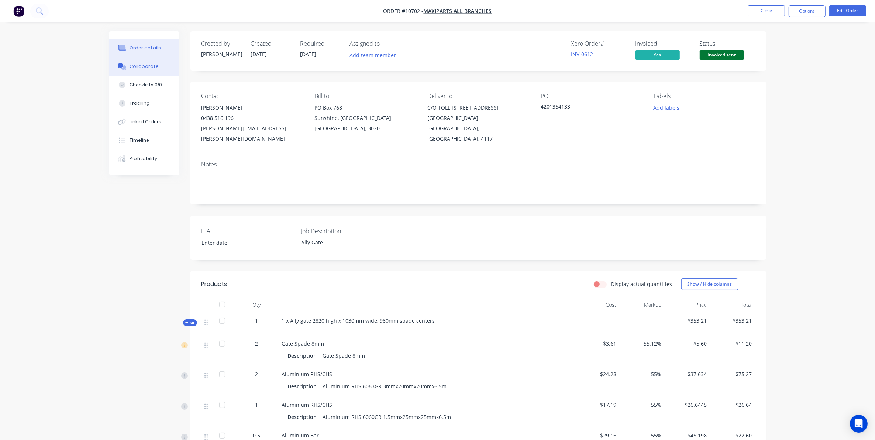
click at [144, 65] on div "Collaborate" at bounding box center [143, 66] width 29 height 7
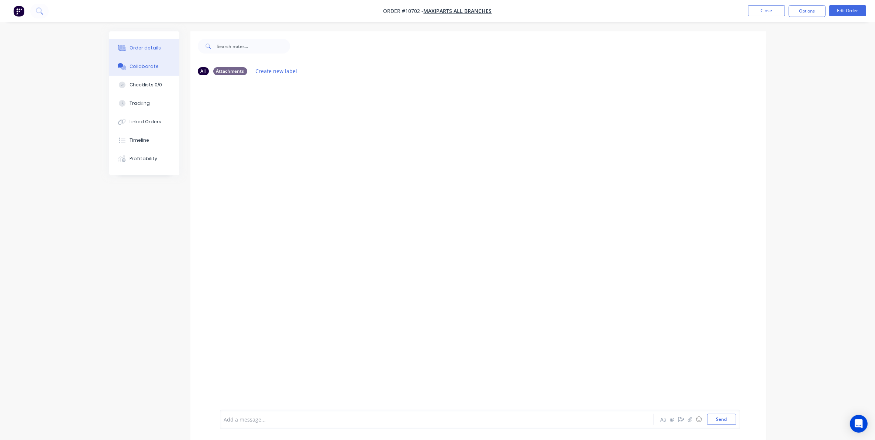
click at [147, 47] on div "Order details" at bounding box center [144, 48] width 31 height 7
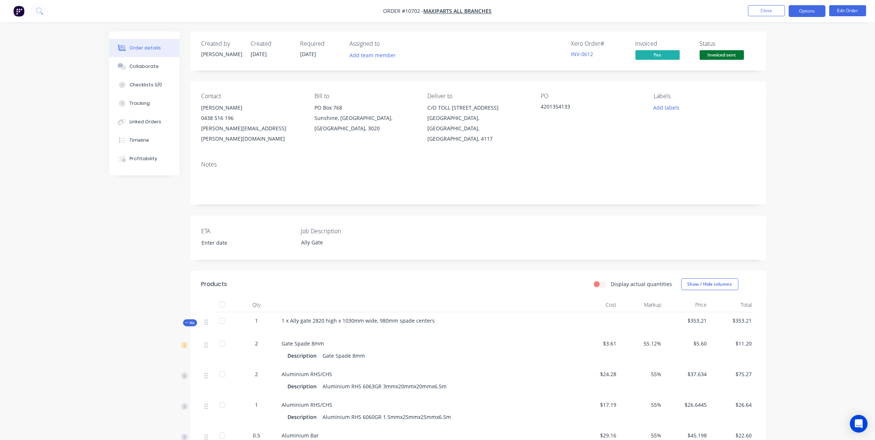
click at [805, 8] on button "Options" at bounding box center [806, 11] width 37 height 12
click at [772, 89] on div "Work Order" at bounding box center [785, 89] width 68 height 11
click at [754, 77] on div "Without pricing" at bounding box center [785, 74] width 68 height 11
click at [431, 312] on div "1 x Ally gate 2820 high x 1030mm wide, 980mm spade centers" at bounding box center [426, 323] width 295 height 23
click at [433, 312] on div "1 x Ally gate 2820 high x 1030mm wide, 980mm spade centers" at bounding box center [426, 323] width 295 height 23
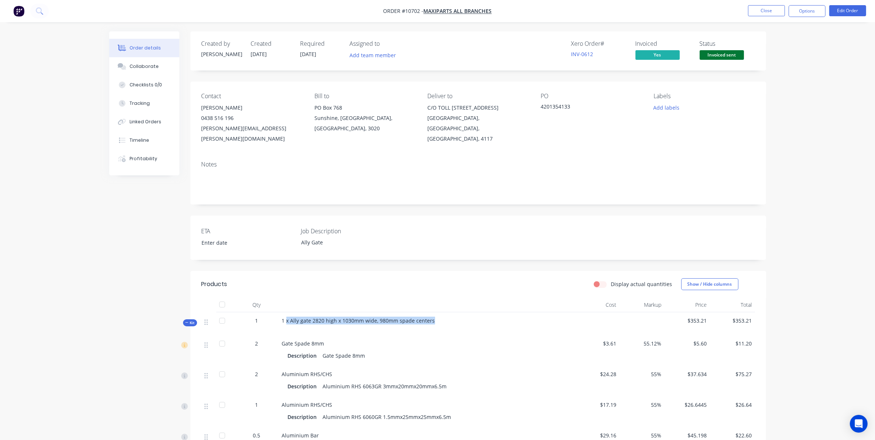
drag, startPoint x: 431, startPoint y: 310, endPoint x: 287, endPoint y: 309, distance: 143.5
click at [287, 317] on span "1 x Ally gate 2820 high x 1030mm wide, 980mm spade centers" at bounding box center [358, 320] width 153 height 7
click at [433, 312] on div "1 x Ally gate 2820 high x 1030mm wide, 980mm spade centers" at bounding box center [426, 323] width 295 height 23
drag, startPoint x: 436, startPoint y: 310, endPoint x: 218, endPoint y: 309, distance: 217.7
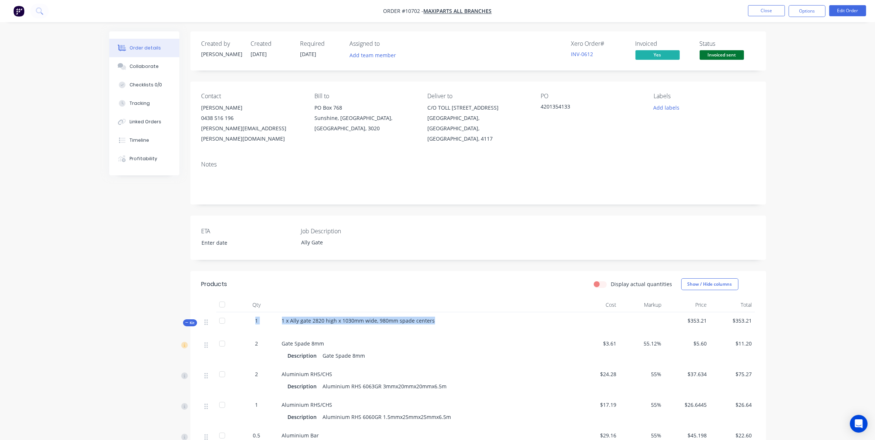
click at [218, 312] on div "Kit 1 1 x Ally gate 2820 high x 1030mm wide, 980mm spade centers $353.21 $353.21" at bounding box center [477, 323] width 553 height 23
drag, startPoint x: 218, startPoint y: 309, endPoint x: 364, endPoint y: 312, distance: 145.7
click at [362, 317] on span "1 x Ally gate 2820 high x 1030mm wide, 980mm spade centers" at bounding box center [358, 320] width 153 height 7
drag, startPoint x: 431, startPoint y: 310, endPoint x: 283, endPoint y: 303, distance: 148.1
click at [283, 312] on div "1 x Ally gate 2820 high x 1030mm wide, 980mm spade centers" at bounding box center [426, 323] width 295 height 23
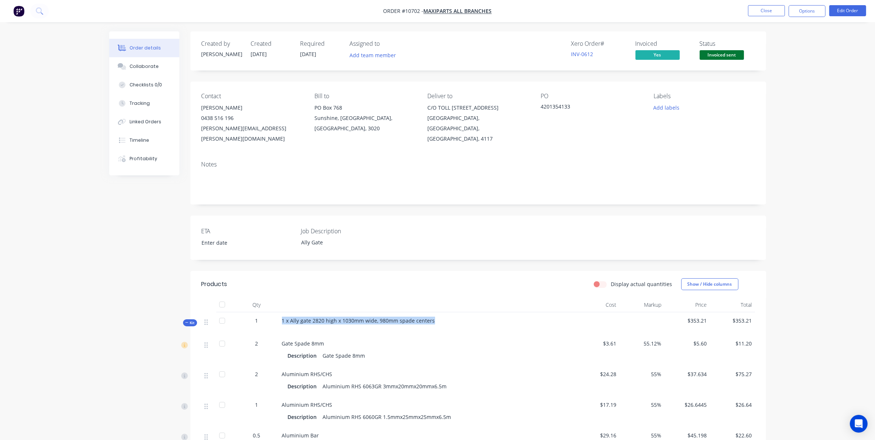
copy span "1 x Ally gate 2820 high x 1030mm wide, 980mm spade centers"
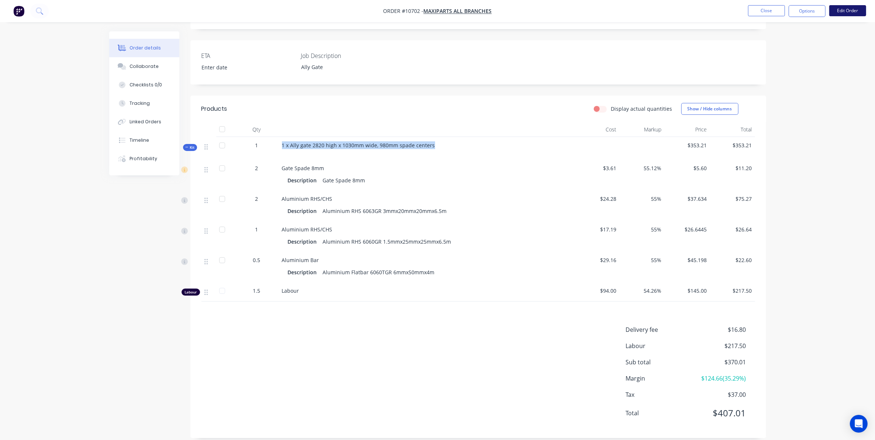
click at [844, 14] on button "Edit Order" at bounding box center [847, 10] width 37 height 11
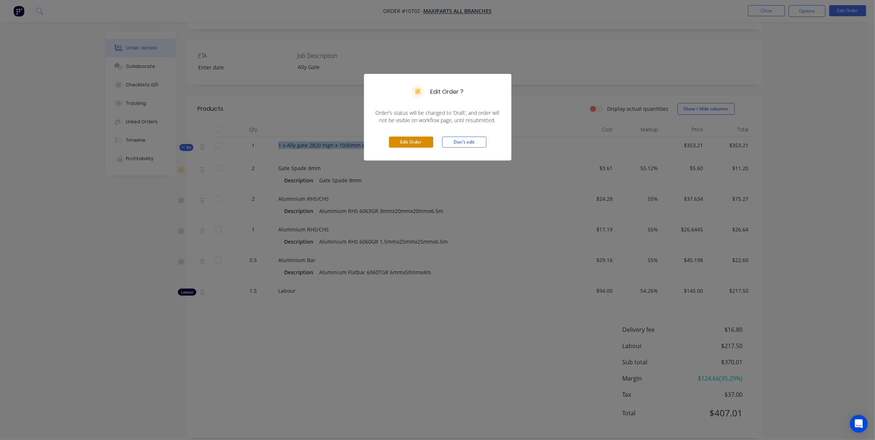
click at [398, 144] on button "Edit Order" at bounding box center [411, 141] width 44 height 11
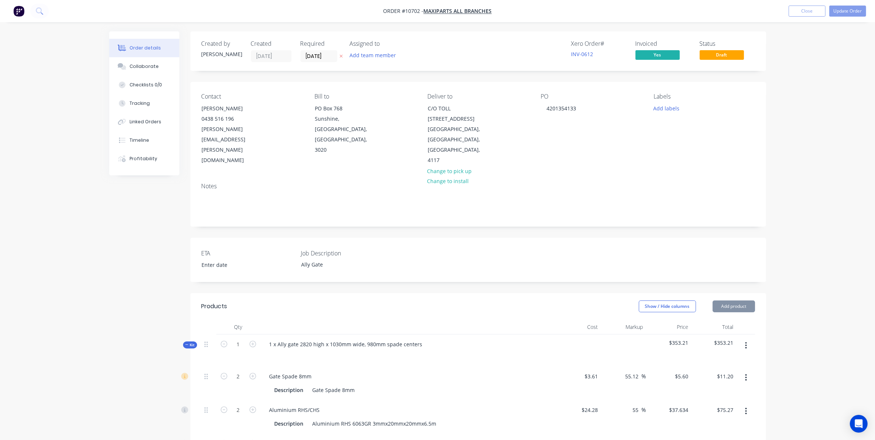
scroll to position [277, 0]
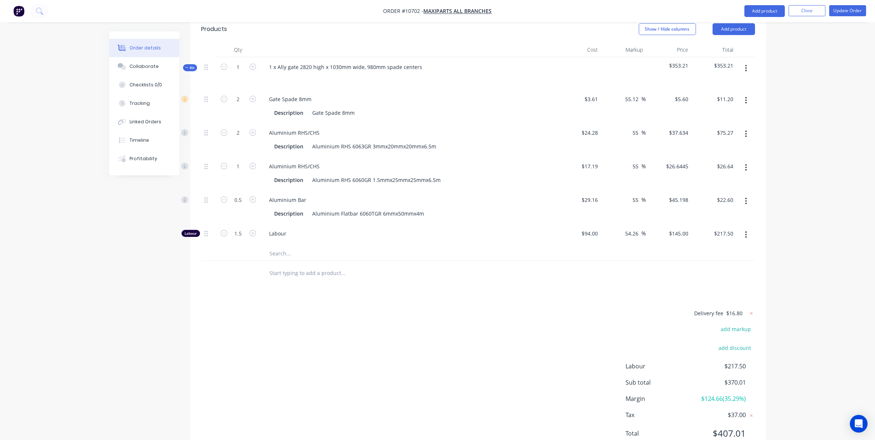
click at [273, 265] on input "text" at bounding box center [343, 272] width 148 height 15
paste input "1 x Ally gate 2820 high x 1030mm wide, 980mm spade centers"
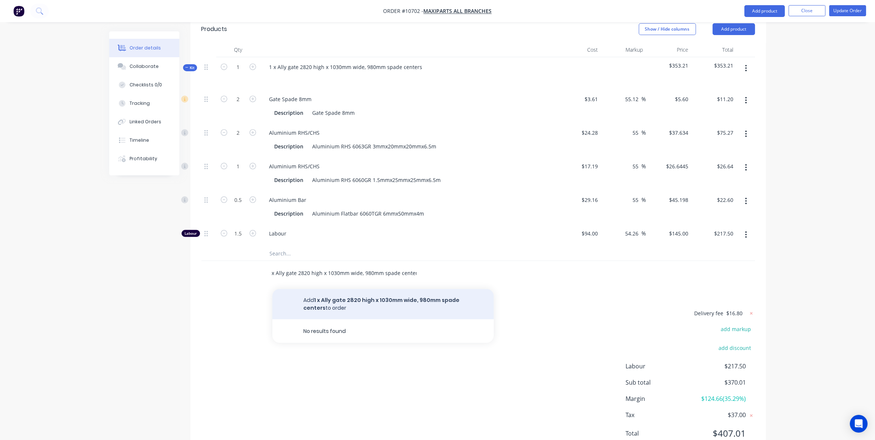
type input "1 x Ally gate 2820 high x 1030mm wide, 980mm spade centers"
click at [408, 289] on button "Add 1 x Ally gate 2820 high x 1030mm wide, 980mm spade centers to order" at bounding box center [382, 304] width 221 height 30
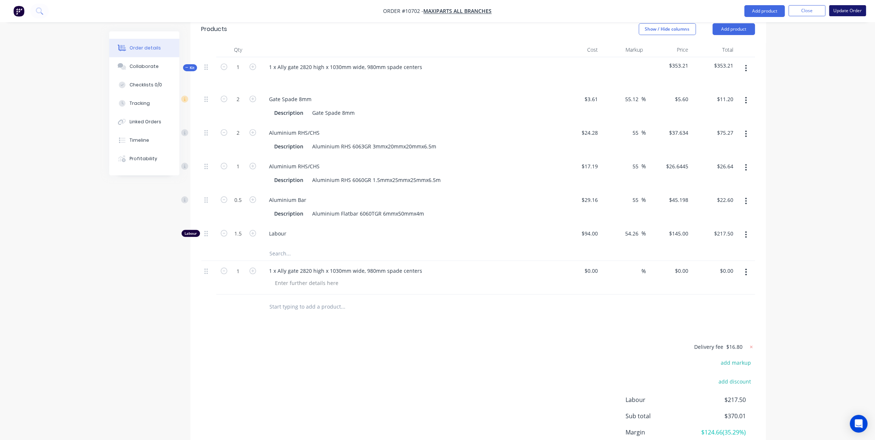
click at [857, 7] on button "Update Order" at bounding box center [847, 10] width 37 height 11
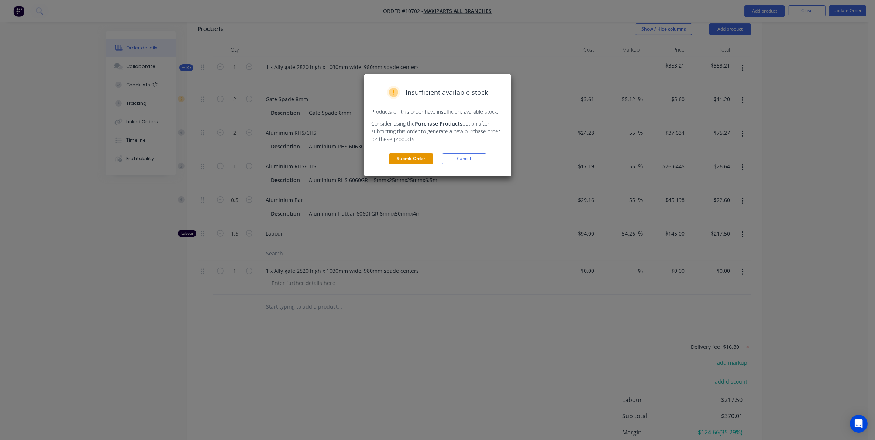
click at [424, 162] on button "Submit Order" at bounding box center [411, 158] width 44 height 11
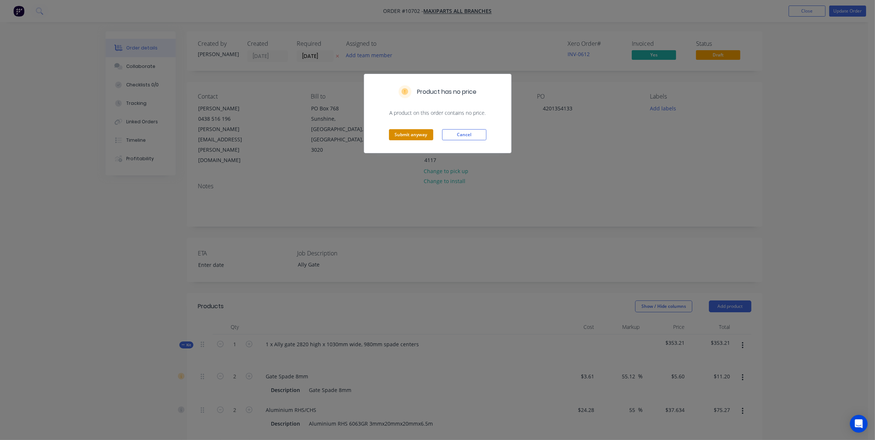
click at [410, 134] on button "Submit anyway" at bounding box center [411, 134] width 44 height 11
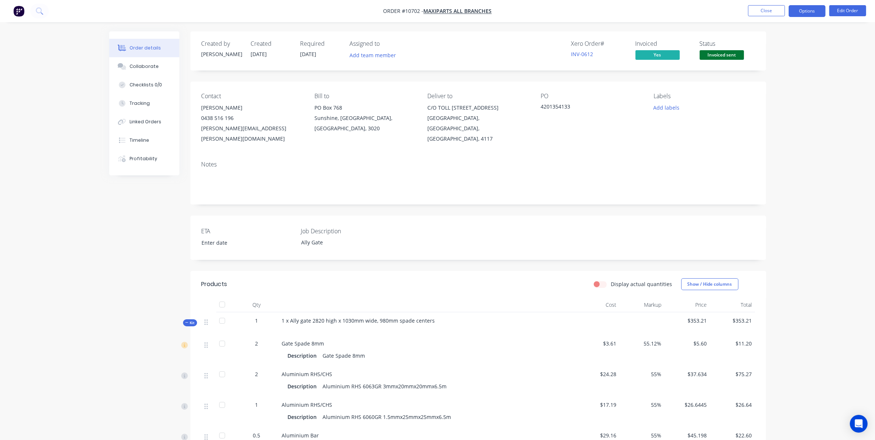
click at [811, 12] on button "Options" at bounding box center [806, 11] width 37 height 12
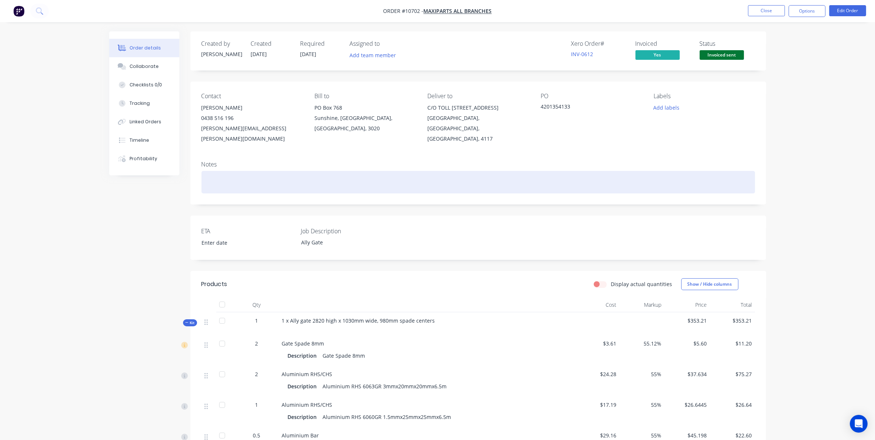
click at [651, 171] on div at bounding box center [477, 182] width 553 height 23
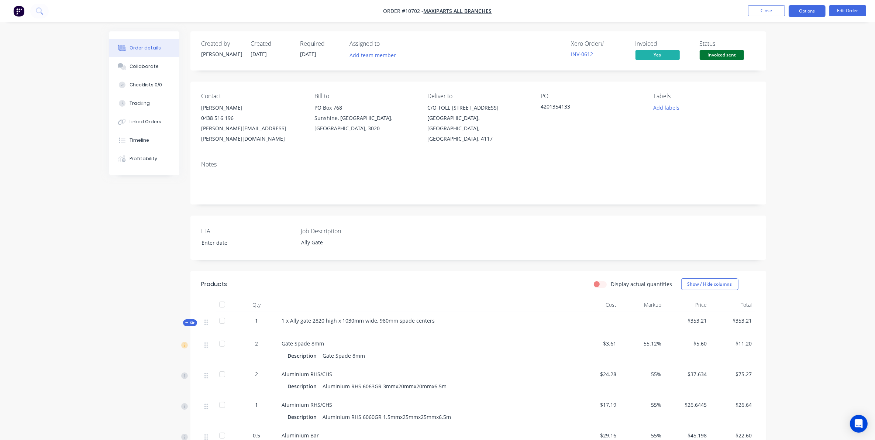
click at [807, 10] on button "Options" at bounding box center [806, 11] width 37 height 12
click at [784, 104] on div "Delivery Docket" at bounding box center [785, 104] width 68 height 11
click at [754, 91] on div "Custom" at bounding box center [785, 89] width 68 height 11
click at [757, 77] on div "Without pricing" at bounding box center [785, 74] width 68 height 11
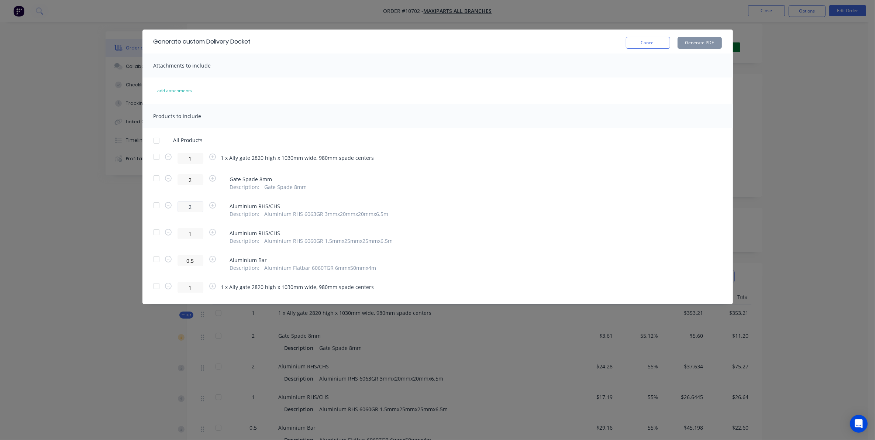
scroll to position [195, 0]
click at [155, 286] on div at bounding box center [156, 286] width 15 height 15
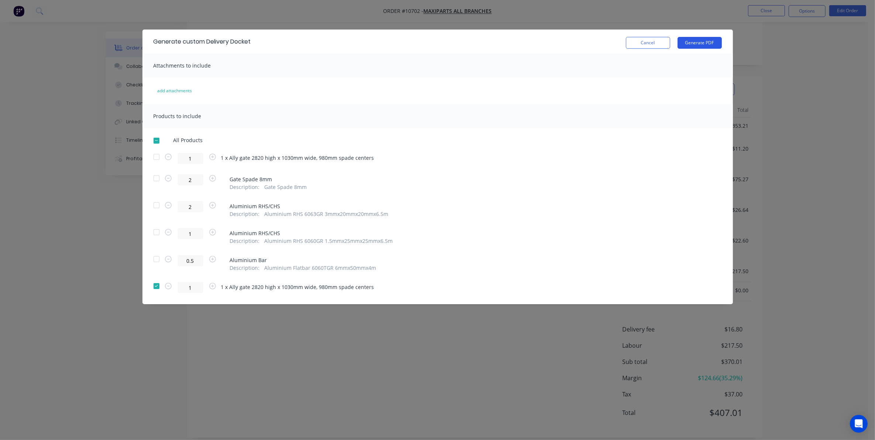
click at [707, 46] on button "Generate PDF" at bounding box center [699, 43] width 44 height 12
click at [663, 41] on button "Cancel" at bounding box center [648, 43] width 44 height 12
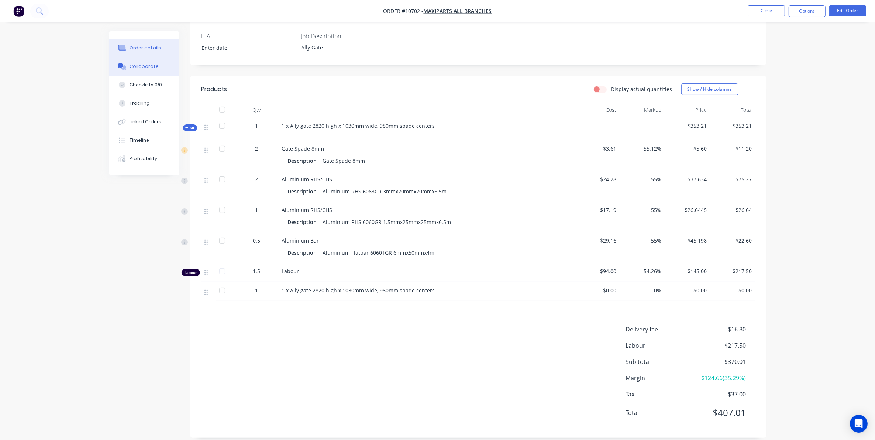
click at [139, 69] on div "Collaborate" at bounding box center [143, 66] width 29 height 7
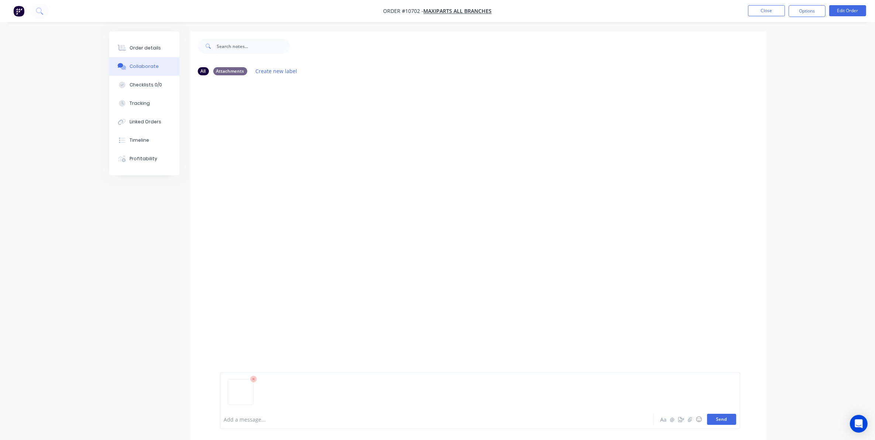
click at [729, 416] on button "Send" at bounding box center [721, 419] width 29 height 11
click at [152, 45] on div "Order details" at bounding box center [144, 48] width 31 height 7
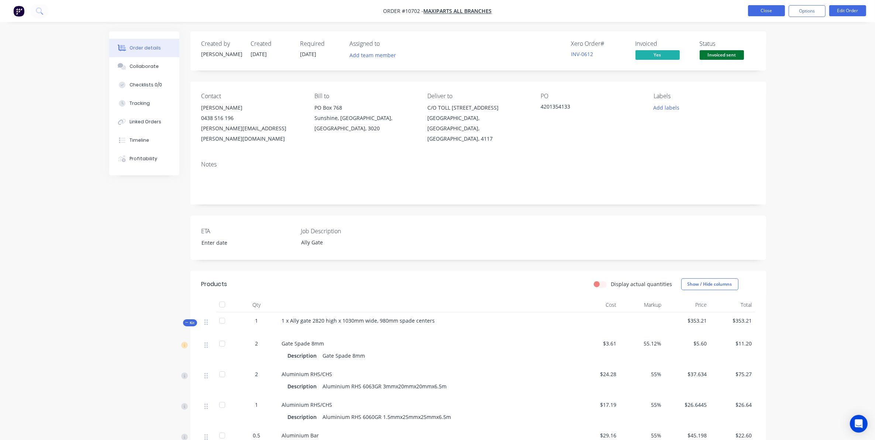
click at [767, 16] on button "Close" at bounding box center [766, 10] width 37 height 11
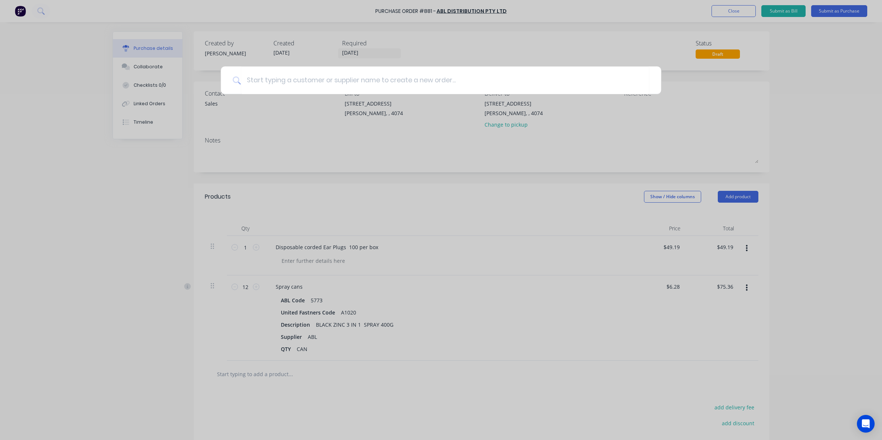
click at [602, 29] on div at bounding box center [441, 220] width 882 height 440
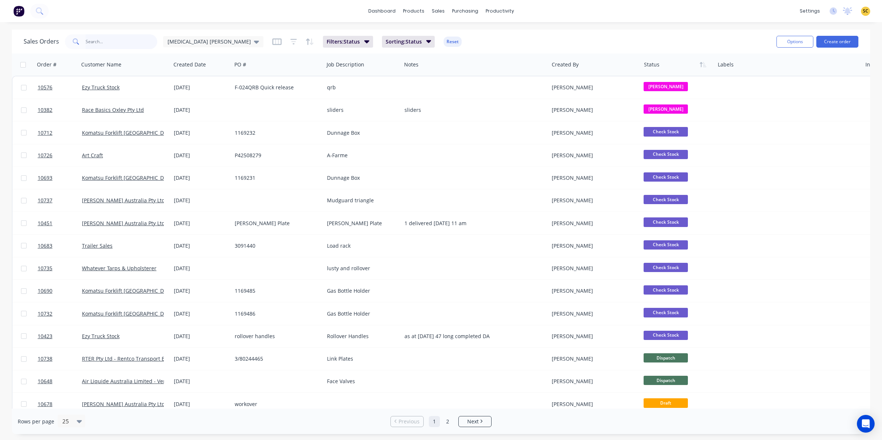
click at [104, 34] on input "text" at bounding box center [122, 41] width 72 height 15
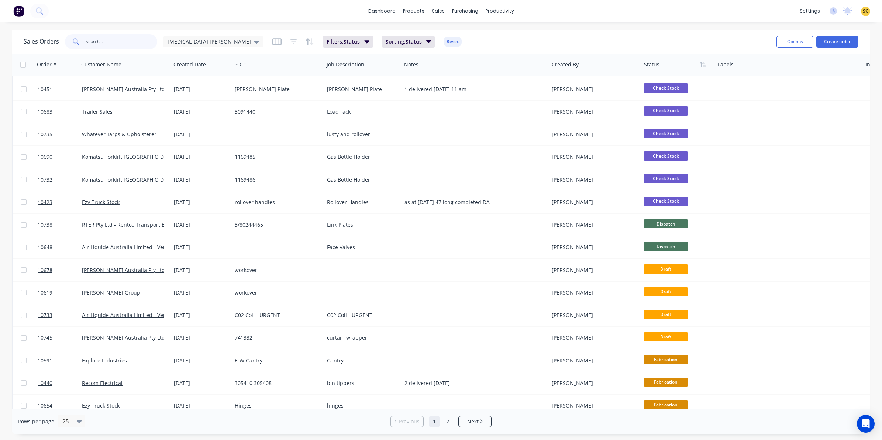
scroll to position [231, 0]
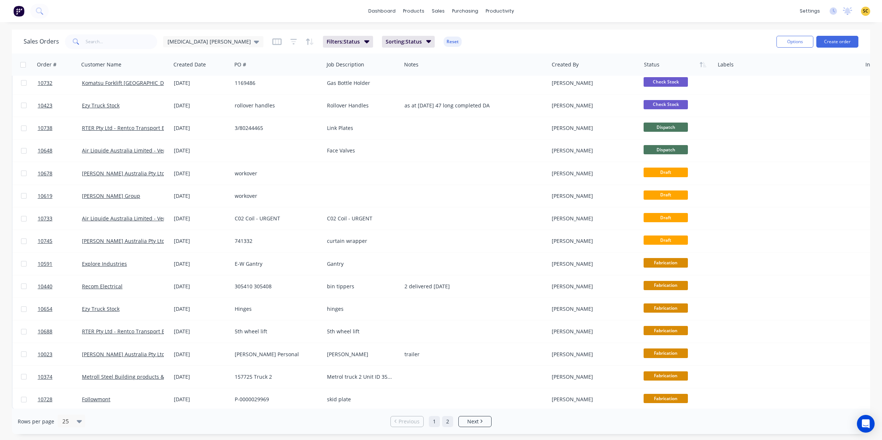
click at [449, 425] on link "2" at bounding box center [447, 421] width 11 height 11
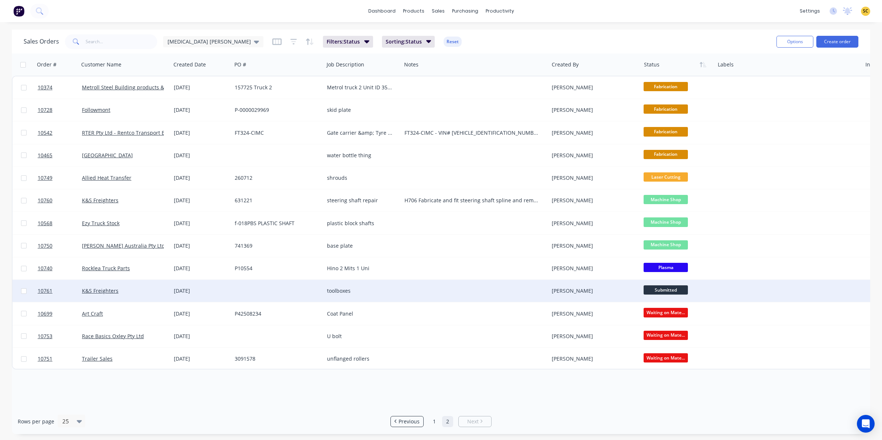
click at [489, 290] on div at bounding box center [474, 291] width 147 height 22
click at [644, 290] on span "Submitted" at bounding box center [665, 289] width 44 height 9
click at [587, 283] on div "[PERSON_NAME]" at bounding box center [595, 291] width 92 height 22
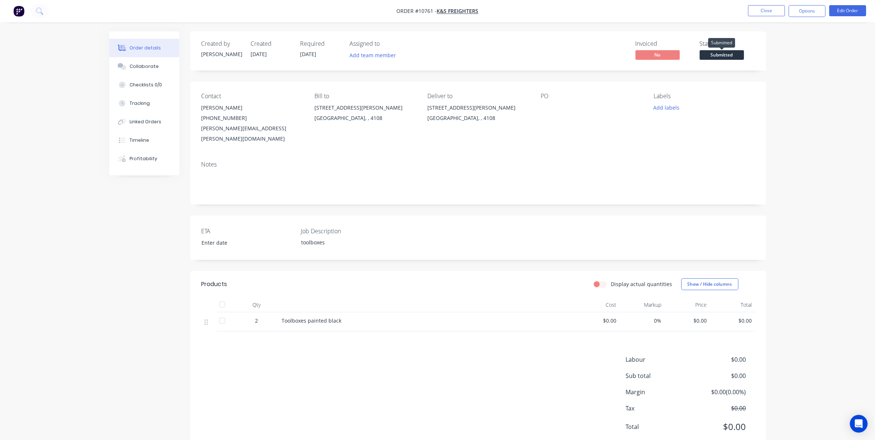
click at [731, 54] on span "Submitted" at bounding box center [721, 54] width 44 height 9
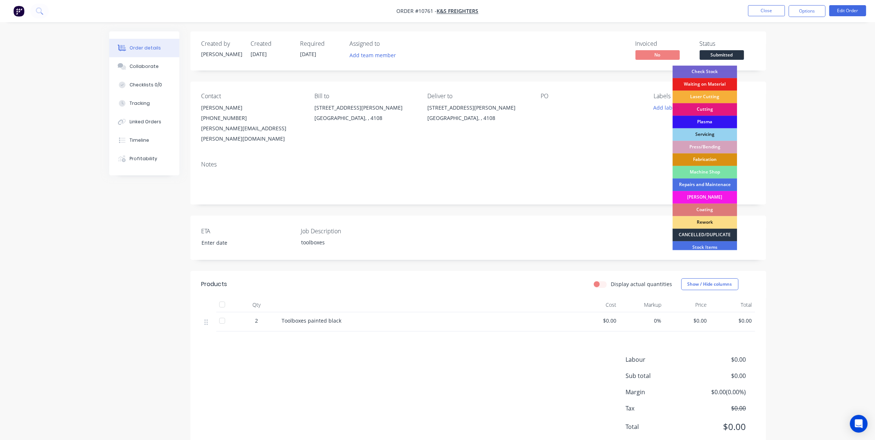
click at [715, 232] on div "CANCELLED/DUPLICATE" at bounding box center [705, 235] width 65 height 13
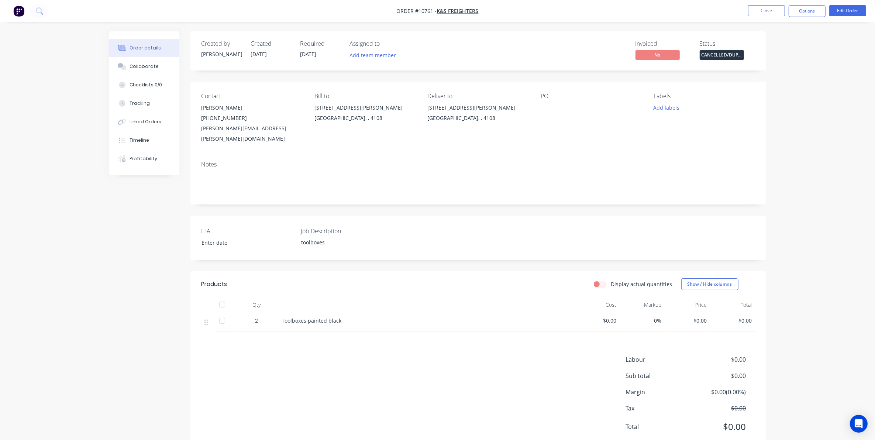
click at [349, 317] on div "Toolboxes painted black" at bounding box center [426, 321] width 289 height 8
click at [851, 10] on button "Edit Order" at bounding box center [847, 10] width 37 height 11
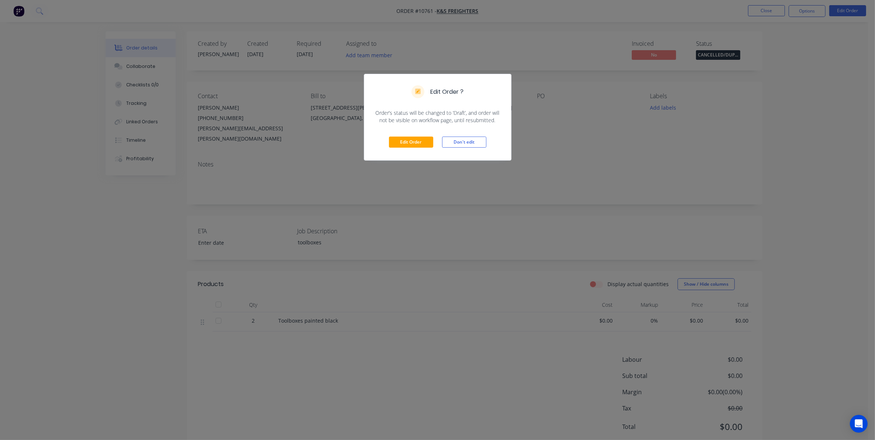
click at [421, 134] on div "Edit Order Don't edit" at bounding box center [437, 142] width 147 height 36
click at [421, 136] on button "Edit Order" at bounding box center [411, 141] width 44 height 11
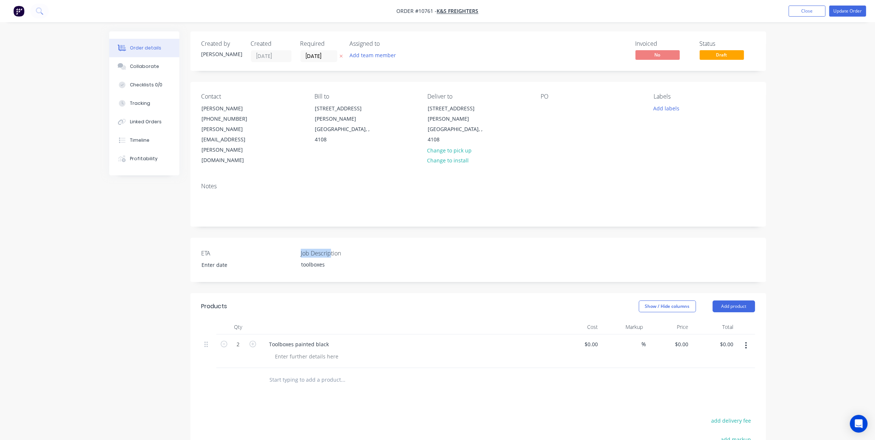
drag, startPoint x: 331, startPoint y: 227, endPoint x: 230, endPoint y: 225, distance: 101.1
click at [230, 238] on div "ETA Job Description toolboxes" at bounding box center [478, 260] width 576 height 44
drag, startPoint x: 230, startPoint y: 225, endPoint x: 322, endPoint y: 233, distance: 92.6
click at [322, 259] on div "toolboxes" at bounding box center [341, 264] width 92 height 11
drag, startPoint x: 360, startPoint y: 237, endPoint x: 210, endPoint y: 235, distance: 150.2
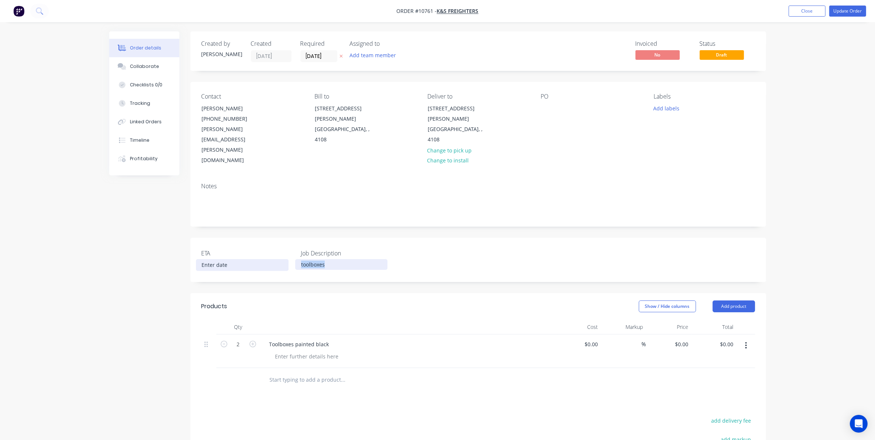
click at [210, 238] on div "ETA Job Description toolboxes" at bounding box center [478, 260] width 576 height 44
click at [744, 339] on button "button" at bounding box center [745, 345] width 17 height 13
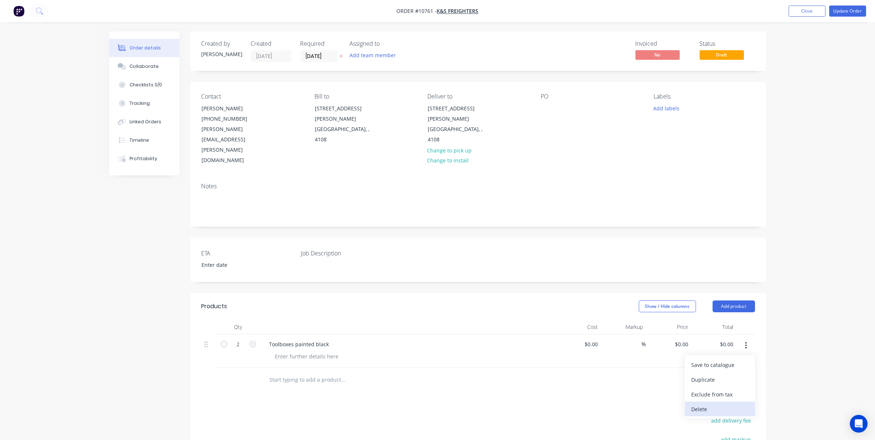
click at [705, 372] on div "Save to catalogue Duplicate Exclude from tax [GEOGRAPHIC_DATA]" at bounding box center [720, 386] width 70 height 63
click at [705, 401] on button "Delete" at bounding box center [720, 408] width 70 height 15
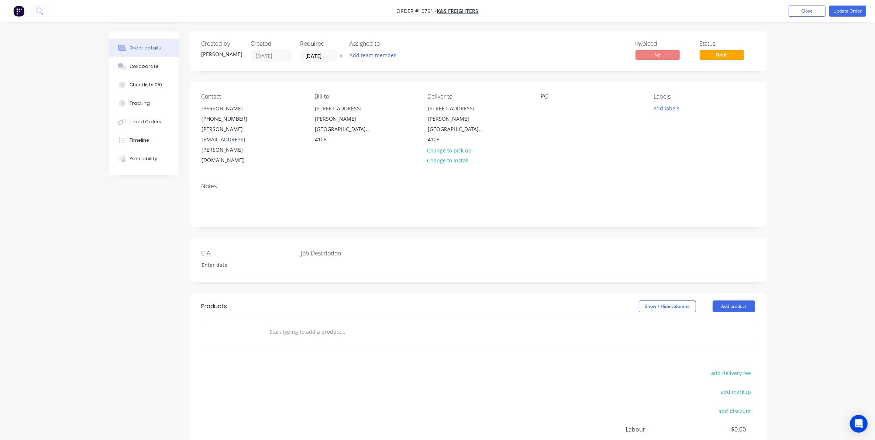
click at [325, 324] on input "text" at bounding box center [343, 331] width 148 height 15
type input "w"
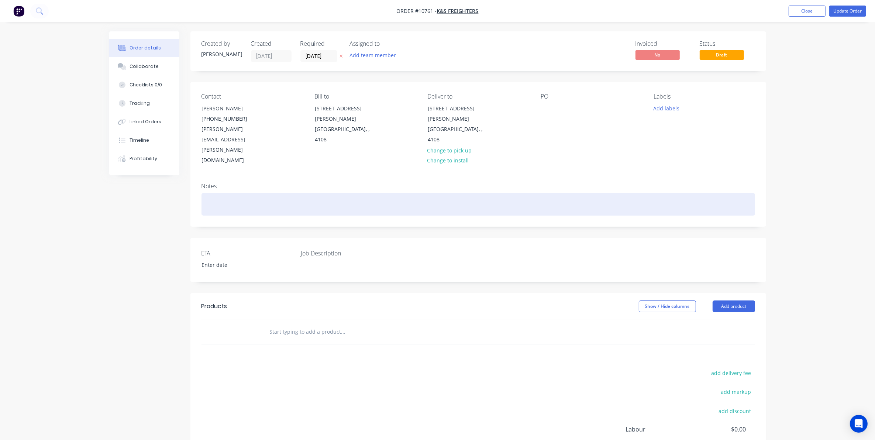
click at [265, 193] on div at bounding box center [477, 204] width 553 height 23
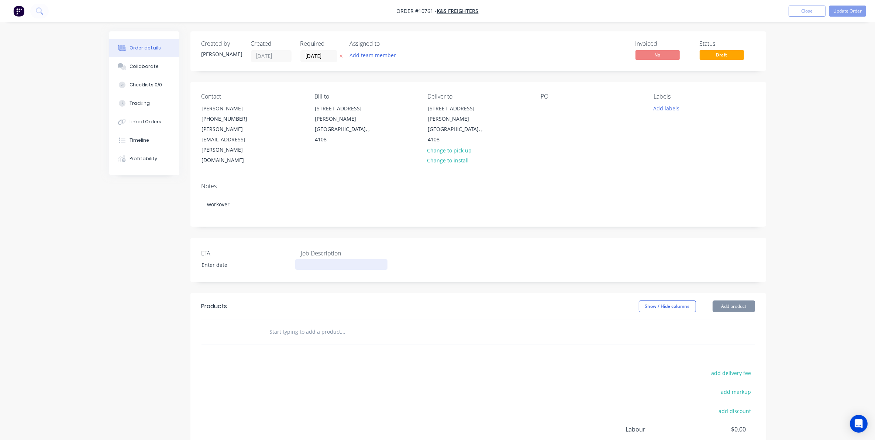
click at [317, 259] on div at bounding box center [341, 264] width 92 height 11
click at [840, 14] on button "Update Order" at bounding box center [847, 11] width 37 height 11
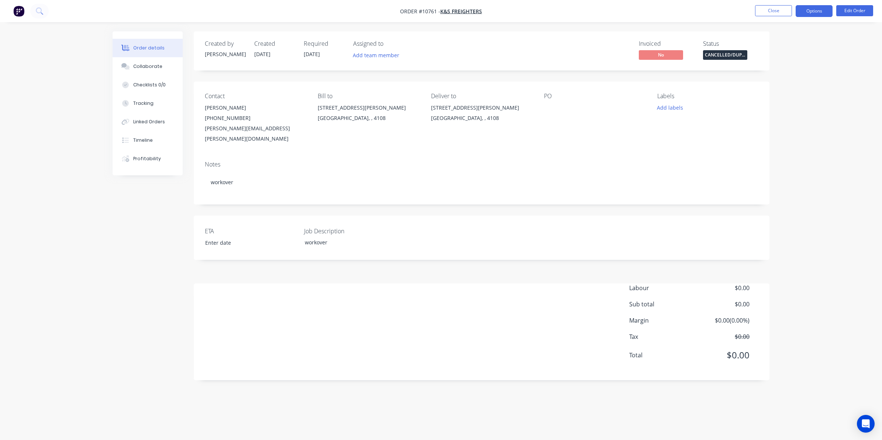
click at [817, 14] on button "Options" at bounding box center [813, 11] width 37 height 12
click at [775, 12] on button "Close" at bounding box center [773, 10] width 37 height 11
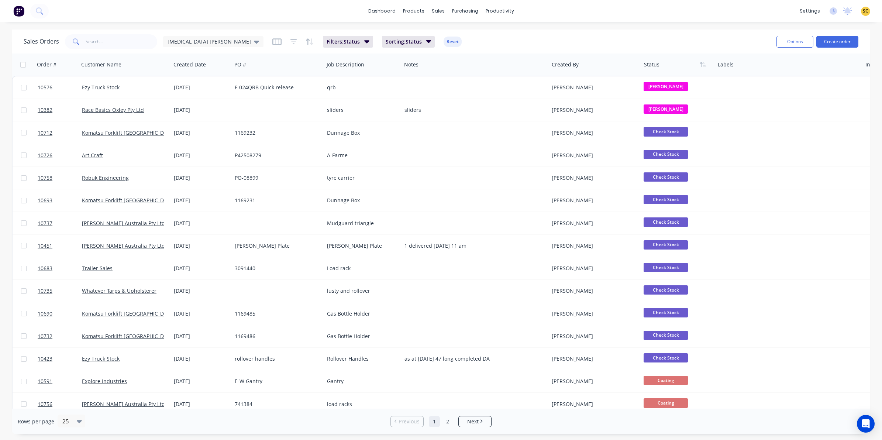
scroll to position [235, 0]
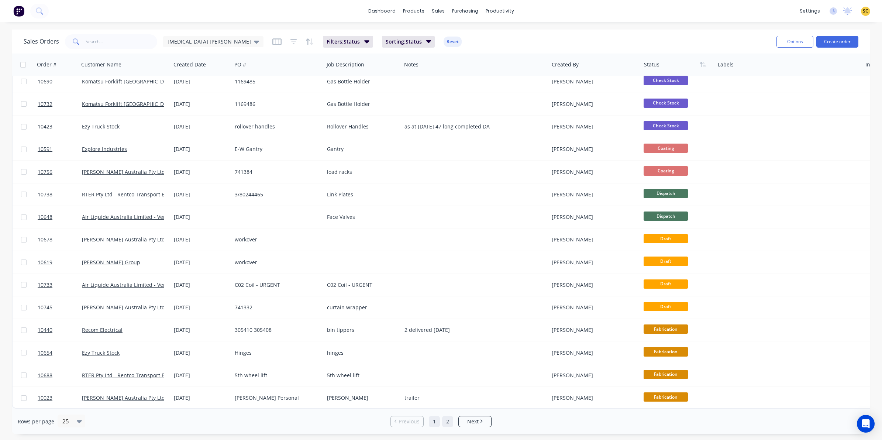
click at [447, 425] on link "2" at bounding box center [447, 421] width 11 height 11
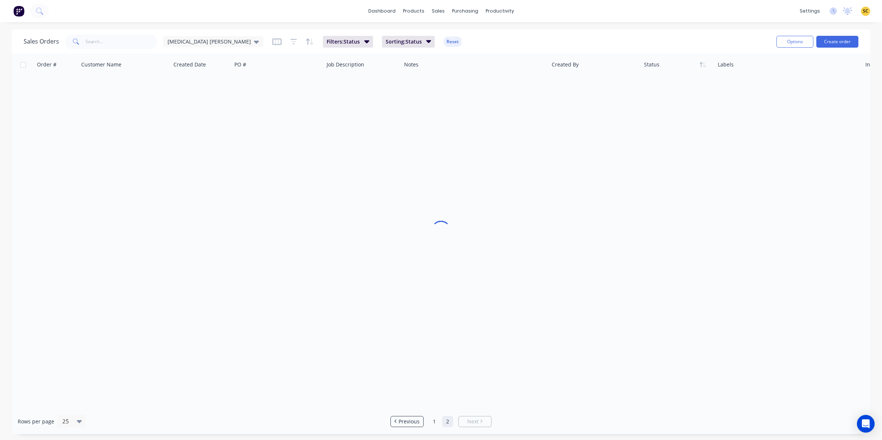
scroll to position [0, 0]
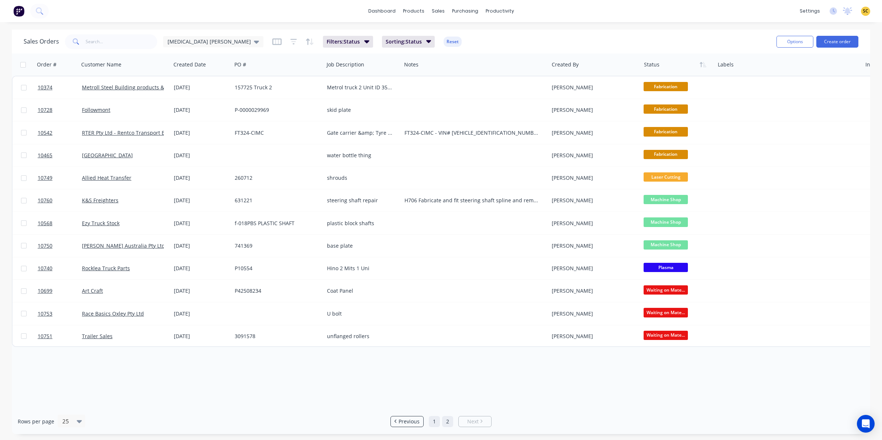
click at [434, 425] on link "1" at bounding box center [434, 421] width 11 height 11
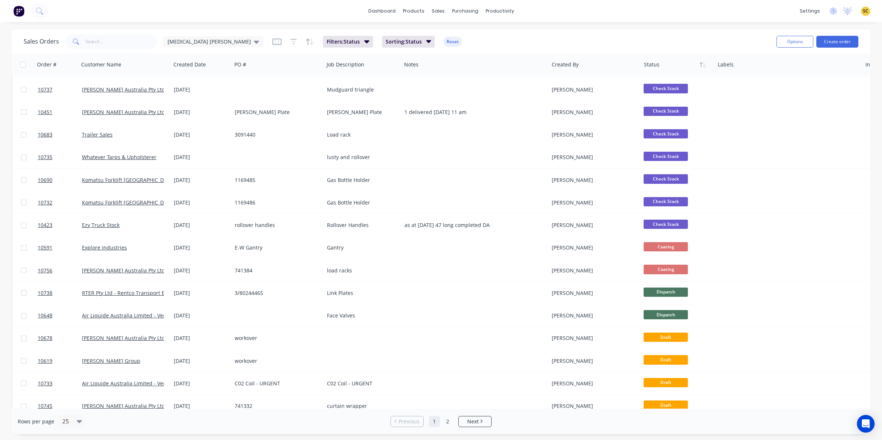
scroll to position [235, 0]
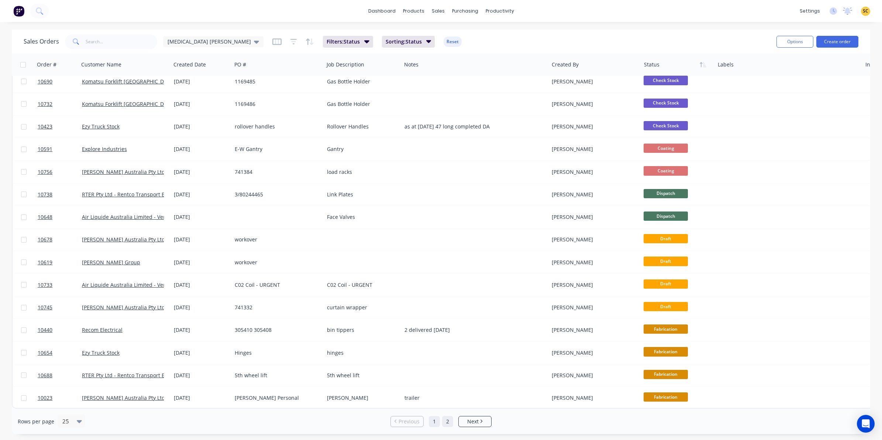
click at [449, 421] on link "2" at bounding box center [447, 421] width 11 height 11
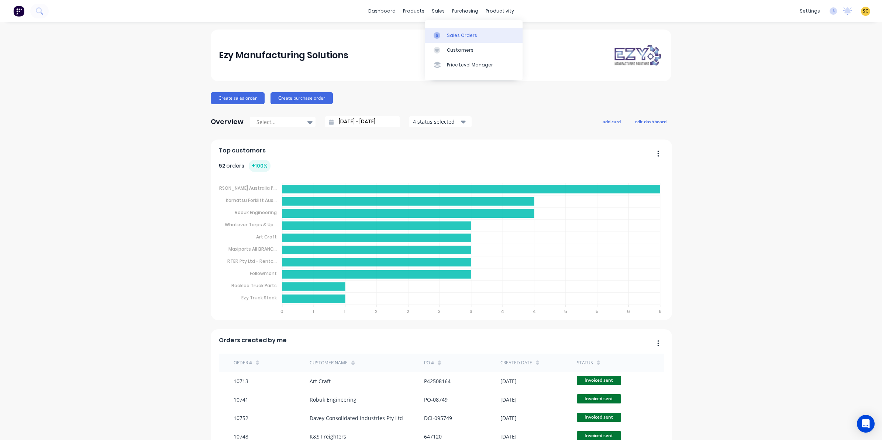
click at [450, 30] on link "Sales Orders" at bounding box center [474, 35] width 98 height 15
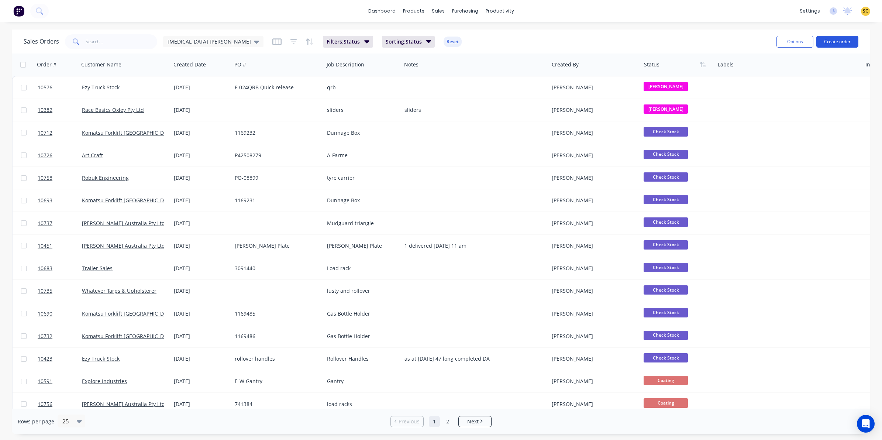
click at [844, 39] on button "Create order" at bounding box center [837, 42] width 42 height 12
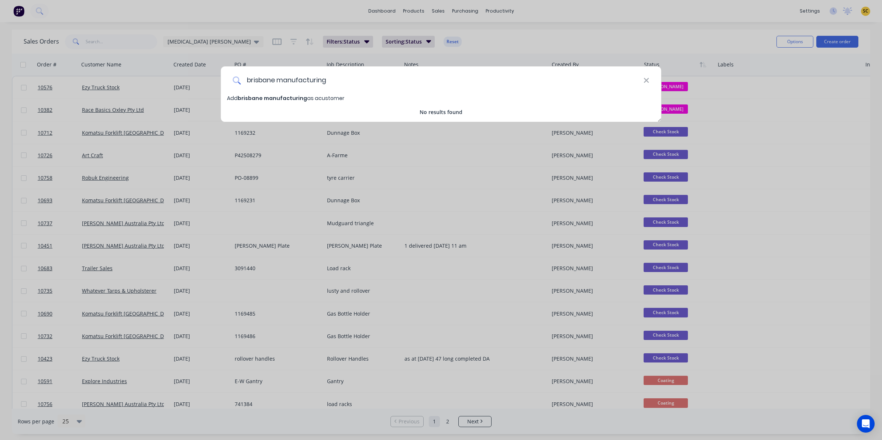
drag, startPoint x: 282, startPoint y: 80, endPoint x: 490, endPoint y: 77, distance: 207.4
click at [490, 77] on input "brisbane manufacturing" at bounding box center [442, 80] width 402 height 28
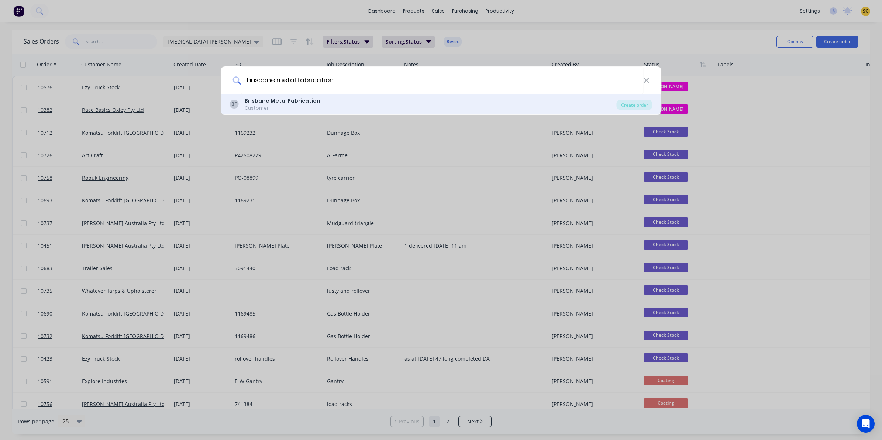
type input "brisbane metal fabrication"
click at [255, 106] on div "Customer" at bounding box center [283, 108] width 76 height 7
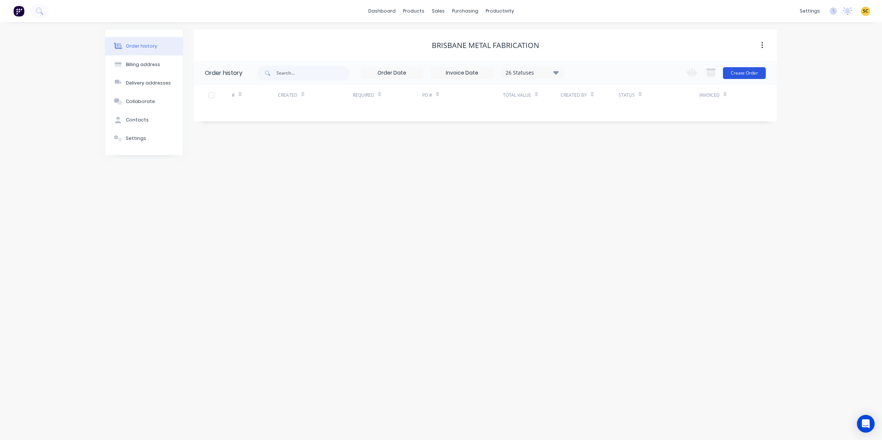
click at [740, 75] on button "Create Order" at bounding box center [744, 73] width 43 height 12
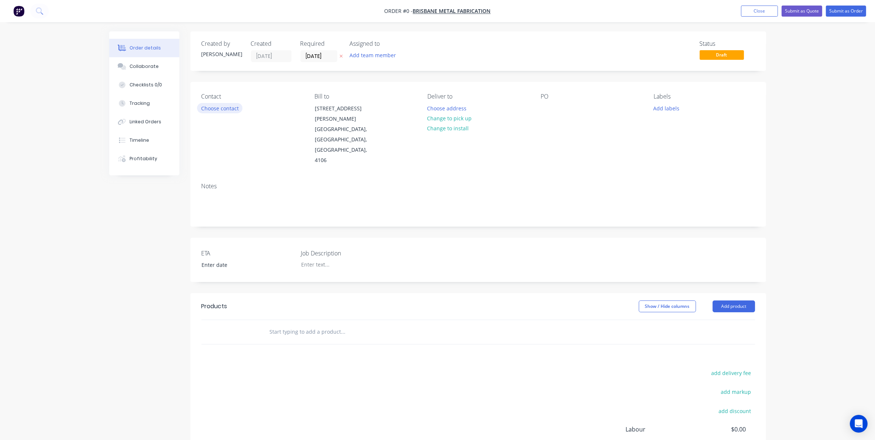
click at [234, 111] on button "Choose contact" at bounding box center [219, 108] width 45 height 10
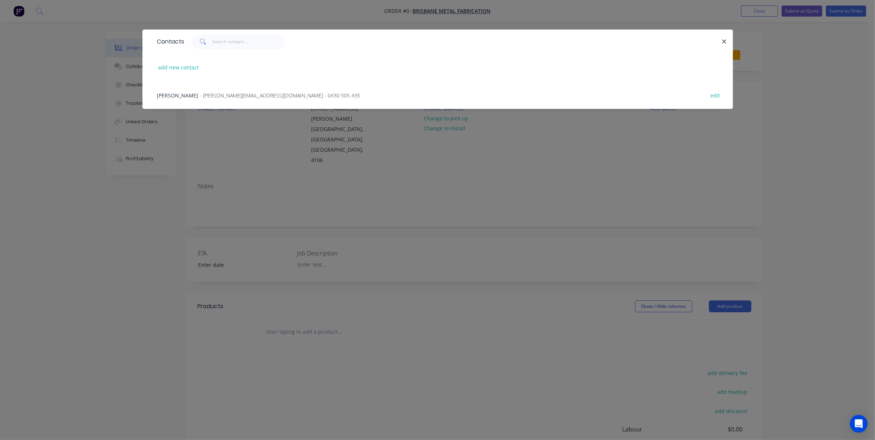
click at [207, 93] on span "- [PERSON_NAME][EMAIL_ADDRESS][DOMAIN_NAME] - 0430 505 435" at bounding box center [280, 95] width 160 height 7
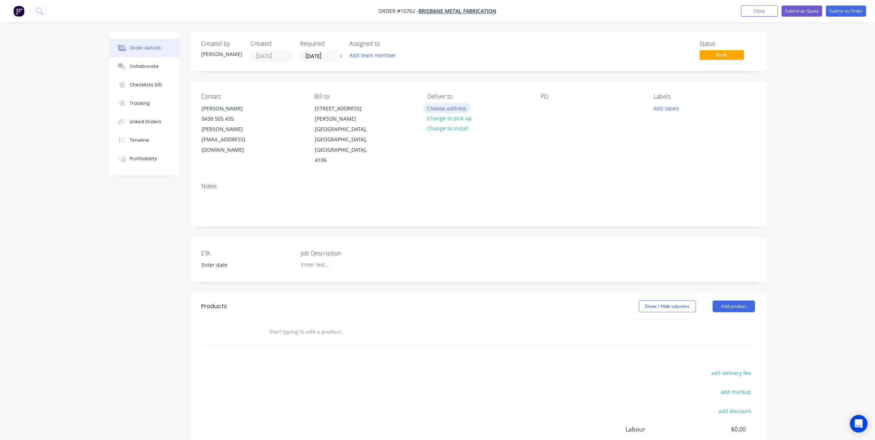
click at [453, 104] on button "Choose address" at bounding box center [446, 108] width 47 height 10
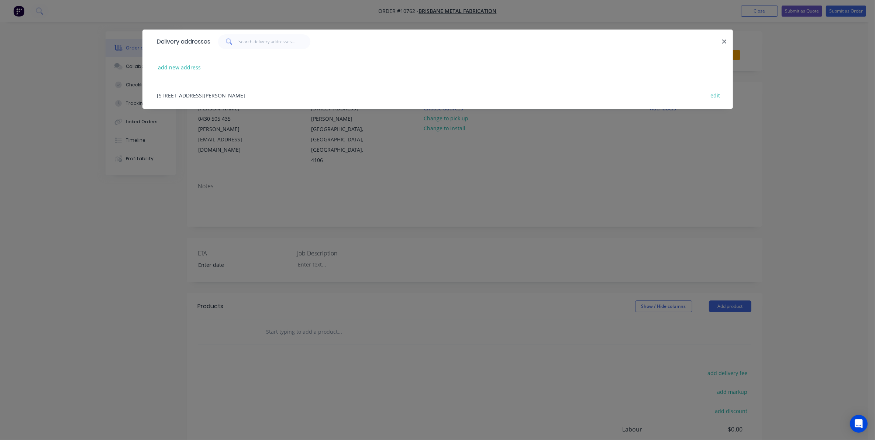
click at [229, 90] on div "[STREET_ADDRESS][PERSON_NAME] edit" at bounding box center [437, 95] width 568 height 28
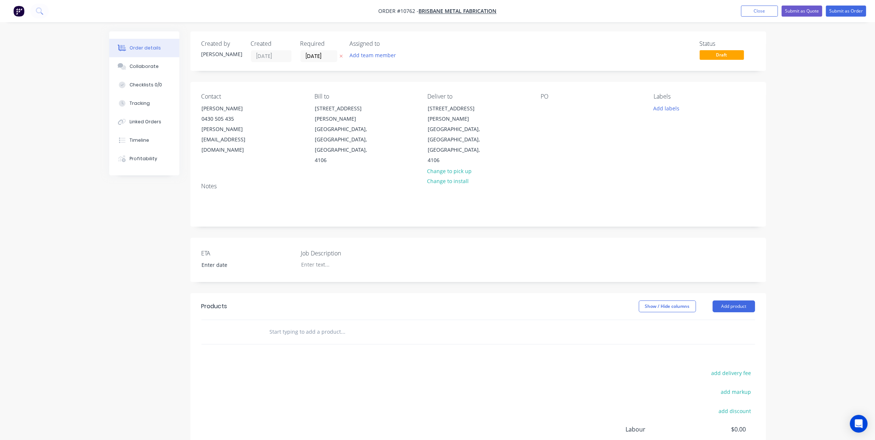
drag, startPoint x: 311, startPoint y: 296, endPoint x: 309, endPoint y: 290, distance: 6.2
click at [309, 324] on input "text" at bounding box center [343, 331] width 148 height 15
click at [747, 12] on button "Close" at bounding box center [759, 11] width 37 height 11
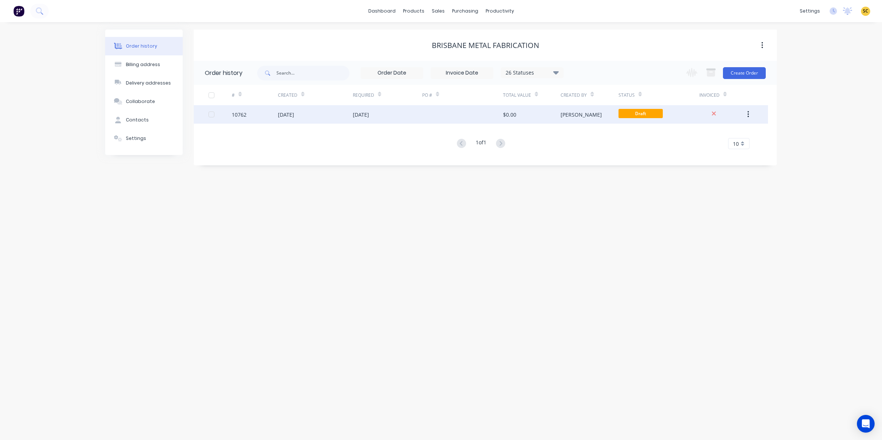
click at [745, 116] on button "button" at bounding box center [747, 114] width 17 height 13
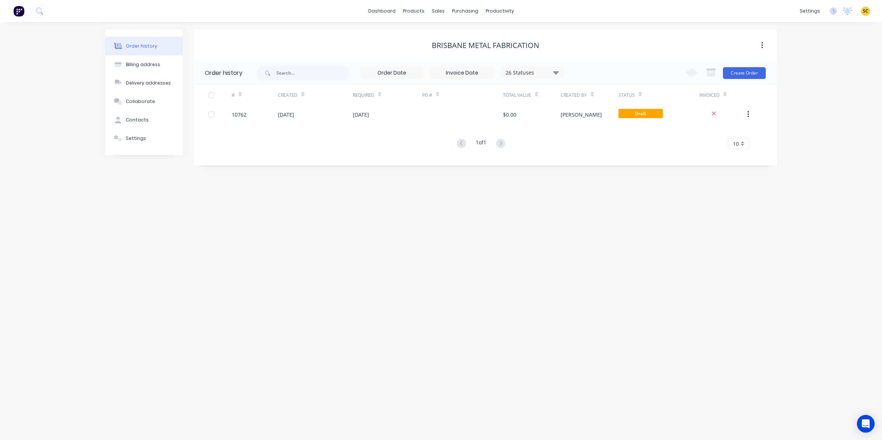
click at [590, 227] on div "Order history Billing address Delivery addresses Collaborate Contacts Settings …" at bounding box center [441, 231] width 882 height 418
click at [477, 33] on div "Purchase Orders" at bounding box center [488, 35] width 39 height 7
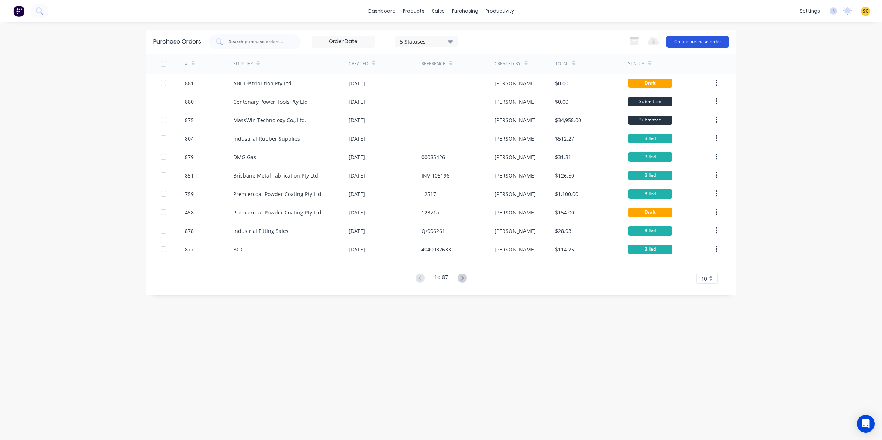
click at [700, 41] on button "Create purchase order" at bounding box center [697, 42] width 62 height 12
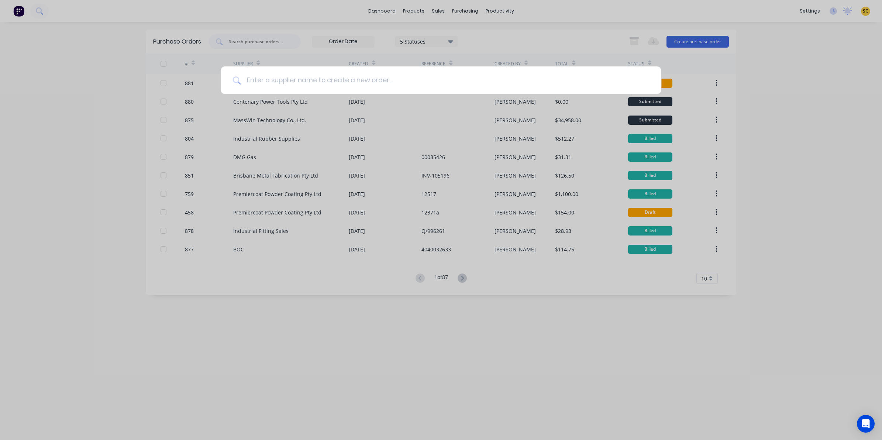
click at [352, 82] on input at bounding box center [445, 80] width 408 height 28
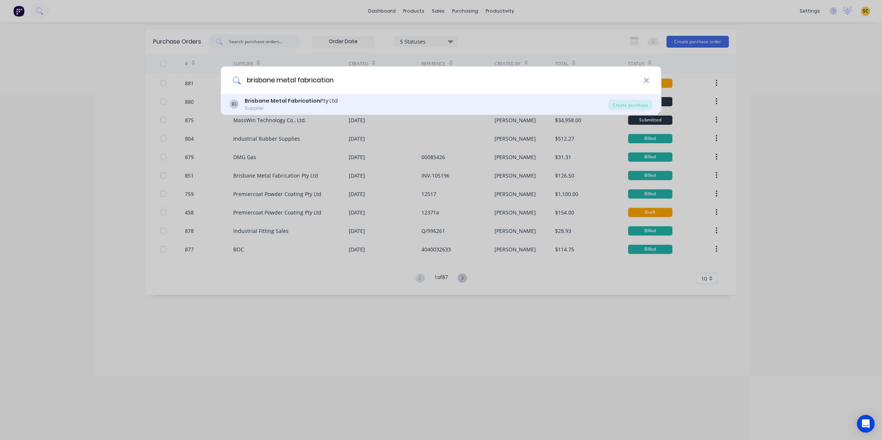
type input "brisbane metal fabrication"
click at [560, 106] on div "BL Brisbane Metal Fabrication Pty Ltd Supplier" at bounding box center [419, 104] width 378 height 14
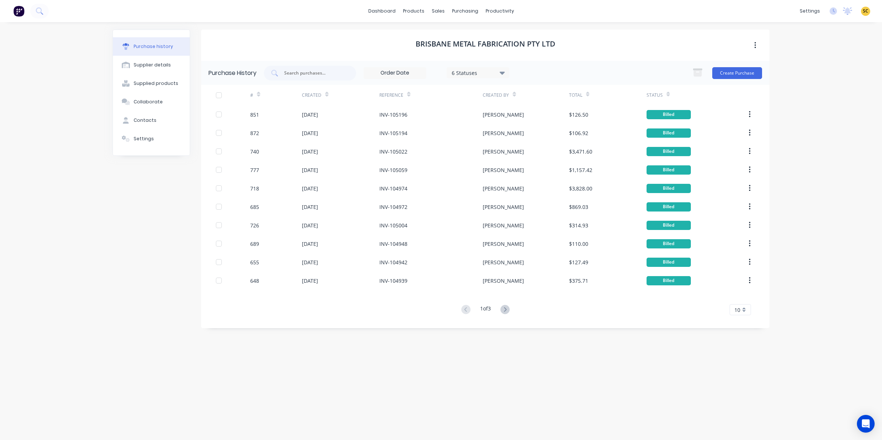
click at [723, 64] on div "Purchase History 6 Statuses 6 Statuses Create Purchase" at bounding box center [485, 73] width 568 height 24
click at [728, 67] on button "Create Purchase" at bounding box center [737, 73] width 50 height 12
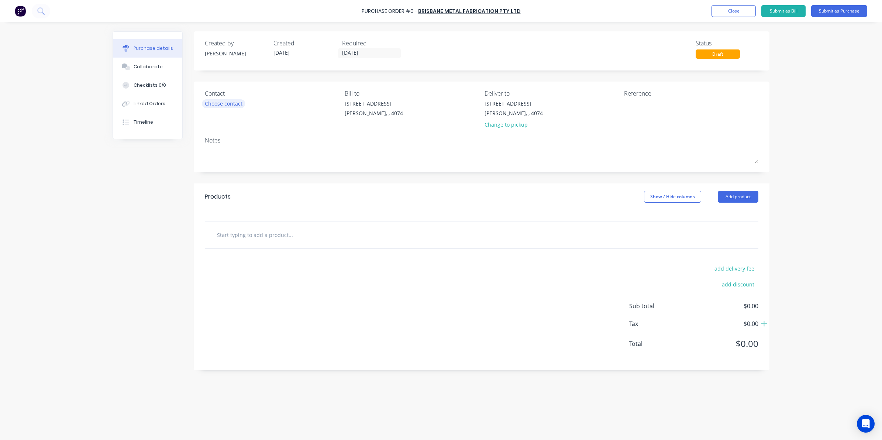
click at [240, 104] on div "Choose contact" at bounding box center [224, 104] width 38 height 8
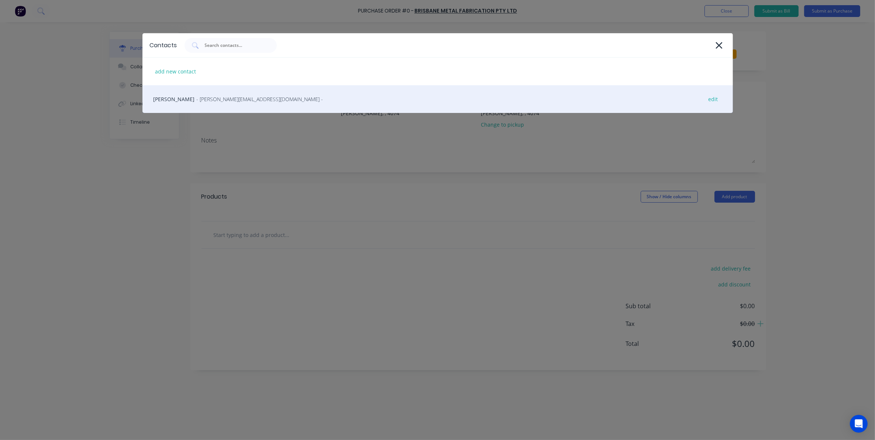
click at [220, 101] on span "- [PERSON_NAME][EMAIL_ADDRESS][DOMAIN_NAME] -" at bounding box center [260, 99] width 127 height 8
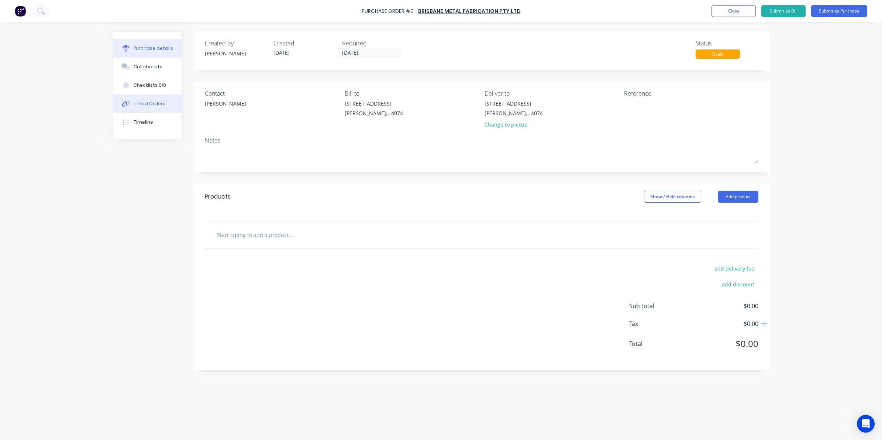
click at [149, 99] on button "Linked Orders" at bounding box center [147, 103] width 69 height 18
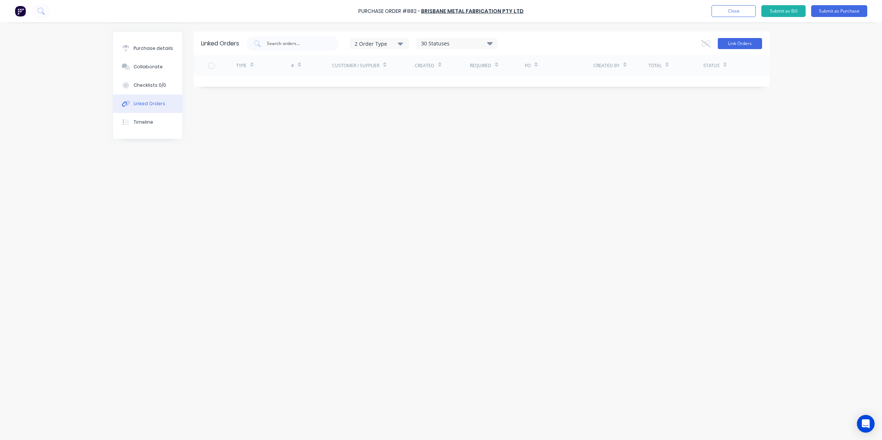
click at [749, 44] on button "Link Orders" at bounding box center [740, 43] width 44 height 11
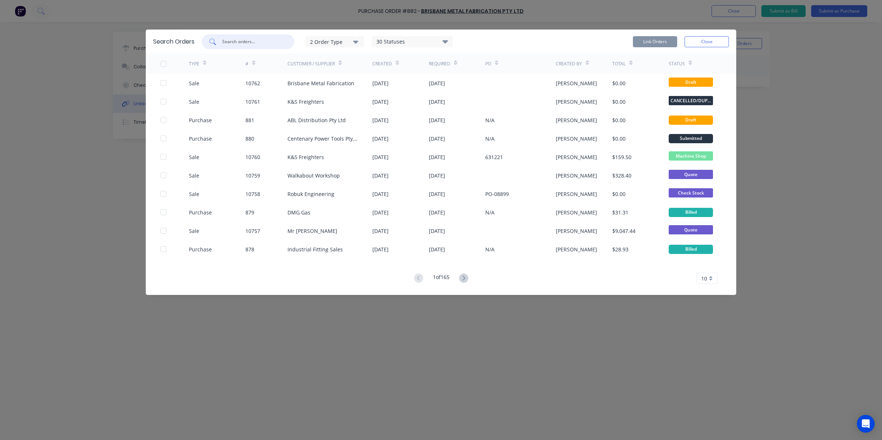
click at [235, 43] on input "text" at bounding box center [251, 41] width 61 height 7
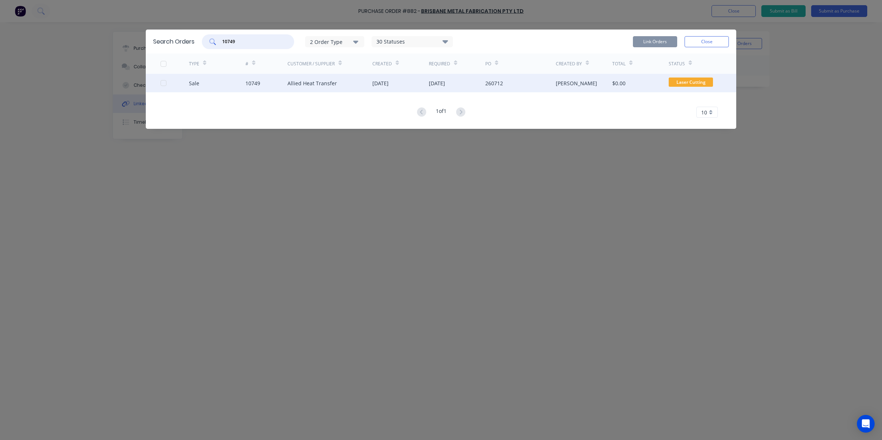
type input "10749"
click at [163, 86] on div at bounding box center [174, 83] width 28 height 18
drag, startPoint x: 163, startPoint y: 83, endPoint x: 227, endPoint y: 87, distance: 64.3
click at [163, 83] on div at bounding box center [163, 83] width 15 height 15
click at [642, 40] on button "Link Orders" at bounding box center [655, 41] width 44 height 11
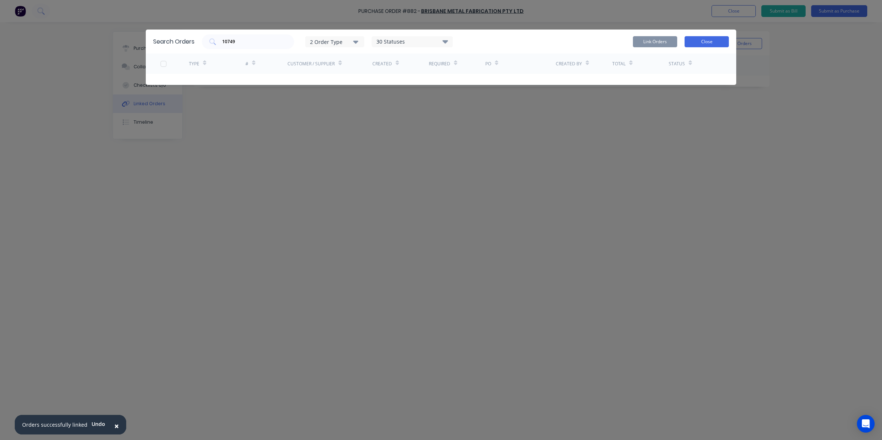
click at [711, 39] on button "Close" at bounding box center [706, 41] width 44 height 11
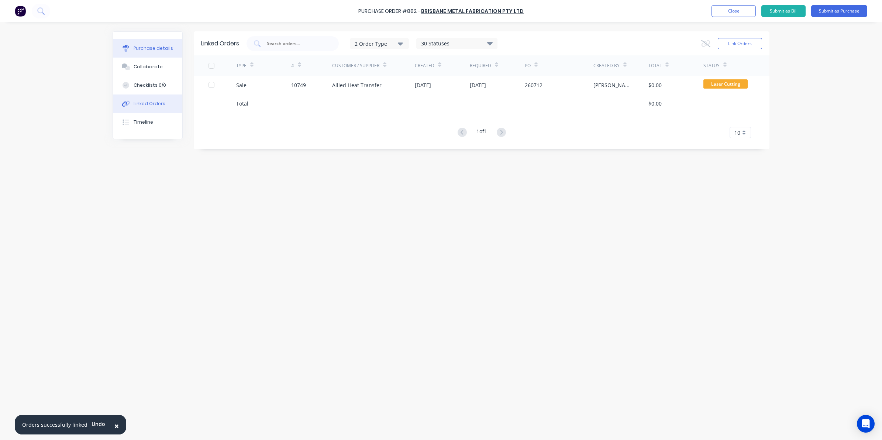
click at [170, 54] on button "Purchase details" at bounding box center [147, 48] width 69 height 18
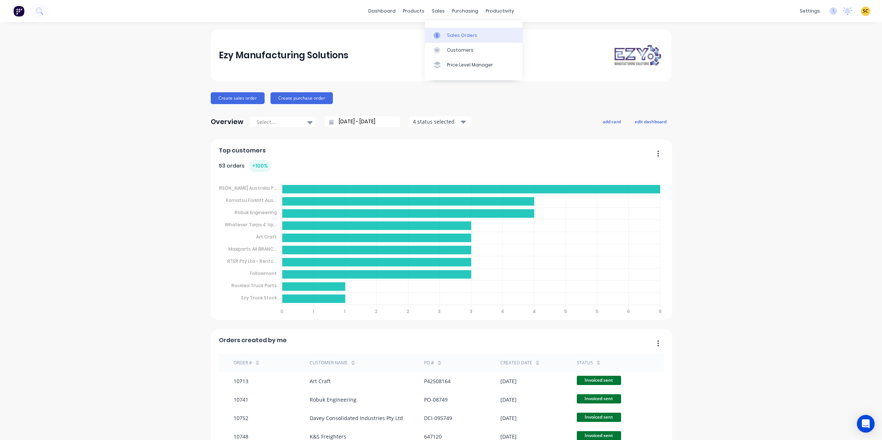
click at [445, 31] on link "Sales Orders" at bounding box center [474, 35] width 98 height 15
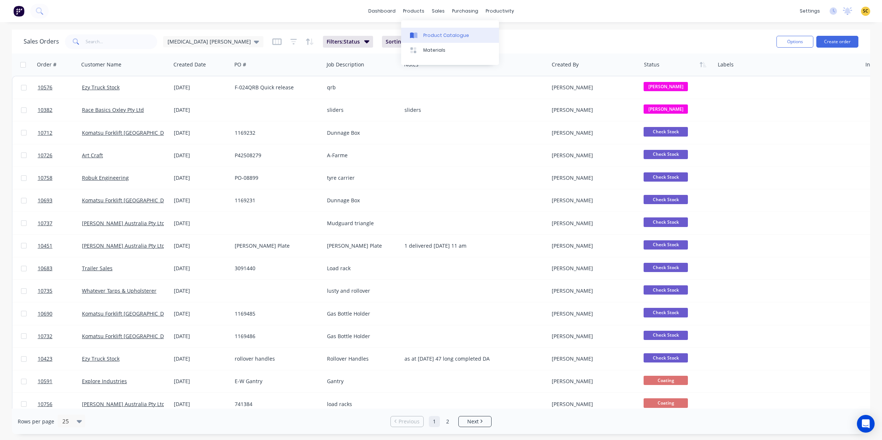
click at [423, 35] on div "Product Catalogue" at bounding box center [446, 35] width 46 height 7
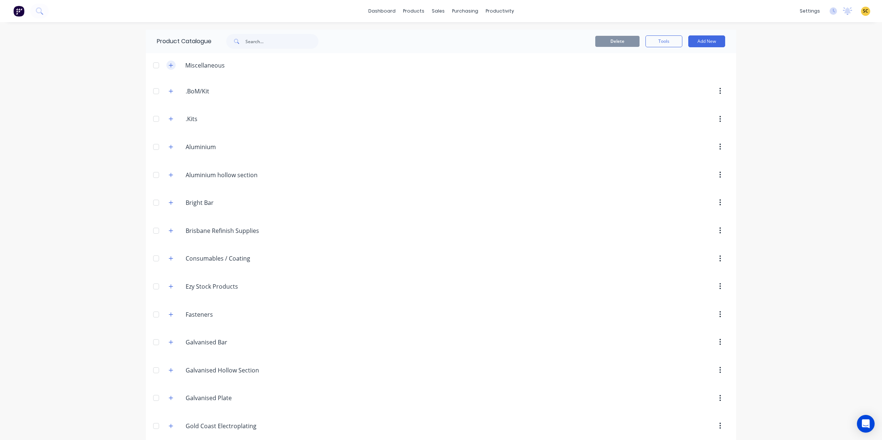
click at [169, 65] on icon "button" at bounding box center [171, 65] width 4 height 4
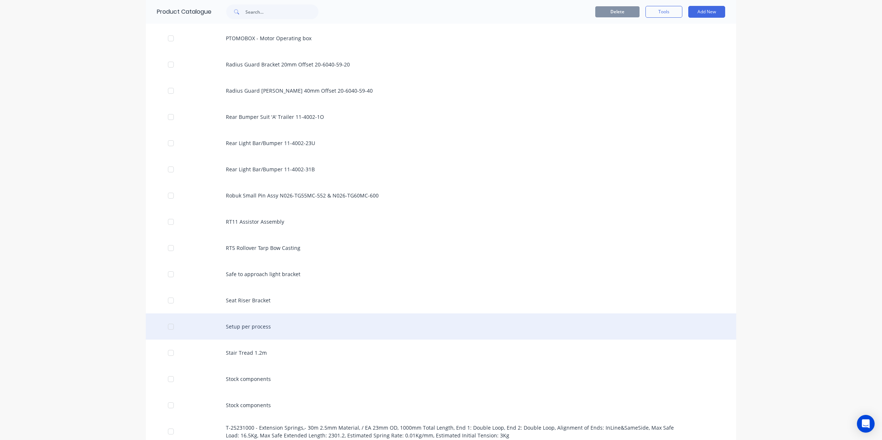
scroll to position [2306, 0]
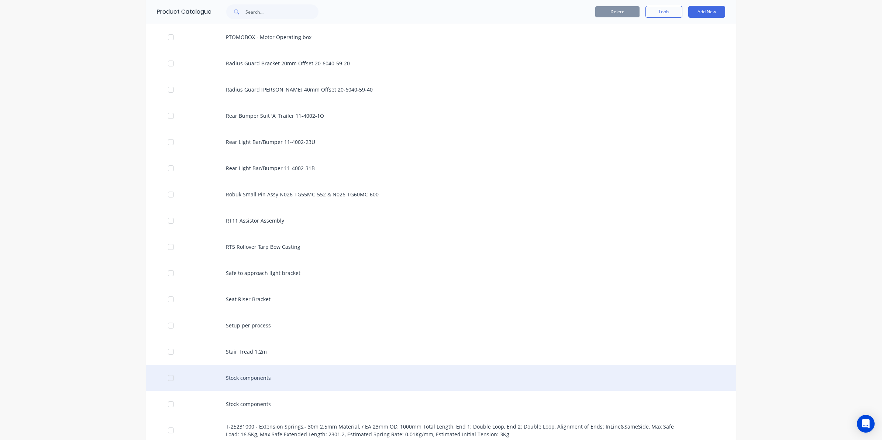
click at [238, 373] on div "Stock components" at bounding box center [441, 377] width 590 height 26
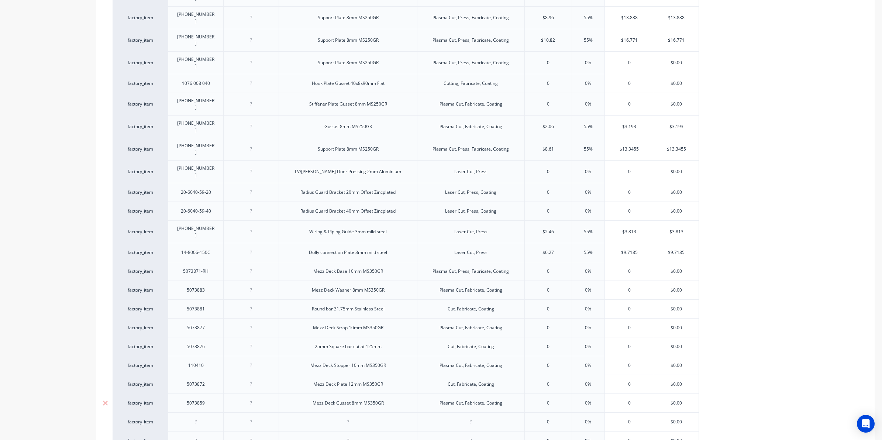
scroll to position [1839, 0]
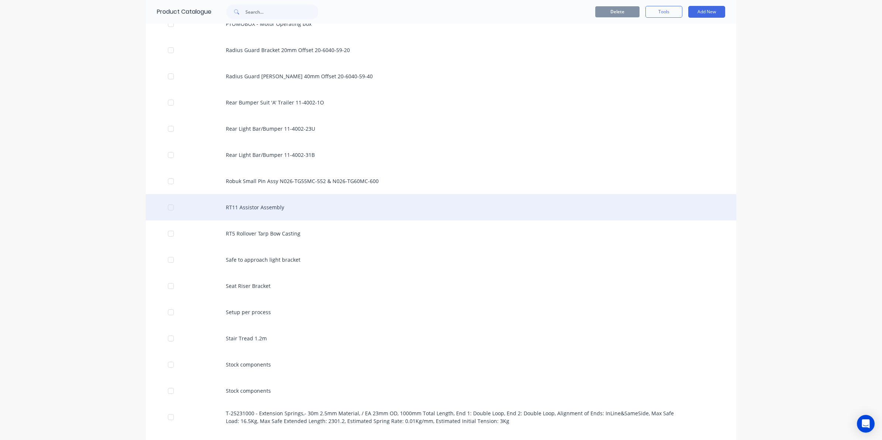
scroll to position [2352, 0]
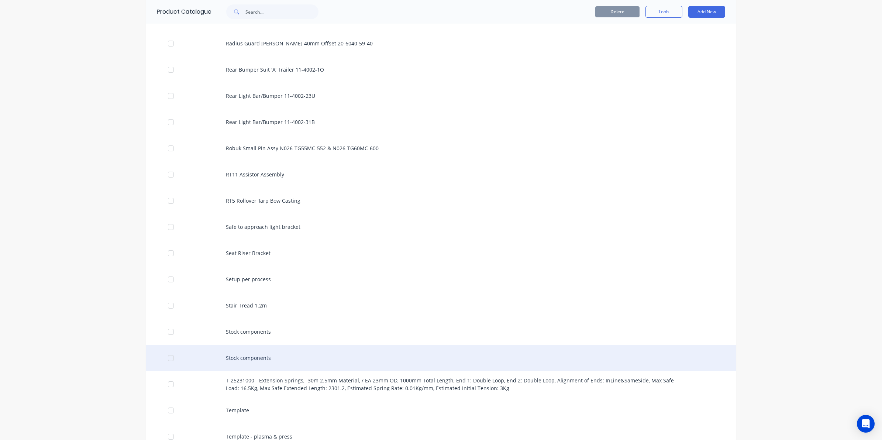
click at [268, 362] on div "Stock components" at bounding box center [441, 358] width 590 height 26
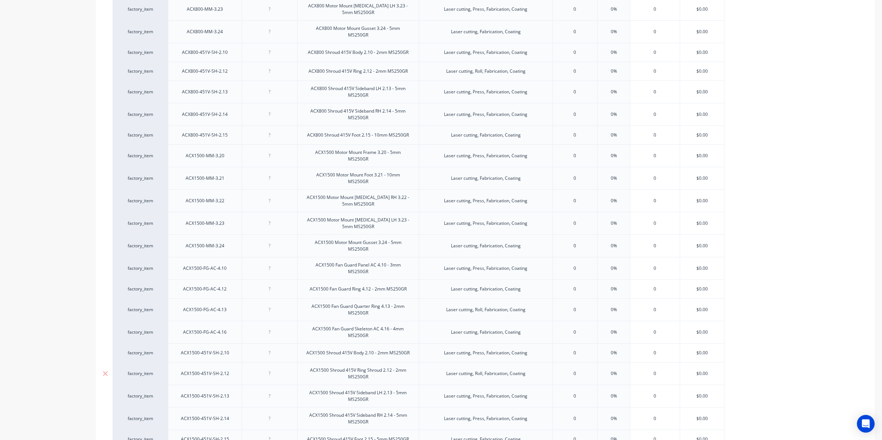
scroll to position [3412, 0]
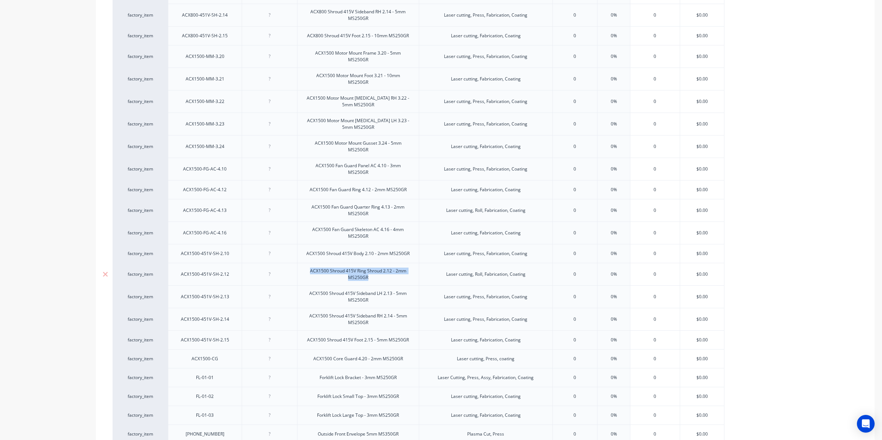
drag, startPoint x: 384, startPoint y: 274, endPoint x: 288, endPoint y: 261, distance: 96.8
click at [288, 263] on div "factory_item ACX1500-451V-SH-2.12 ACX1500 Shroud 415V Ring Shroud 2.12 - 2mm MS…" at bounding box center [419, 274] width 612 height 23
click at [415, 249] on div "ACX1500 Shroud 415V Body 2.10 - 2mm MS250GR" at bounding box center [357, 254] width 115 height 10
drag, startPoint x: 410, startPoint y: 245, endPoint x: 259, endPoint y: 253, distance: 151.5
click at [259, 253] on div "factory_item ACX1500-451V-SH-2.10 ACX1500 Shroud 415V Body 2.10 - 2mm MS250GR L…" at bounding box center [419, 253] width 612 height 19
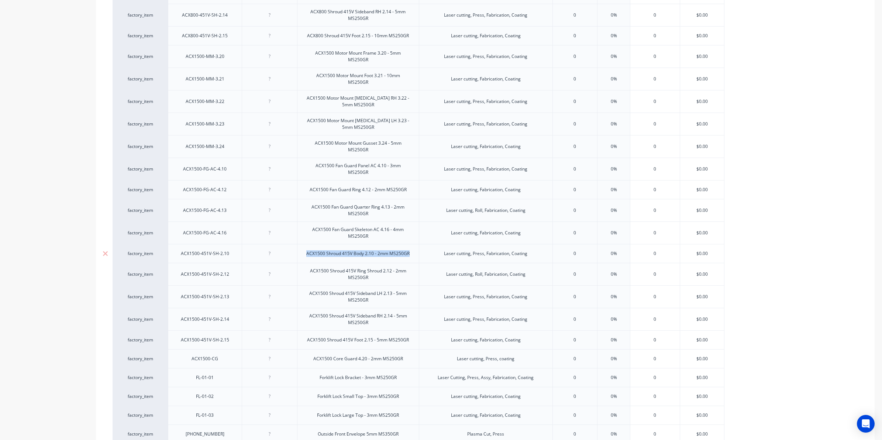
copy div "ACX1500 Shroud 415V Body 2.10 - 2mm MS250GR"
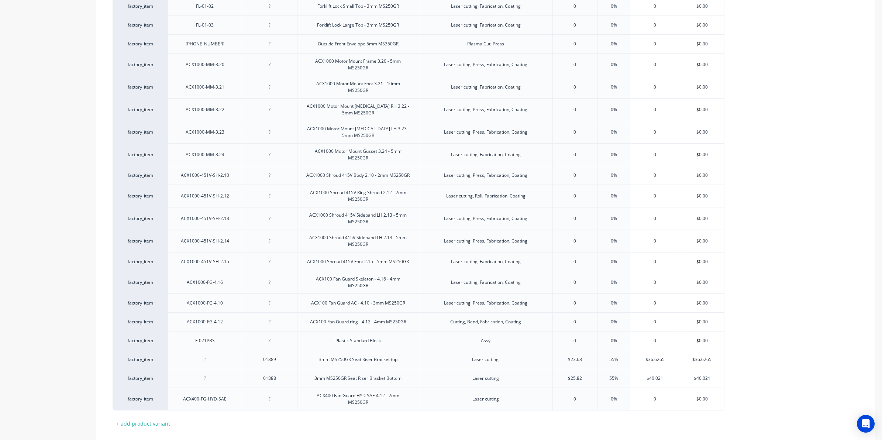
scroll to position [3837, 0]
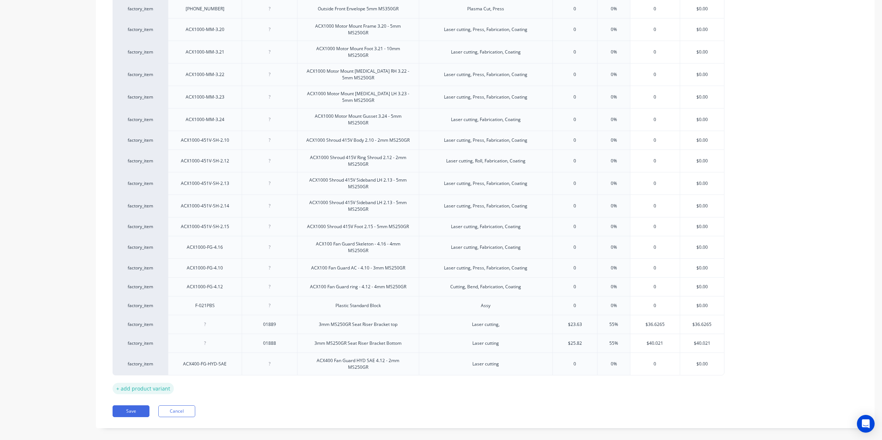
click at [132, 383] on div "+ add product variant" at bounding box center [143, 388] width 61 height 11
click at [139, 402] on div "+ add product variant" at bounding box center [143, 406] width 61 height 11
click at [142, 420] on div "+ add product variant" at bounding box center [143, 425] width 61 height 11
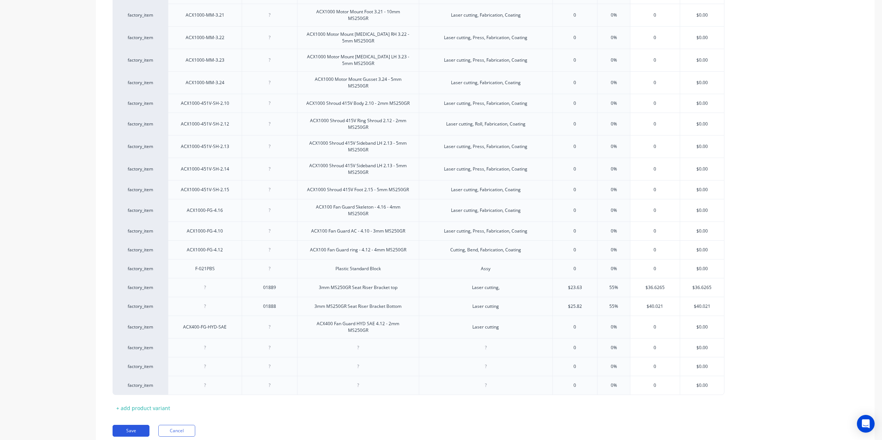
scroll to position [3894, 0]
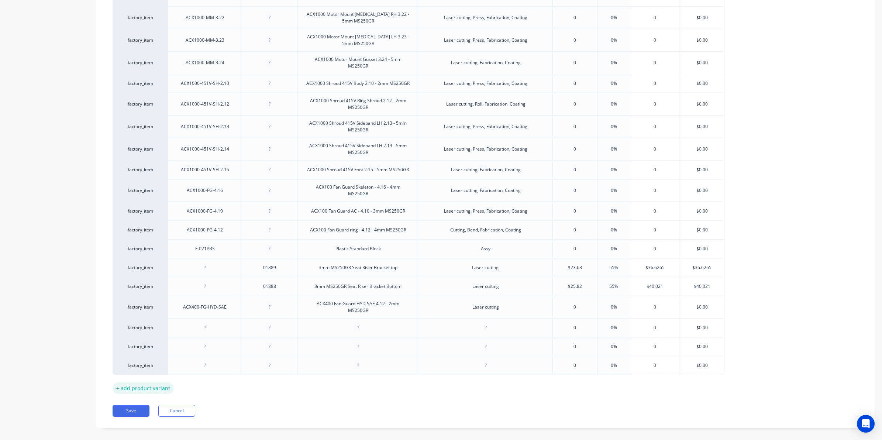
click at [149, 382] on div "+ add product variant" at bounding box center [143, 387] width 61 height 11
click at [156, 401] on div "+ add product variant" at bounding box center [143, 406] width 61 height 11
click at [160, 403] on div "factory_item" at bounding box center [140, 402] width 55 height 19
click at [161, 420] on div "+ add product variant" at bounding box center [143, 425] width 61 height 11
click at [161, 439] on div "+ add product variant" at bounding box center [143, 444] width 61 height 11
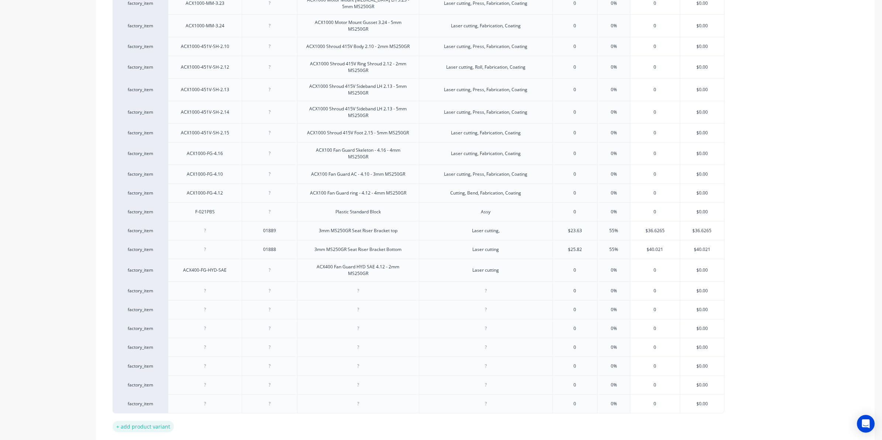
scroll to position [3970, 0]
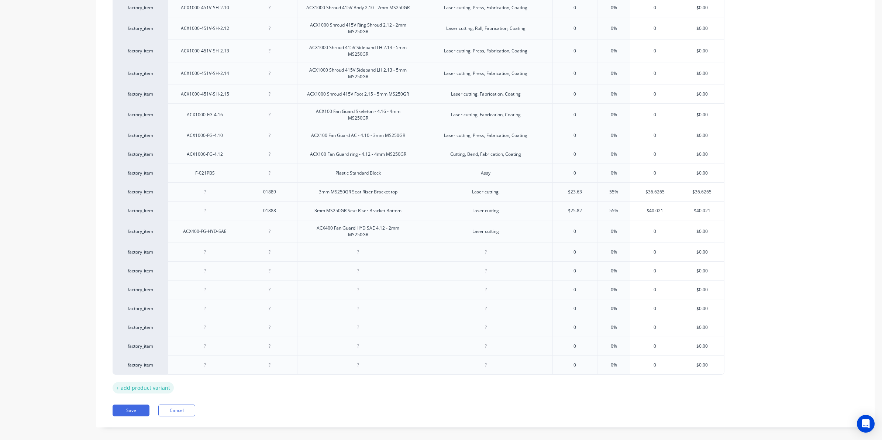
click at [148, 382] on div "+ add product variant" at bounding box center [143, 387] width 61 height 11
click at [152, 403] on div "+ add product variant" at bounding box center [143, 406] width 61 height 11
click at [151, 422] on div "+ add product variant" at bounding box center [143, 424] width 61 height 11
click at [151, 439] on div "+ add product variant" at bounding box center [143, 443] width 61 height 11
type textarea "x"
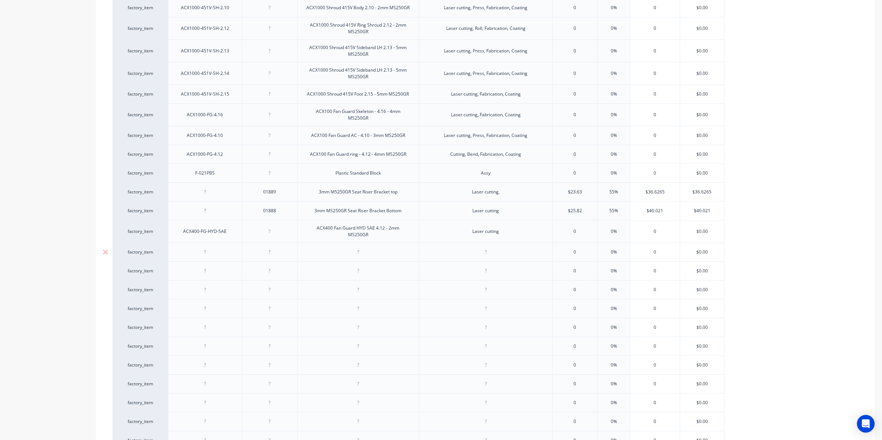
click at [356, 247] on div at bounding box center [357, 252] width 37 height 10
paste div
click at [321, 247] on div "ACX1500 Shroud 415V Body 2.10 - 2mm MS250GR" at bounding box center [357, 252] width 115 height 10
click at [203, 247] on div at bounding box center [204, 252] width 37 height 10
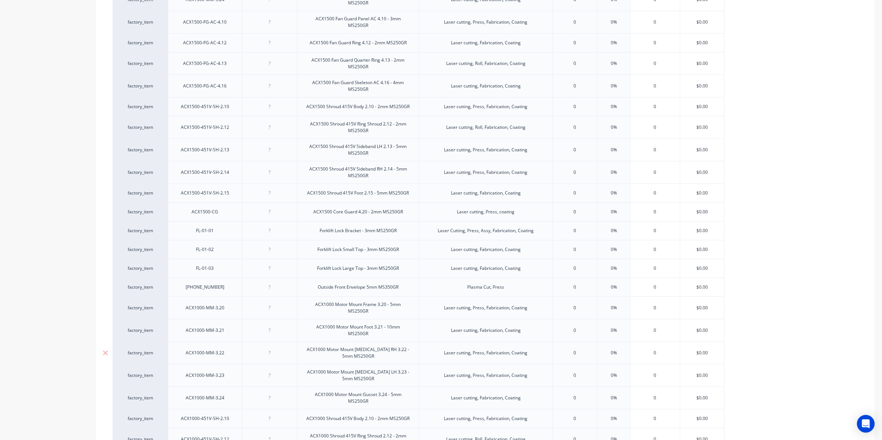
scroll to position [3555, 0]
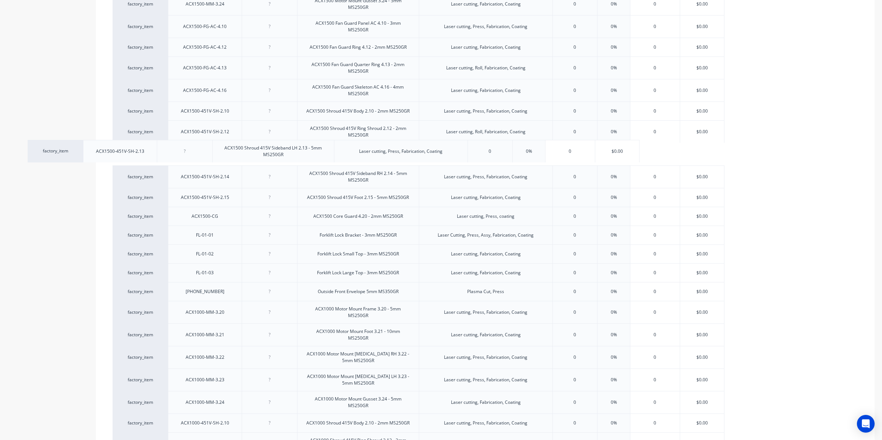
drag, startPoint x: 235, startPoint y: 147, endPoint x: 144, endPoint y: 152, distance: 91.2
click at [231, 152] on div "ACX1500-451V-SH-2.13" at bounding box center [205, 148] width 60 height 10
click at [233, 151] on div "ACX1500-451V-SH-2.13" at bounding box center [205, 154] width 60 height 10
drag, startPoint x: 233, startPoint y: 151, endPoint x: 152, endPoint y: 151, distance: 80.8
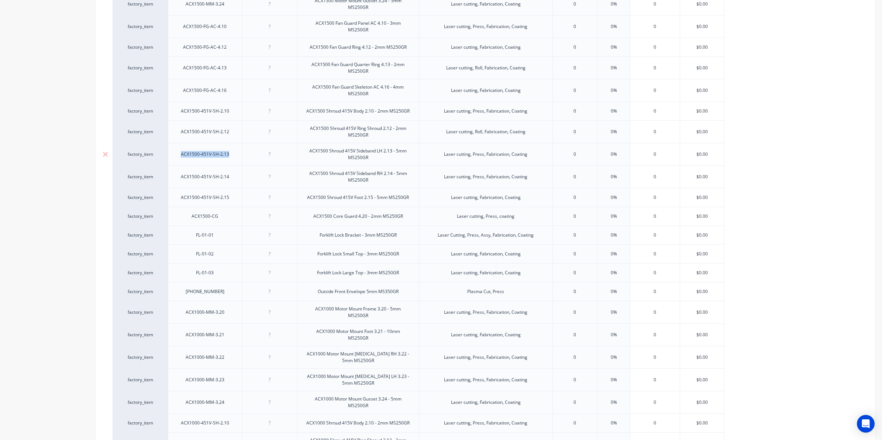
click at [152, 151] on div "factory_item ACX1500-451V-SH-2.13 ACX1500 Shroud 415V Sideband LH 2.13 - 5mm MS…" at bounding box center [419, 154] width 612 height 23
copy div "ACX1500-451V-SH-2.13"
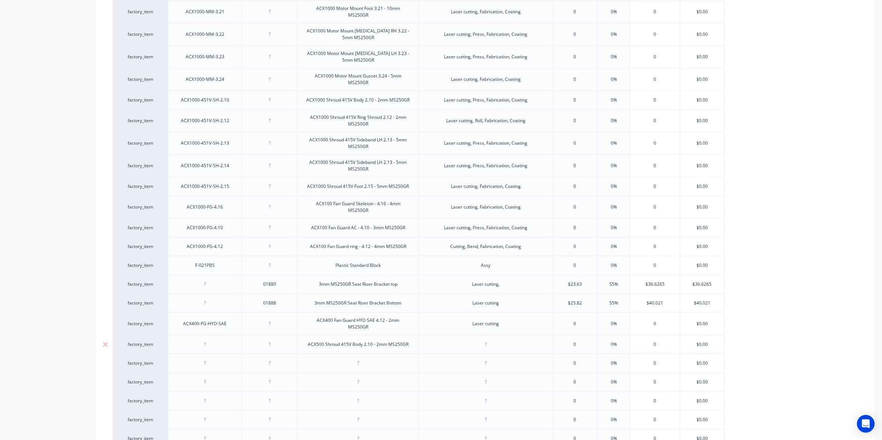
click at [205, 339] on div at bounding box center [204, 344] width 37 height 10
type textarea "x"
paste div
drag, startPoint x: 194, startPoint y: 334, endPoint x: 346, endPoint y: 327, distance: 151.8
click at [195, 339] on div "ACX1500-451V-SH-2.13" at bounding box center [205, 344] width 60 height 10
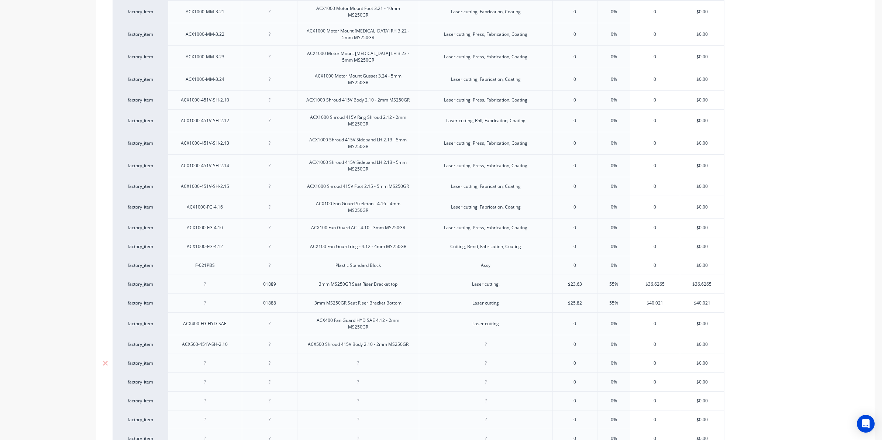
click at [210, 358] on div at bounding box center [204, 363] width 37 height 10
drag, startPoint x: 233, startPoint y: 336, endPoint x: 100, endPoint y: 337, distance: 133.6
click at [228, 339] on div "ACX500-451V-SH-2.10" at bounding box center [205, 344] width 58 height 10
drag, startPoint x: 233, startPoint y: 334, endPoint x: 161, endPoint y: 335, distance: 71.9
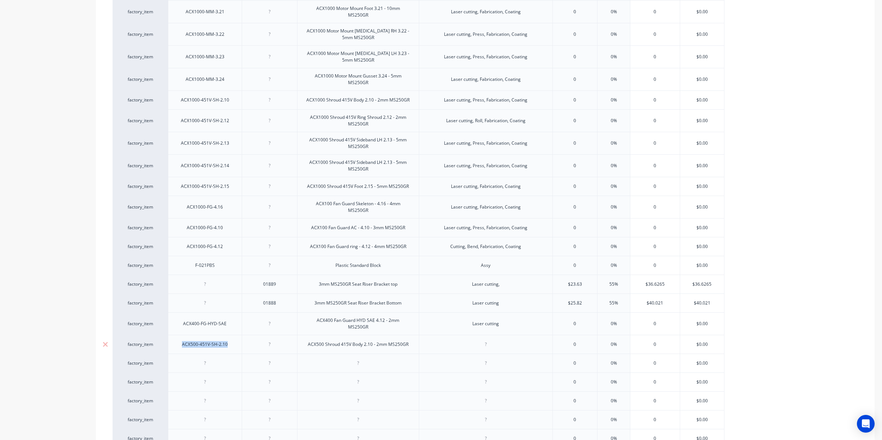
click at [161, 335] on div "factory_item ACX500-451V-SH-2.10 ACX500 Shroud 415V Body 2.10 - 2mm MS250GR 0 0…" at bounding box center [419, 344] width 612 height 19
copy div "ACX500-451V-SH-2.10"
click at [206, 358] on div at bounding box center [204, 363] width 37 height 10
type textarea "x"
paste div
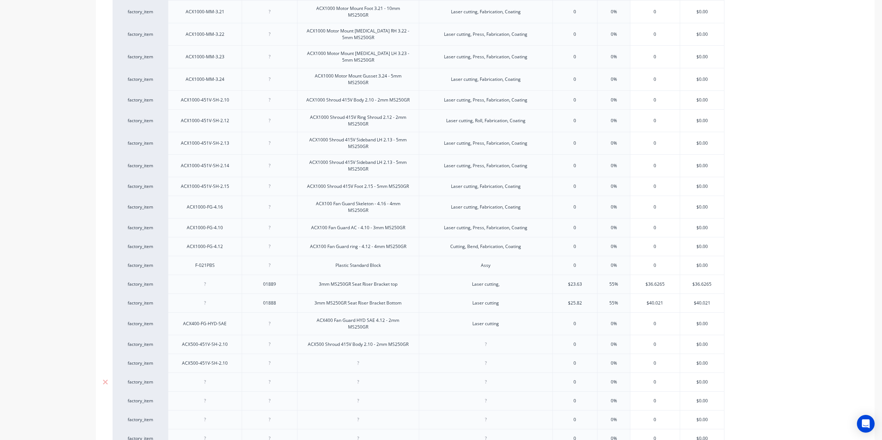
click at [207, 377] on div at bounding box center [204, 382] width 37 height 10
type textarea "x"
click at [208, 377] on div at bounding box center [204, 382] width 37 height 10
paste div
drag, startPoint x: 205, startPoint y: 386, endPoint x: 208, endPoint y: 392, distance: 6.6
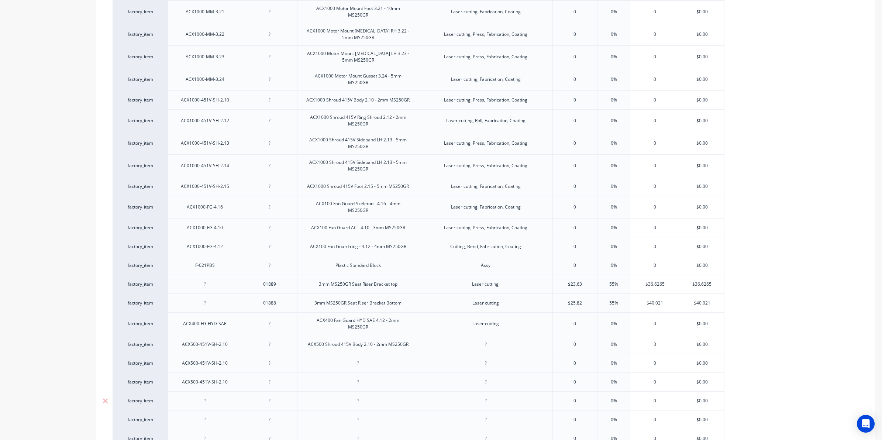
click at [208, 396] on div at bounding box center [204, 401] width 37 height 10
type textarea "x"
paste div
click at [234, 339] on div "ACX500-451V-SH-2.10" at bounding box center [205, 344] width 74 height 19
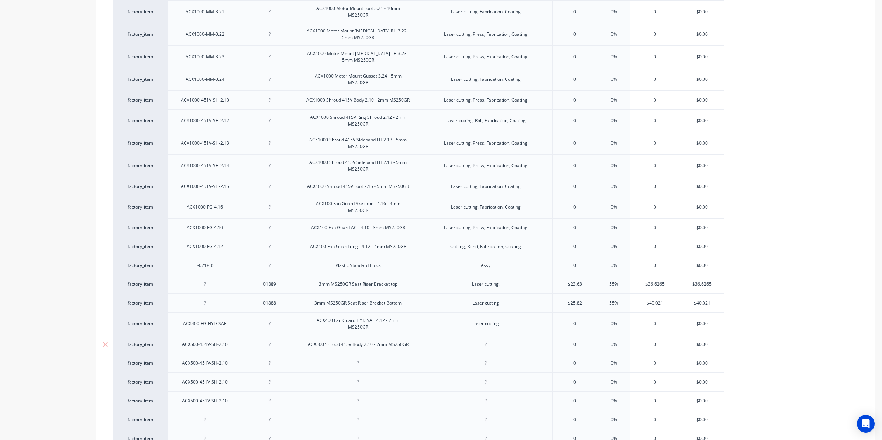
click at [231, 339] on div "ACX500-451V-SH-2.10" at bounding box center [205, 344] width 58 height 10
click at [231, 358] on div "ACX500-451V-SH-2.10" at bounding box center [205, 363] width 58 height 10
click at [411, 339] on div "ACX500 Shroud 415V Body 2.10 - 2mm MS250GR" at bounding box center [358, 344] width 113 height 10
drag, startPoint x: 412, startPoint y: 335, endPoint x: 289, endPoint y: 333, distance: 122.9
click at [289, 335] on div "factory_item ACX500-451V-SH-2.10 ACX500 Shroud 415V Body 2.10 - 2mm MS250GR 0 0…" at bounding box center [419, 344] width 612 height 19
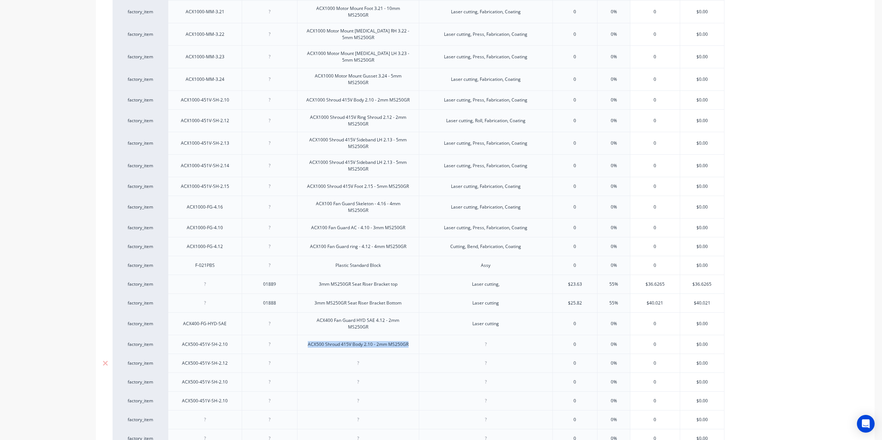
copy div "ACX500 Shroud 415V Body 2.10 - 2mm MS250GR"
click at [348, 358] on div at bounding box center [357, 363] width 37 height 10
type textarea "x"
paste div
click at [373, 358] on div "ACX500 Shroud 415V Body 2.10 - 2mm MS250GR" at bounding box center [358, 363] width 113 height 10
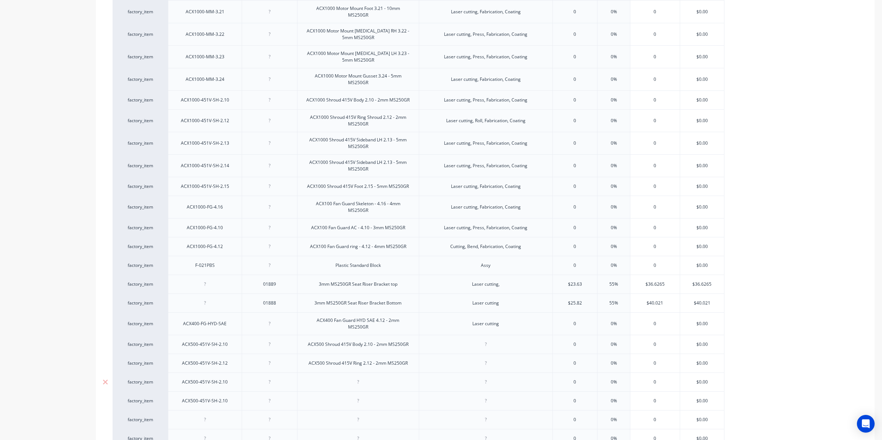
click at [233, 373] on div "ACX500-451V-SH-2.10" at bounding box center [205, 381] width 74 height 19
click at [230, 377] on div "ACX500-451V-SH-2.10" at bounding box center [205, 382] width 58 height 10
click at [379, 142] on div "ACX1000 Shroud 415V Sideband LH 2.13 - 5mm MS250GR" at bounding box center [357, 143] width 115 height 16
drag, startPoint x: 377, startPoint y: 141, endPoint x: 298, endPoint y: 114, distance: 83.8
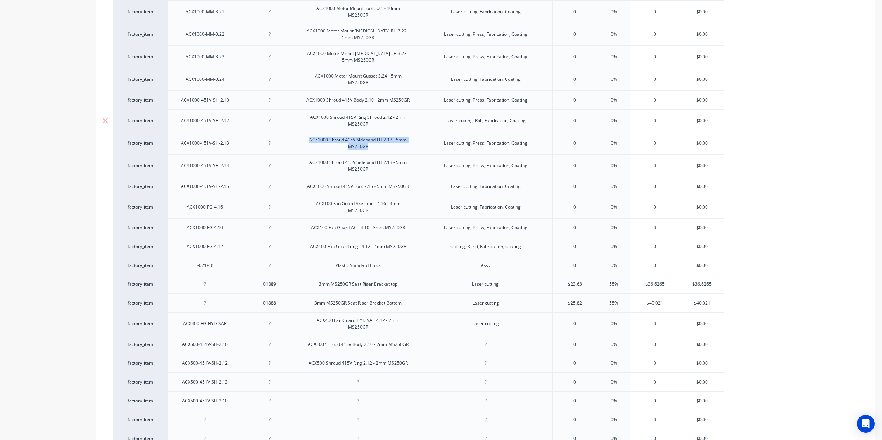
copy div "ACX1000 Shroud 415V Sideband LH 2.13 - 5mm MS250GR"
click at [362, 377] on div at bounding box center [357, 382] width 37 height 10
type textarea "x"
paste div
click at [322, 376] on div "ACX1000 Shroud 415V Sideband LH 2.13 - 5mm MS250GR" at bounding box center [357, 384] width 115 height 16
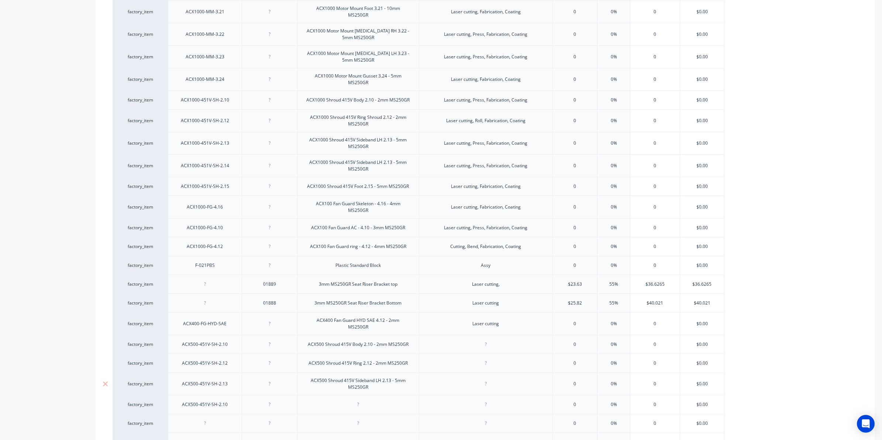
click at [397, 376] on div "ACX500 Shroud 415V Sideband LH 2.13 - 5mm MS250GR" at bounding box center [357, 384] width 115 height 16
click at [373, 400] on div at bounding box center [357, 405] width 37 height 10
drag, startPoint x: 372, startPoint y: 377, endPoint x: 377, endPoint y: 381, distance: 7.4
click at [373, 377] on div "ACX500 Shroud 415V Sideband LH 2.13 - 3mm MS250GR" at bounding box center [357, 384] width 115 height 16
drag, startPoint x: 377, startPoint y: 381, endPoint x: 303, endPoint y: 351, distance: 80.3
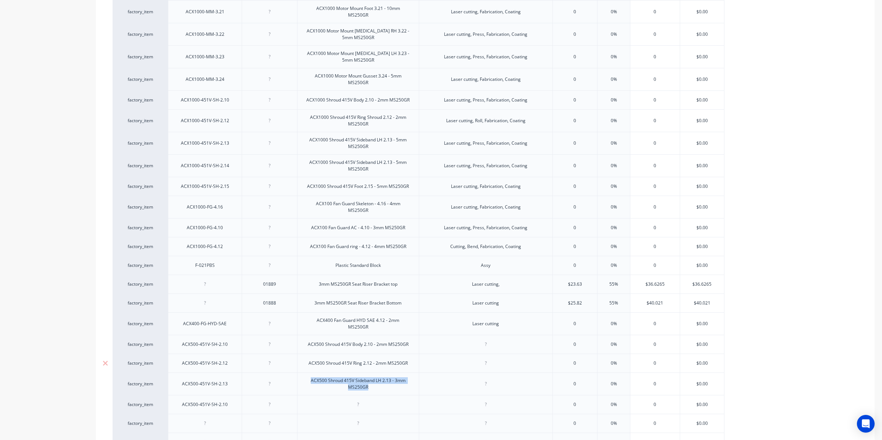
copy div "ACX500 Shroud 415V Sideband LH 2.13 - 3mm MS250GR"
click at [352, 401] on div at bounding box center [358, 404] width 122 height 19
click at [359, 400] on div at bounding box center [357, 405] width 37 height 10
type textarea "x"
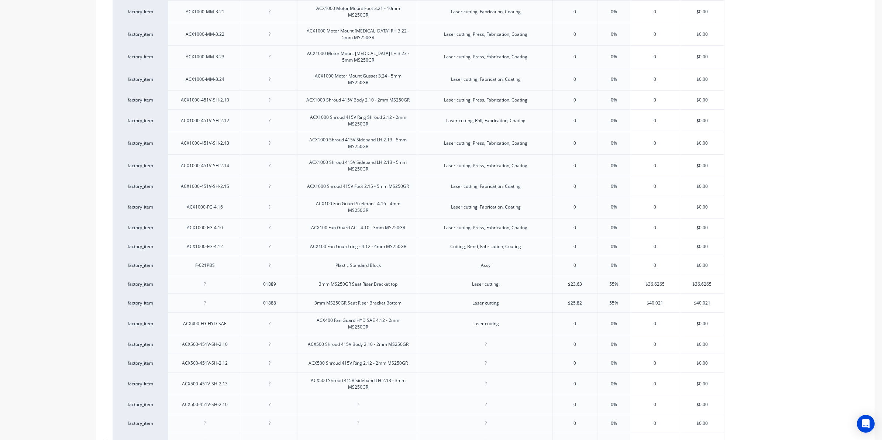
paste div
click at [231, 401] on div "ACX500-451V-SH-2.10" at bounding box center [205, 406] width 58 height 10
click at [381, 398] on div "ACX500 Shroud 415V Sideband LH 2.13 - 3mm MS250GR" at bounding box center [357, 406] width 115 height 16
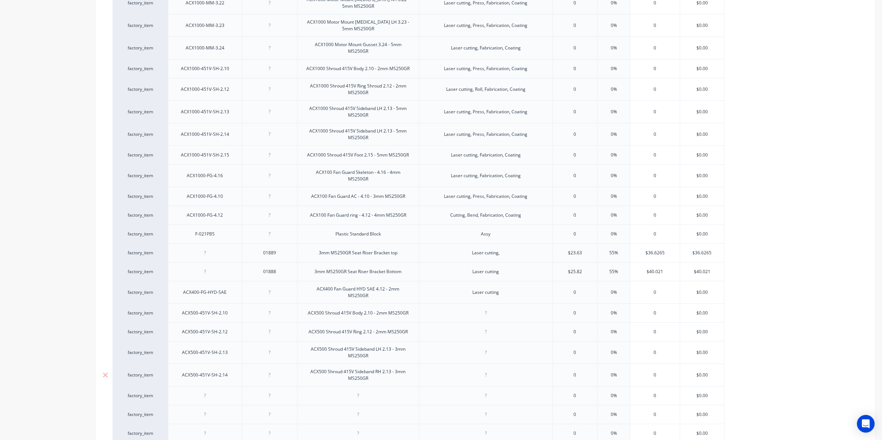
scroll to position [3924, 0]
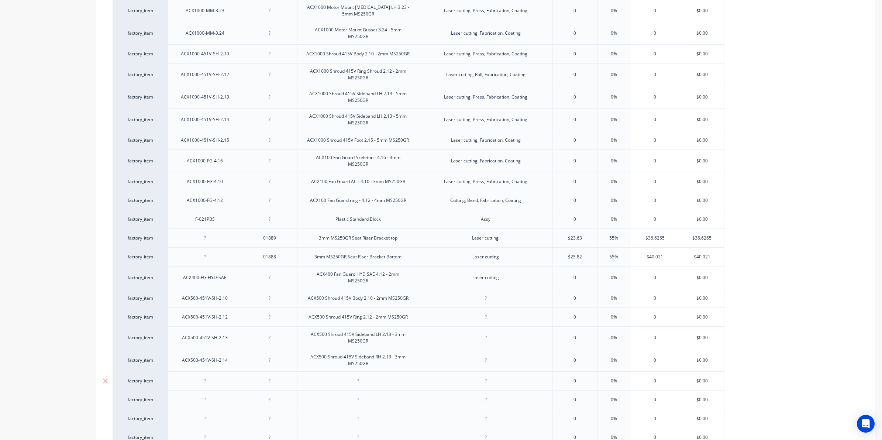
click at [352, 376] on div at bounding box center [357, 381] width 37 height 10
click at [232, 355] on div "ACX500-451V-SH-2.14" at bounding box center [205, 360] width 58 height 10
click at [367, 376] on div at bounding box center [357, 381] width 37 height 10
type textarea "x"
paste div
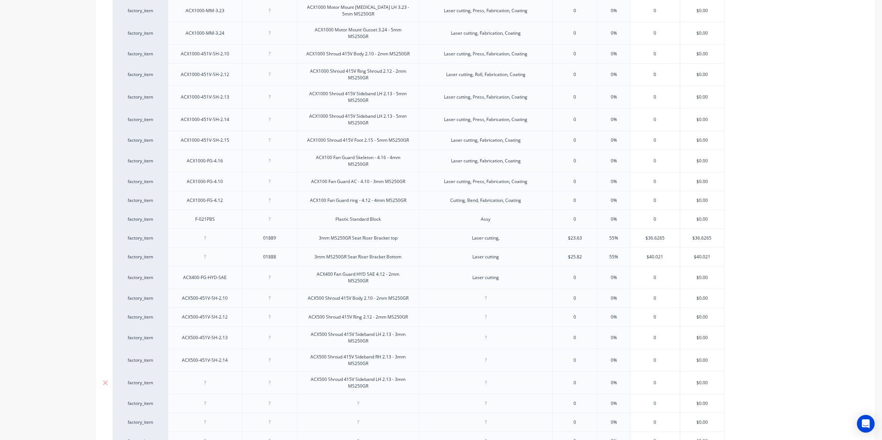
click at [355, 374] on div "ACX500 Shroud 415V Sideband LH 2.13 - 3mm MS250GR" at bounding box center [357, 382] width 115 height 16
click at [399, 376] on div "ACX500 Shroud 415V Foot 2.15 - 3mm MS250GR" at bounding box center [358, 381] width 111 height 10
click at [377, 376] on div "ACX500 Shroud 415V Foot 2.15 - 3mm MS250GR" at bounding box center [358, 381] width 111 height 10
click at [236, 350] on div "ACX500-451V-SH-2.14" at bounding box center [205, 360] width 74 height 23
click at [236, 355] on div "ACX500-451V-SH-2.14" at bounding box center [205, 360] width 74 height 23
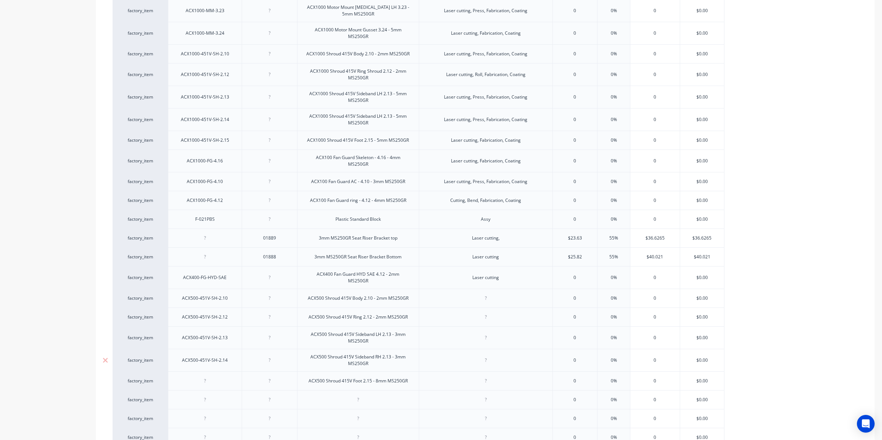
click at [230, 355] on div "ACX500-451V-SH-2.14" at bounding box center [205, 360] width 58 height 10
drag, startPoint x: 233, startPoint y: 353, endPoint x: 156, endPoint y: 366, distance: 77.8
copy div "ACX500-451V-SH-2.14"
click at [199, 376] on div at bounding box center [204, 381] width 37 height 10
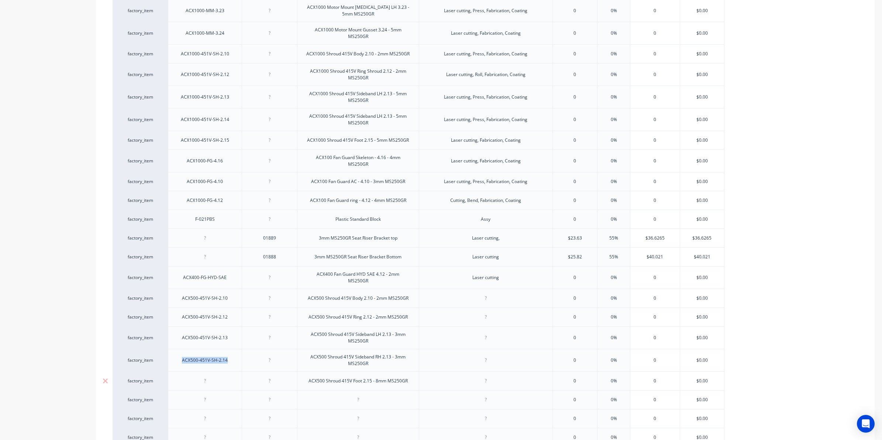
type textarea "x"
paste div
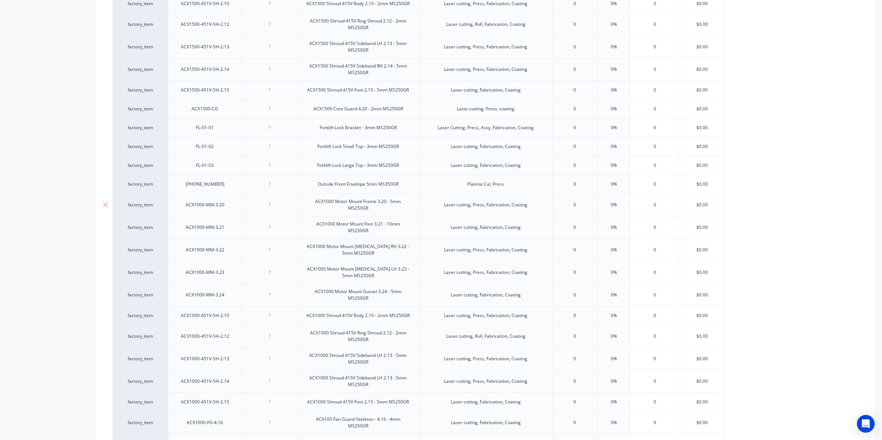
scroll to position [3647, 0]
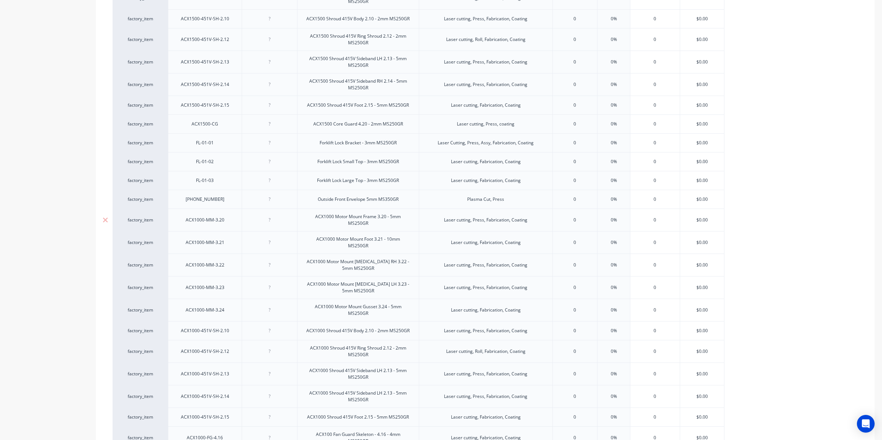
click at [532, 215] on div "Laser cutting, Press, Fabrication, Coating" at bounding box center [485, 220] width 95 height 10
drag, startPoint x: 536, startPoint y: 215, endPoint x: 443, endPoint y: 213, distance: 93.0
drag, startPoint x: 531, startPoint y: 215, endPoint x: 373, endPoint y: 225, distance: 159.0
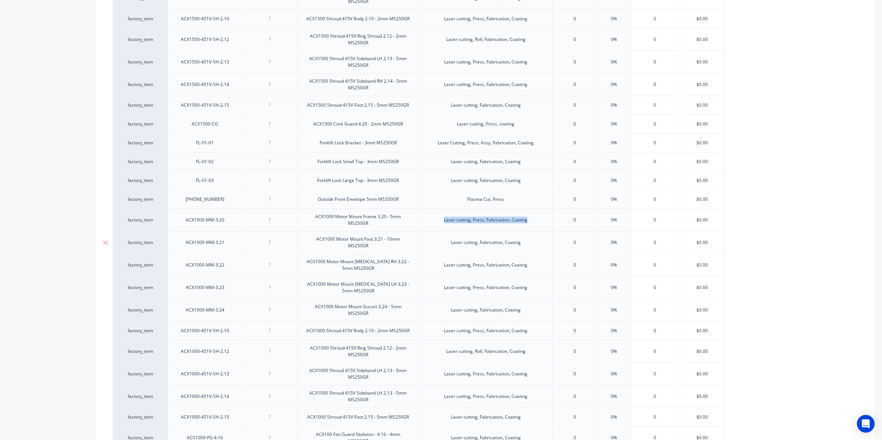
copy div "Laser cutting, Press, Fabrication, Coating"
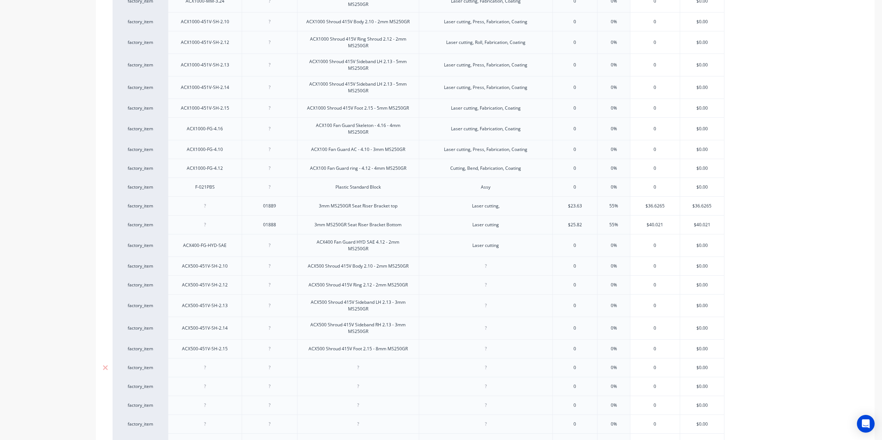
scroll to position [4016, 0]
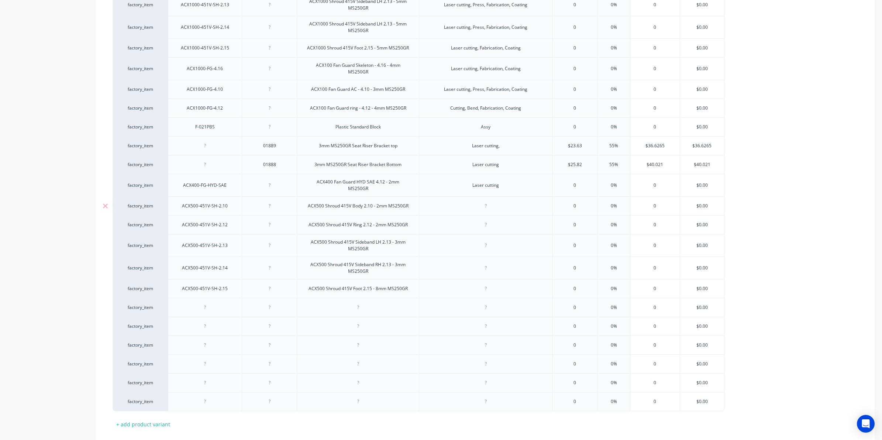
click at [483, 204] on div at bounding box center [486, 205] width 134 height 19
click at [485, 201] on div at bounding box center [485, 206] width 37 height 10
type textarea "x"
click at [489, 201] on div at bounding box center [485, 206] width 37 height 10
paste div
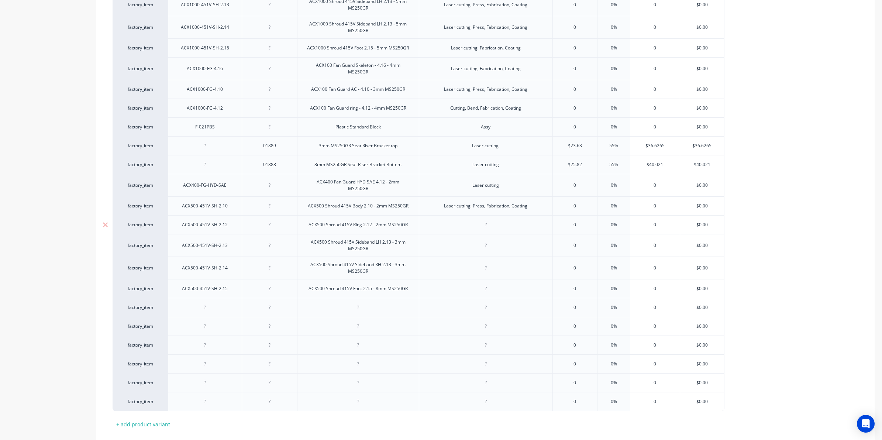
click at [490, 220] on div at bounding box center [485, 225] width 37 height 10
type textarea "x"
paste div
click at [495, 241] on div at bounding box center [485, 246] width 37 height 10
type textarea "x"
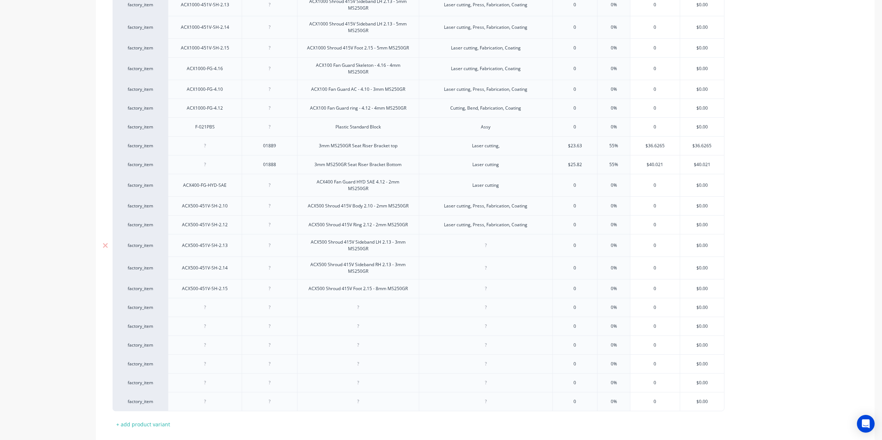
click at [484, 241] on div at bounding box center [485, 246] width 37 height 10
paste div
click at [491, 263] on div at bounding box center [485, 268] width 37 height 10
type textarea "x"
paste div
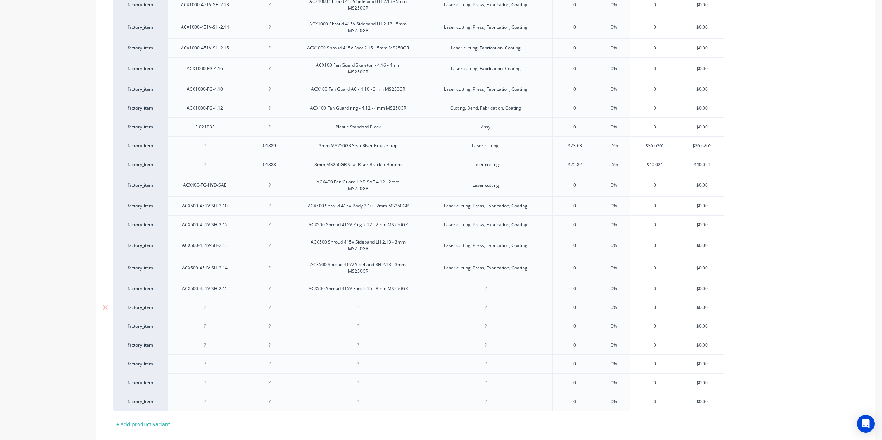
click at [490, 284] on div at bounding box center [485, 289] width 37 height 10
type textarea "x"
paste div
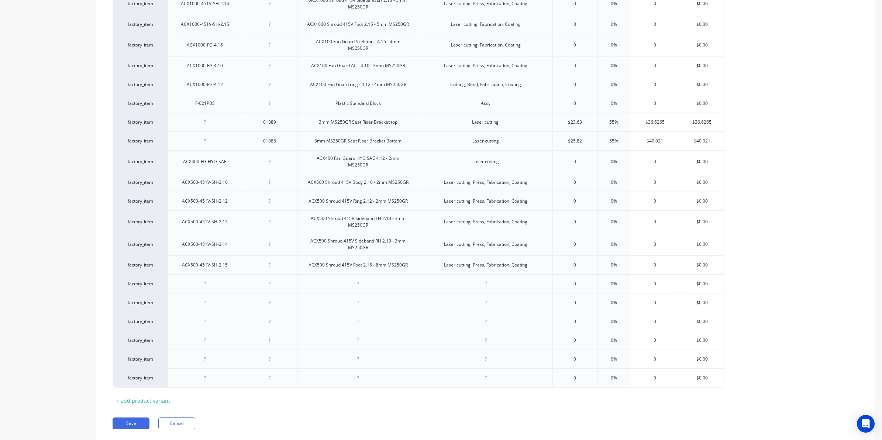
scroll to position [4053, 0]
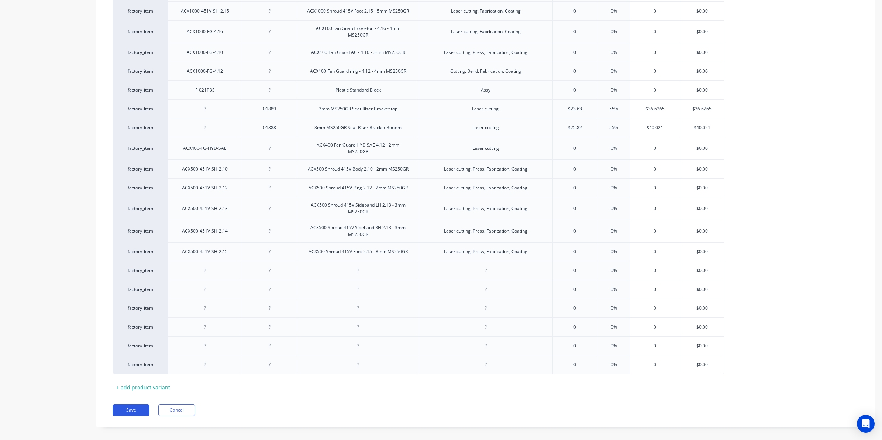
click at [142, 404] on button "Save" at bounding box center [131, 410] width 37 height 12
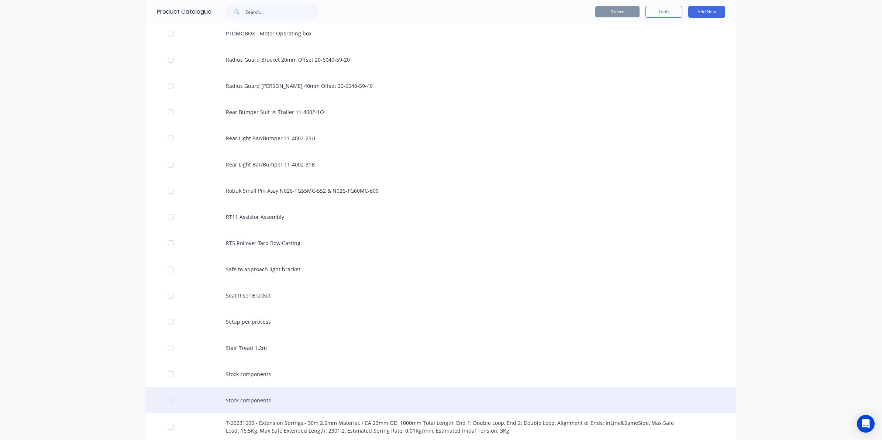
scroll to position [2398, 0]
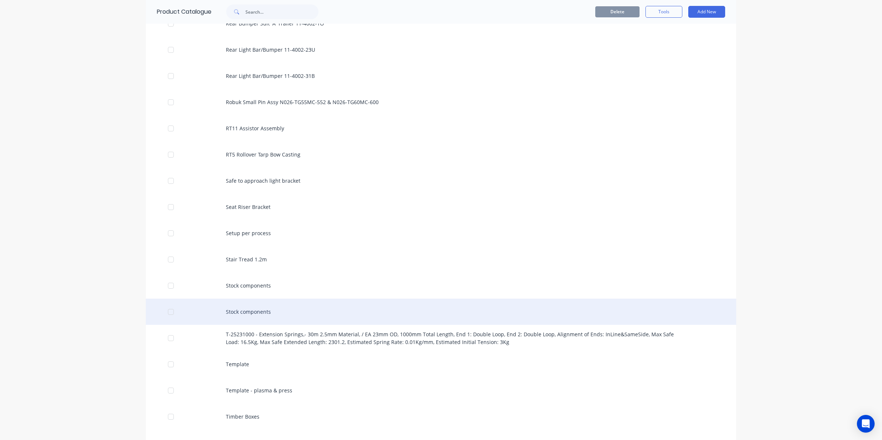
click at [287, 307] on div "Stock components" at bounding box center [441, 311] width 590 height 26
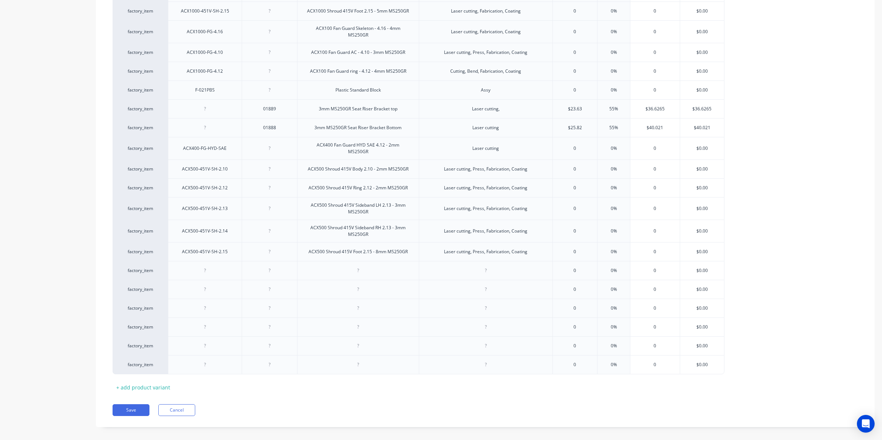
scroll to position [4007, 0]
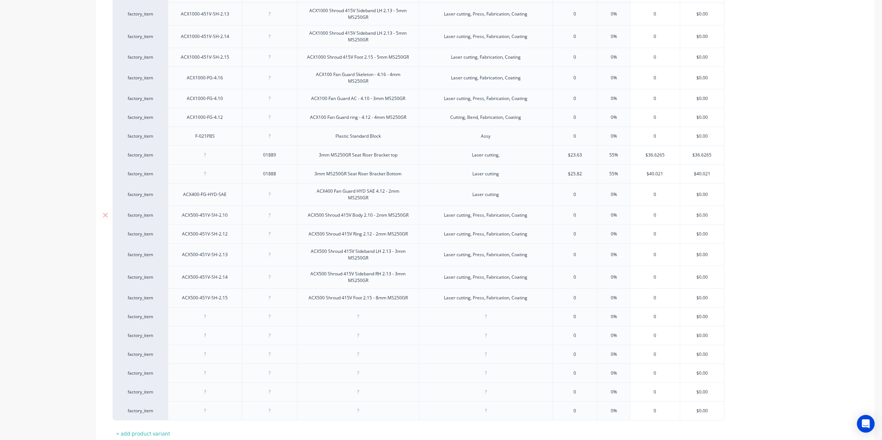
click at [236, 208] on div "ACX500-451V-SH-2.10" at bounding box center [205, 214] width 74 height 19
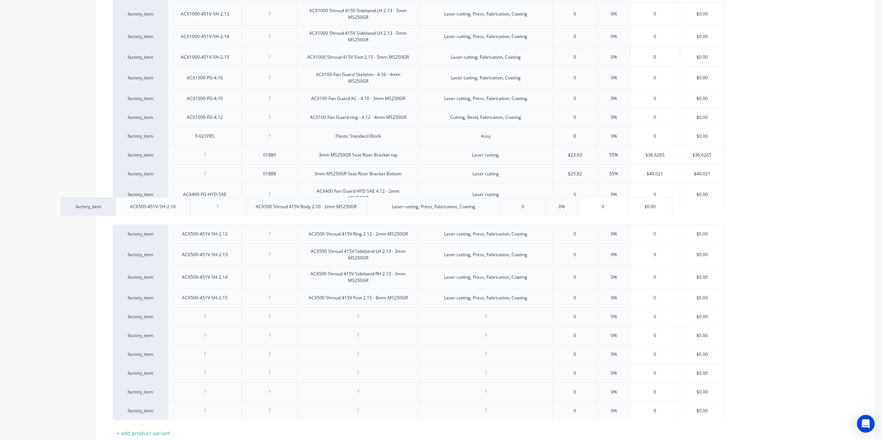
drag, startPoint x: 235, startPoint y: 205, endPoint x: 171, endPoint y: 205, distance: 64.2
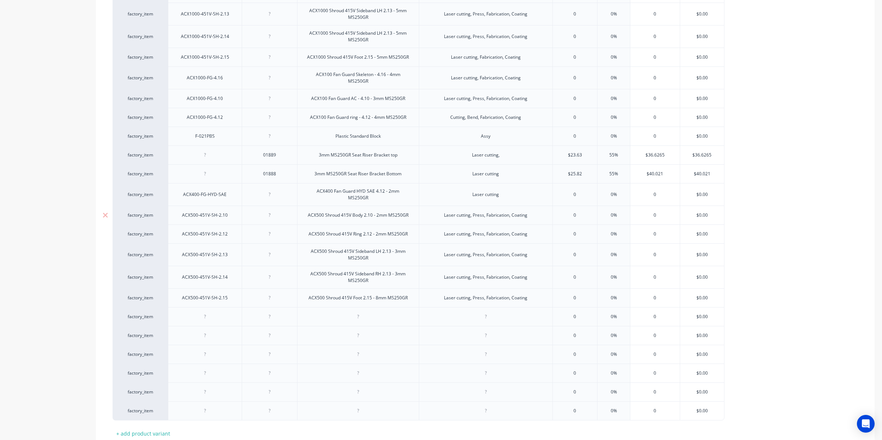
click at [238, 205] on div "ACX500-451V-SH-2.10" at bounding box center [205, 214] width 74 height 19
click at [231, 210] on div "ACX500-451V-SH-2.10" at bounding box center [205, 215] width 58 height 10
drag, startPoint x: 218, startPoint y: 207, endPoint x: 136, endPoint y: 206, distance: 82.6
click at [138, 207] on div "factory_item ACX500-451V-SH-2.10 ACX500 Shroud 415V Body 2.10 - 2mm MS250GR Las…" at bounding box center [419, 214] width 612 height 19
copy div "ACX500-451V-SH-2.10"
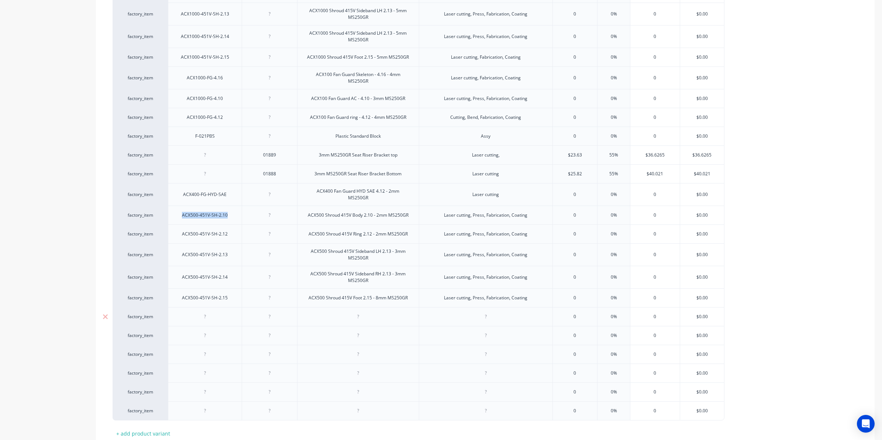
click at [211, 307] on div at bounding box center [205, 316] width 74 height 19
click at [212, 312] on div at bounding box center [204, 317] width 37 height 10
type textarea "x"
paste div
click at [193, 312] on div "ACX500-451V-SH-2.10" at bounding box center [205, 317] width 58 height 10
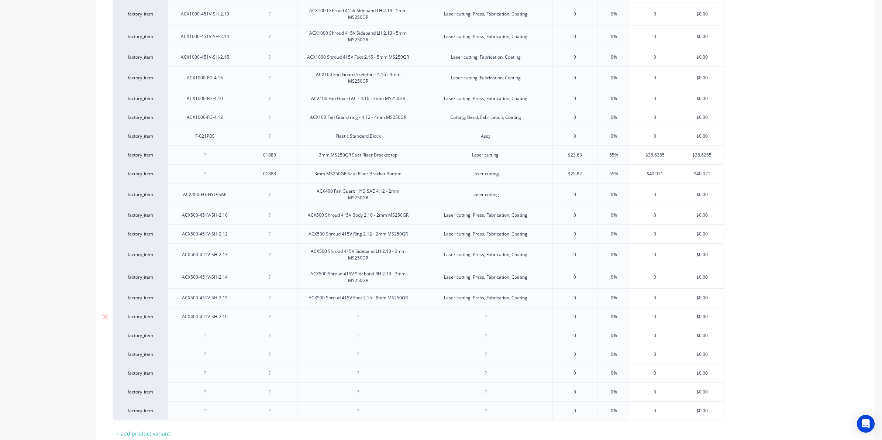
click at [231, 312] on div "ACX400-451V-SH-2.10" at bounding box center [205, 317] width 58 height 10
drag, startPoint x: 231, startPoint y: 310, endPoint x: 152, endPoint y: 308, distance: 78.2
click at [152, 308] on div "factory_item ACX400-451V-SH-2.10 0 0% 0 $0.00" at bounding box center [419, 316] width 612 height 19
copy div "ACX400-451V-SH-2.10"
click at [201, 331] on div at bounding box center [204, 336] width 37 height 10
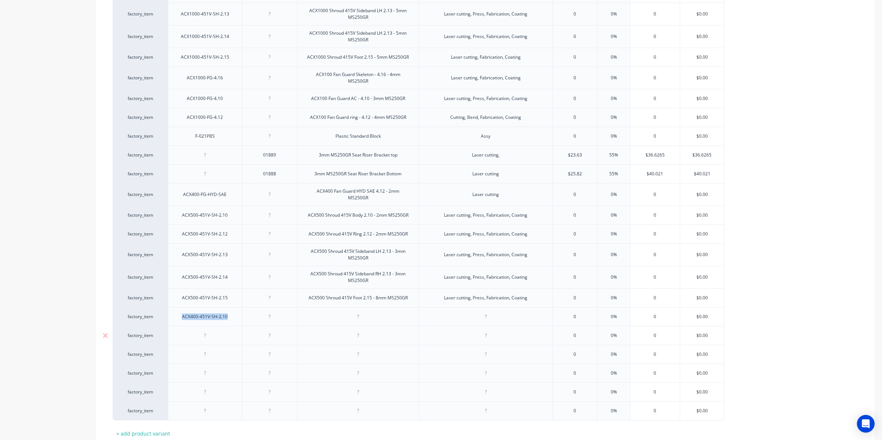
type textarea "x"
paste div
click at [205, 349] on div at bounding box center [204, 354] width 37 height 10
type textarea "x"
paste div
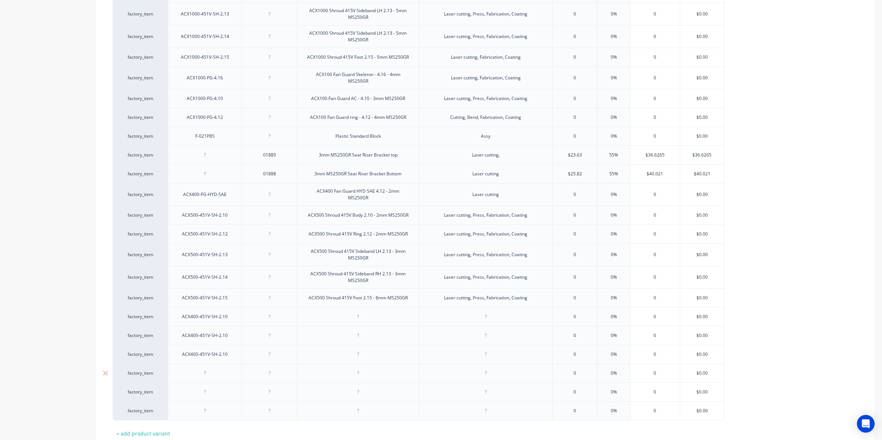
click at [207, 368] on div at bounding box center [204, 373] width 37 height 10
type textarea "x"
paste div
click at [211, 388] on div at bounding box center [204, 392] width 37 height 10
paste div
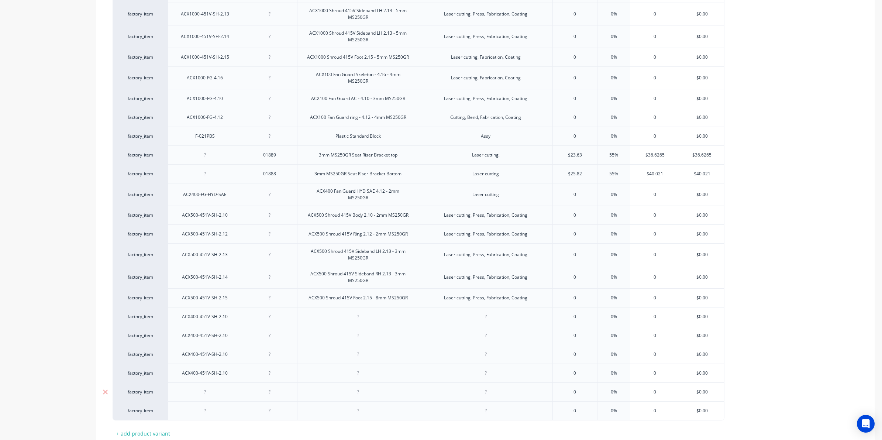
type textarea "x"
click at [234, 327] on div "ACX400-451V-SH-2.10" at bounding box center [205, 335] width 74 height 19
click at [227, 331] on div "ACX400-451V-SH-2.10" at bounding box center [205, 336] width 58 height 10
click at [233, 349] on div "ACX400-451V-SH-2.10" at bounding box center [205, 354] width 58 height 10
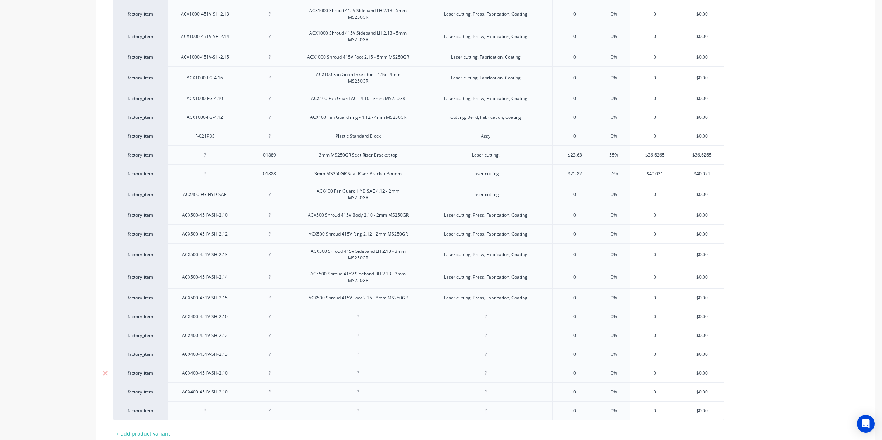
click at [235, 366] on div "ACX400-451V-SH-2.10" at bounding box center [205, 372] width 74 height 19
click at [231, 369] on div "ACX400-451V-SH-2.10" at bounding box center [205, 373] width 58 height 10
click at [231, 387] on div "ACX400-451V-SH-2.10" at bounding box center [205, 392] width 58 height 10
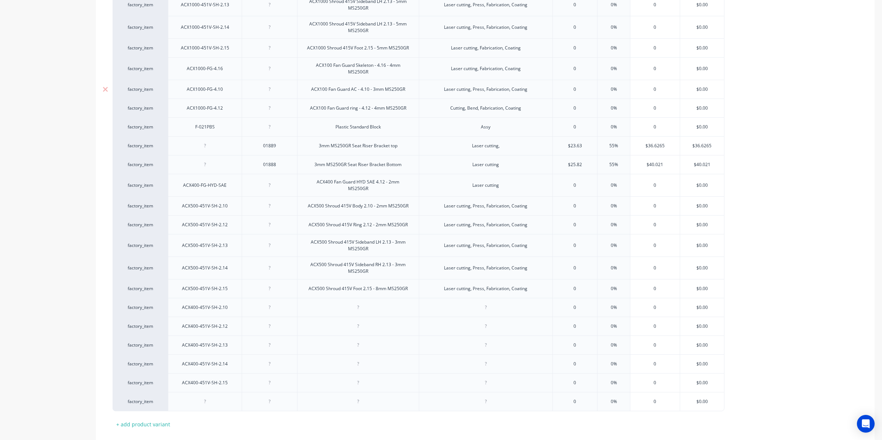
scroll to position [4053, 0]
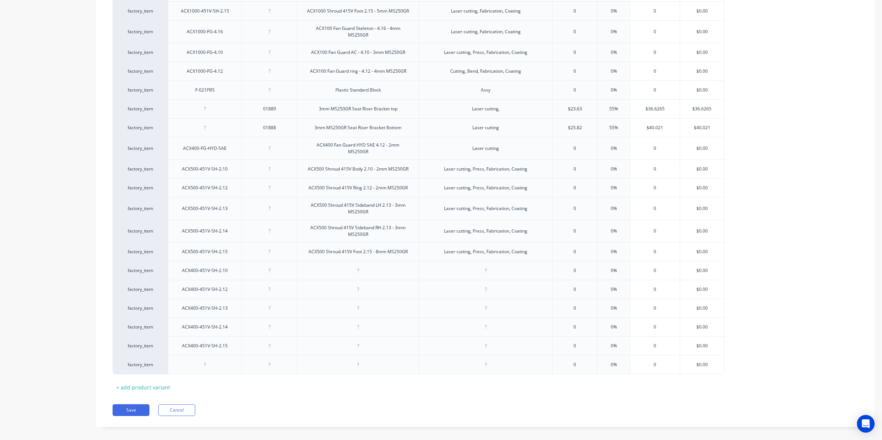
drag, startPoint x: 414, startPoint y: 162, endPoint x: 407, endPoint y: 162, distance: 7.8
drag, startPoint x: 329, startPoint y: 163, endPoint x: 268, endPoint y: 168, distance: 61.4
click at [268, 168] on div "factory_item ACX500-451V-SH-2.10 ACX500 Shroud 415V Body 2.10 - 2mm MS250GR Las…" at bounding box center [419, 168] width 612 height 19
click at [362, 266] on div at bounding box center [357, 271] width 37 height 10
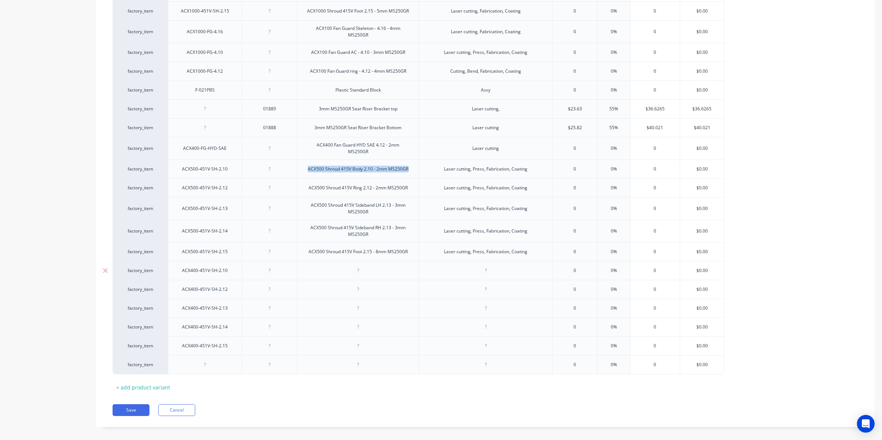
type textarea "x"
paste div
drag, startPoint x: 318, startPoint y: 264, endPoint x: 650, endPoint y: 281, distance: 332.5
click at [318, 266] on div "ACX500 Shroud 415V Body 2.10 - 2mm MS250GR" at bounding box center [358, 271] width 113 height 10
click at [321, 247] on div "ACX500 Shroud 415V Foot 2.15 - 8mm MS250GR" at bounding box center [358, 252] width 111 height 10
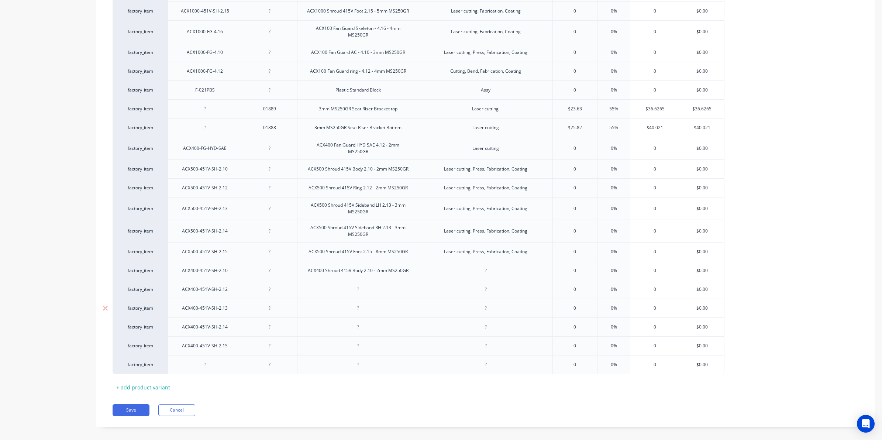
click at [371, 284] on div at bounding box center [357, 289] width 37 height 10
drag, startPoint x: 409, startPoint y: 183, endPoint x: 266, endPoint y: 182, distance: 142.4
click at [266, 182] on div "factory_item ACX500-451V-SH-2.12 ACX500 Shroud 415V Ring 2.12 - 2mm MS250GR Las…" at bounding box center [419, 187] width 612 height 19
click at [356, 284] on div at bounding box center [357, 289] width 37 height 10
type textarea "x"
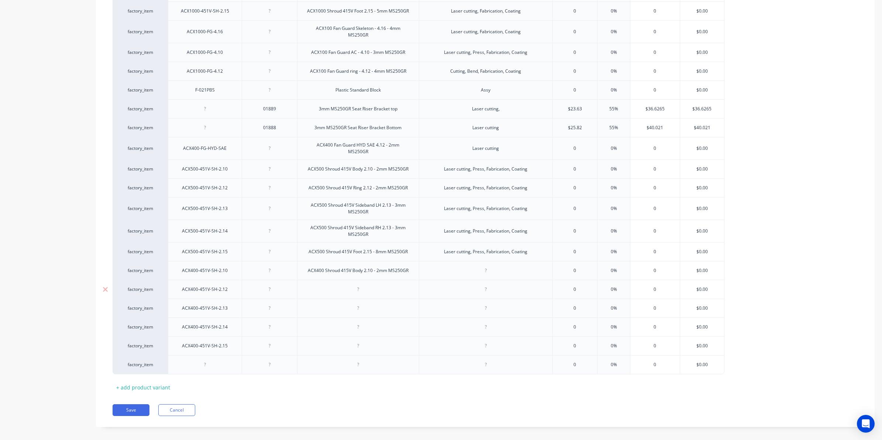
paste div
click at [319, 284] on div "ACX500 Shroud 415V Ring 2.12 - 2mm MS250GR" at bounding box center [358, 289] width 111 height 10
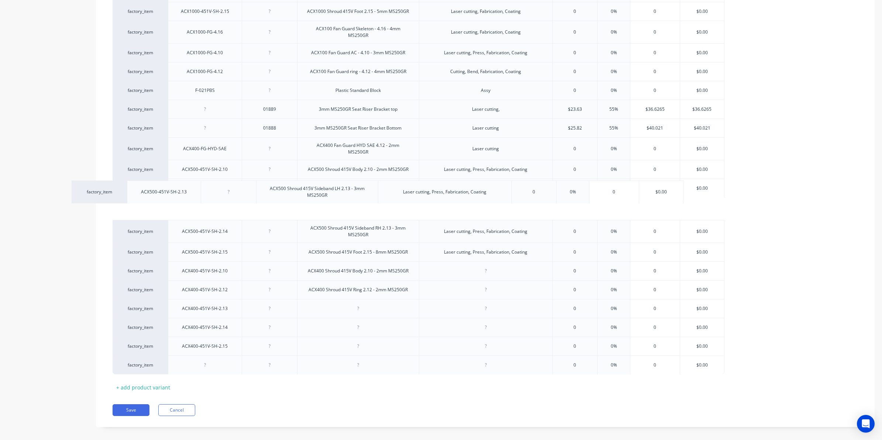
drag, startPoint x: 391, startPoint y: 208, endPoint x: 343, endPoint y: 197, distance: 49.4
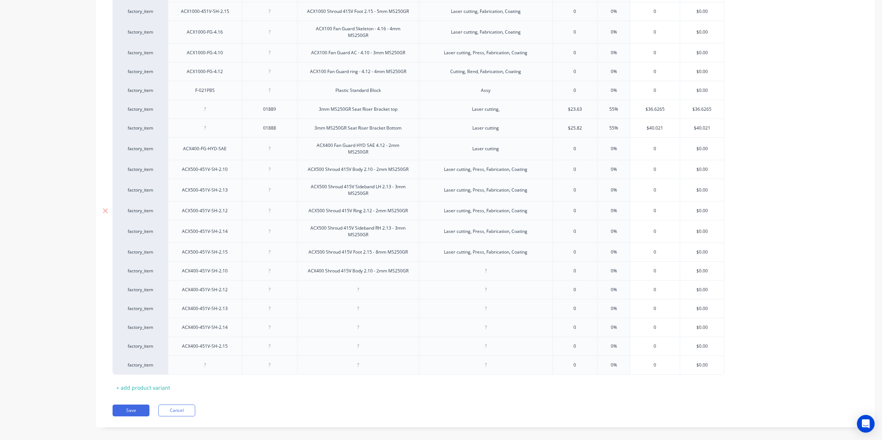
scroll to position [4053, 0]
drag, startPoint x: 366, startPoint y: 185, endPoint x: 373, endPoint y: 188, distance: 7.9
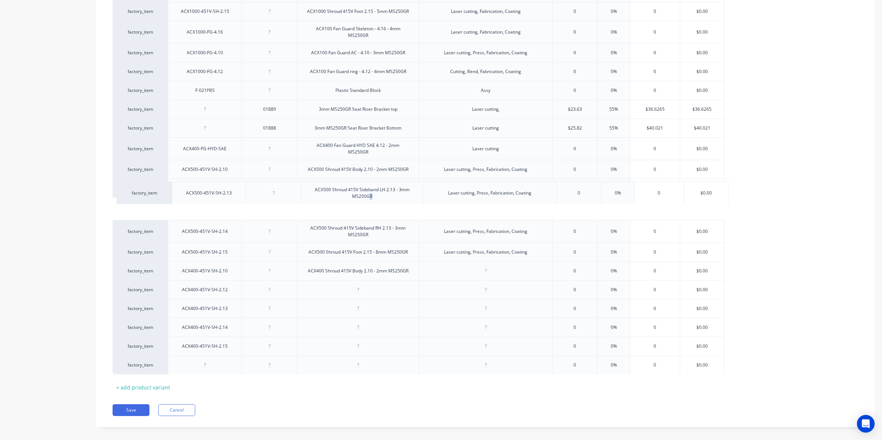
drag, startPoint x: 159, startPoint y: 183, endPoint x: 166, endPoint y: 201, distance: 19.0
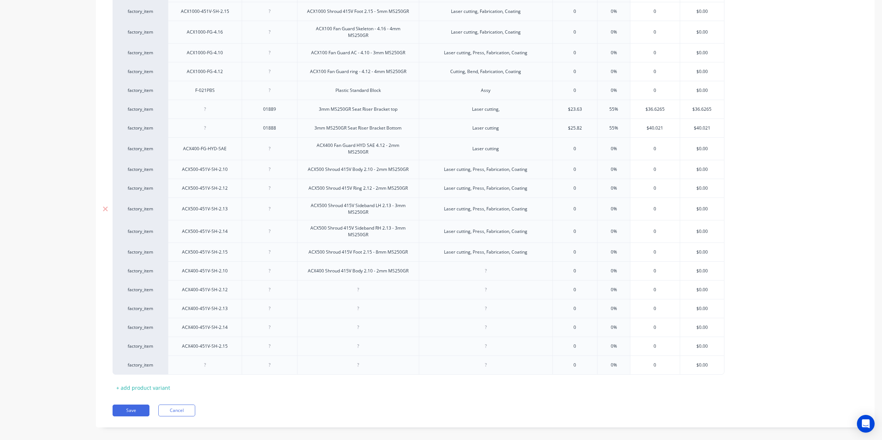
click at [372, 201] on div "ACX500 Shroud 415V Sideband LH 2.13 - 3mm MS250GR" at bounding box center [357, 209] width 115 height 16
drag, startPoint x: 374, startPoint y: 203, endPoint x: 270, endPoint y: 191, distance: 105.2
click at [270, 197] on div "factory_item ACX500-451V-SH-2.13 ACX500 Shroud 415V Sideband LH 2.13 - 3mm MS25…" at bounding box center [419, 208] width 612 height 23
drag, startPoint x: 358, startPoint y: 283, endPoint x: 369, endPoint y: 307, distance: 26.3
click at [358, 285] on div at bounding box center [357, 290] width 37 height 10
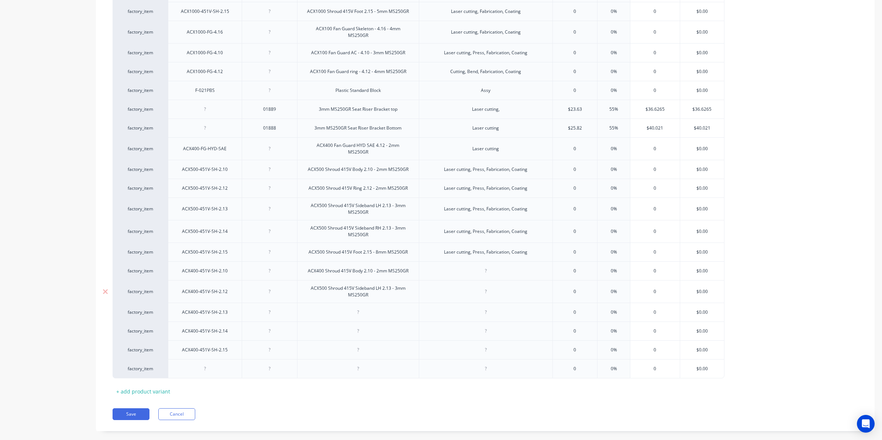
drag, startPoint x: 320, startPoint y: 280, endPoint x: 375, endPoint y: 292, distance: 56.3
click at [323, 283] on div "ACX500 Shroud 415V Sideband LH 2.13 - 3mm MS250GR" at bounding box center [357, 291] width 115 height 16
click at [351, 307] on div at bounding box center [357, 312] width 37 height 10
drag, startPoint x: 372, startPoint y: 289, endPoint x: 329, endPoint y: 283, distance: 43.3
click at [329, 283] on div "ACX400 Shroud 415V Sideband LH 2.13 - 3mm MS250GR" at bounding box center [357, 291] width 115 height 16
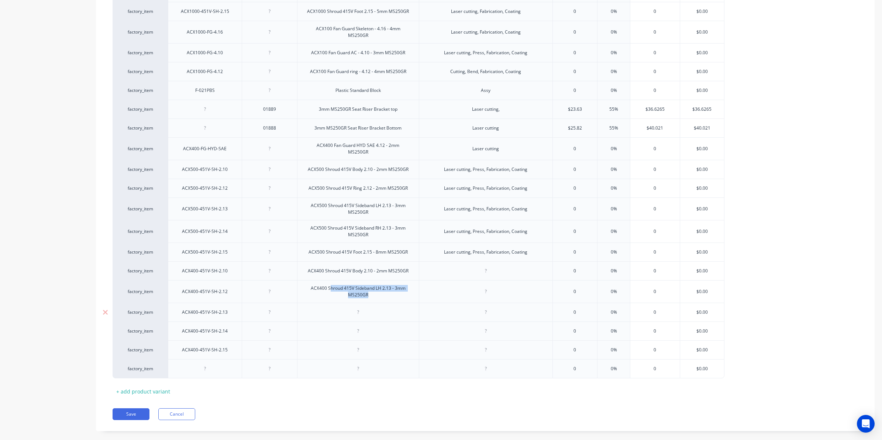
click at [364, 307] on div at bounding box center [357, 312] width 37 height 10
drag, startPoint x: 373, startPoint y: 288, endPoint x: 290, endPoint y: 277, distance: 83.8
click at [290, 280] on div "factory_item ACX400-451V-SH-2.12 ACX400 Shroud 415V Sideband LH 2.13 - 3mm MS25…" at bounding box center [419, 291] width 612 height 23
click at [363, 310] on div at bounding box center [358, 312] width 122 height 19
click at [360, 307] on div at bounding box center [357, 312] width 37 height 10
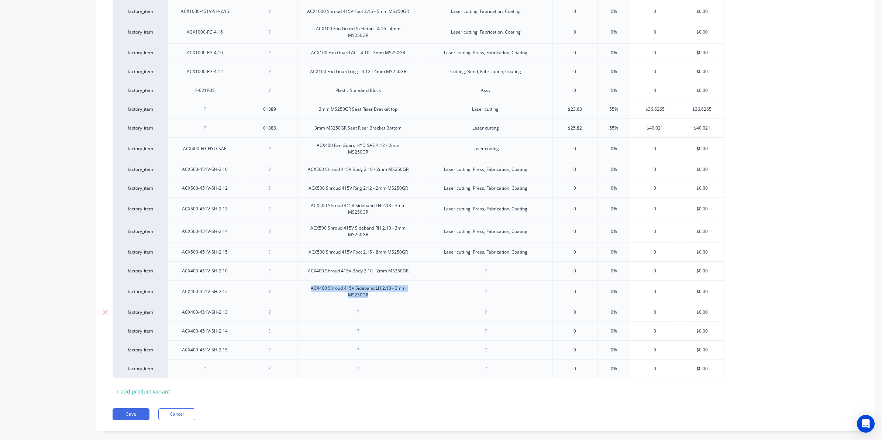
type textarea "x"
paste div
drag, startPoint x: 382, startPoint y: 288, endPoint x: 305, endPoint y: 281, distance: 77.0
click at [305, 283] on div "ACX400 Shroud 415V Sideband LH 2.13 - 3mm MS250GR" at bounding box center [357, 291] width 115 height 16
click at [408, 183] on div "ACX500 Shroud 415V Ring 2.12 - 2mm MS250GR" at bounding box center [358, 188] width 111 height 10
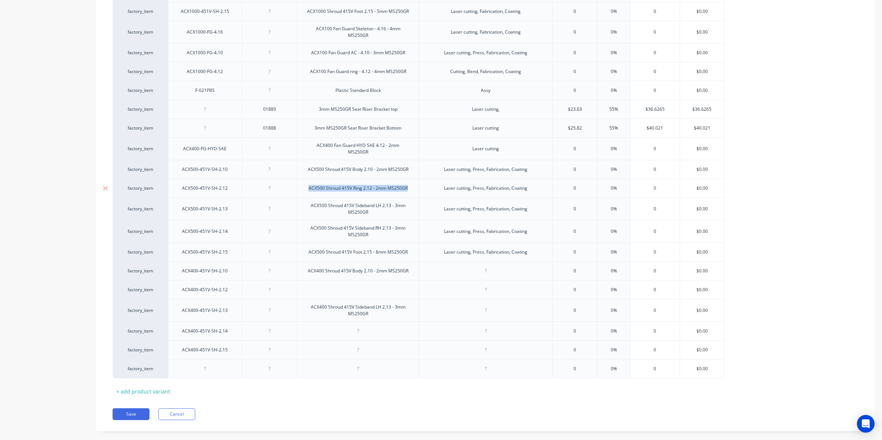
drag, startPoint x: 409, startPoint y: 181, endPoint x: 261, endPoint y: 187, distance: 148.4
click at [261, 187] on div "factory_item ACX500-451V-SH-2.12 ACX500 Shroud 415V Ring 2.12 - 2mm MS250GR Las…" at bounding box center [419, 188] width 612 height 19
click at [354, 285] on div at bounding box center [357, 290] width 37 height 10
drag, startPoint x: 320, startPoint y: 285, endPoint x: 333, endPoint y: 284, distance: 13.0
click at [320, 285] on div "ACX500 Shroud 415V Ring 2.12 - 2mm MS250GR" at bounding box center [358, 290] width 111 height 10
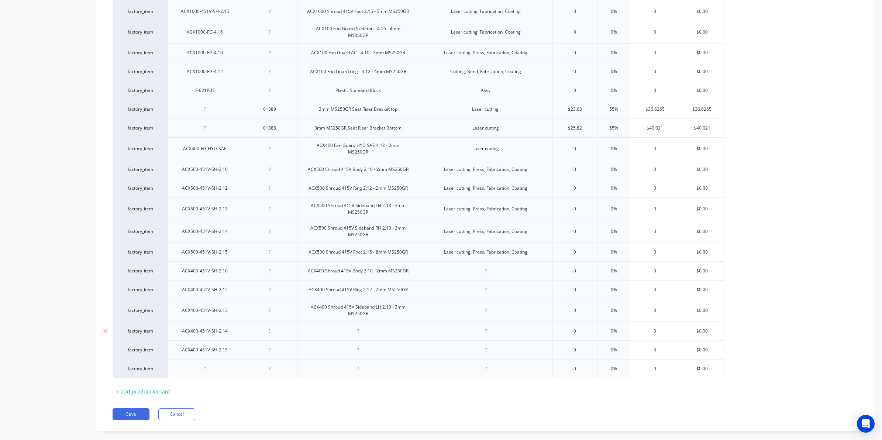
click at [368, 326] on div at bounding box center [357, 331] width 37 height 10
click at [377, 307] on div "ACX400 Shroud 415V Sideband LH 2.13 - 3mm MS250GR" at bounding box center [357, 310] width 115 height 16
drag, startPoint x: 373, startPoint y: 305, endPoint x: 301, endPoint y: 290, distance: 73.9
click at [351, 326] on div at bounding box center [357, 331] width 37 height 10
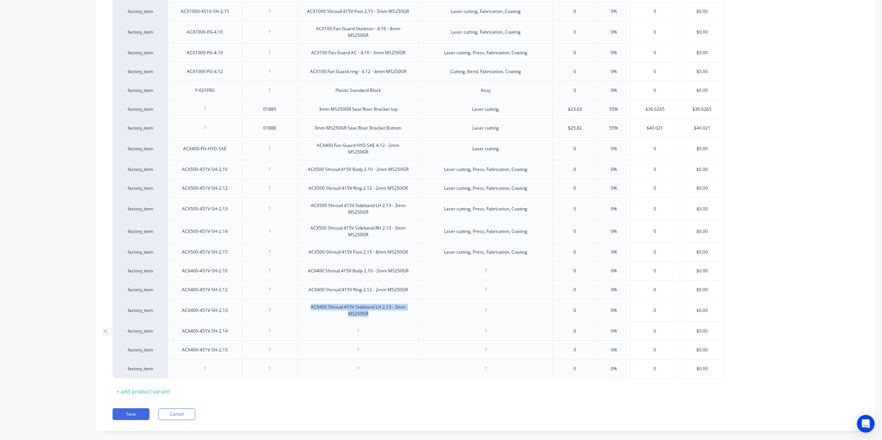
type textarea "x"
paste div
click at [376, 325] on div "ACX400 Shroud 415V Sideband LH 2.13 - 3mm MS250GR" at bounding box center [357, 333] width 115 height 16
drag, startPoint x: 393, startPoint y: 325, endPoint x: 400, endPoint y: 329, distance: 8.6
click at [392, 325] on div "ACX400 Shroud 415V Sideband RH 2.13 - 3mm MS250GR" at bounding box center [357, 333] width 115 height 16
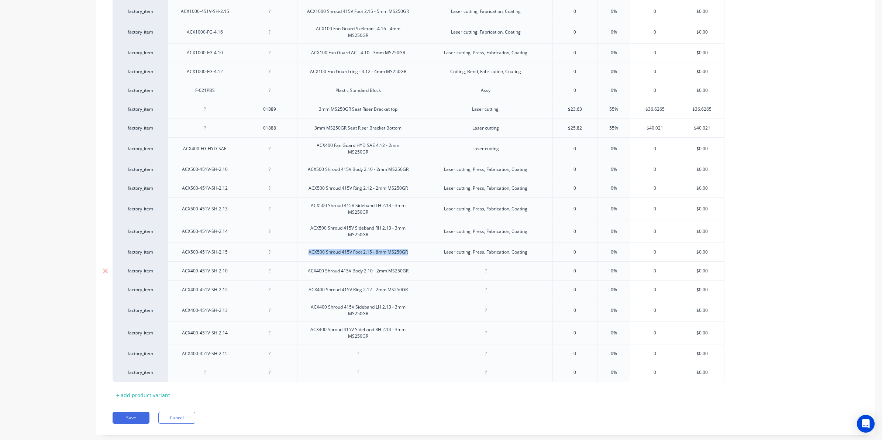
drag, startPoint x: 412, startPoint y: 245, endPoint x: 290, endPoint y: 253, distance: 121.7
click at [362, 349] on div at bounding box center [357, 354] width 37 height 10
type textarea "x"
paste div
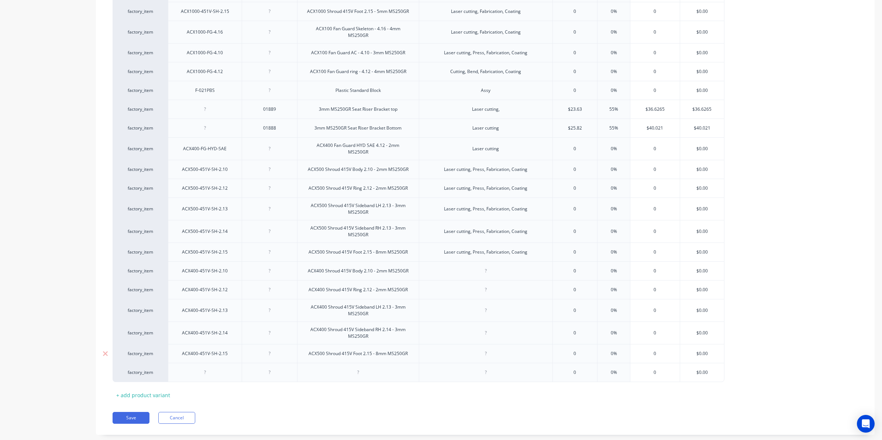
click at [321, 349] on div "ACX500 Shroud 415V Foot 2.15 - 8mm MS250GR" at bounding box center [358, 354] width 111 height 10
click at [530, 247] on div "Laser cutting, Press, Fabrication, Coating" at bounding box center [485, 252] width 95 height 10
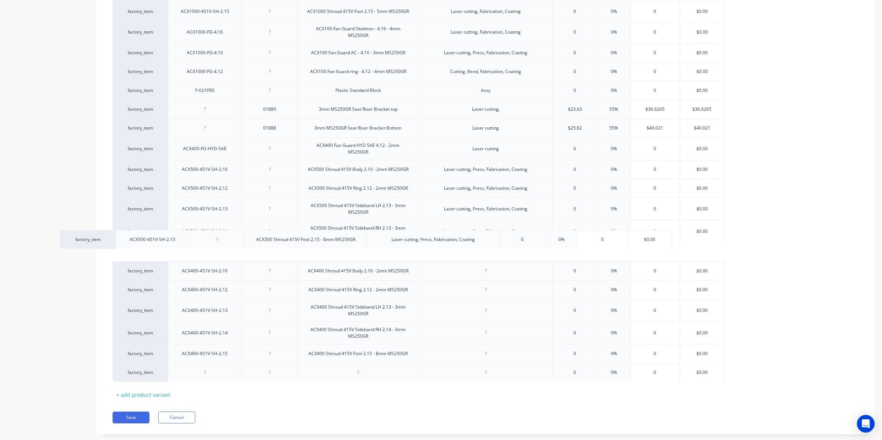
drag, startPoint x: 533, startPoint y: 243, endPoint x: 488, endPoint y: 235, distance: 46.2
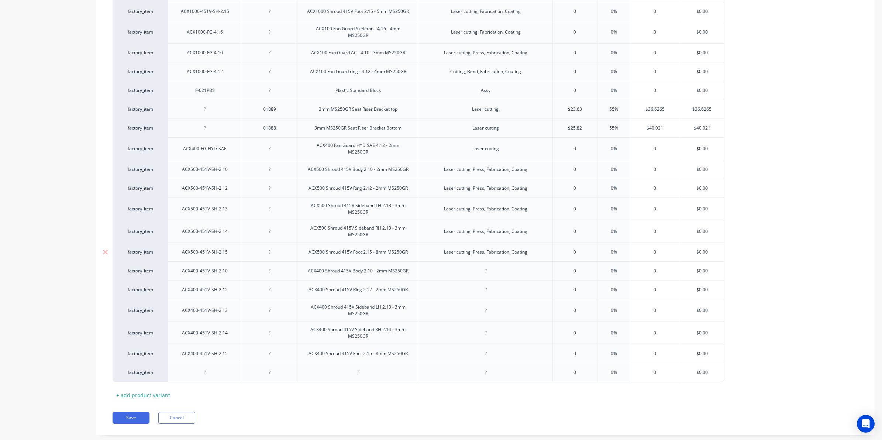
click at [535, 246] on div "Laser cutting, Press, Fabrication, Coating" at bounding box center [486, 251] width 134 height 19
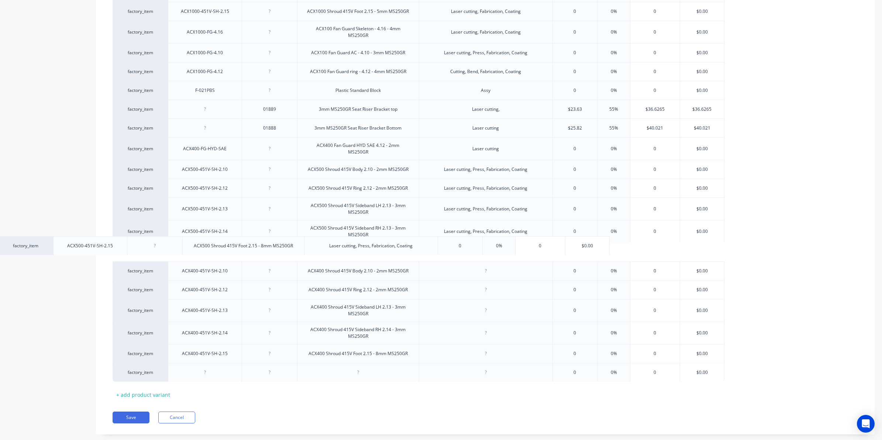
drag, startPoint x: 535, startPoint y: 246, endPoint x: 422, endPoint y: 249, distance: 113.7
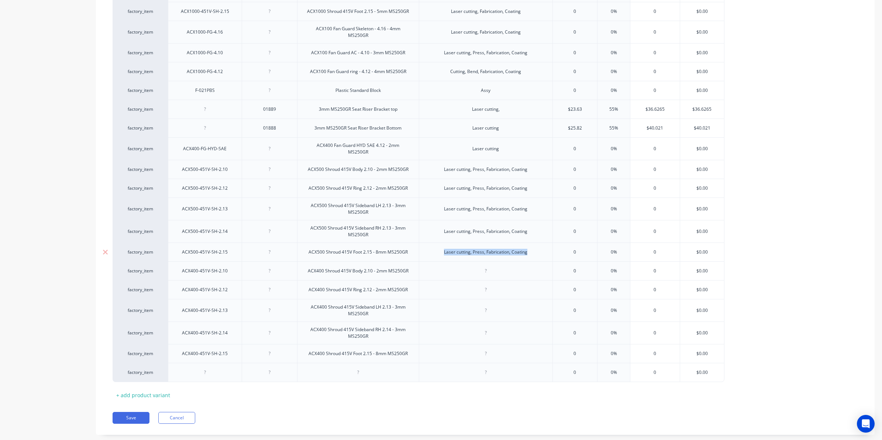
drag, startPoint x: 529, startPoint y: 245, endPoint x: 384, endPoint y: 253, distance: 145.2
click at [384, 253] on div "factory_item ACX500-451V-SH-2.15 ACX500 Shroud 415V Foot 2.15 - 8mm MS250GR Las…" at bounding box center [419, 251] width 612 height 19
click at [484, 267] on div at bounding box center [486, 270] width 134 height 19
click at [485, 266] on div at bounding box center [485, 271] width 37 height 10
type textarea "x"
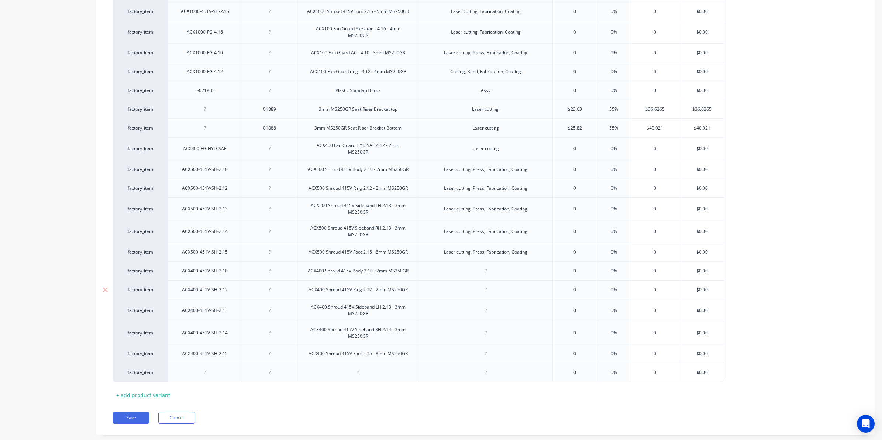
paste div
click at [490, 285] on div at bounding box center [485, 290] width 37 height 10
type textarea "x"
paste div
click at [491, 305] on div at bounding box center [485, 310] width 37 height 10
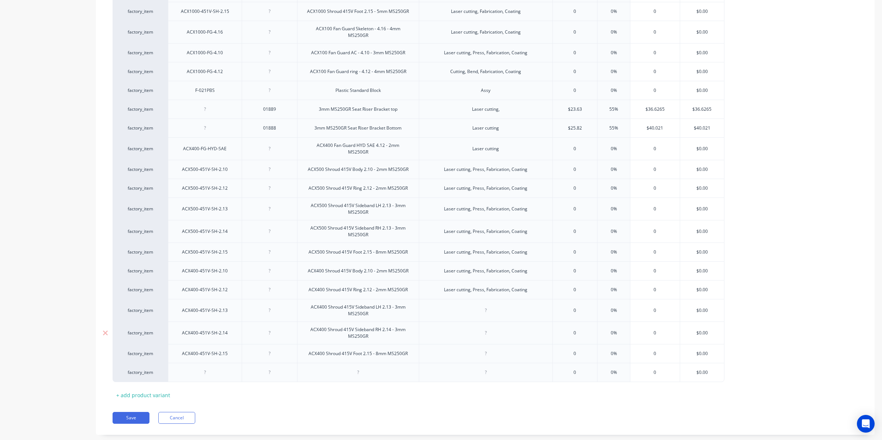
type textarea "x"
paste div
click at [493, 328] on div at bounding box center [485, 333] width 37 height 10
type textarea "x"
paste div
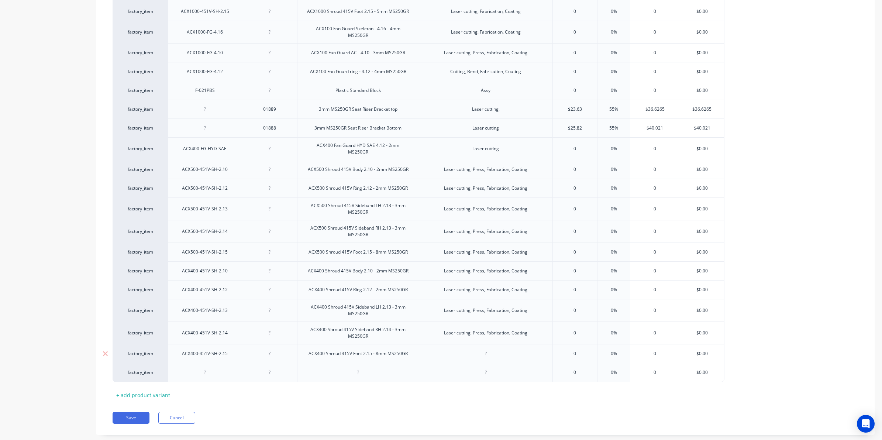
click at [491, 349] on div at bounding box center [485, 354] width 37 height 10
type textarea "x"
paste div
click at [128, 412] on button "Save" at bounding box center [131, 418] width 37 height 12
type textarea "x"
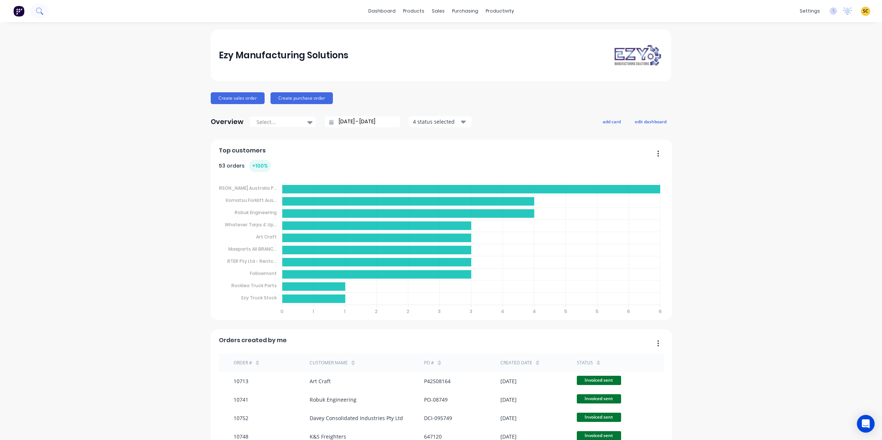
click at [36, 10] on icon at bounding box center [39, 10] width 6 height 6
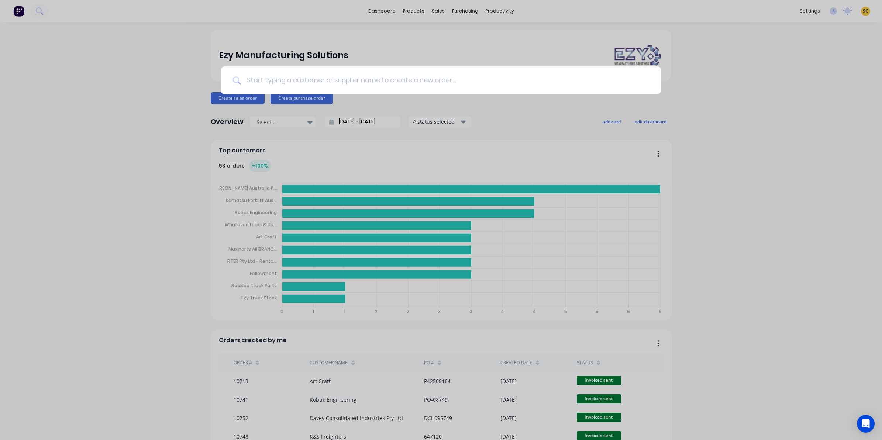
click at [333, 77] on input at bounding box center [445, 80] width 408 height 28
type input "r"
type input "trailer sales"
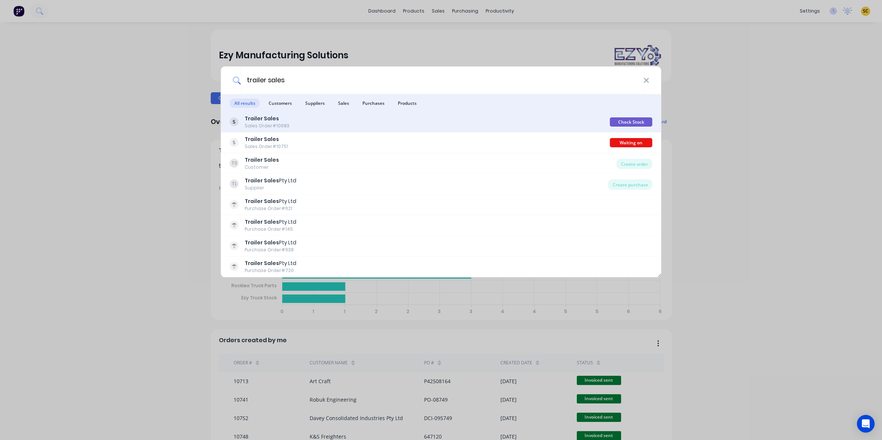
click at [311, 131] on div "Trailer Sales Sales Order #10683 Check Stock" at bounding box center [441, 122] width 440 height 21
click at [300, 125] on div "Trailer Sales Sales Order #10683" at bounding box center [420, 122] width 380 height 14
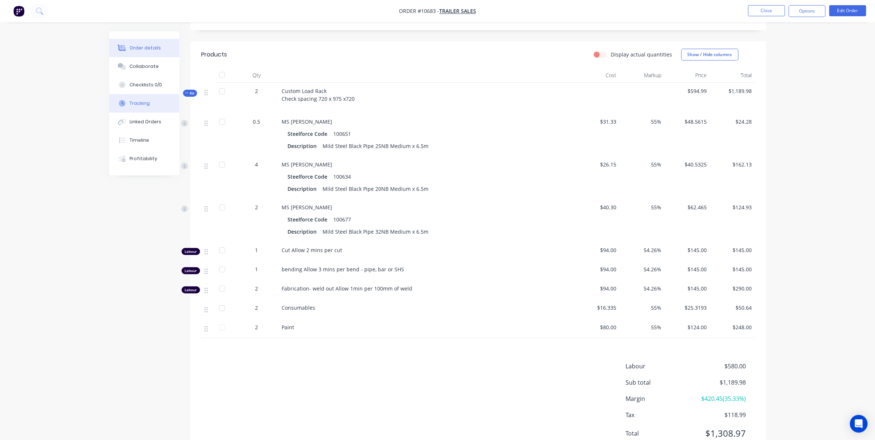
scroll to position [231, 0]
click at [149, 122] on div "Linked Orders" at bounding box center [145, 121] width 32 height 7
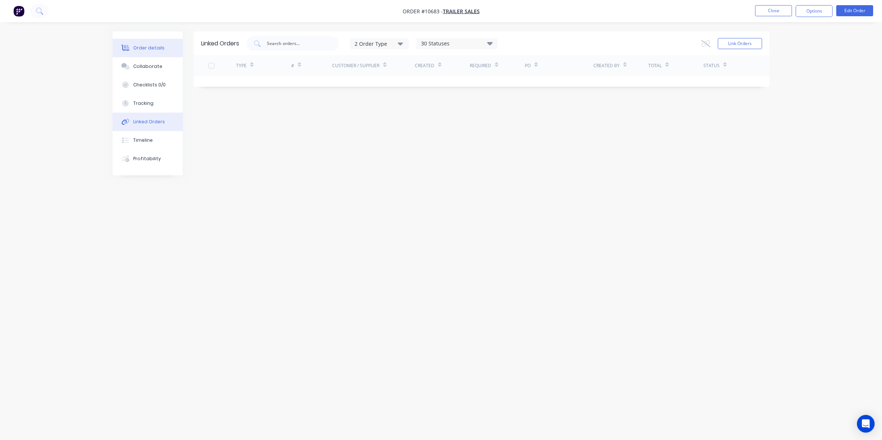
click at [146, 51] on div "Order details" at bounding box center [148, 48] width 31 height 7
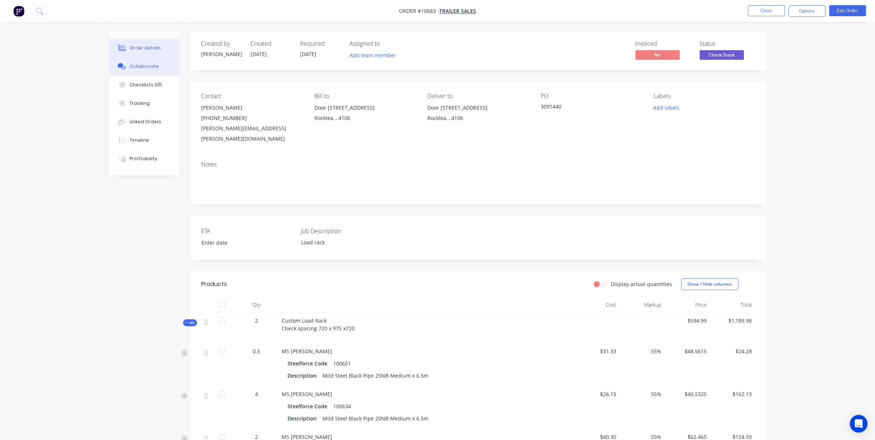
click at [132, 73] on button "Collaborate" at bounding box center [144, 66] width 70 height 18
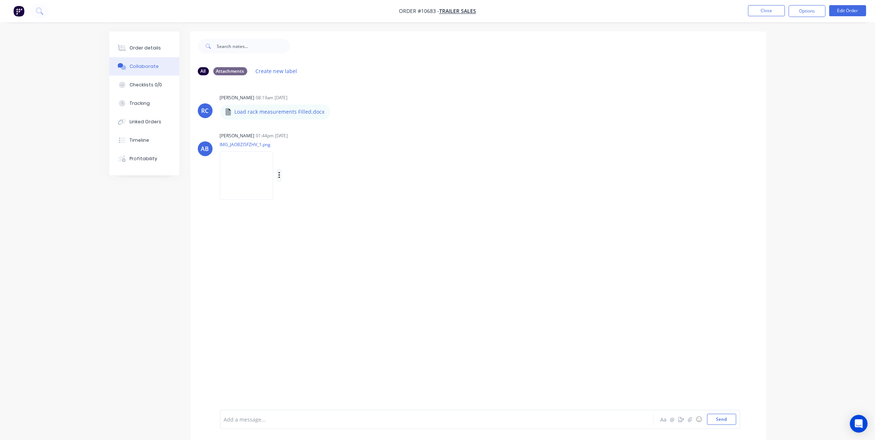
click at [279, 174] on icon "button" at bounding box center [279, 175] width 2 height 8
click at [309, 200] on button "Download" at bounding box center [327, 195] width 83 height 17
click at [130, 45] on div "Order details" at bounding box center [144, 48] width 31 height 7
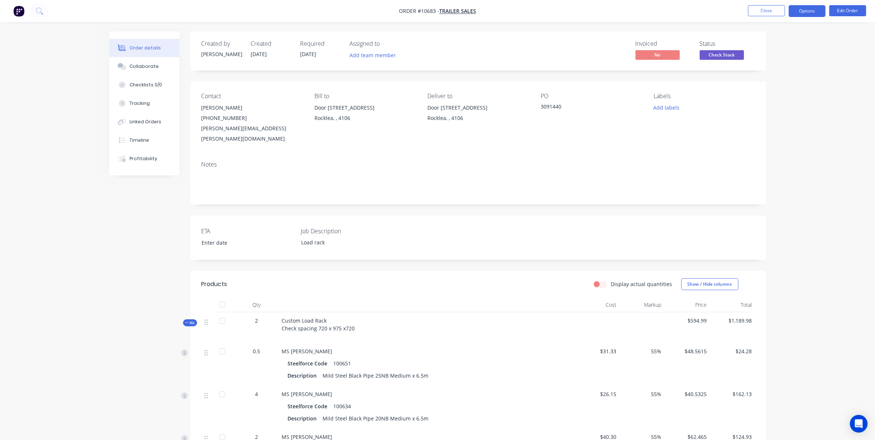
click at [798, 15] on button "Options" at bounding box center [806, 11] width 37 height 12
click at [784, 107] on div "Delivery Docket" at bounding box center [785, 104] width 68 height 11
click at [775, 91] on div "Custom" at bounding box center [785, 89] width 68 height 11
click at [777, 70] on div "Without pricing" at bounding box center [785, 74] width 68 height 11
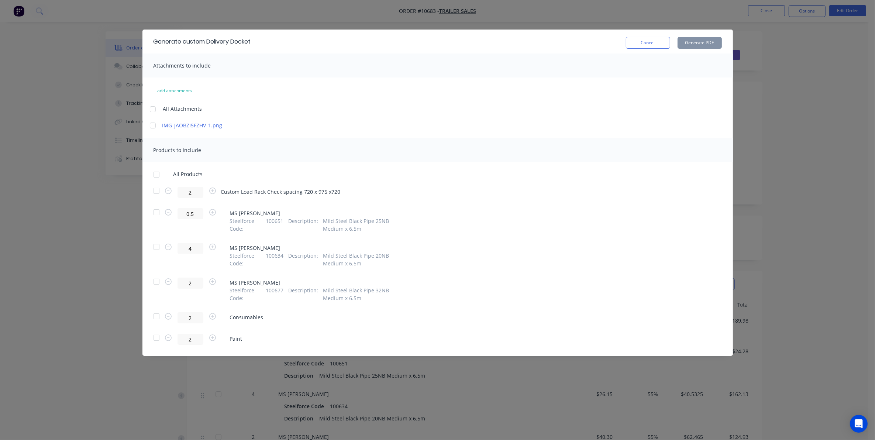
click at [157, 192] on div at bounding box center [156, 190] width 15 height 15
click at [687, 43] on button "Generate PDF" at bounding box center [699, 43] width 44 height 12
click at [640, 37] on button "Cancel" at bounding box center [648, 43] width 44 height 12
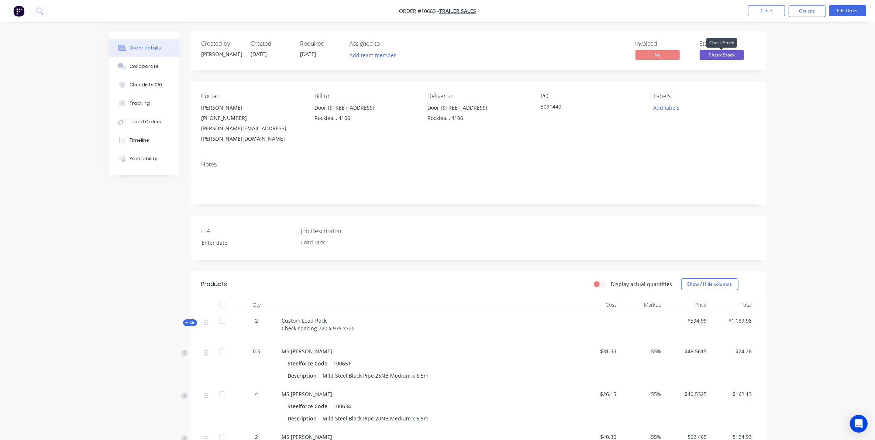
click at [715, 56] on span "Check Stock" at bounding box center [721, 54] width 44 height 9
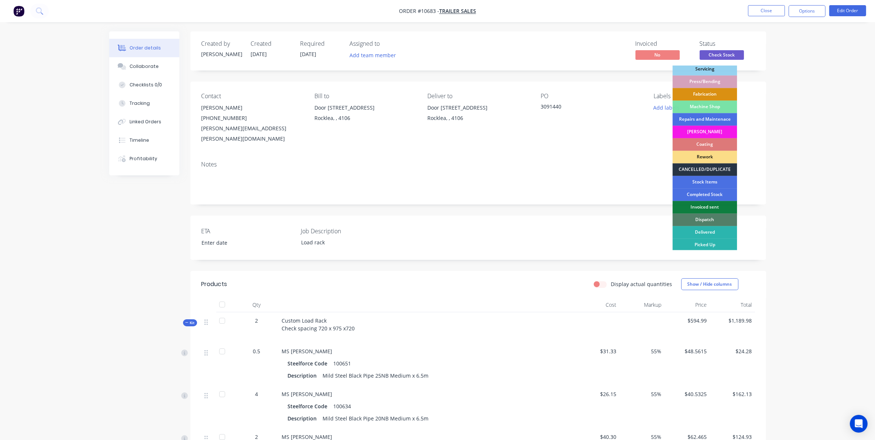
scroll to position [66, 0]
click at [716, 221] on div "Dispatch" at bounding box center [705, 218] width 65 height 13
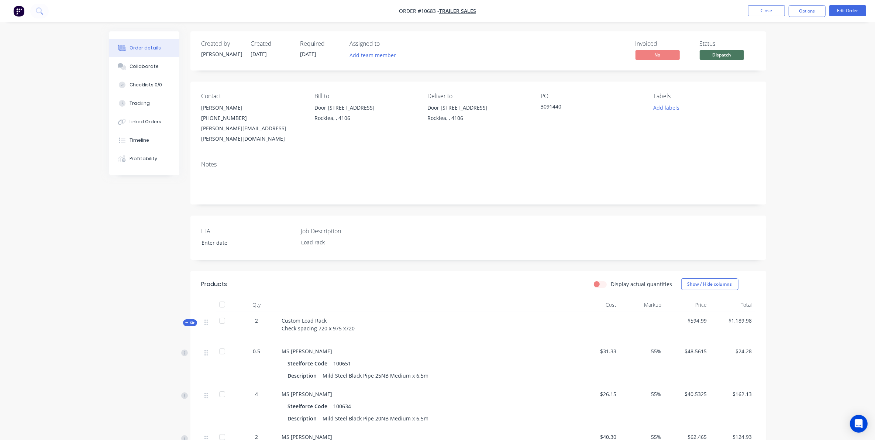
click at [853, 169] on div "Order details Collaborate Checklists 0/0 Tracking Linked Orders Timeline Profit…" at bounding box center [437, 349] width 875 height 699
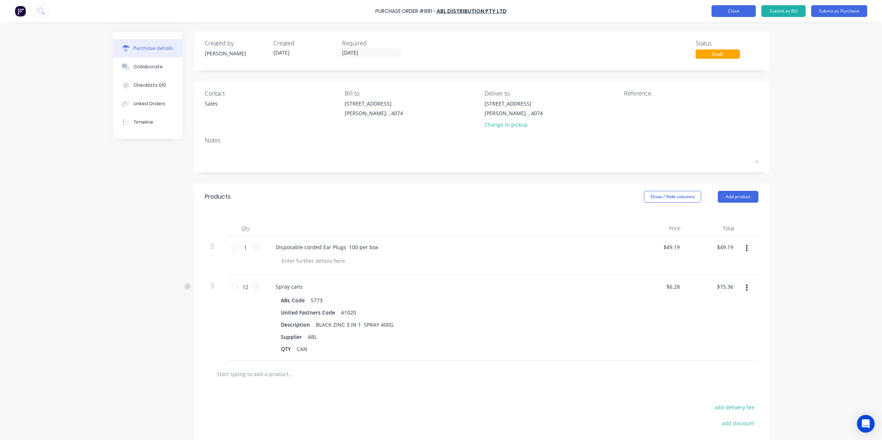
scroll to position [77, 0]
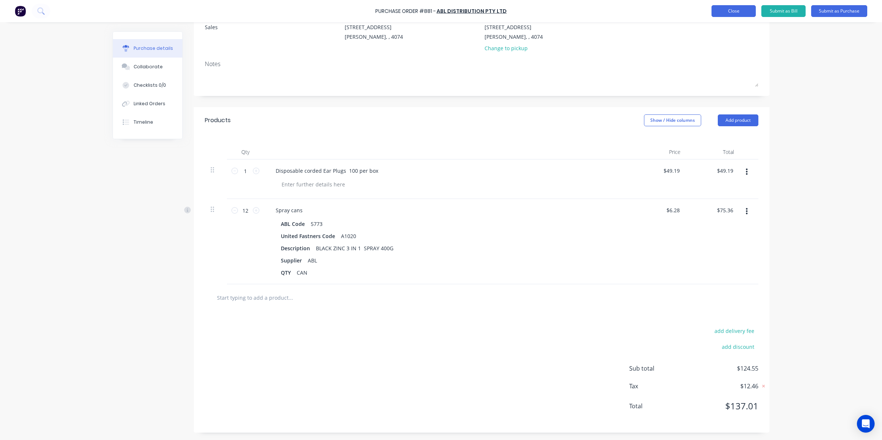
click at [728, 9] on button "Close" at bounding box center [733, 11] width 44 height 12
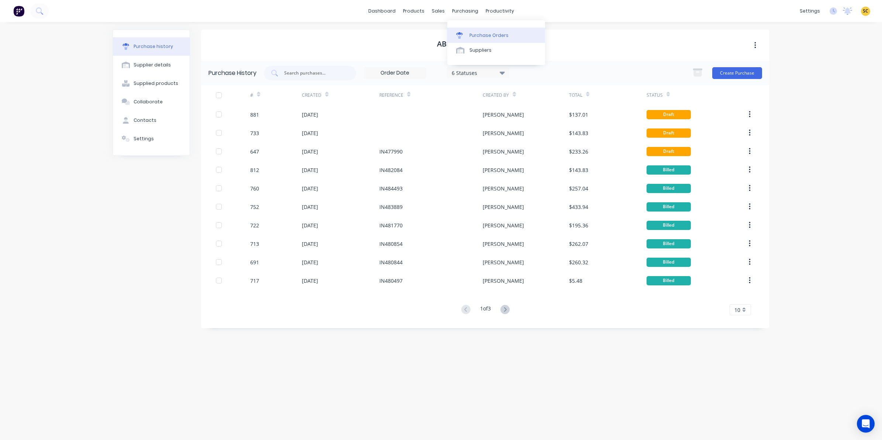
click at [471, 35] on div "Purchase Orders" at bounding box center [488, 35] width 39 height 7
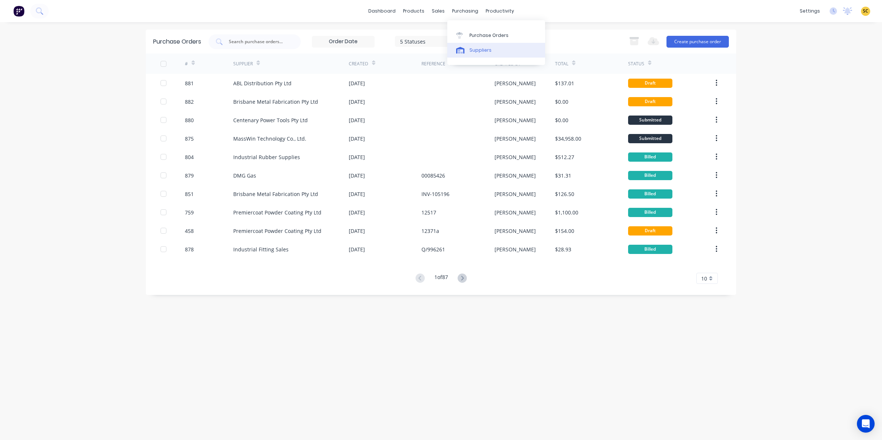
click at [485, 53] on div "Suppliers" at bounding box center [480, 50] width 22 height 7
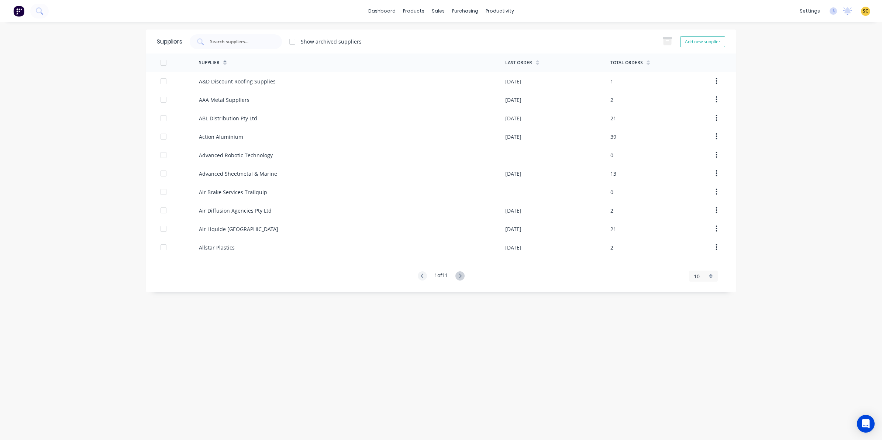
click at [467, 272] on div "1 of 11 10 5 10 15 20 25 30 35" at bounding box center [441, 276] width 590 height 10
click at [463, 272] on icon at bounding box center [459, 275] width 9 height 9
click at [462, 277] on icon at bounding box center [459, 275] width 9 height 9
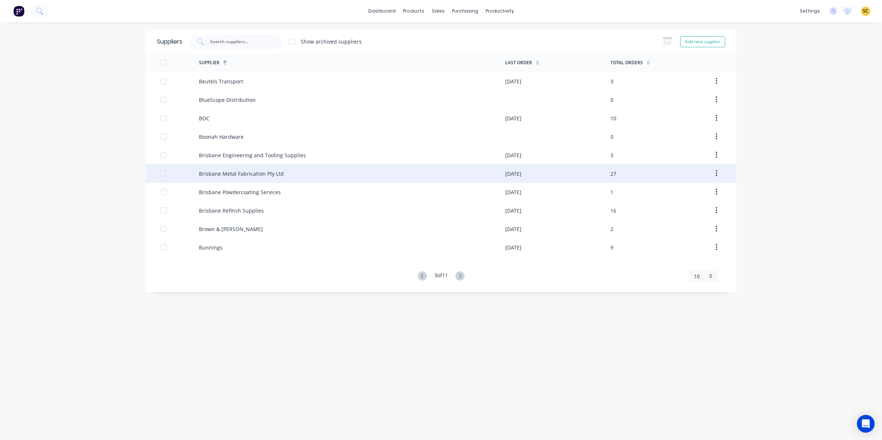
click at [283, 175] on div "Brisbane Metal Fabrication Pty Ltd" at bounding box center [352, 173] width 306 height 18
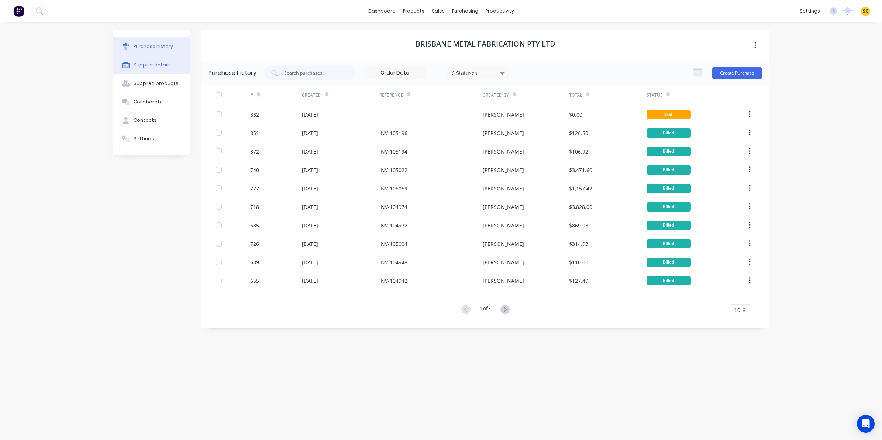
click at [159, 65] on div "Supplier details" at bounding box center [152, 65] width 37 height 7
select select "AU"
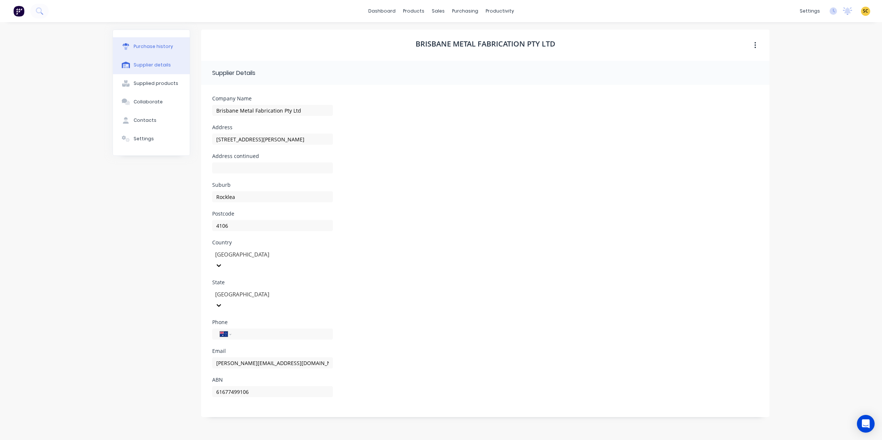
click at [170, 46] on div "Purchase history" at bounding box center [153, 46] width 39 height 7
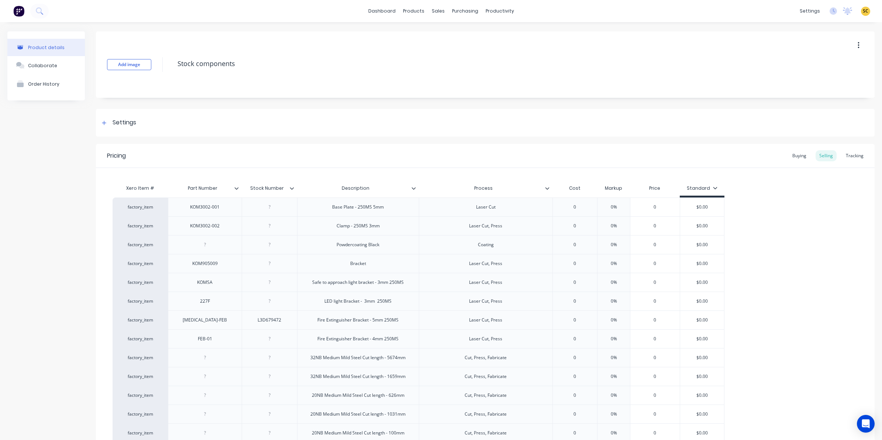
scroll to position [4053, 0]
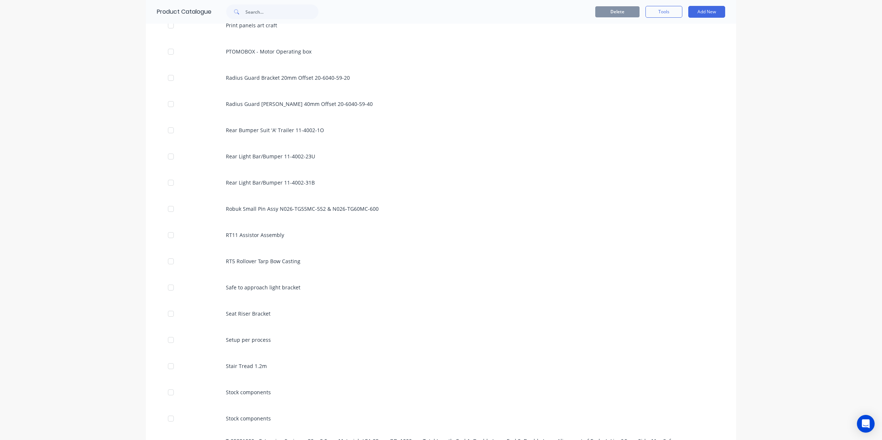
scroll to position [2352, 0]
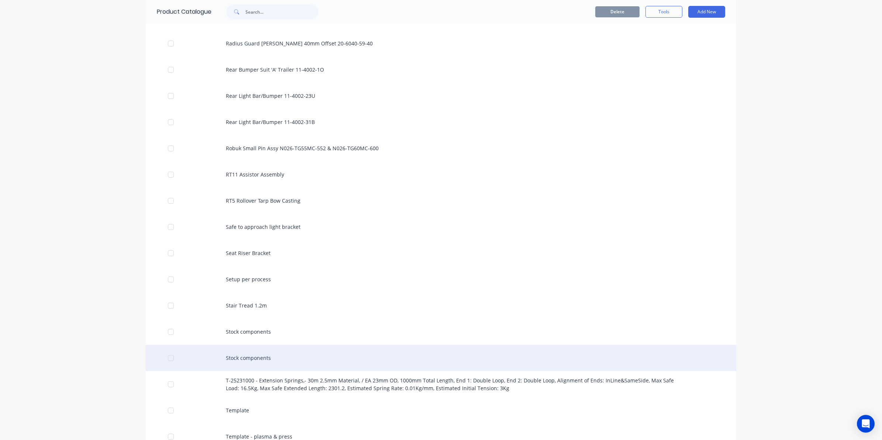
click at [265, 361] on div "Stock components" at bounding box center [441, 358] width 590 height 26
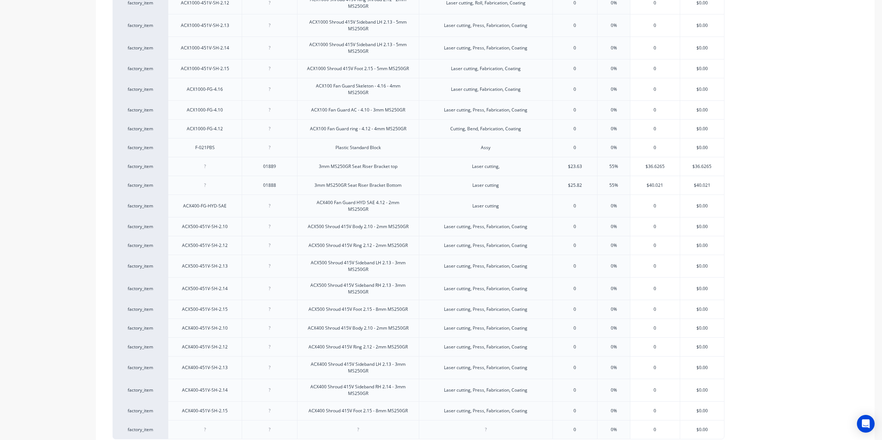
scroll to position [4060, 0]
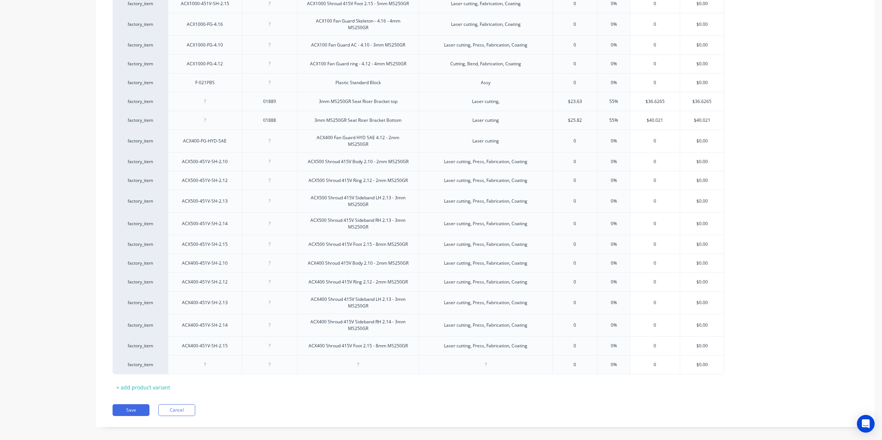
click at [127, 381] on div "+ add product variant" at bounding box center [143, 386] width 61 height 11
click at [128, 400] on div "+ add product variant" at bounding box center [143, 405] width 61 height 11
click at [131, 419] on div "+ add product variant" at bounding box center [143, 424] width 61 height 11
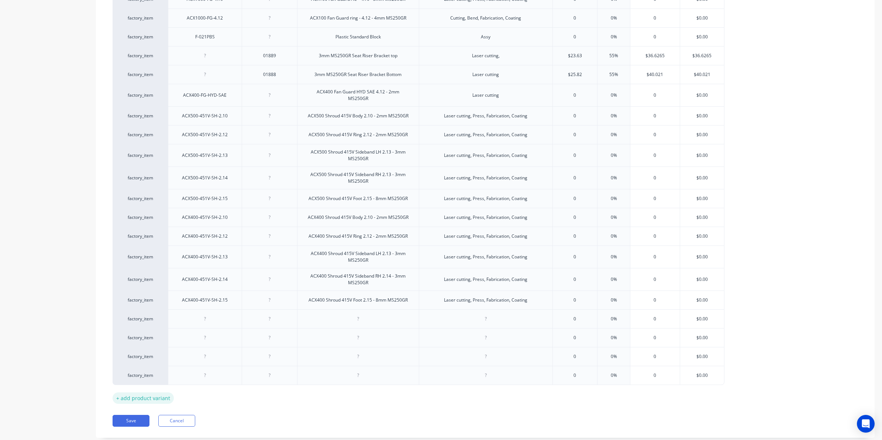
scroll to position [4106, 0]
click at [157, 394] on div "+ add product variant" at bounding box center [143, 397] width 61 height 11
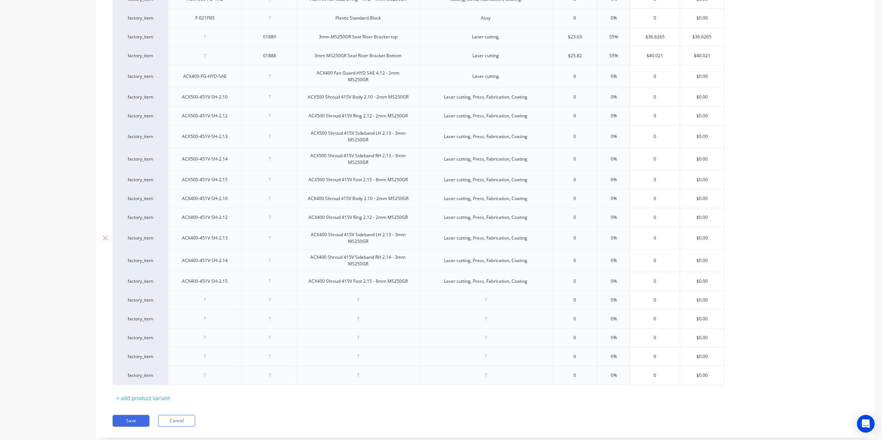
scroll to position [4136, 0]
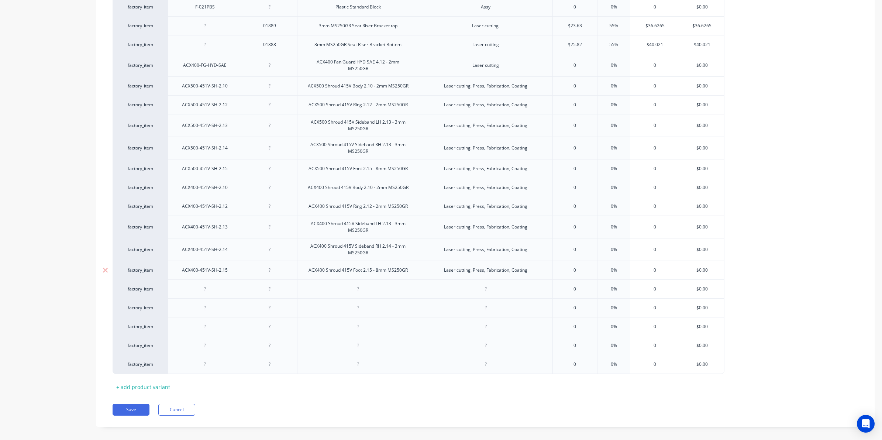
click at [231, 265] on div "ACX400-451V-SH-2.15" at bounding box center [205, 270] width 58 height 10
drag, startPoint x: 233, startPoint y: 263, endPoint x: 179, endPoint y: 265, distance: 53.9
drag, startPoint x: 234, startPoint y: 264, endPoint x: 160, endPoint y: 267, distance: 73.1
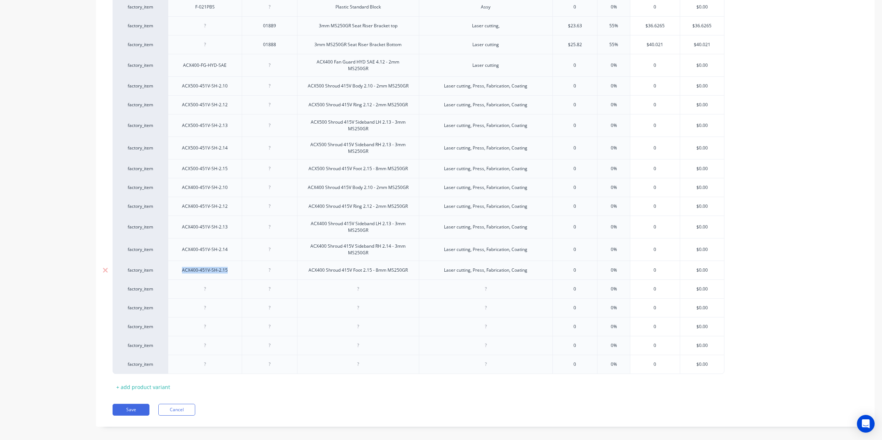
drag, startPoint x: 183, startPoint y: 264, endPoint x: 240, endPoint y: 267, distance: 56.5
click at [240, 267] on div "ACX400-451V-SH-2.15" at bounding box center [205, 269] width 74 height 19
copy div "ACX400-451V-SH-2.15"
click at [207, 284] on div at bounding box center [204, 289] width 37 height 10
type textarea "x"
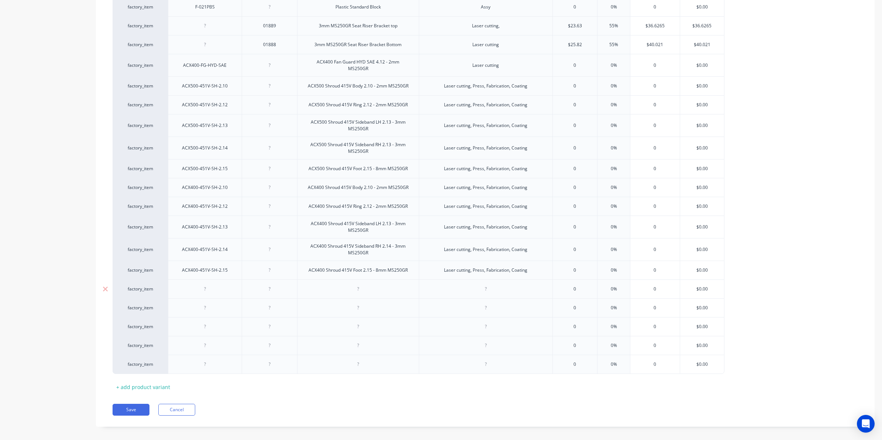
paste div
click at [208, 284] on div "ACX400-451V-SH-2.11" at bounding box center [205, 289] width 58 height 10
click at [231, 284] on div "ACX400-12/24V-SH-2.11" at bounding box center [205, 289] width 62 height 10
drag, startPoint x: 232, startPoint y: 281, endPoint x: 106, endPoint y: 287, distance: 126.7
click at [113, 287] on div "factory_item ACX400-12/24V-SH-2.11 0 0% 0 $0.00" at bounding box center [419, 288] width 612 height 19
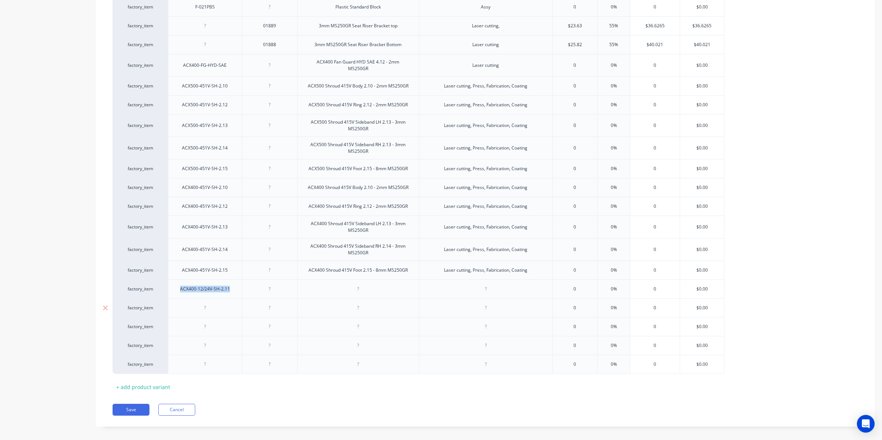
copy div "ACX400-12/24V-SH-2.11"
click at [195, 303] on div at bounding box center [204, 308] width 37 height 10
type textarea "x"
paste div
click at [207, 322] on div at bounding box center [204, 327] width 37 height 10
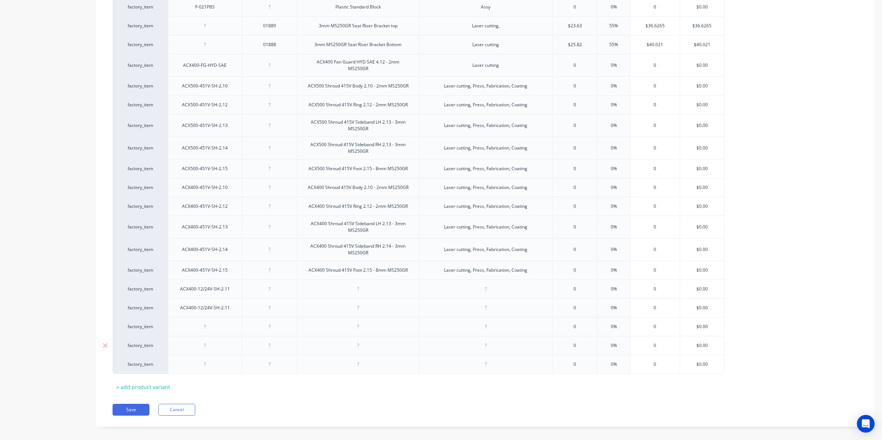
type textarea "x"
paste div
click at [208, 341] on div at bounding box center [204, 346] width 37 height 10
type textarea "x"
paste div
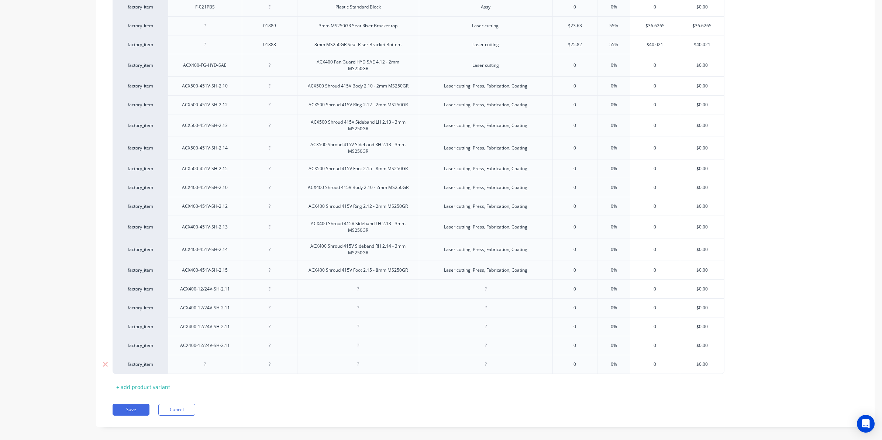
drag, startPoint x: 211, startPoint y: 353, endPoint x: 211, endPoint y: 362, distance: 8.5
click at [210, 359] on div at bounding box center [204, 364] width 37 height 10
type textarea "x"
paste div
click at [235, 304] on div "ACX400-12/24V-SH-2.11" at bounding box center [205, 307] width 74 height 19
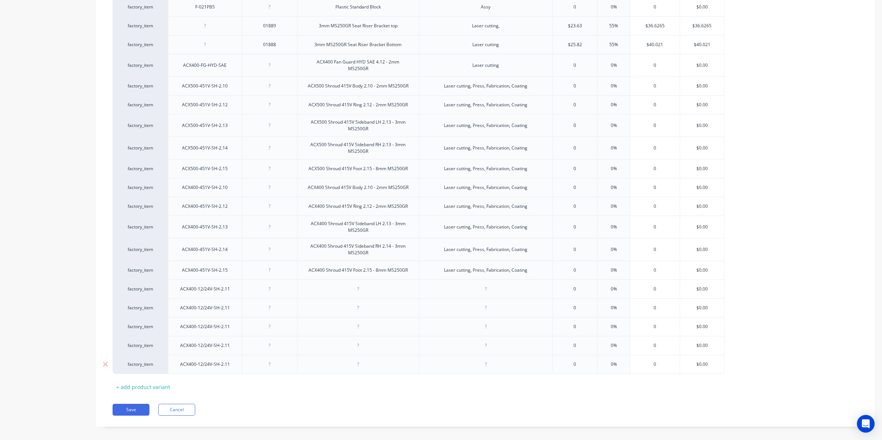
click at [231, 303] on div "ACX400-12/24V-SH-2.11" at bounding box center [205, 308] width 62 height 10
click at [233, 322] on div "ACX400-12/24V-SH-2.11" at bounding box center [205, 327] width 62 height 10
click at [239, 341] on div "ACX400-12/24V-SH-2.11" at bounding box center [205, 345] width 74 height 19
click at [235, 341] on div "ACX400-12/24V-SH-2.11" at bounding box center [205, 346] width 62 height 10
click at [103, 360] on icon at bounding box center [106, 363] width 6 height 7
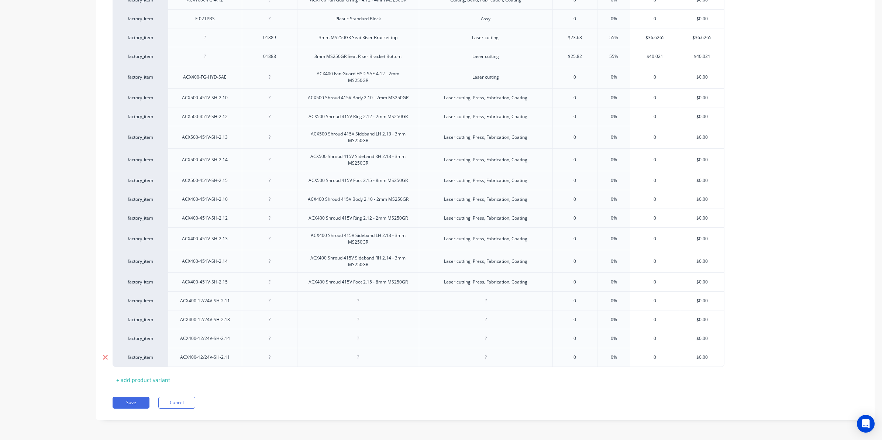
scroll to position [4117, 0]
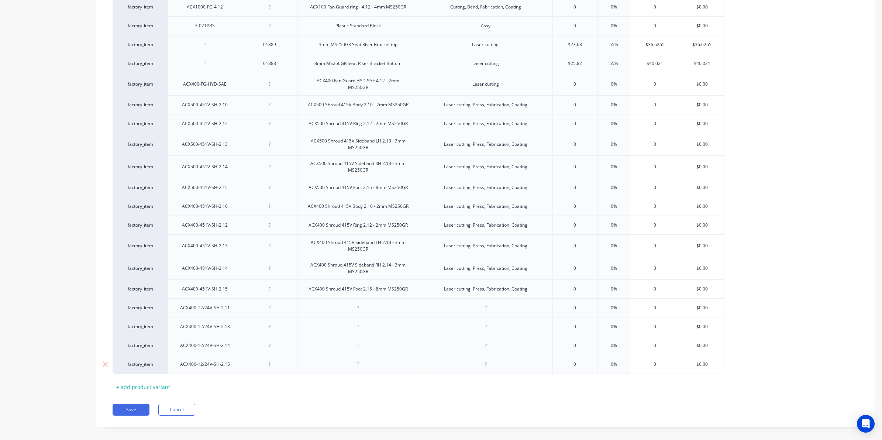
click at [359, 307] on div at bounding box center [358, 307] width 122 height 19
click at [414, 281] on div "ACX400 Shroud 415V Foot 2.15 - 8mm MS250GR" at bounding box center [358, 288] width 122 height 19
drag, startPoint x: 370, startPoint y: 266, endPoint x: 283, endPoint y: 247, distance: 88.6
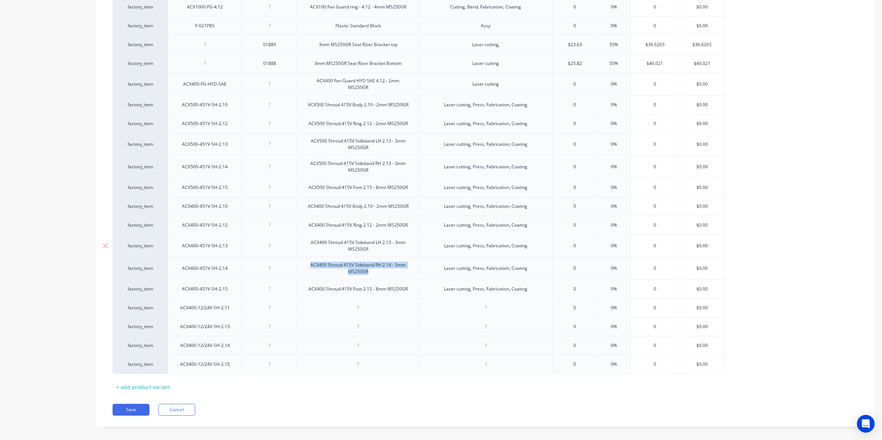
copy div "ACX400 Shroud 415V Sideband RH 2.14 - 3mm MS250GR"
click at [345, 303] on div at bounding box center [357, 308] width 37 height 10
click at [411, 201] on div "ACX400 Shroud 415V Body 2.10 - 2mm MS250GR" at bounding box center [358, 206] width 113 height 10
drag, startPoint x: 412, startPoint y: 199, endPoint x: 280, endPoint y: 197, distance: 132.5
click at [280, 197] on div "factory_item ACX400-451V-SH-2.10 ACX400 Shroud 415V Body 2.10 - 2mm MS250GR Las…" at bounding box center [419, 206] width 612 height 19
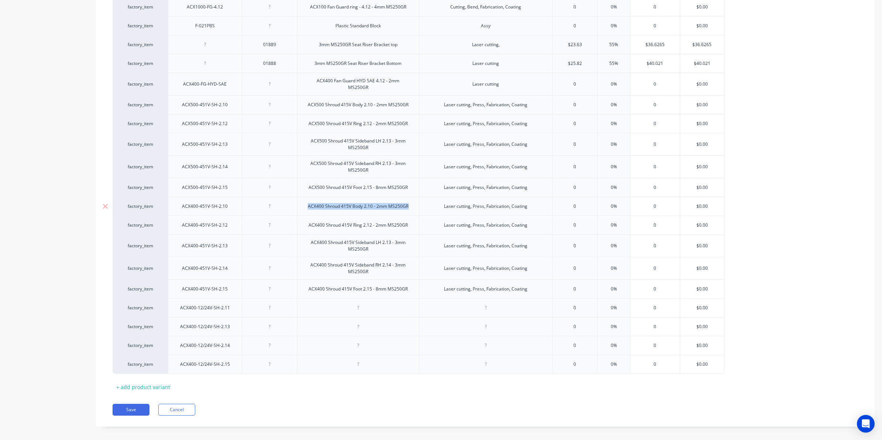
copy div "ACX400 Shroud 415V Body 2.10 - 2mm MS250GR"
click at [360, 303] on div at bounding box center [357, 308] width 37 height 10
type textarea "x"
paste div
drag, startPoint x: 346, startPoint y: 300, endPoint x: 509, endPoint y: 341, distance: 168.8
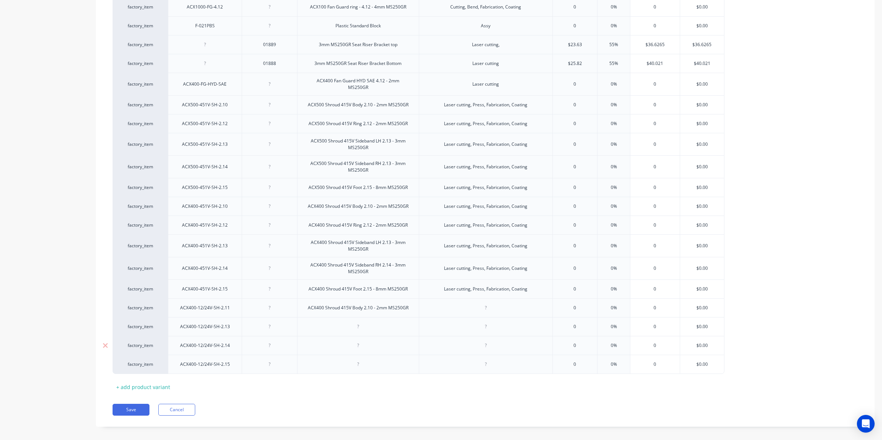
click at [346, 303] on div "ACX400 Shroud 415V Body 2.10 - 2mm MS250GR" at bounding box center [358, 308] width 113 height 10
click at [366, 326] on div at bounding box center [357, 330] width 37 height 10
click at [376, 242] on div "ACX400 Shroud 415V Sideband LH 2.13 - 3mm MS250GR" at bounding box center [357, 246] width 115 height 16
drag, startPoint x: 373, startPoint y: 240, endPoint x: 300, endPoint y: 228, distance: 73.8
click at [300, 234] on div "ACX400 Shroud 415V Sideband LH 2.13 - 3mm MS250GR" at bounding box center [358, 245] width 122 height 23
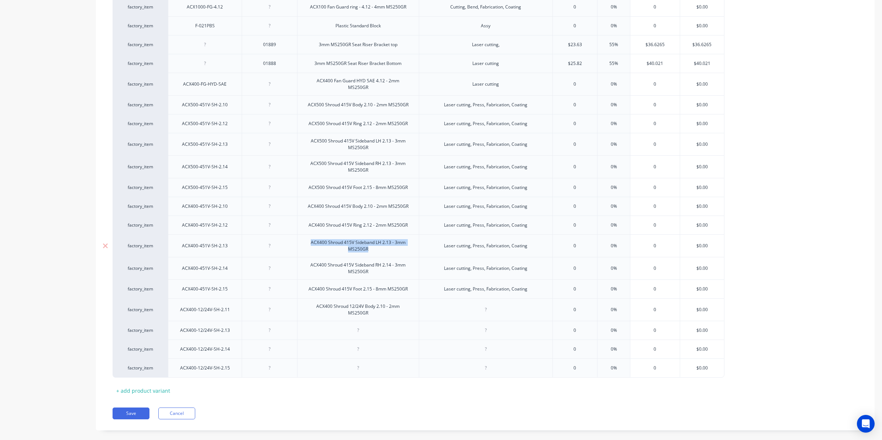
copy div "ACX400 Shroud 415V Sideband LH 2.13 - 3mm MS250GR"
click at [368, 325] on div at bounding box center [357, 330] width 37 height 10
type textarea "x"
paste div
drag, startPoint x: 349, startPoint y: 321, endPoint x: 372, endPoint y: 319, distance: 22.2
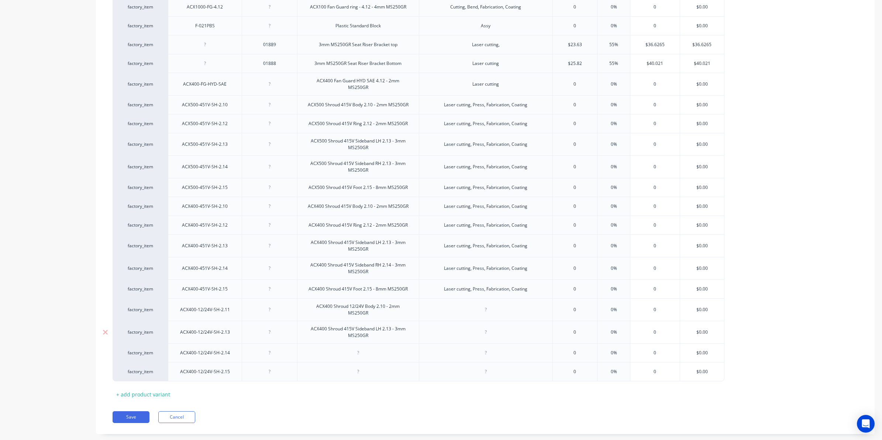
click at [350, 324] on div "ACX400 Shroud 415V Sideband LH 2.13 - 3mm MS250GR" at bounding box center [357, 332] width 115 height 16
click at [380, 345] on div at bounding box center [358, 352] width 122 height 19
click at [364, 348] on div at bounding box center [357, 353] width 37 height 10
type textarea "x"
click at [358, 348] on div at bounding box center [357, 353] width 37 height 10
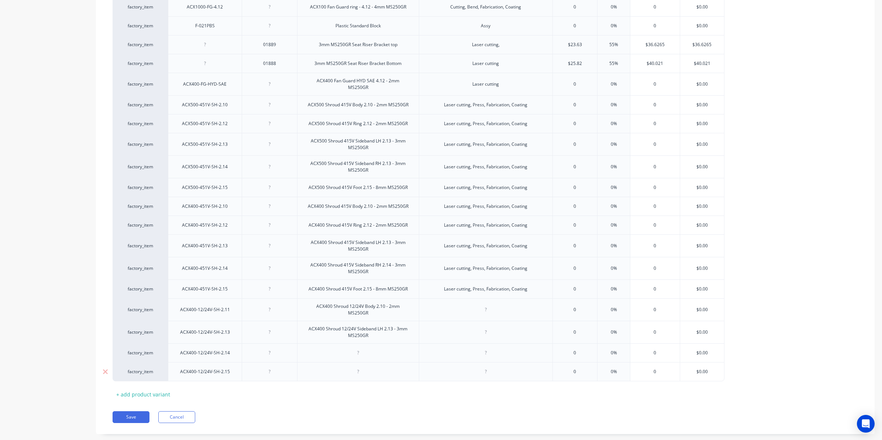
paste div
drag, startPoint x: 388, startPoint y: 344, endPoint x: 445, endPoint y: 352, distance: 57.8
click at [388, 346] on div "ACX400 Shroud 415V Sideband LH 2.13 - 3mm MS250GR" at bounding box center [357, 354] width 115 height 16
click at [347, 346] on div "ACX400 Shroud 415V Sideband LH 2.14 - 3mm MS250GR" at bounding box center [357, 354] width 115 height 16
click at [412, 285] on div "ACX400 Shroud 415V Foot 2.15 - 8mm MS250GR" at bounding box center [358, 289] width 111 height 10
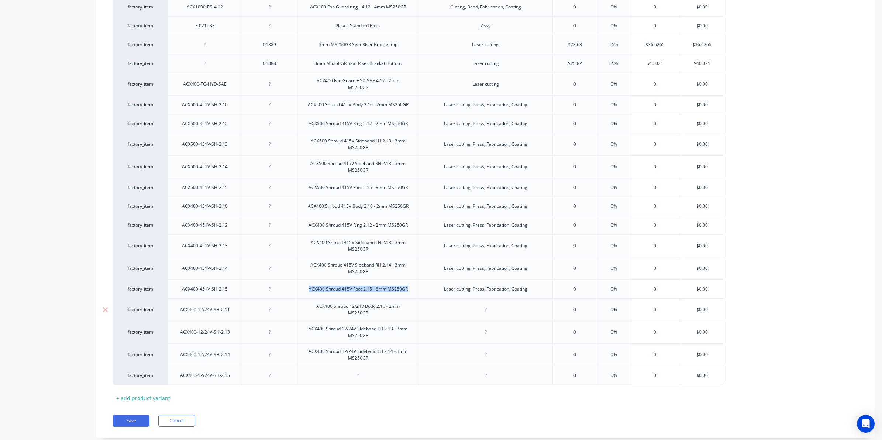
drag, startPoint x: 411, startPoint y: 283, endPoint x: 265, endPoint y: 293, distance: 146.8
copy div "ACX400 Shroud 415V Foot 2.15 - 8mm MS250GR"
click at [353, 370] on div at bounding box center [357, 375] width 37 height 10
type textarea "x"
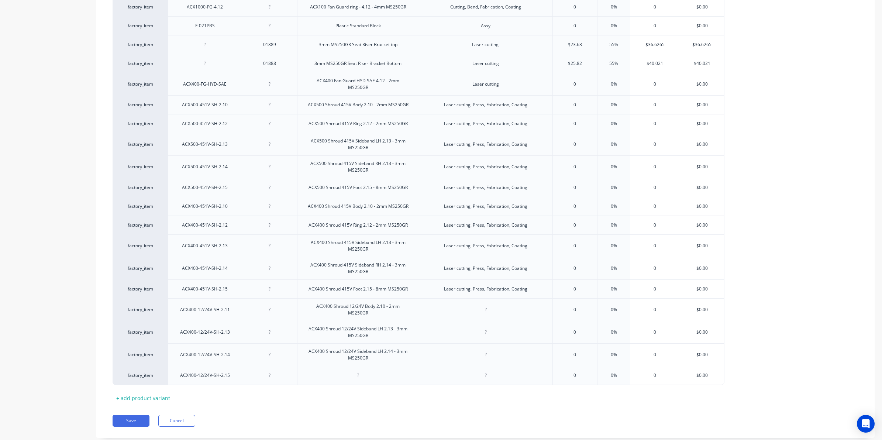
paste div
click at [371, 370] on div "ACX400 Shroud 415V Foot 2.15 - 8mm MS250GR" at bounding box center [358, 375] width 111 height 10
click at [348, 370] on div "ACX400 Shroud 415V Foot 2.15 - 8mm MS250GR" at bounding box center [358, 375] width 111 height 10
click at [520, 284] on div "Laser cutting, Press, Fabrication, Coating" at bounding box center [485, 289] width 95 height 10
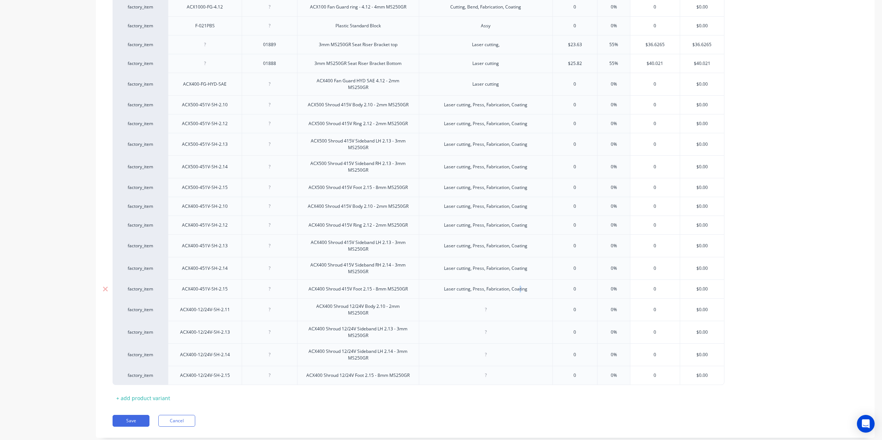
click at [532, 284] on div "Laser cutting, Press, Fabrication, Coating" at bounding box center [485, 289] width 95 height 10
drag, startPoint x: 512, startPoint y: 281, endPoint x: 439, endPoint y: 279, distance: 72.7
click at [439, 284] on div "Laser cutting, Press, Fabrication, Coating" at bounding box center [485, 289] width 95 height 10
copy div "Laser cutting, Press, Fabrication, Coating"
click at [497, 305] on div at bounding box center [485, 310] width 37 height 10
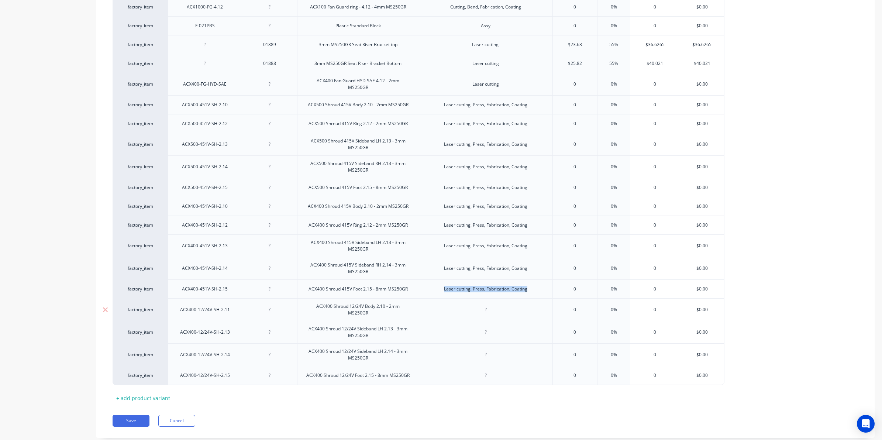
type textarea "x"
paste div
click at [488, 327] on div at bounding box center [485, 332] width 37 height 10
paste div
type textarea "x"
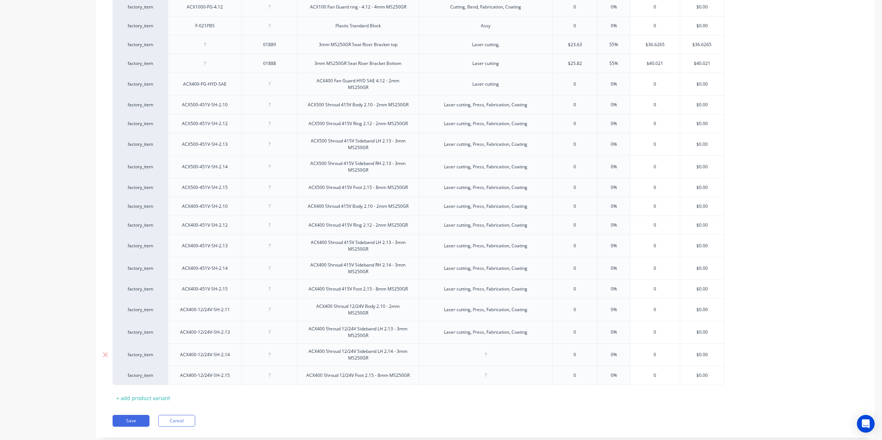
click at [491, 351] on div at bounding box center [485, 355] width 37 height 10
type textarea "x"
paste div
click at [487, 370] on div at bounding box center [485, 375] width 37 height 10
type textarea "x"
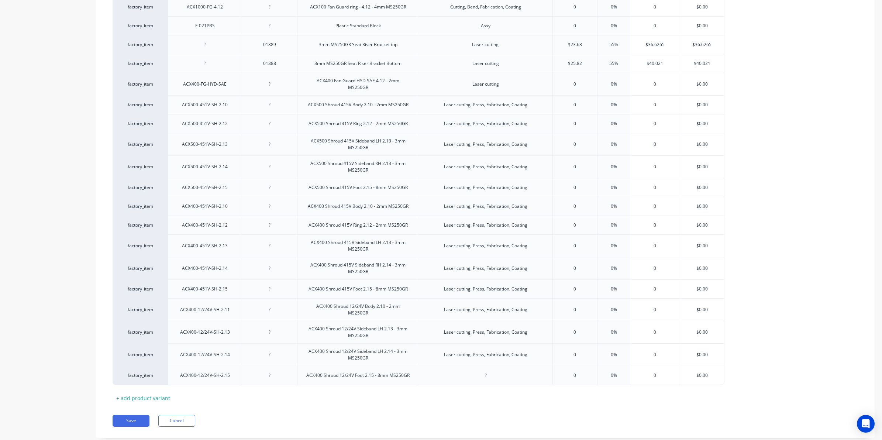
paste div
drag, startPoint x: 480, startPoint y: 370, endPoint x: 500, endPoint y: 375, distance: 20.7
click at [481, 370] on div "Laser cutting, Press, Fabrication, Coating" at bounding box center [485, 375] width 95 height 10
click at [485, 284] on div "Laser cutting, Press, Fabrication, Coating" at bounding box center [485, 289] width 95 height 10
type textarea "x"
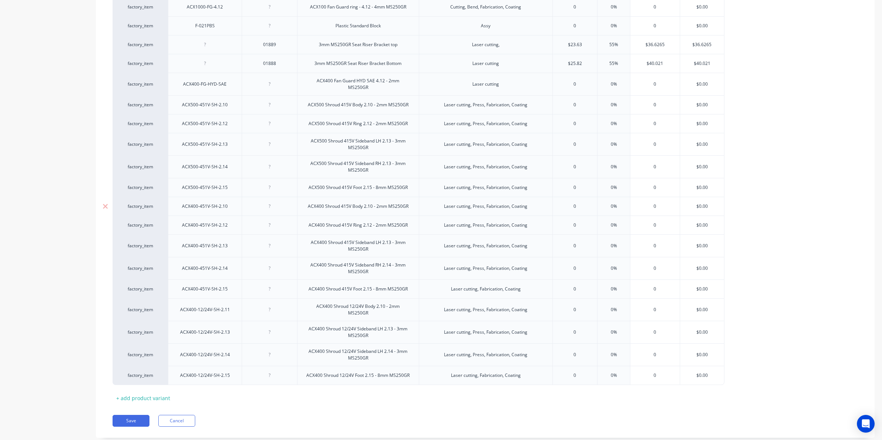
click at [485, 183] on div "Laser cutting, Press, Fabrication, Coating" at bounding box center [485, 188] width 95 height 10
type textarea "x"
click at [135, 415] on button "Save" at bounding box center [131, 421] width 37 height 12
type textarea "x"
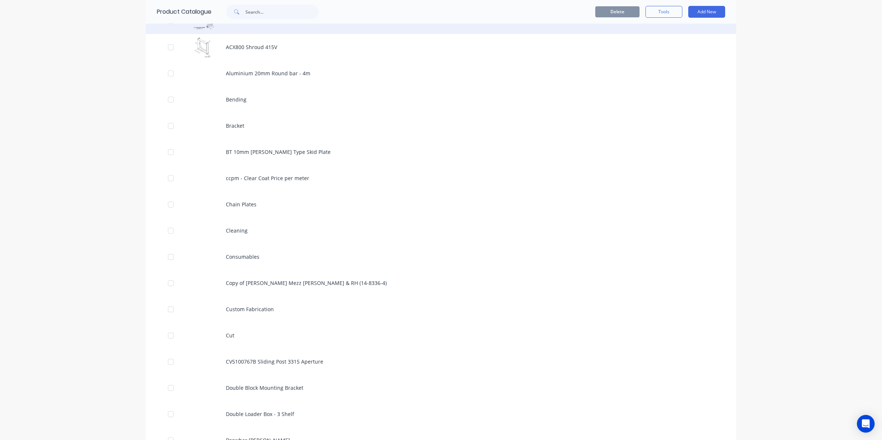
scroll to position [277, 0]
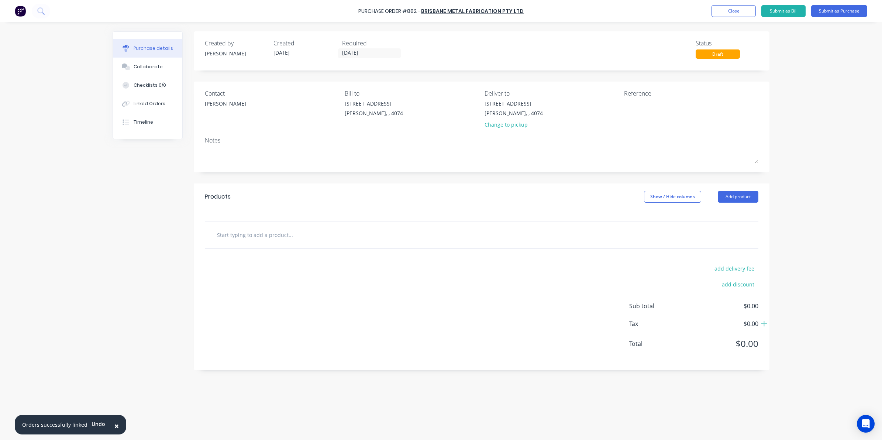
click at [294, 239] on input "text" at bounding box center [291, 234] width 148 height 15
click at [726, 197] on button "Add product" at bounding box center [738, 197] width 41 height 12
click at [715, 216] on div "Product catalogue" at bounding box center [723, 215] width 57 height 11
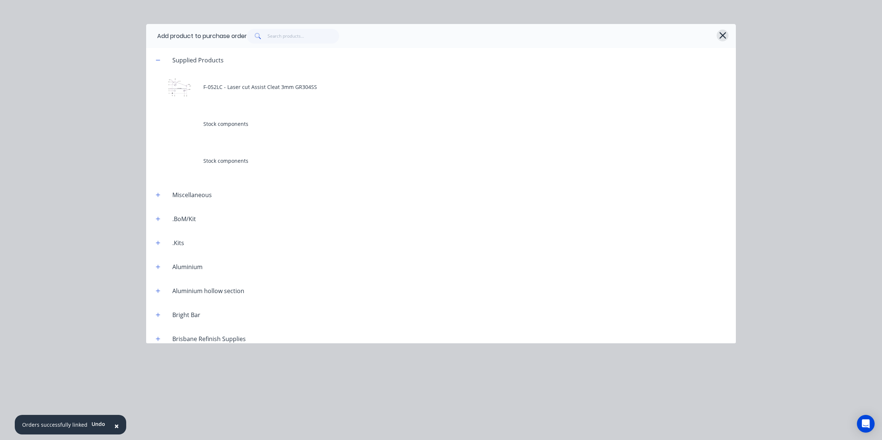
click at [719, 39] on icon "button" at bounding box center [723, 35] width 8 height 10
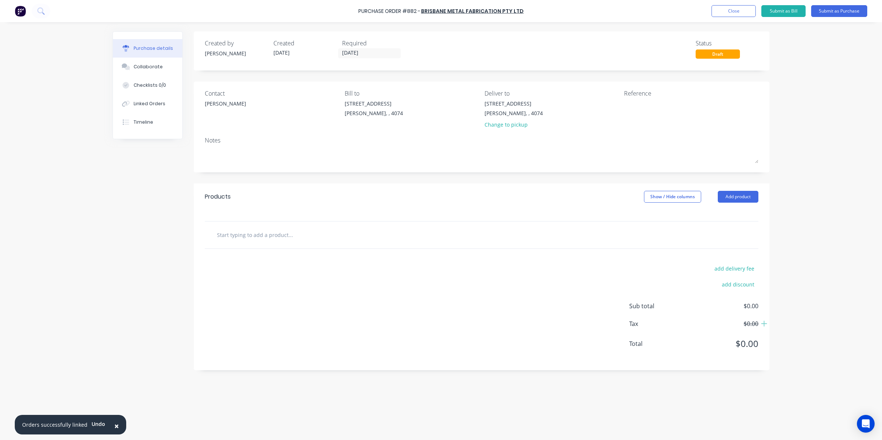
click at [257, 244] on div at bounding box center [481, 234] width 553 height 27
click at [257, 242] on input "text" at bounding box center [291, 234] width 148 height 15
type input "S"
click at [234, 237] on input "ACX40012/24" at bounding box center [291, 234] width 148 height 15
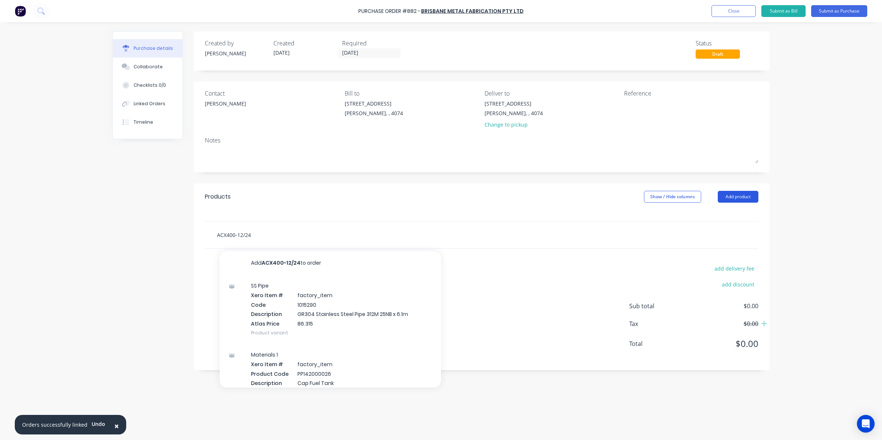
type input "ACX400-12/24"
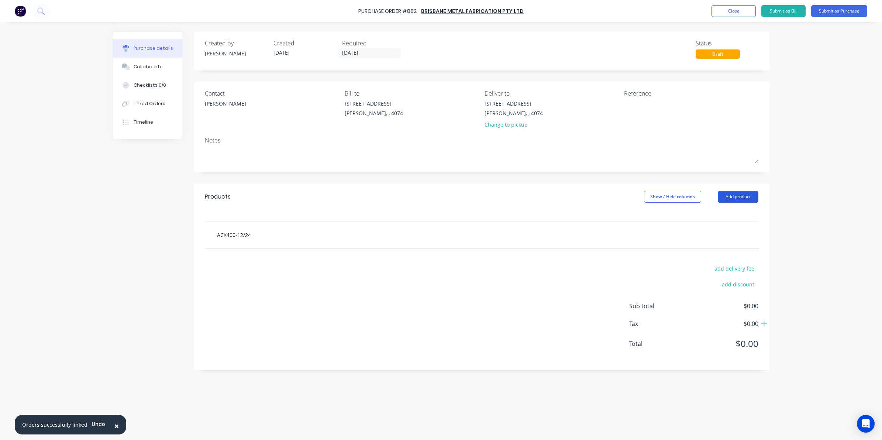
click at [742, 198] on button "Add product" at bounding box center [738, 197] width 41 height 12
click at [740, 215] on div "Product catalogue" at bounding box center [723, 215] width 57 height 11
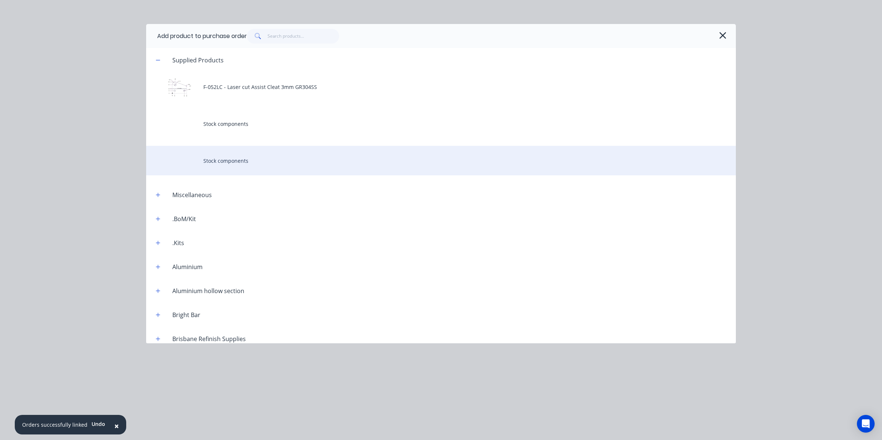
click at [229, 147] on div "Stock components" at bounding box center [441, 161] width 590 height 30
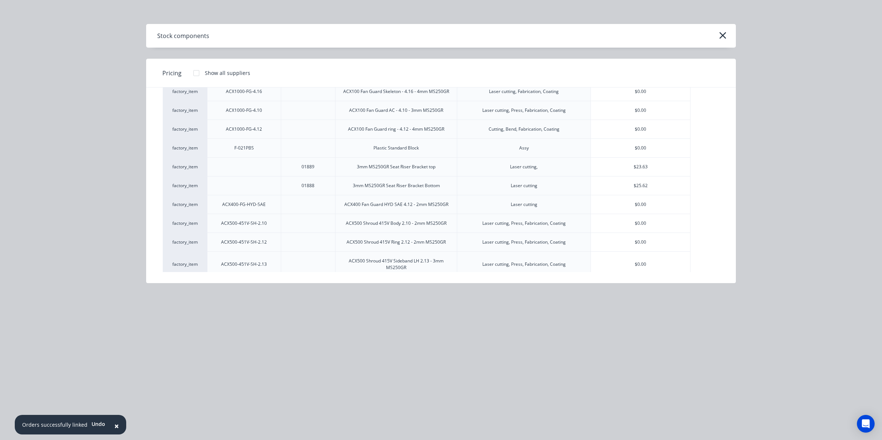
scroll to position [3986, 0]
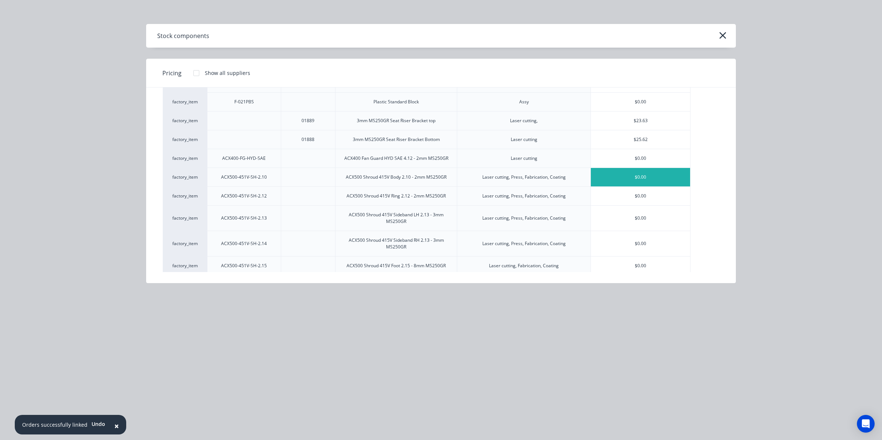
click at [640, 168] on div "$0.00" at bounding box center [640, 177] width 99 height 18
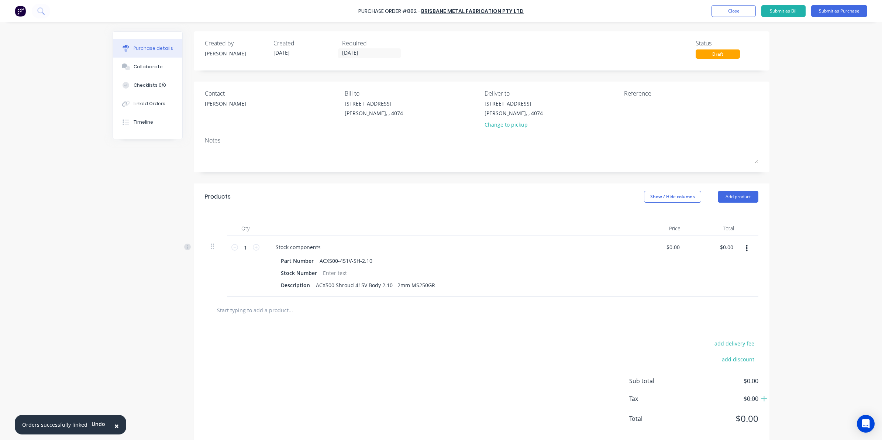
click at [745, 187] on div "Products Show / Hide columns Add product" at bounding box center [482, 196] width 576 height 27
click at [750, 191] on button "Add product" at bounding box center [738, 197] width 41 height 12
click at [719, 220] on div "Product catalogue" at bounding box center [723, 215] width 57 height 11
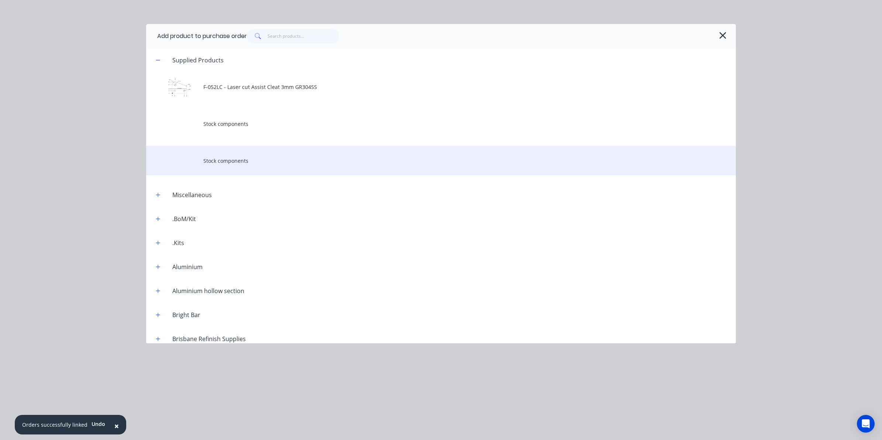
click at [212, 153] on div "Stock components" at bounding box center [441, 161] width 590 height 30
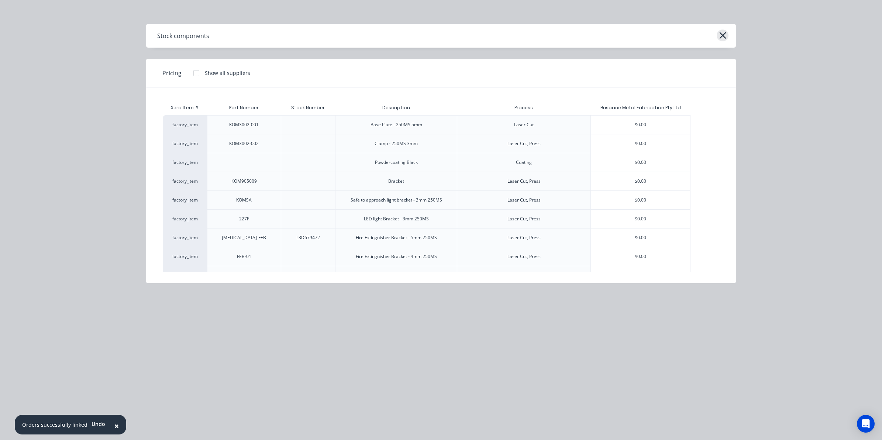
click at [723, 34] on icon "button" at bounding box center [722, 35] width 7 height 7
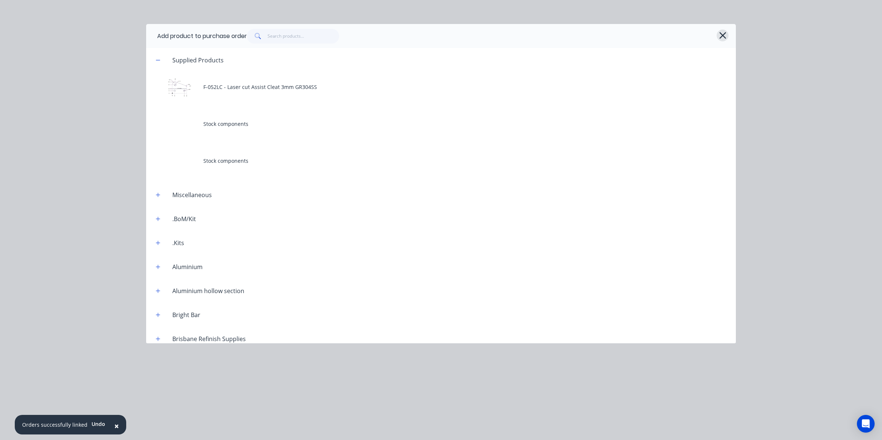
click at [723, 39] on icon "button" at bounding box center [723, 35] width 8 height 10
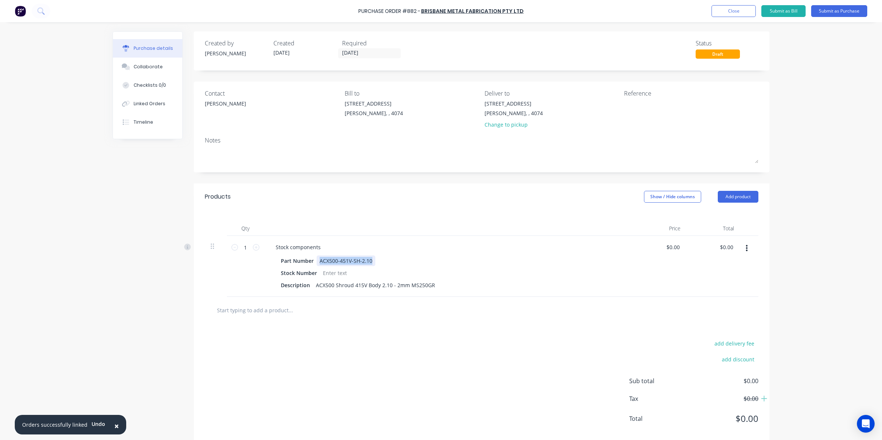
drag, startPoint x: 367, startPoint y: 261, endPoint x: 252, endPoint y: 264, distance: 115.1
click at [252, 264] on div "1 1 Stock components Part Number ACX500-451V-SH-2.10 Stock Number Description A…" at bounding box center [481, 266] width 553 height 61
copy div "ACX500-451V-SH-2.10"
click at [270, 314] on input "text" at bounding box center [291, 310] width 148 height 15
paste input "ACX500-451V-SH-2.10"
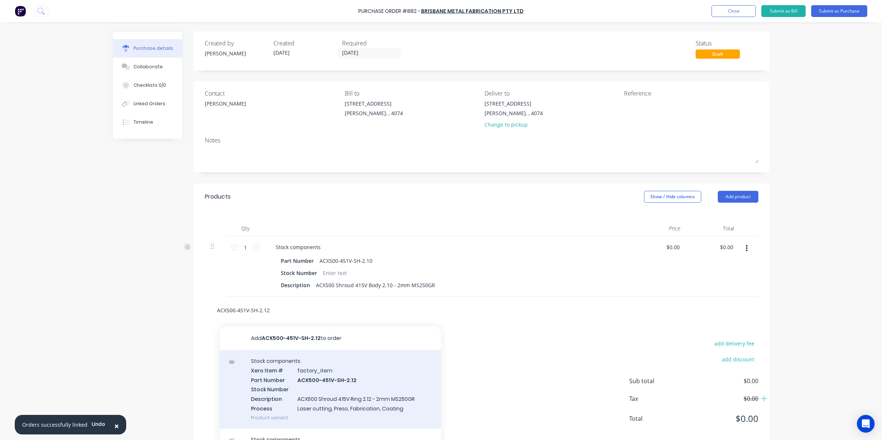
type input "ACX500-451V-SH-2.12"
click at [319, 377] on div "Stock components Xero Item # factory_item Part Number ACX500-451V-SH-2.12 Stock…" at bounding box center [330, 389] width 221 height 79
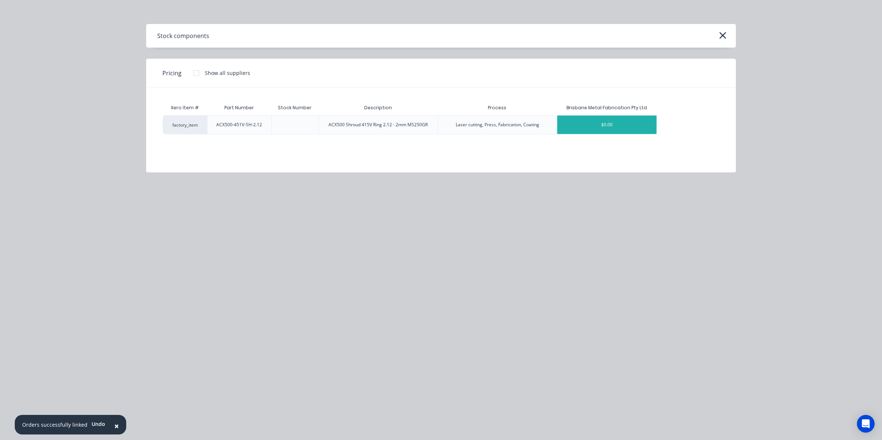
click at [580, 127] on div "$0.00" at bounding box center [606, 124] width 99 height 18
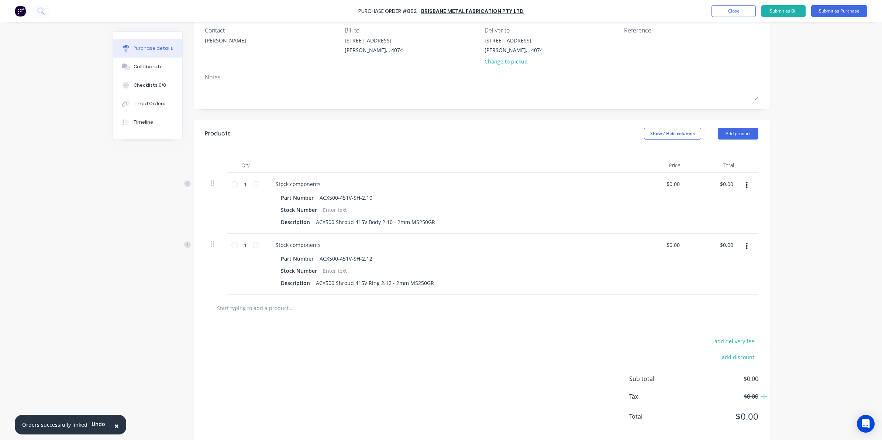
scroll to position [74, 0]
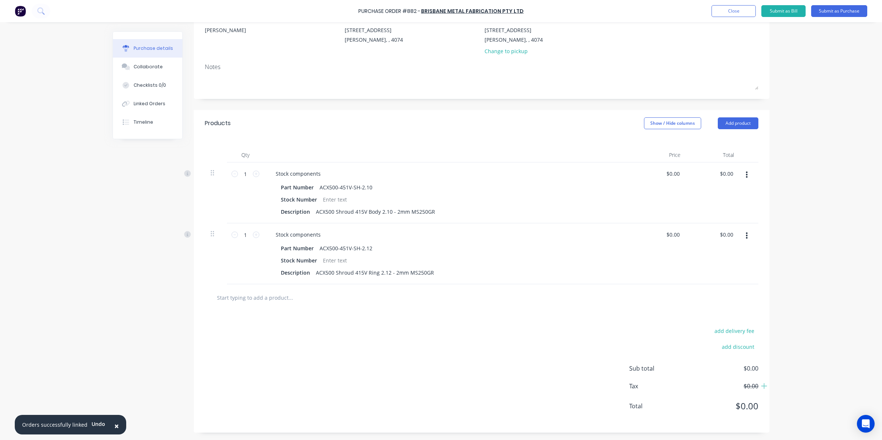
click at [267, 305] on div at bounding box center [481, 297] width 553 height 27
click at [264, 300] on input "text" at bounding box center [291, 297] width 148 height 15
paste input "ACX500-451V-SH-2.10"
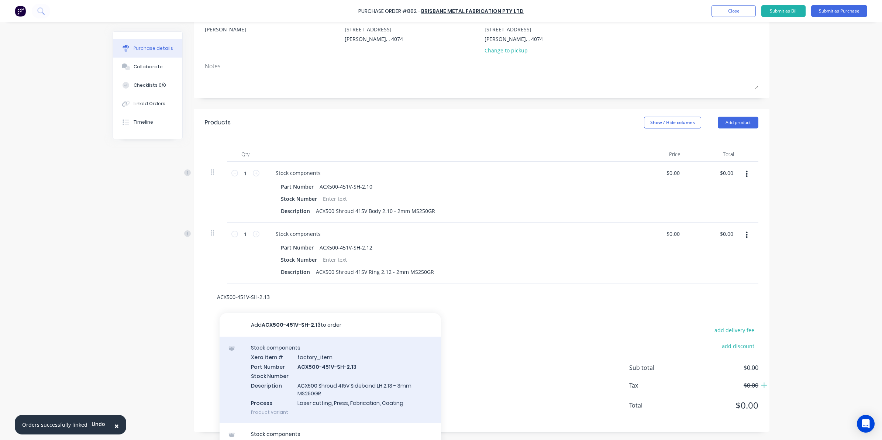
type input "ACX500-451V-SH-2.13"
click at [348, 366] on div "Stock components Xero Item # factory_item Part Number ACX500-451V-SH-2.13 Stock…" at bounding box center [330, 379] width 221 height 86
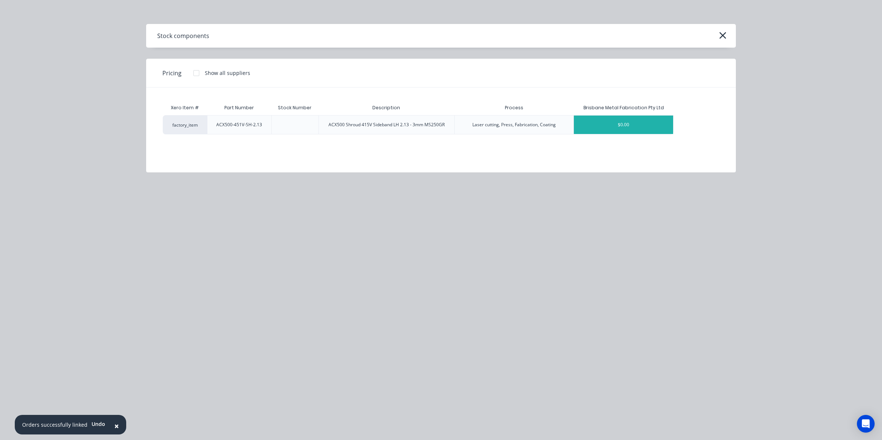
click at [621, 125] on div "$0.00" at bounding box center [623, 124] width 99 height 18
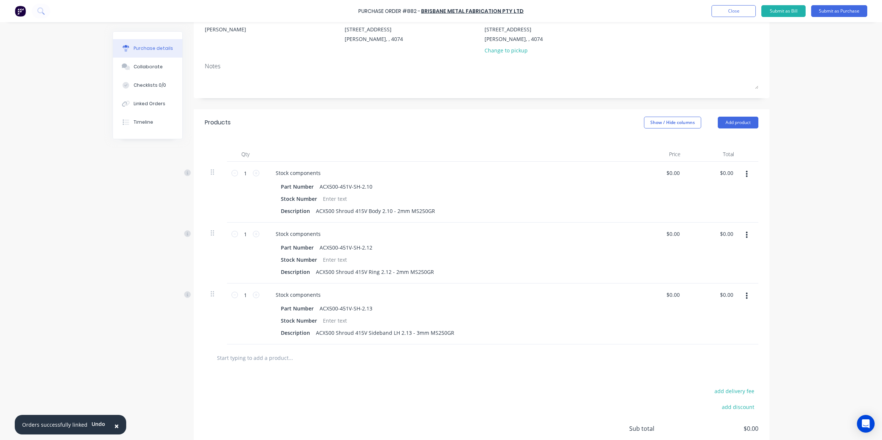
scroll to position [135, 0]
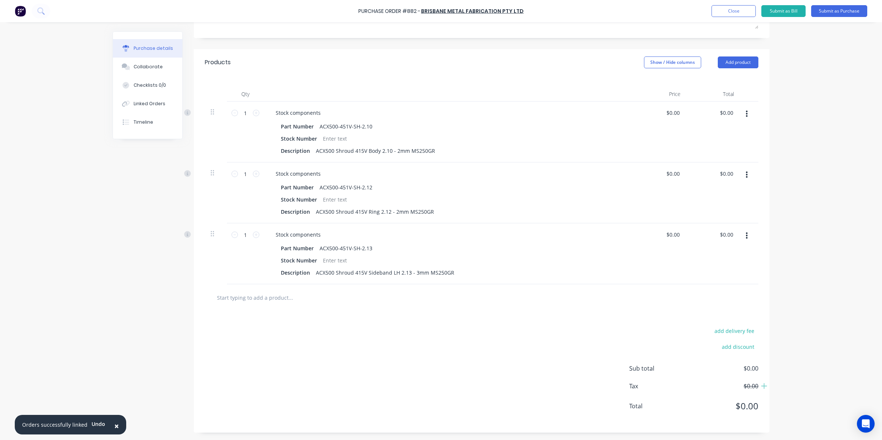
click at [264, 291] on input "text" at bounding box center [291, 297] width 148 height 15
paste input "ACX500-451V-SH-2.10"
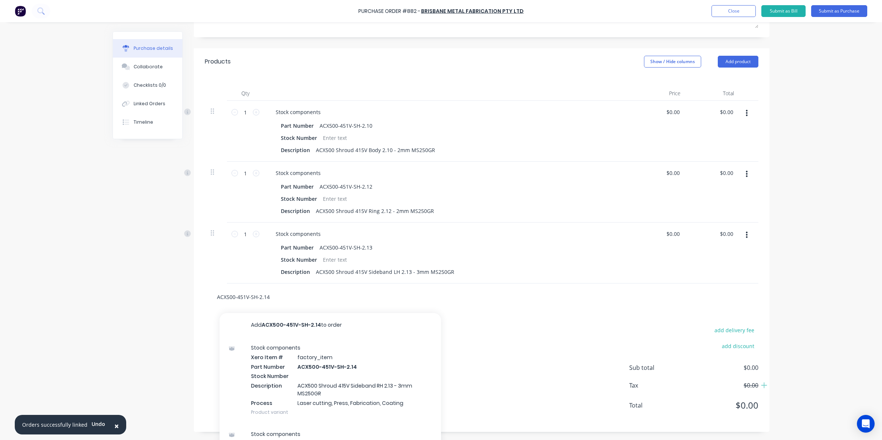
type input "ACX500-451V-SH-2.14"
click at [327, 369] on div "Stock components Xero Item # factory_item Part Number ACX500-451V-SH-2.14 Stock…" at bounding box center [330, 379] width 221 height 86
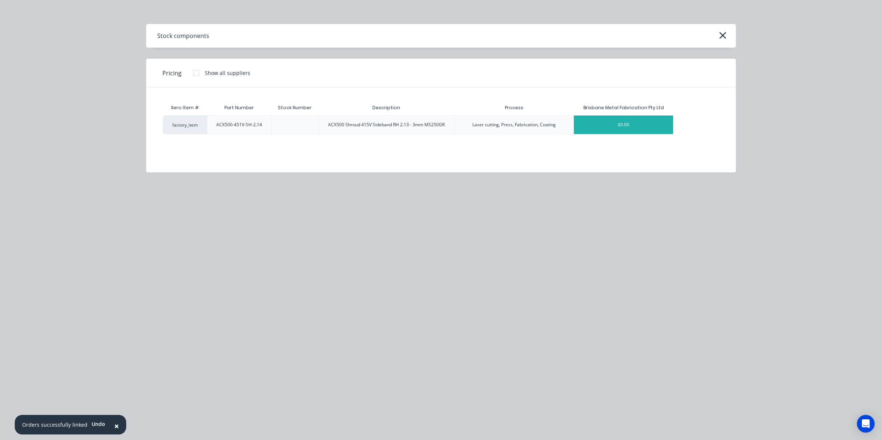
click at [583, 127] on div "$0.00" at bounding box center [623, 124] width 99 height 18
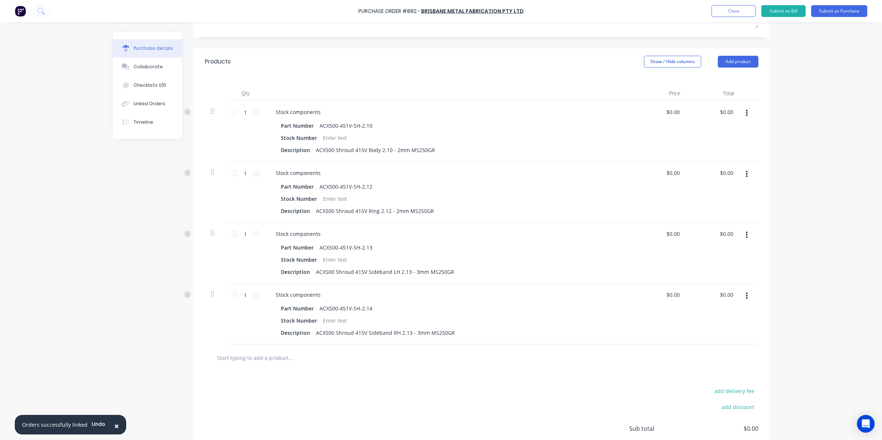
click at [262, 358] on input "text" at bounding box center [291, 357] width 148 height 15
paste input "ACX500-451V-SH-2.10"
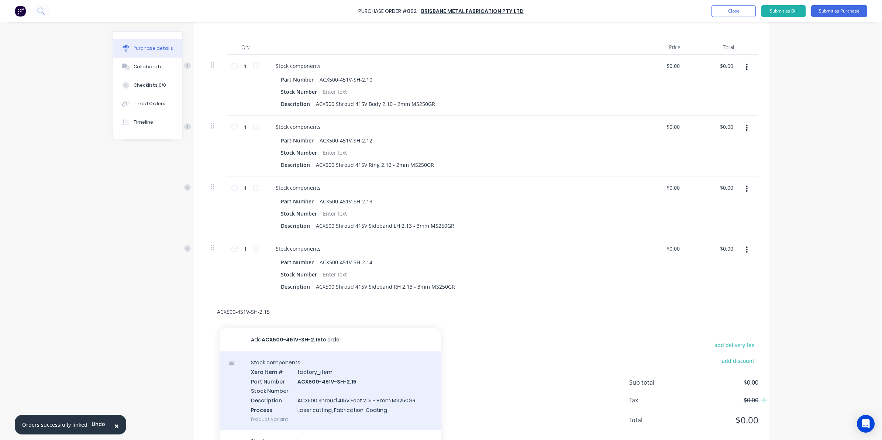
type input "ACX500-451V-SH-2.15"
click at [335, 392] on div "Stock components Xero Item # factory_item Part Number ACX500-451V-SH-2.15 Stock…" at bounding box center [330, 390] width 221 height 79
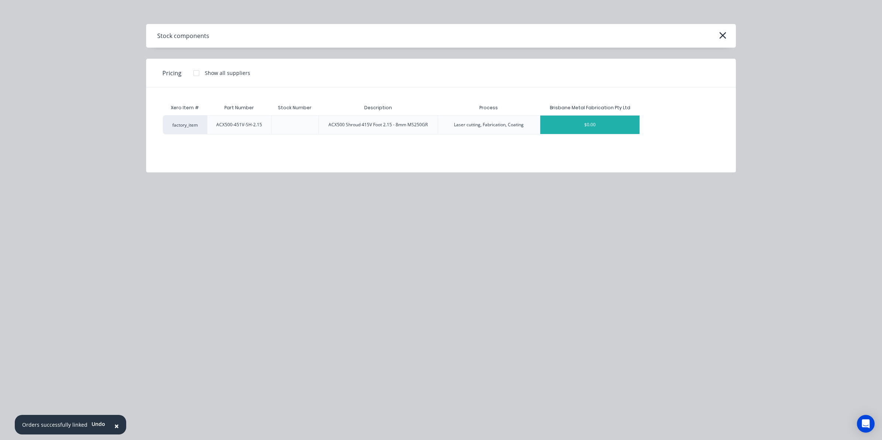
click at [590, 121] on div "$0.00" at bounding box center [589, 124] width 99 height 18
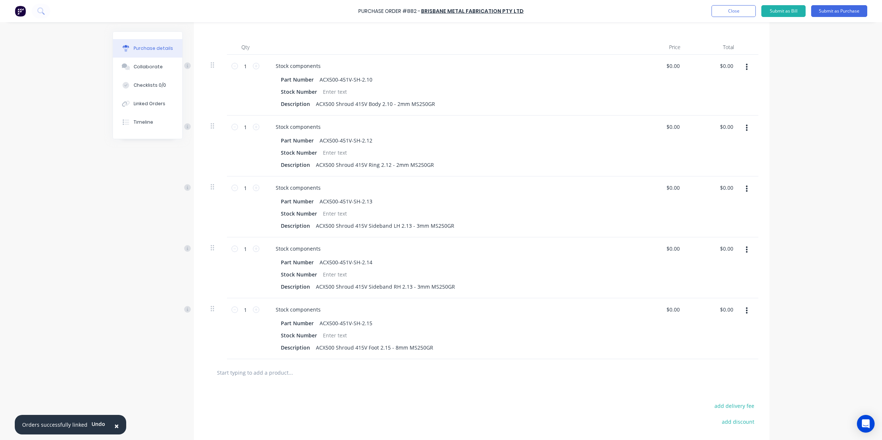
click at [230, 379] on input "text" at bounding box center [291, 372] width 148 height 15
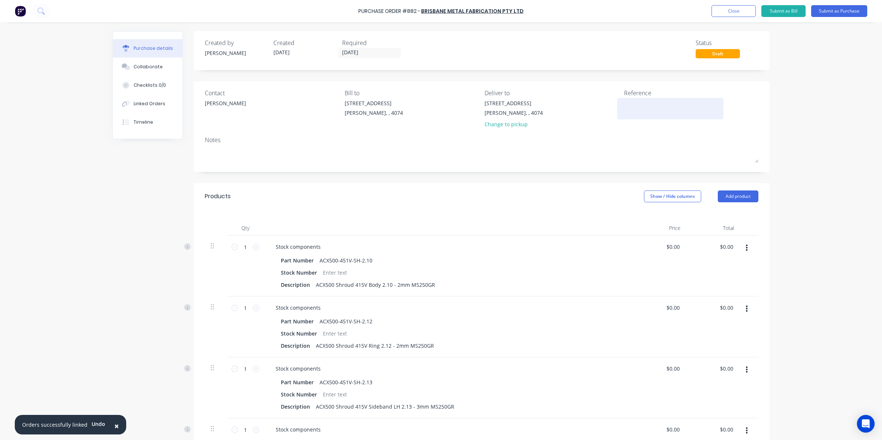
scroll to position [0, 0]
click at [742, 198] on button "Add product" at bounding box center [738, 197] width 41 height 12
click at [822, 256] on div "× Orders successfully linked Undo Purchase Order #882 - [GEOGRAPHIC_DATA] Metal…" at bounding box center [441, 220] width 882 height 440
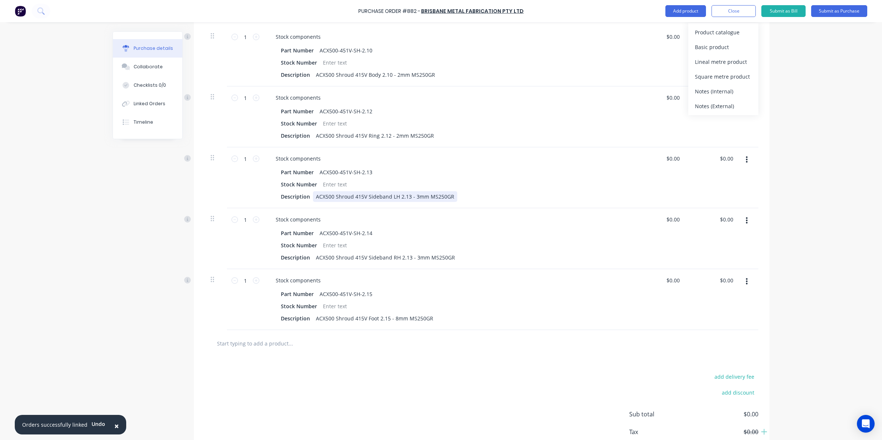
scroll to position [231, 0]
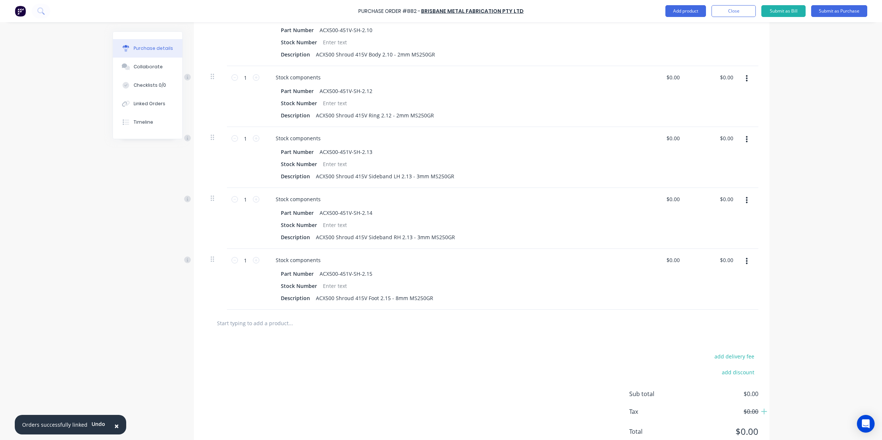
click at [272, 325] on input "text" at bounding box center [291, 322] width 148 height 15
type input "ACX400-415V-SH-2"
drag, startPoint x: 273, startPoint y: 320, endPoint x: 133, endPoint y: 321, distance: 140.6
click at [155, 321] on div "Created by [PERSON_NAME] Created [DATE] Required [DATE] Status Draft Contact [P…" at bounding box center [441, 129] width 657 height 657
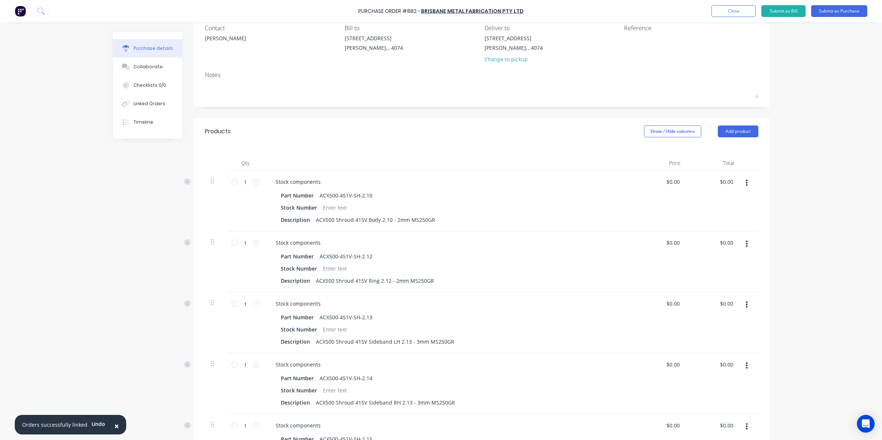
scroll to position [46, 0]
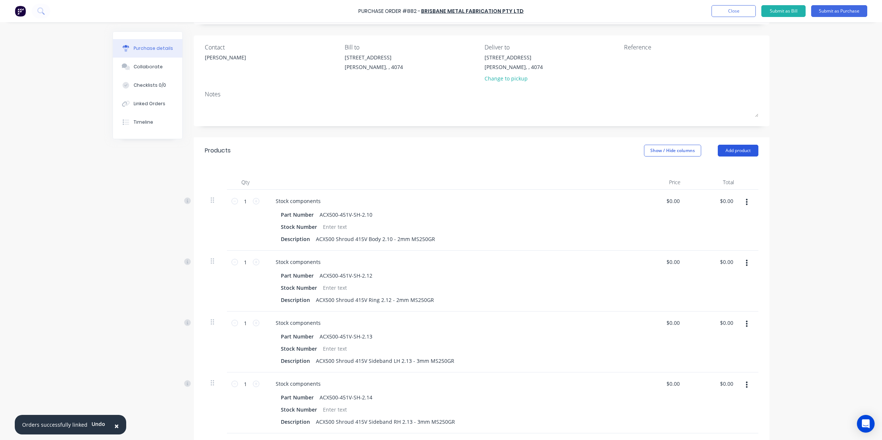
click at [753, 146] on button "Add product" at bounding box center [738, 151] width 41 height 12
click at [727, 174] on div "Product catalogue" at bounding box center [723, 169] width 57 height 11
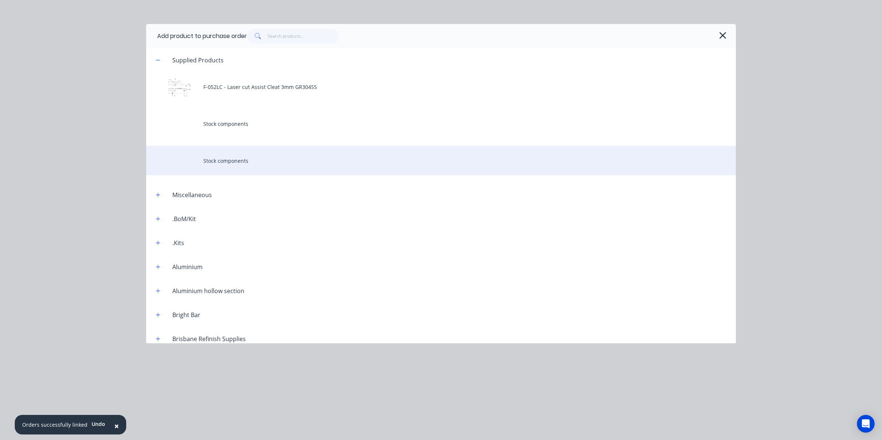
click at [196, 153] on div "Stock components" at bounding box center [441, 161] width 590 height 30
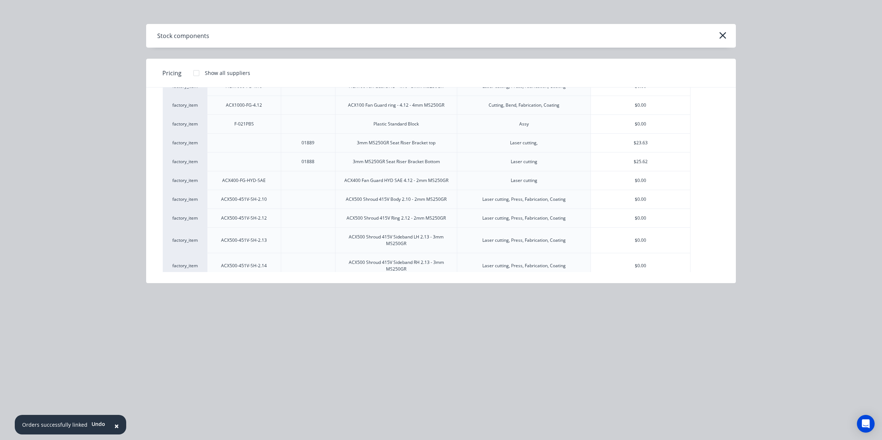
scroll to position [3986, 0]
click at [629, 275] on div "$0.00" at bounding box center [640, 284] width 99 height 18
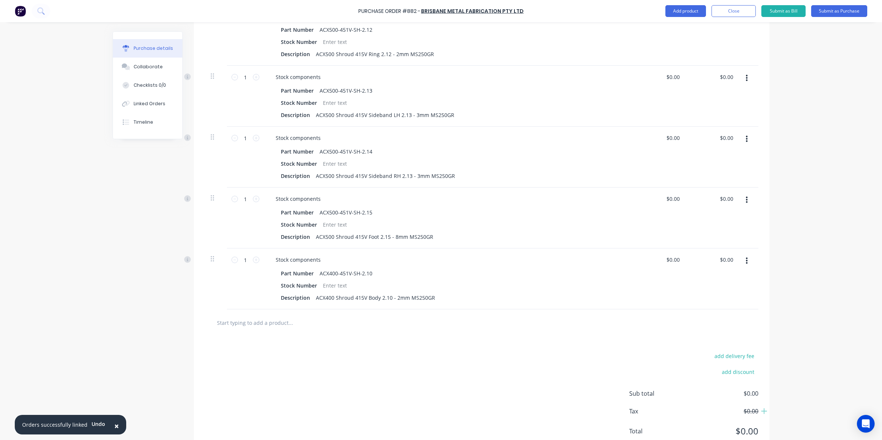
scroll to position [272, 0]
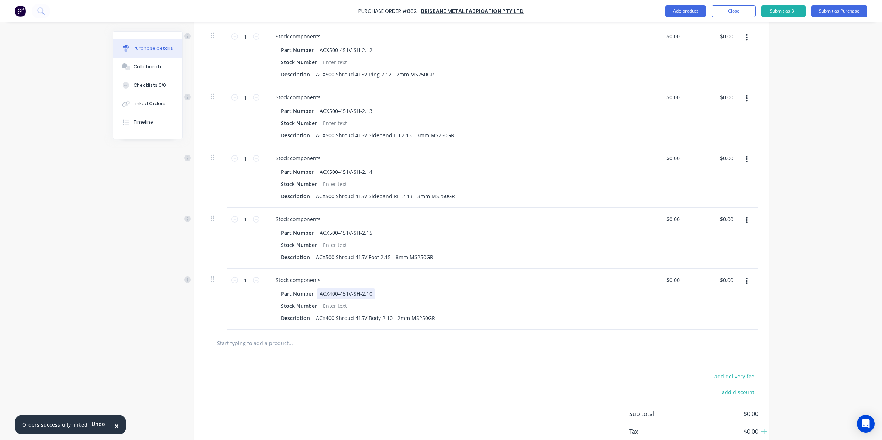
click at [371, 291] on div "Part Number ACX400-451V-SH-2.10" at bounding box center [447, 293] width 338 height 11
drag, startPoint x: 372, startPoint y: 294, endPoint x: 357, endPoint y: 294, distance: 14.8
click at [357, 294] on div "Part Number ACX400-451V-SH-2.10" at bounding box center [447, 293] width 338 height 11
drag, startPoint x: 368, startPoint y: 293, endPoint x: 131, endPoint y: 293, distance: 236.8
click at [133, 294] on div "Created by [PERSON_NAME] Created [DATE] Required [DATE] Status Draft Contact [P…" at bounding box center [441, 119] width 657 height 718
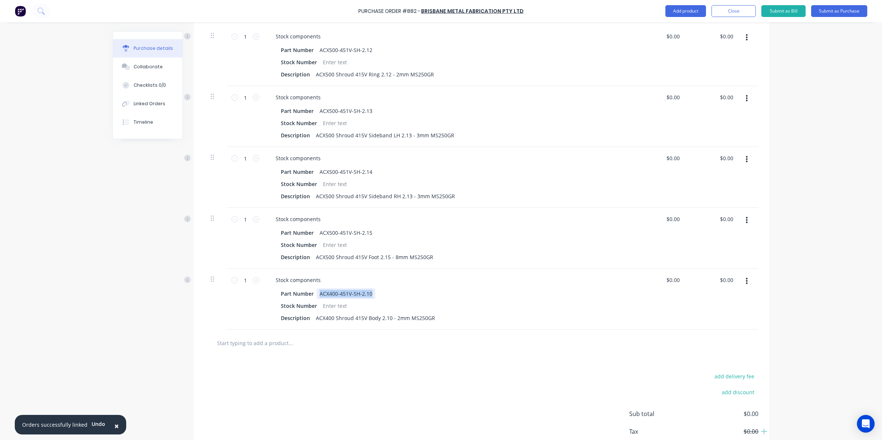
copy div "ACX400-451V-SH-2.10"
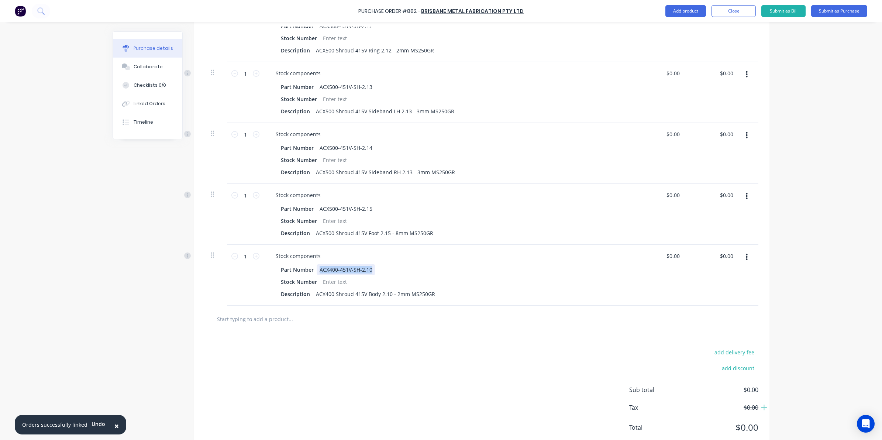
scroll to position [318, 0]
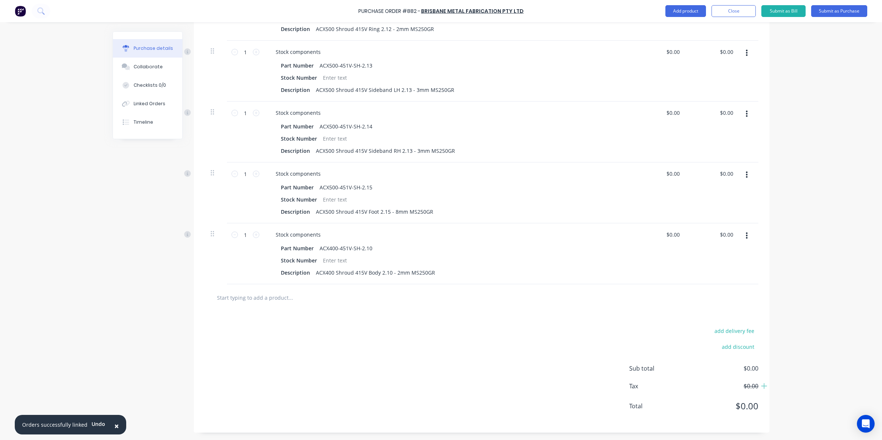
click at [248, 301] on input "text" at bounding box center [291, 297] width 148 height 15
paste input "ACX400-451V-SH-2.10"
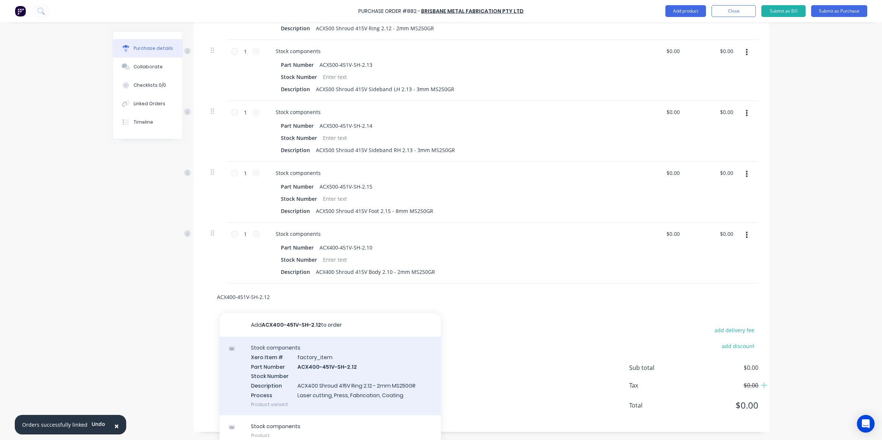
type input "ACX400-451V-SH-2.12"
click at [359, 371] on div "Stock components Xero Item # factory_item Part Number ACX400-451V-SH-2.12 Stock…" at bounding box center [330, 375] width 221 height 79
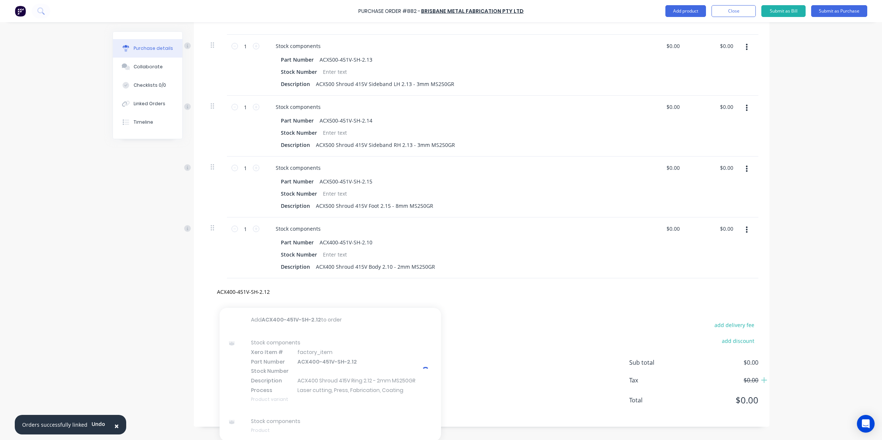
scroll to position [324, 0]
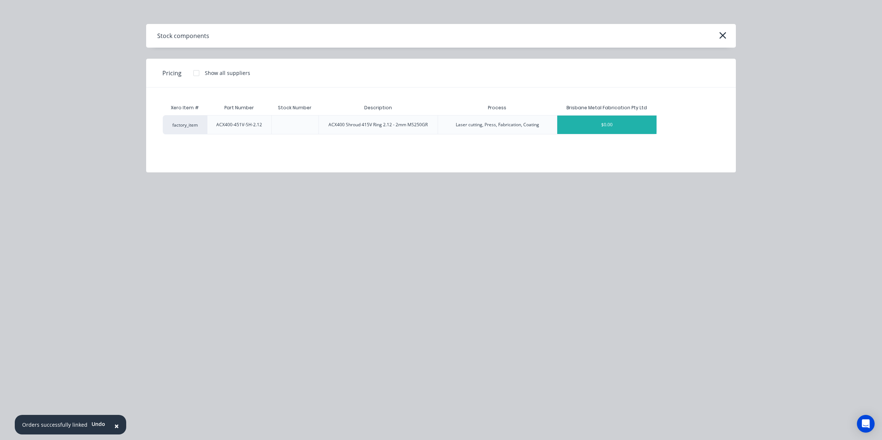
click at [592, 126] on div "$0.00" at bounding box center [606, 124] width 99 height 18
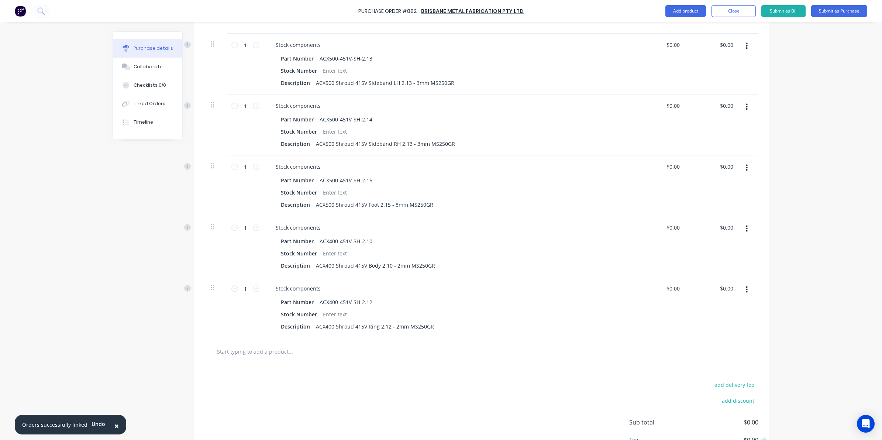
scroll to position [370, 0]
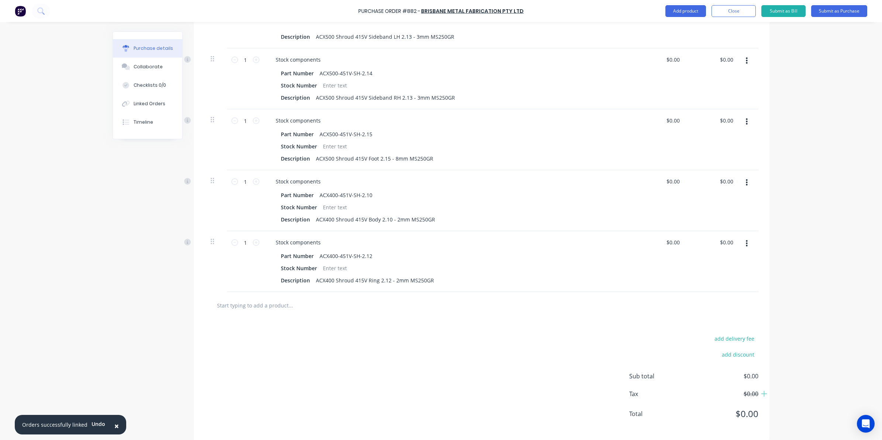
click at [238, 310] on input "text" at bounding box center [291, 305] width 148 height 15
paste input "ACX400-451V-SH-2.10"
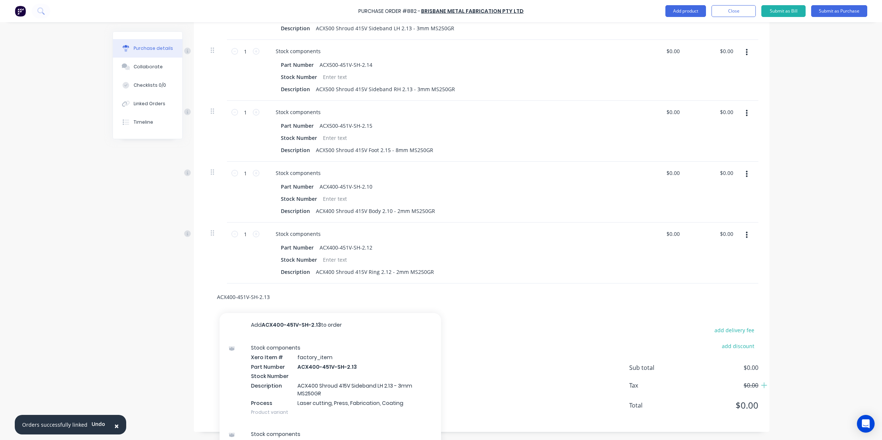
scroll to position [385, 0]
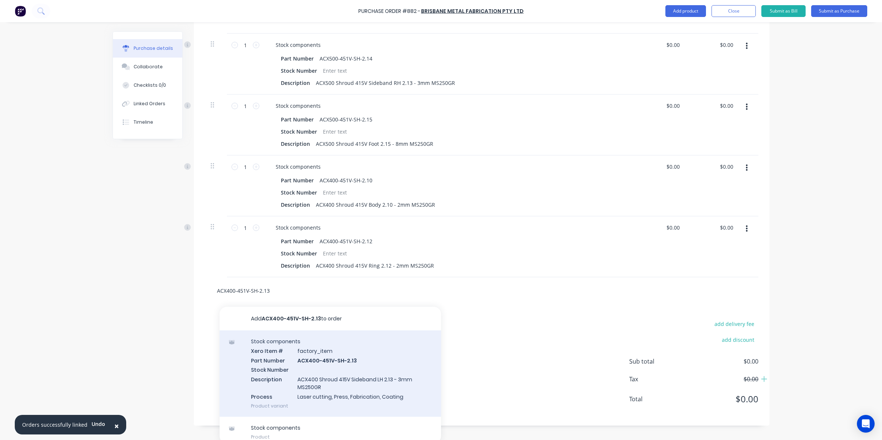
type input "ACX400-451V-SH-2.13"
click at [339, 362] on div "Stock components Xero Item # factory_item Part Number ACX400-451V-SH-2.13 Stock…" at bounding box center [330, 373] width 221 height 86
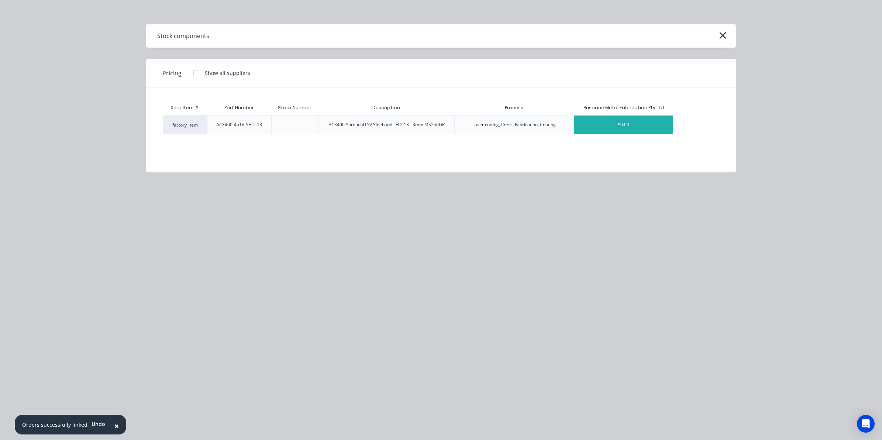
click at [649, 127] on div "$0.00" at bounding box center [623, 124] width 99 height 18
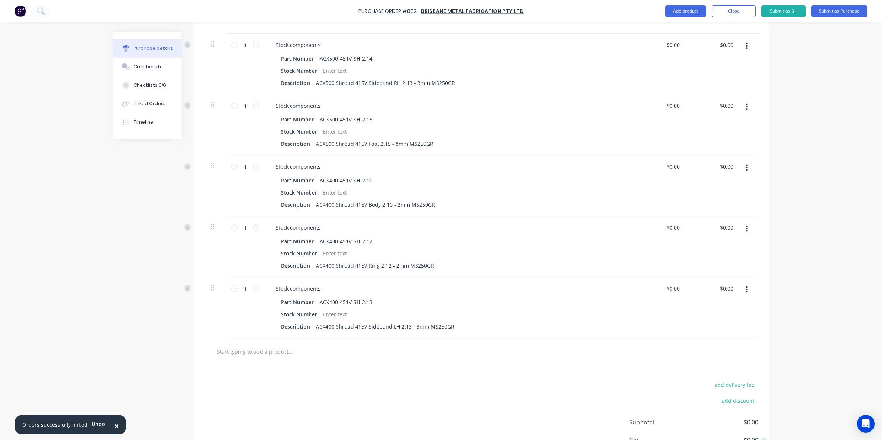
scroll to position [431, 0]
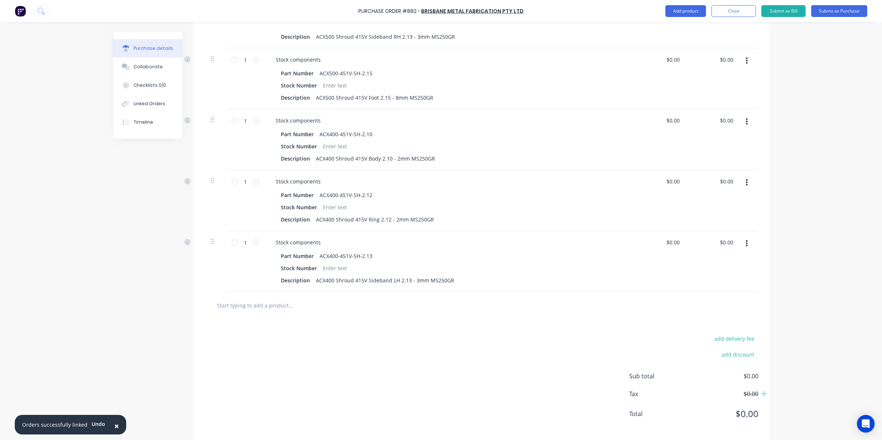
click at [256, 301] on input "text" at bounding box center [291, 305] width 148 height 15
paste input "ACX400-451V-SH-2.10"
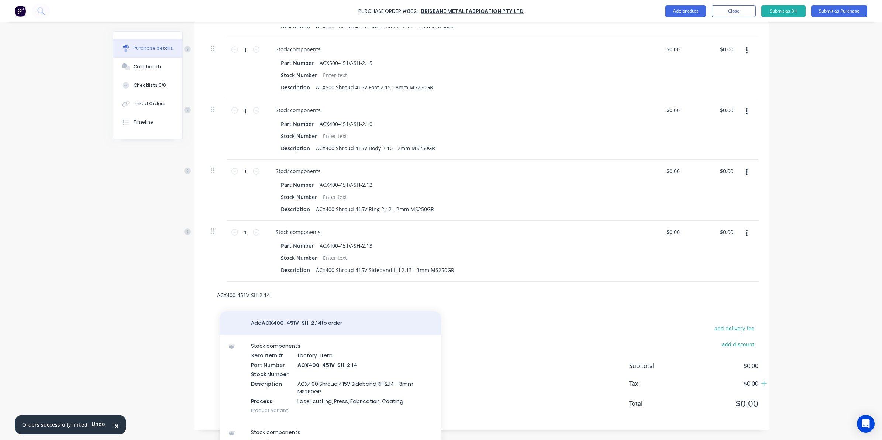
scroll to position [449, 0]
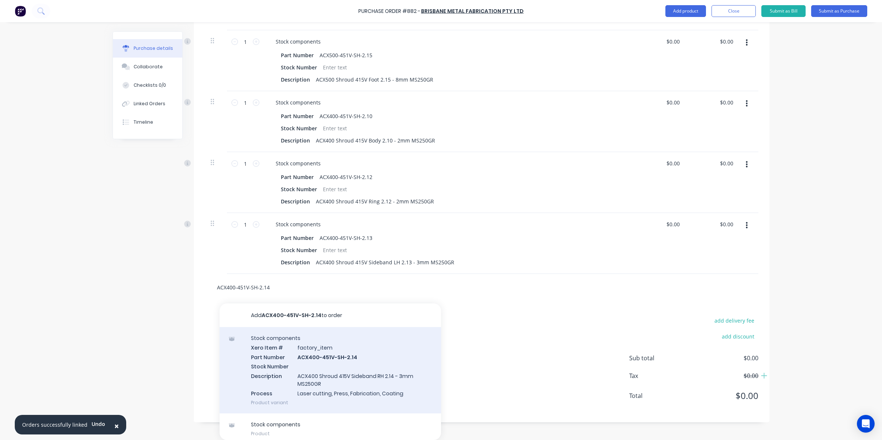
type input "ACX400-451V-SH-2.14"
click at [358, 369] on div "Stock components Xero Item # factory_item Part Number ACX400-451V-SH-2.14 Stock…" at bounding box center [330, 370] width 221 height 86
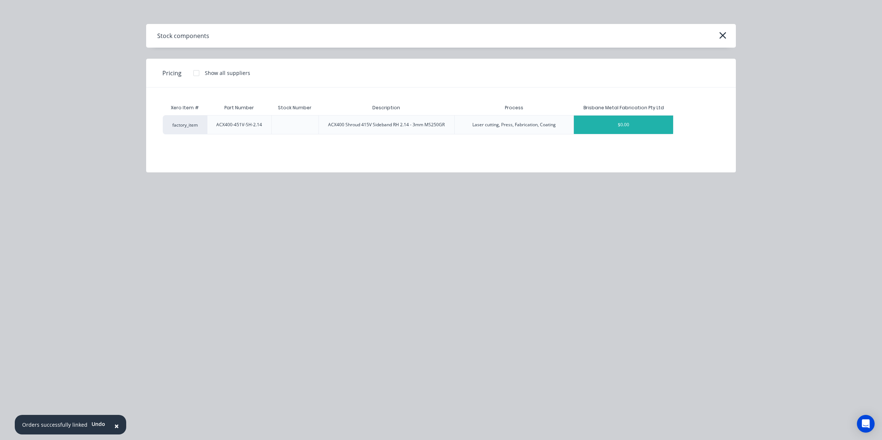
click at [602, 119] on div "$0.00" at bounding box center [623, 124] width 99 height 18
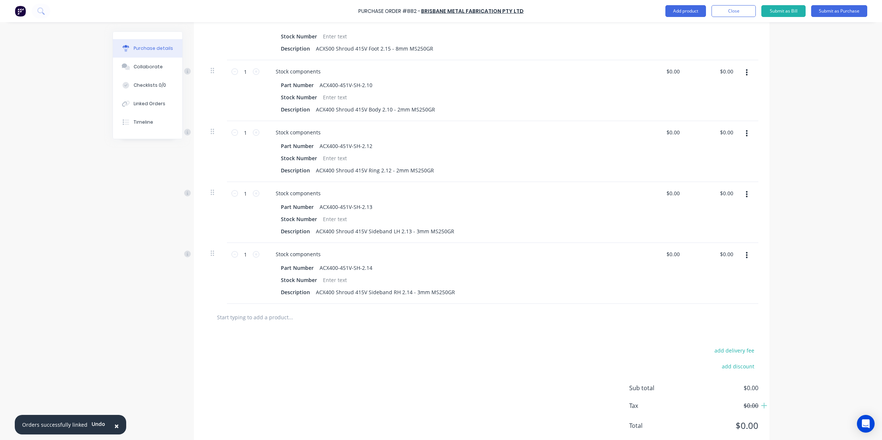
scroll to position [495, 0]
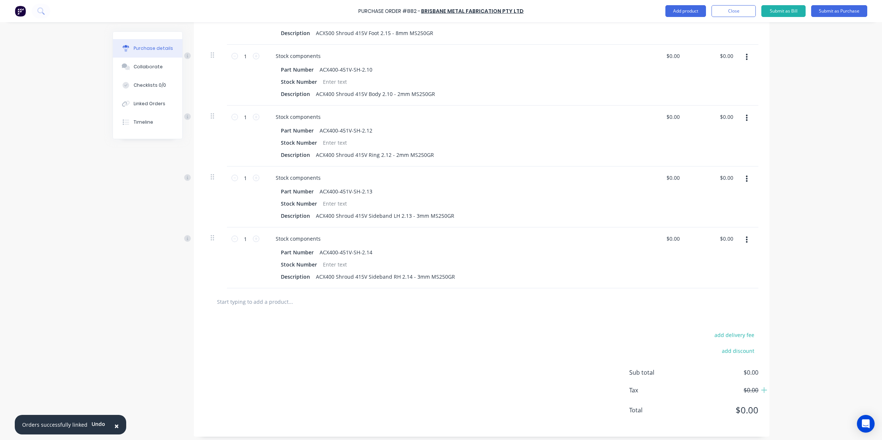
click at [257, 298] on input "text" at bounding box center [291, 301] width 148 height 15
paste input "ACX400-451V-SH-2.10"
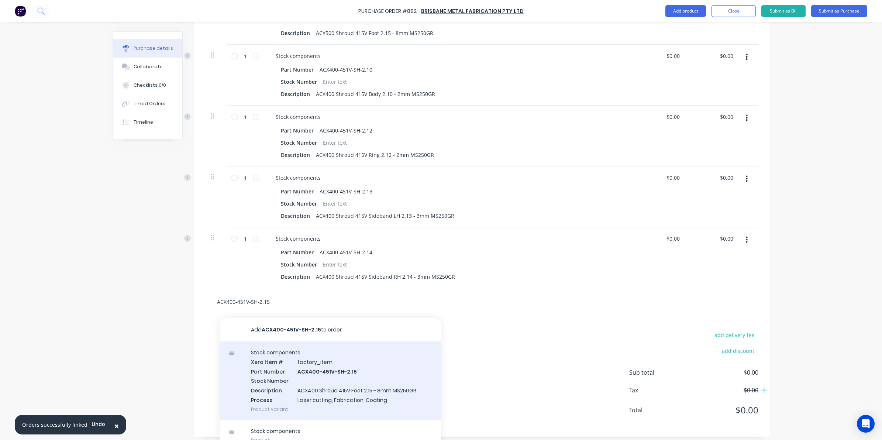
type input "ACX400-451V-SH-2.15"
click at [368, 369] on div "Stock components Xero Item # factory_item Part Number ACX400-451V-SH-2.15 Stock…" at bounding box center [330, 380] width 221 height 79
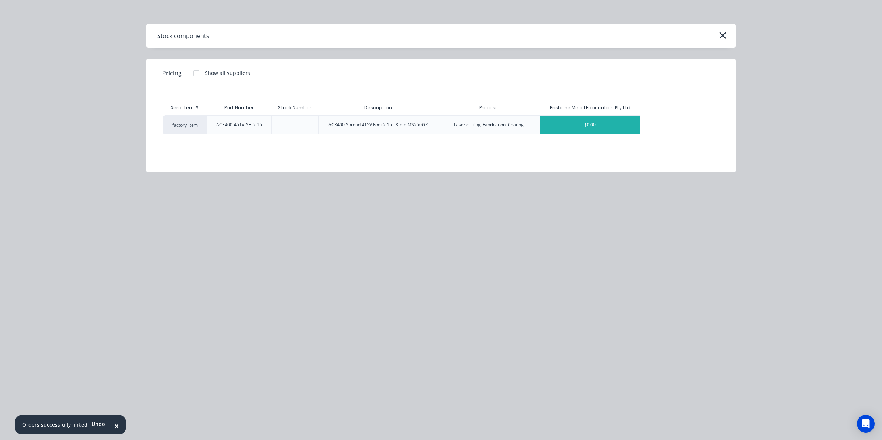
click at [580, 126] on div "$0.00" at bounding box center [589, 124] width 99 height 18
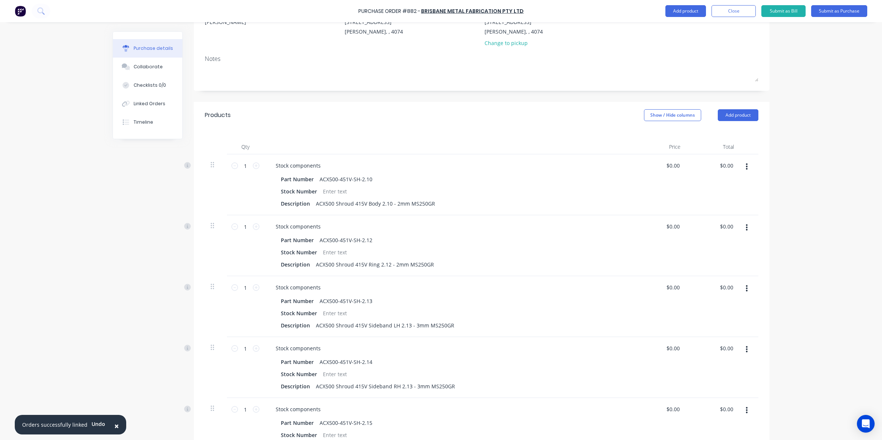
scroll to position [80, 0]
click at [738, 117] on button "Add product" at bounding box center [738, 116] width 41 height 12
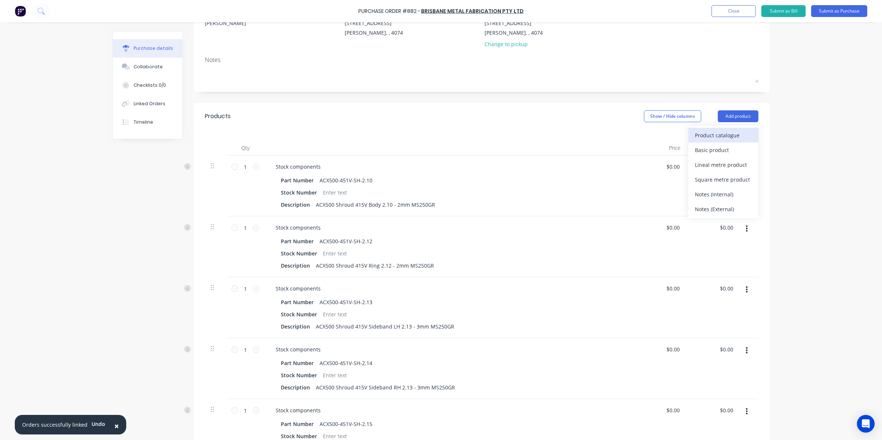
click at [705, 132] on div "Product catalogue" at bounding box center [723, 135] width 57 height 11
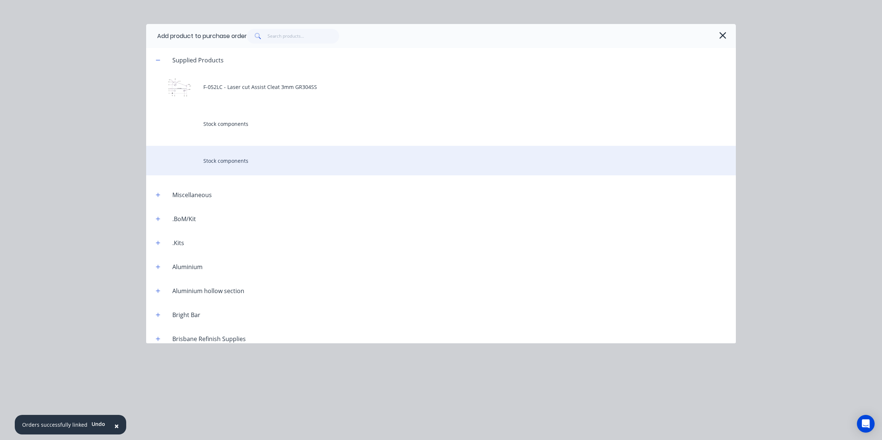
click at [245, 157] on div "Stock components" at bounding box center [441, 161] width 590 height 30
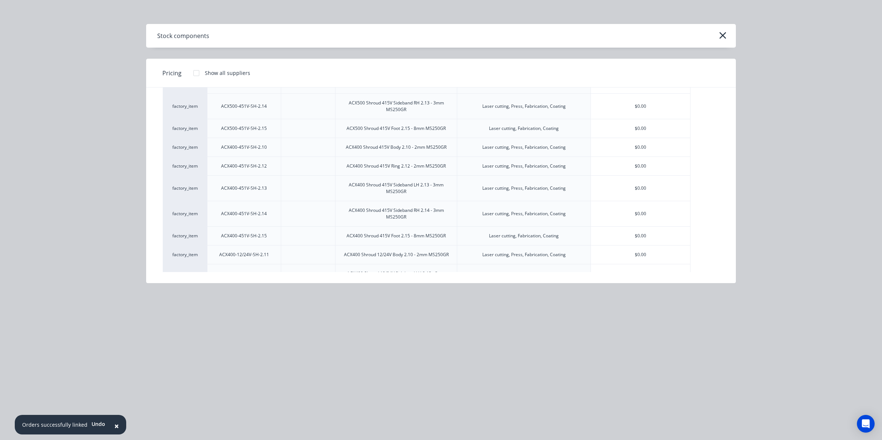
scroll to position [4171, 0]
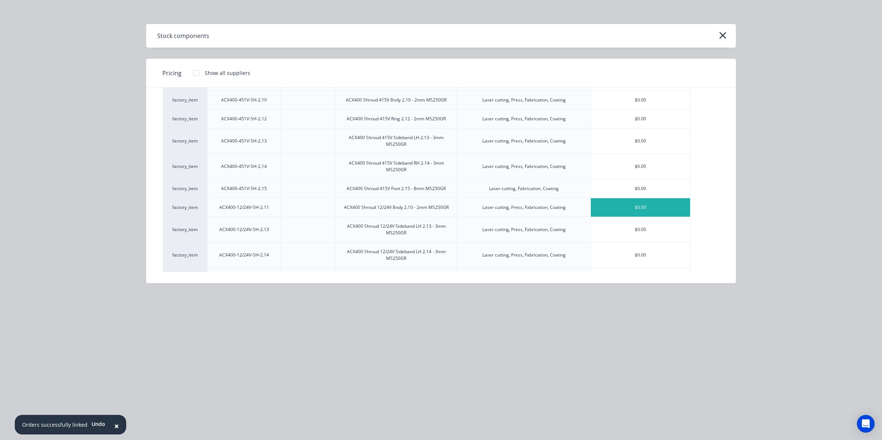
click at [633, 198] on div "$0.00" at bounding box center [640, 207] width 99 height 18
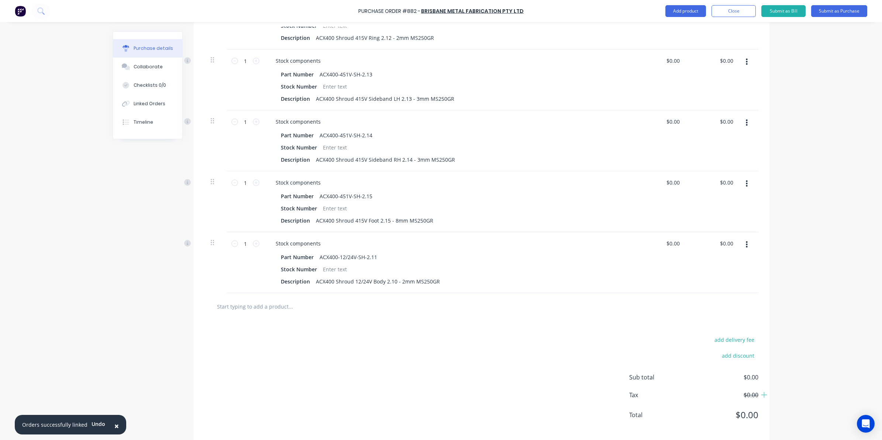
scroll to position [622, 0]
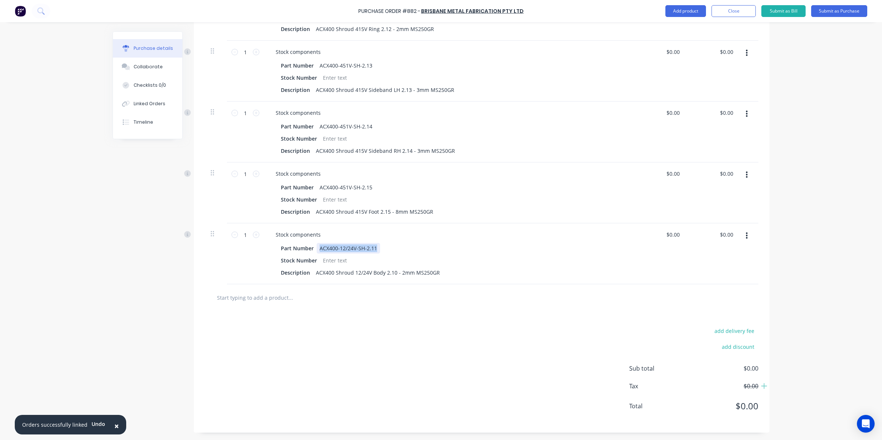
drag, startPoint x: 373, startPoint y: 246, endPoint x: 218, endPoint y: 257, distance: 155.4
click at [218, 257] on div "1 1 Stock components Part Number ACX400-12/24V-SH-2.11 Stock Number Description…" at bounding box center [481, 253] width 553 height 61
copy div "ACX400-12/24V-SH-2.11"
click at [242, 292] on input "text" at bounding box center [291, 297] width 148 height 15
paste input "ACX400-12/24V-SH-2.11"
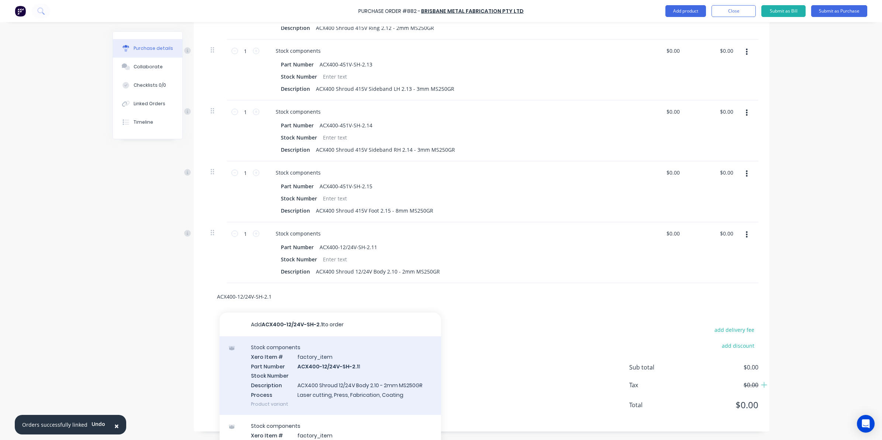
type input "ACX400-12/24V-SH-2.1"
click at [320, 363] on div "Stock components Xero Item # factory_item Part Number ACX400-12/24V-SH-2.1 1 St…" at bounding box center [330, 375] width 221 height 79
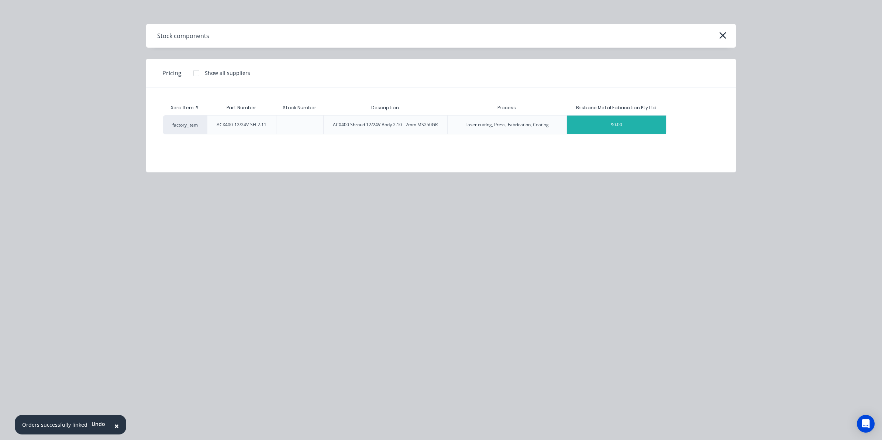
click at [635, 115] on div "$0.00" at bounding box center [616, 124] width 99 height 18
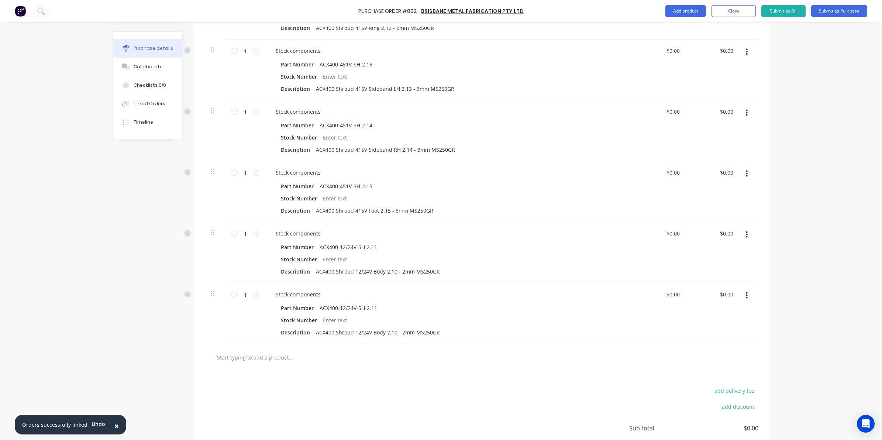
click at [297, 363] on input "text" at bounding box center [291, 357] width 148 height 15
paste input "ACX400-12/24V-SH-2.11"
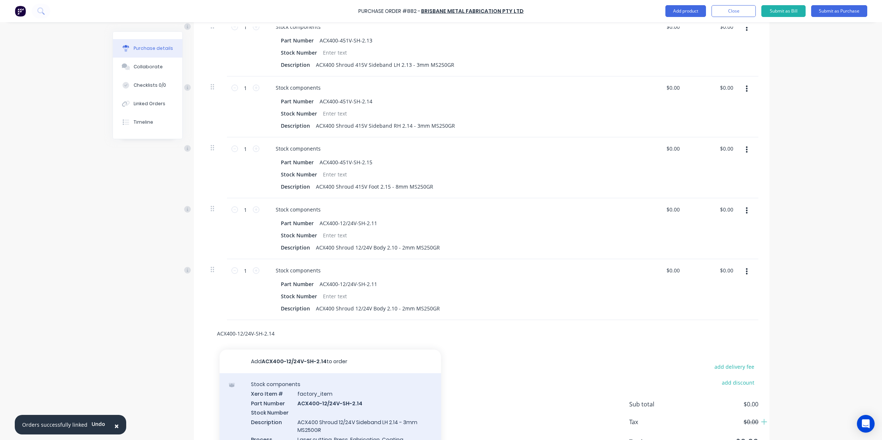
scroll to position [668, 0]
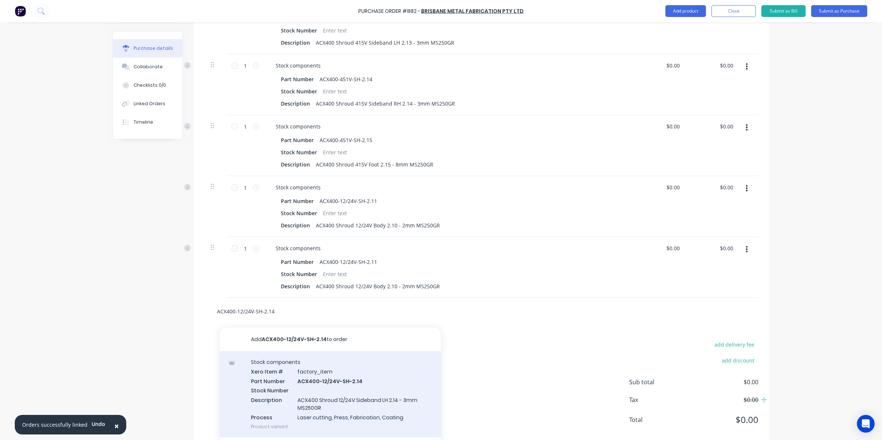
type input "ACX400-12/24V-SH-2.14"
click at [349, 384] on div "Stock components Xero Item # factory_item Part Number ACX400-12/24V-SH-2.14 Sto…" at bounding box center [330, 394] width 221 height 86
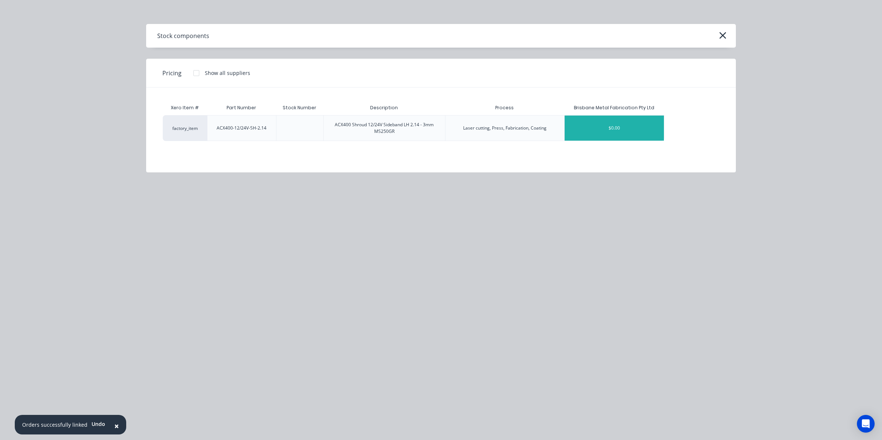
click at [613, 131] on div "$0.00" at bounding box center [613, 127] width 99 height 25
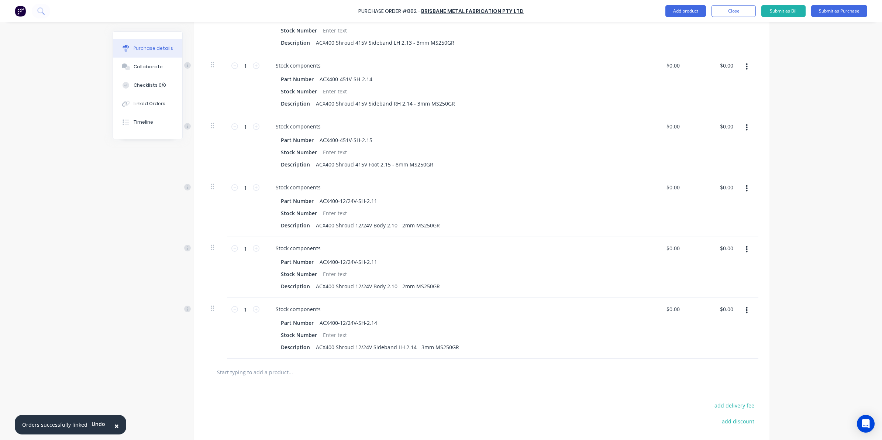
click at [744, 251] on button "button" at bounding box center [746, 249] width 17 height 13
click at [716, 315] on button "Delete" at bounding box center [723, 313] width 63 height 15
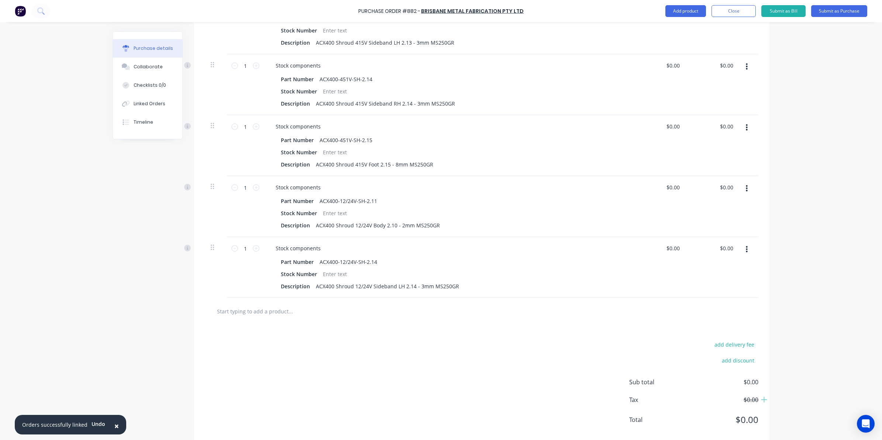
click at [230, 318] on input "text" at bounding box center [291, 311] width 148 height 15
paste input "ACX400-12/24V-SH-2.11"
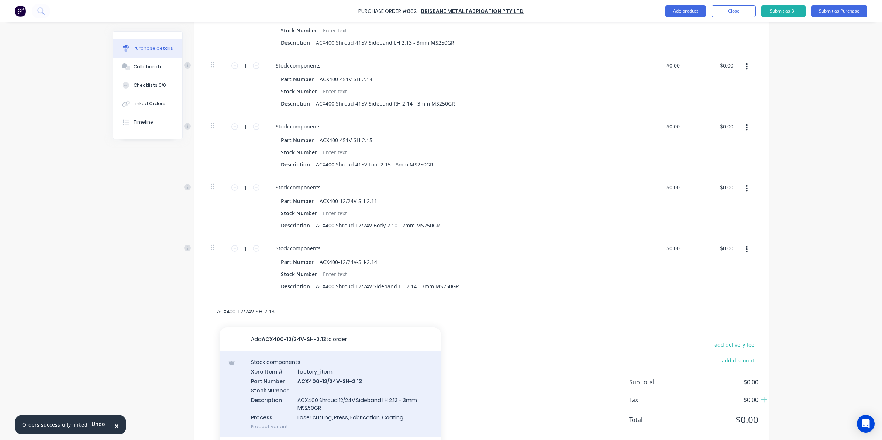
type input "ACX400-12/24V-SH-2.13"
click at [348, 390] on div "Stock components Xero Item # factory_item Part Number ACX400-12/24V-SH-2.13 Sto…" at bounding box center [330, 394] width 221 height 86
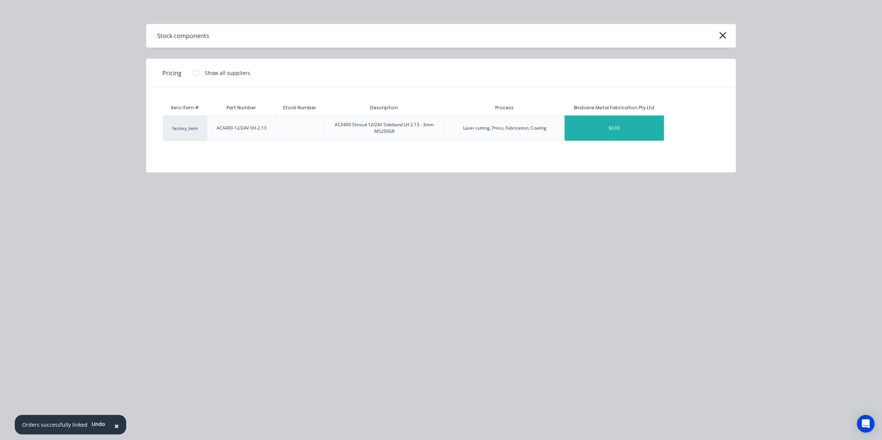
click at [584, 124] on div "$0.00" at bounding box center [613, 127] width 99 height 25
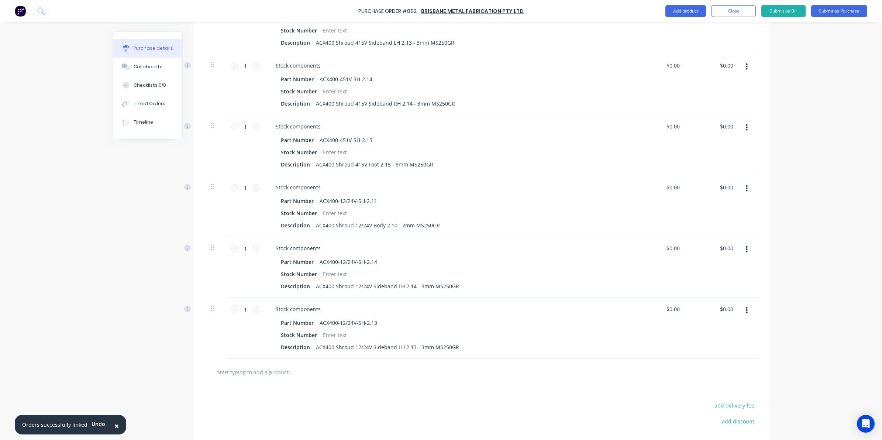
click at [274, 378] on input "text" at bounding box center [291, 371] width 148 height 15
paste input "ACX400-12/24V-SH-2.11"
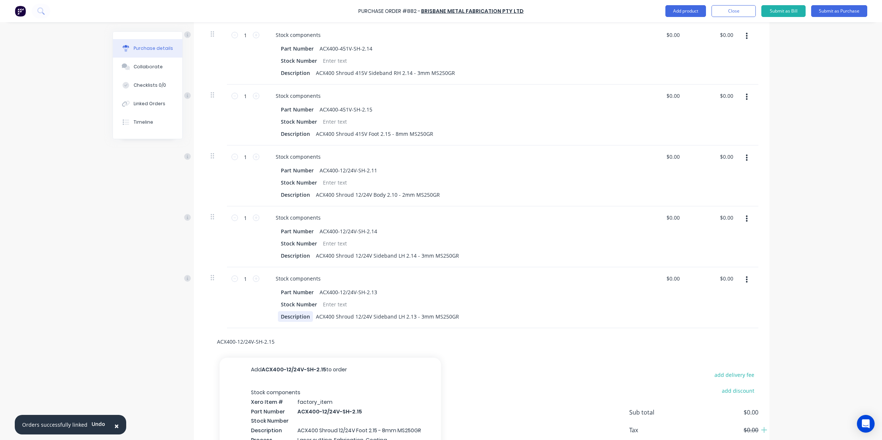
scroll to position [744, 0]
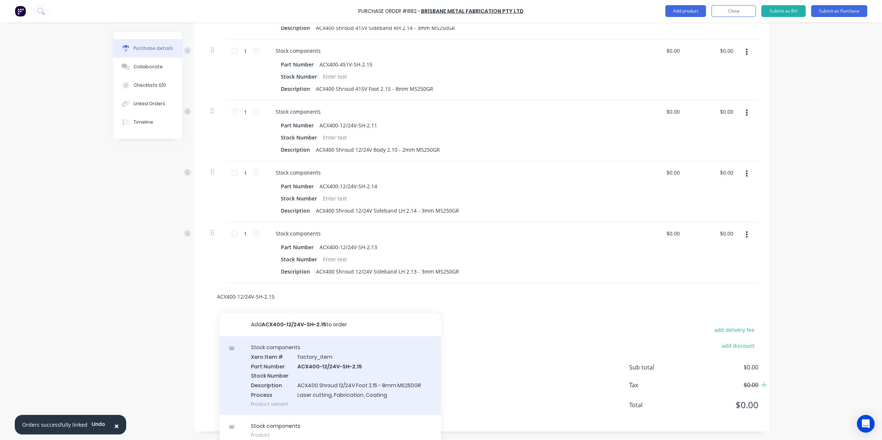
type input "ACX400-12/24V-SH-2.15"
click at [372, 372] on div "Stock components Xero Item # factory_item Part Number ACX400-12/24V-SH-2.15 Sto…" at bounding box center [330, 375] width 221 height 79
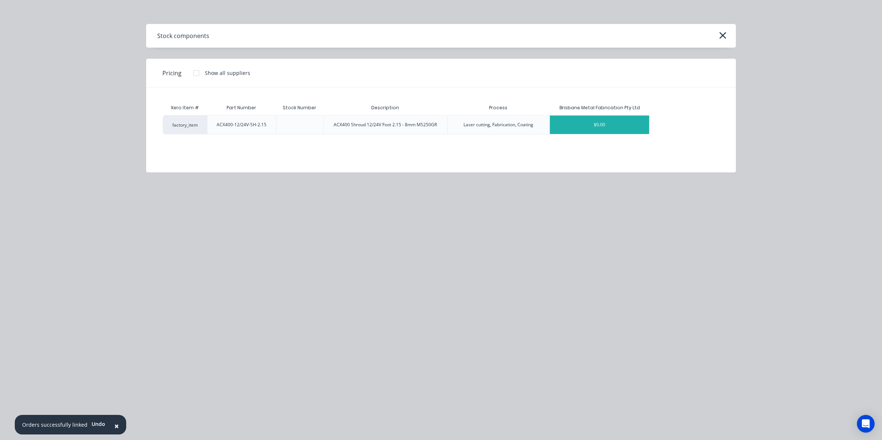
click at [635, 124] on div "$0.00" at bounding box center [599, 124] width 99 height 18
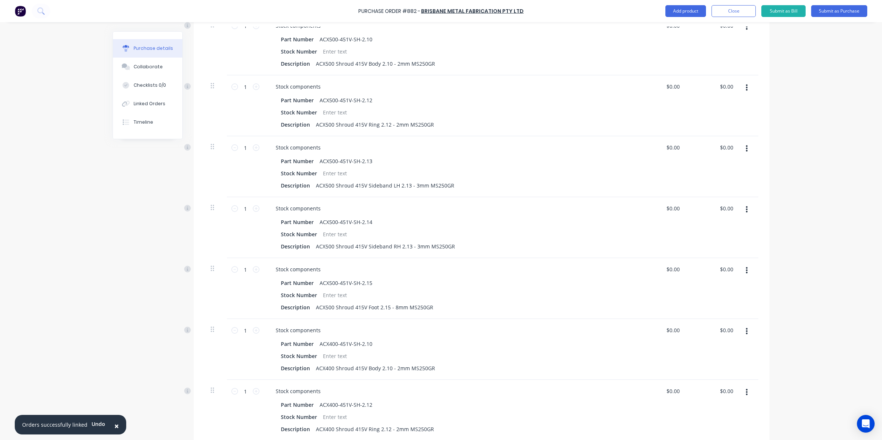
scroll to position [237, 0]
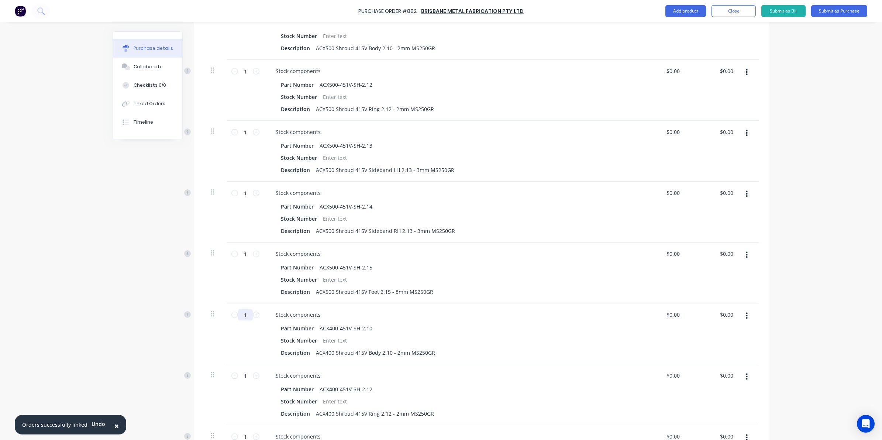
click at [241, 311] on input "1" at bounding box center [245, 314] width 15 height 11
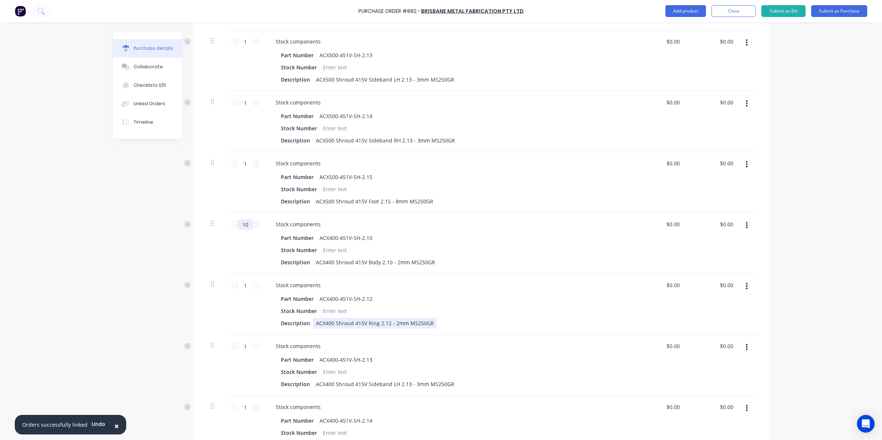
scroll to position [329, 0]
type input "10"
click at [244, 280] on input "1" at bounding box center [245, 283] width 15 height 11
type input "20"
click at [246, 341] on input "1" at bounding box center [245, 344] width 15 height 11
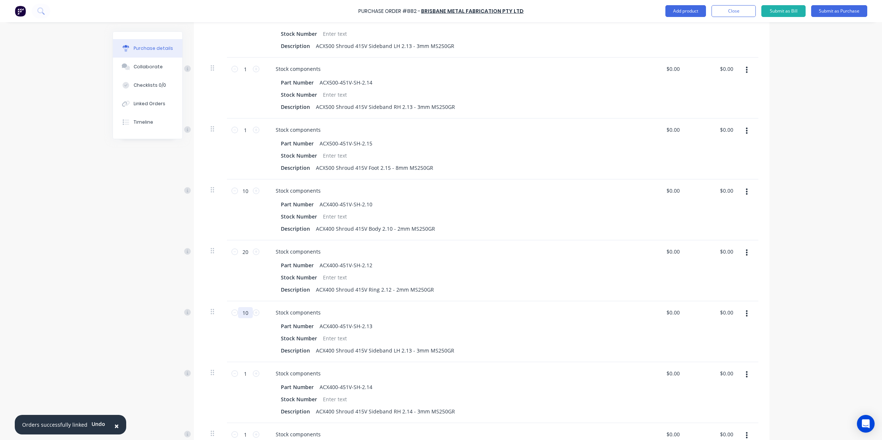
scroll to position [467, 0]
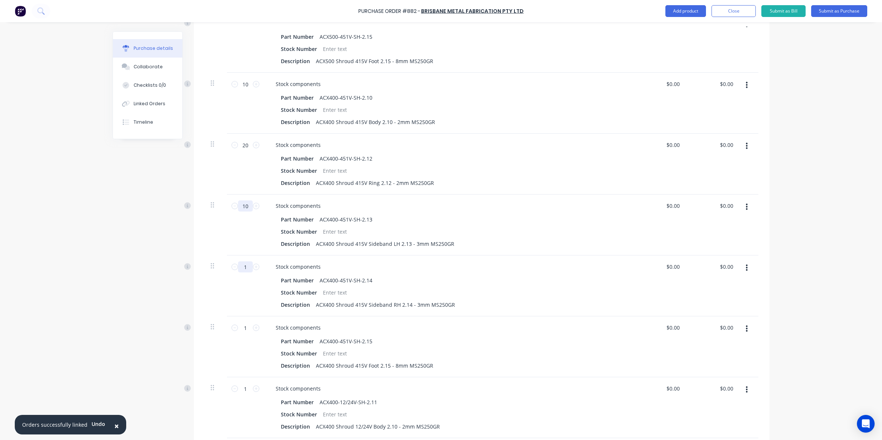
type input "10"
click at [243, 266] on input "1" at bounding box center [245, 266] width 15 height 11
type input "10"
click at [253, 326] on icon at bounding box center [256, 327] width 7 height 7
click at [246, 326] on input "2" at bounding box center [245, 327] width 15 height 11
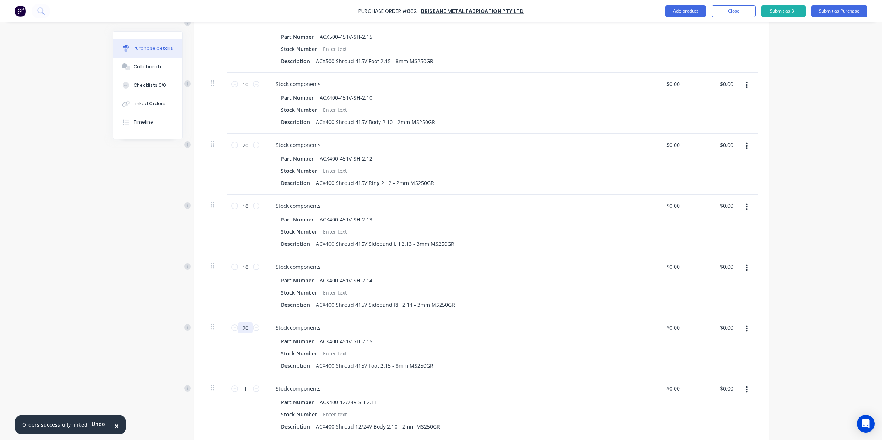
type input "20"
click at [129, 336] on div "Created by [PERSON_NAME] Created [DATE] Required [DATE] Status Draft Contact [P…" at bounding box center [441, 166] width 657 height 1205
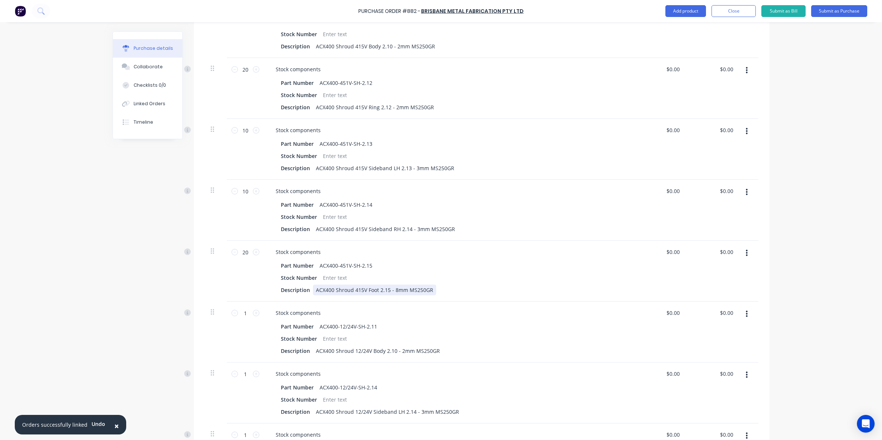
scroll to position [560, 0]
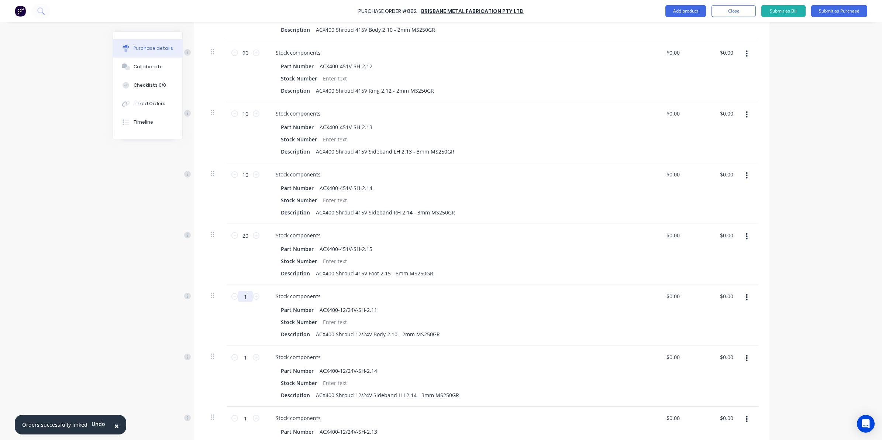
click at [246, 293] on input "1" at bounding box center [245, 296] width 15 height 11
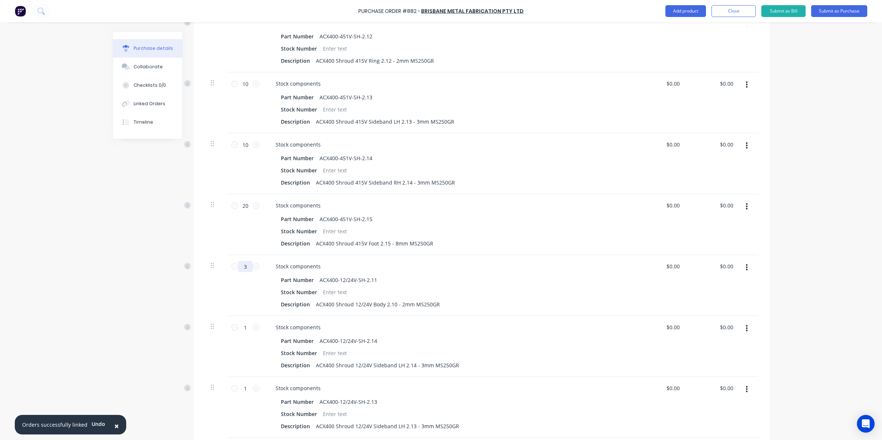
scroll to position [606, 0]
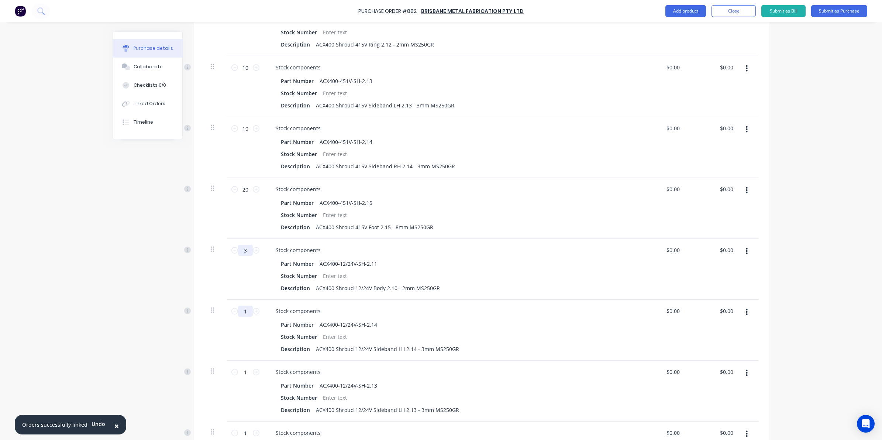
type input "3"
click at [244, 314] on input "1" at bounding box center [245, 310] width 15 height 11
type input "3"
click at [244, 373] on input "1" at bounding box center [245, 371] width 15 height 11
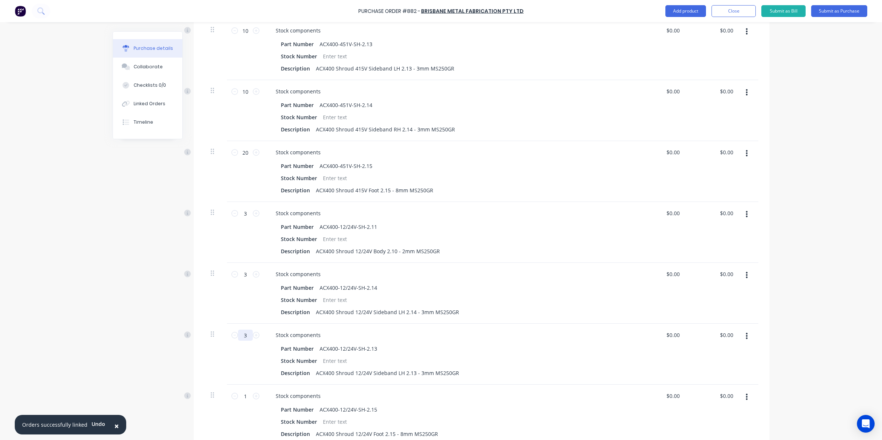
scroll to position [698, 0]
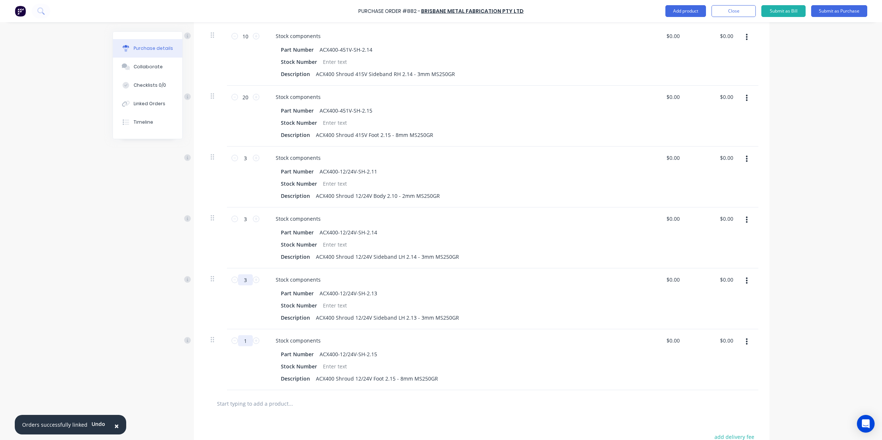
type input "3"
click at [244, 341] on input "1" at bounding box center [245, 340] width 15 height 11
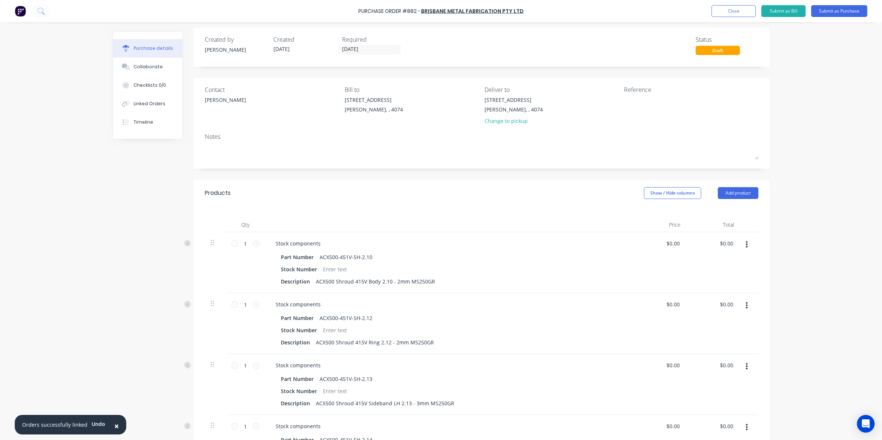
scroll to position [0, 0]
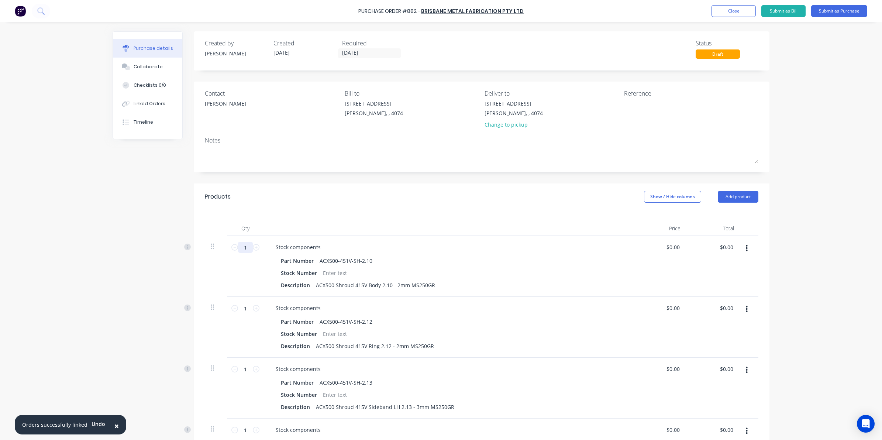
type input "6"
click at [245, 248] on input "1" at bounding box center [245, 247] width 15 height 11
type input "3"
click at [240, 309] on input "1" at bounding box center [245, 308] width 15 height 11
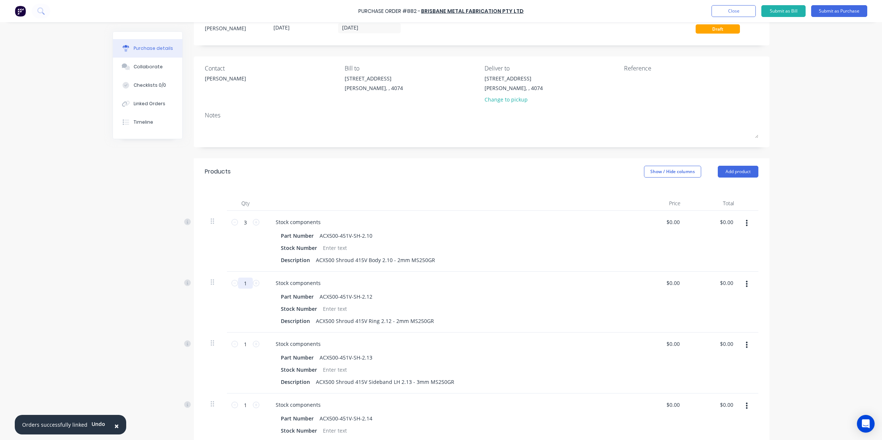
scroll to position [46, 0]
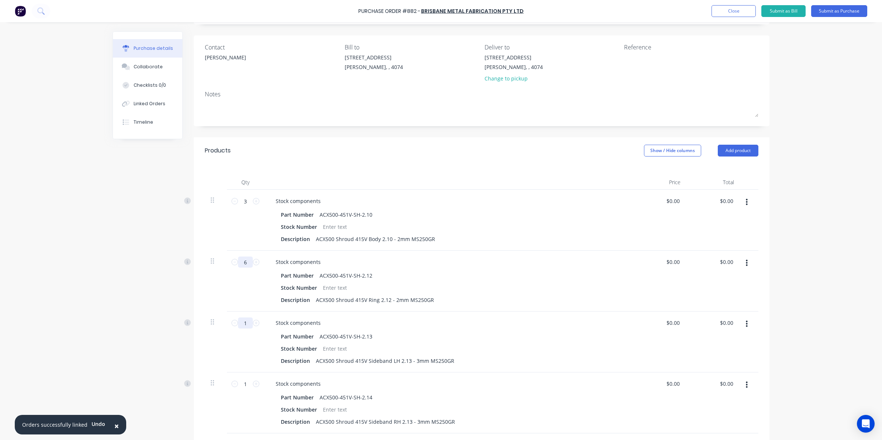
type input "6"
click at [242, 324] on input "1" at bounding box center [245, 322] width 15 height 11
type input "."
type input "3"
drag, startPoint x: 242, startPoint y: 382, endPoint x: 248, endPoint y: 388, distance: 8.1
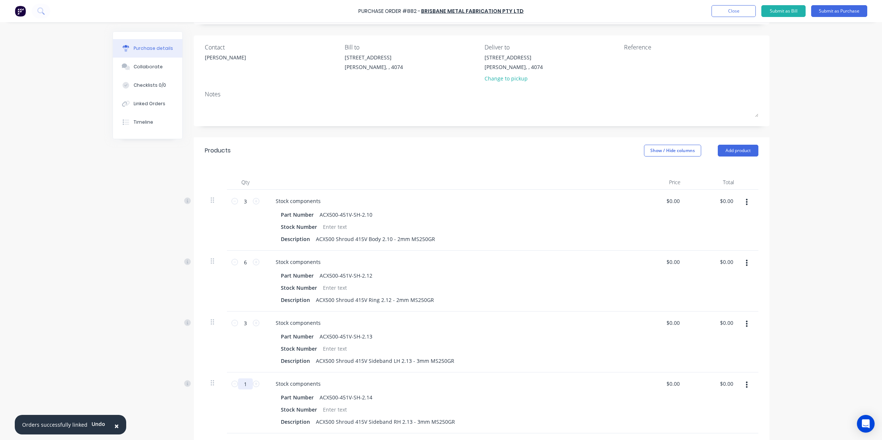
click at [242, 383] on input "1" at bounding box center [245, 383] width 15 height 11
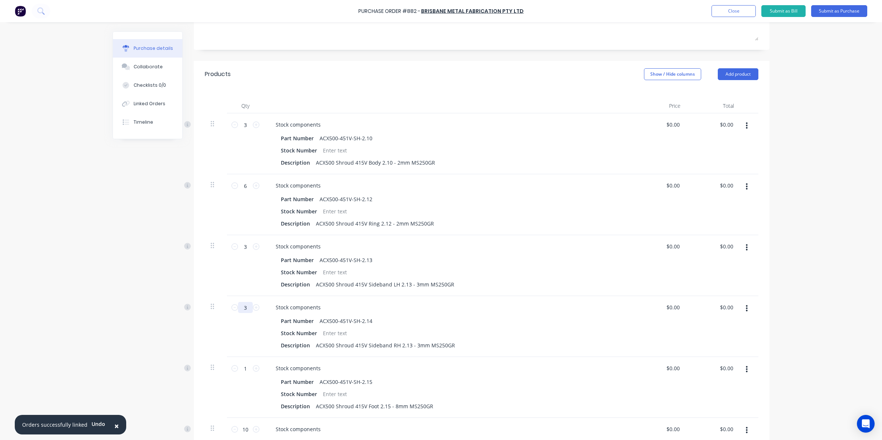
scroll to position [138, 0]
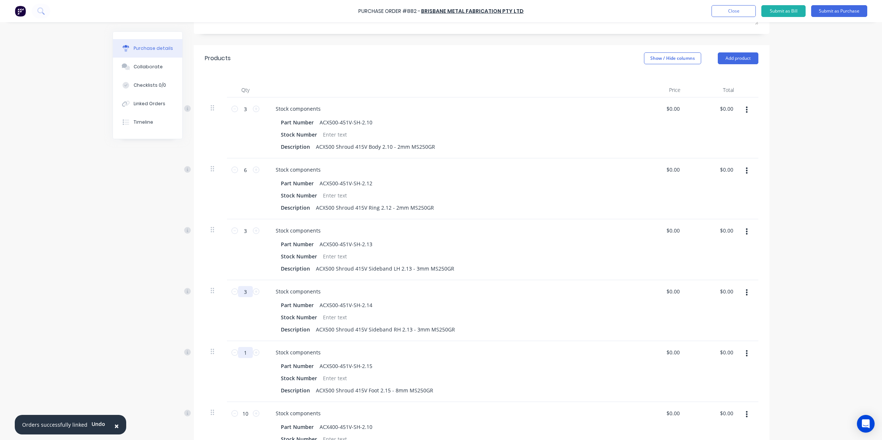
type input "3"
click at [244, 352] on input "1" at bounding box center [245, 352] width 15 height 11
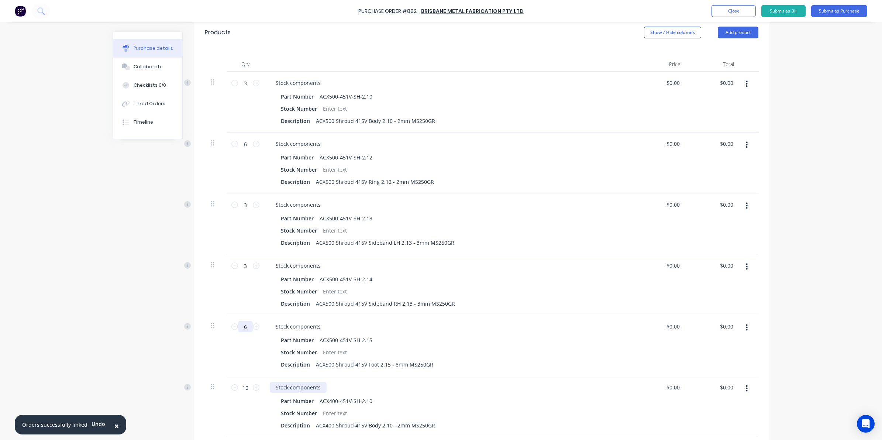
scroll to position [184, 0]
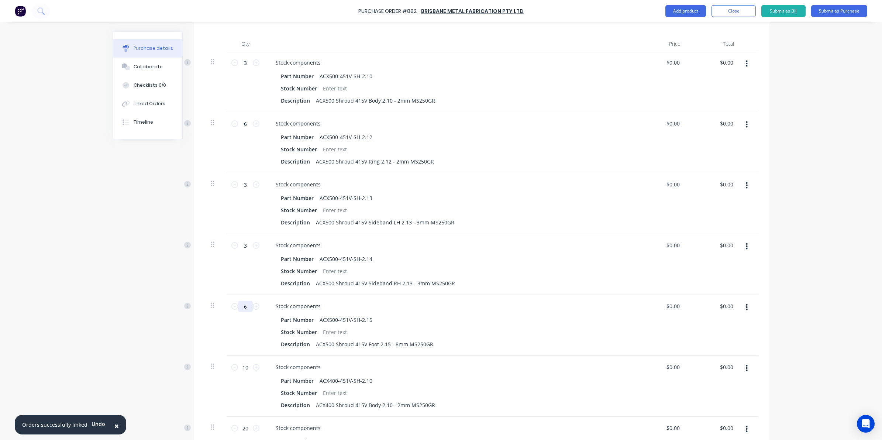
type input "6"
click at [104, 351] on div "× Orders successfully linked Undo Purchase Order #882 - [GEOGRAPHIC_DATA] Metal…" at bounding box center [441, 220] width 882 height 440
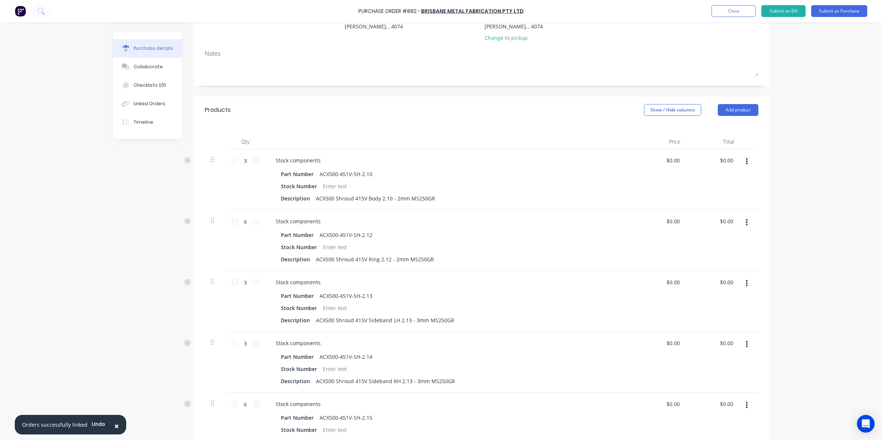
scroll to position [46, 0]
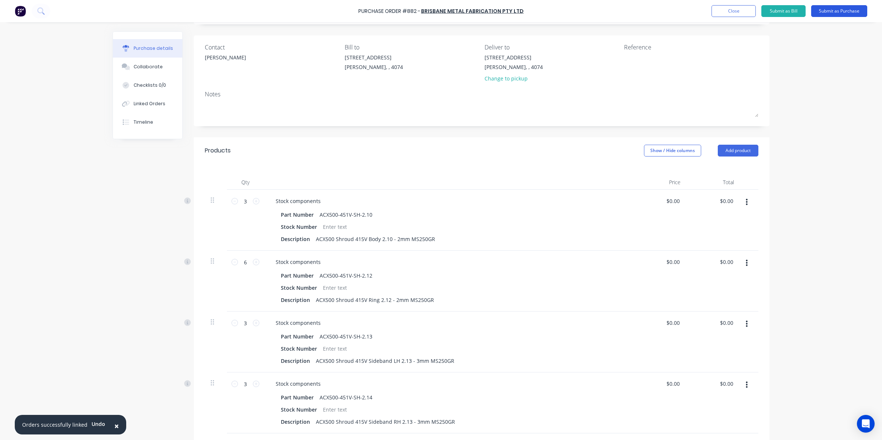
click at [846, 13] on button "Submit as Purchase" at bounding box center [839, 11] width 56 height 12
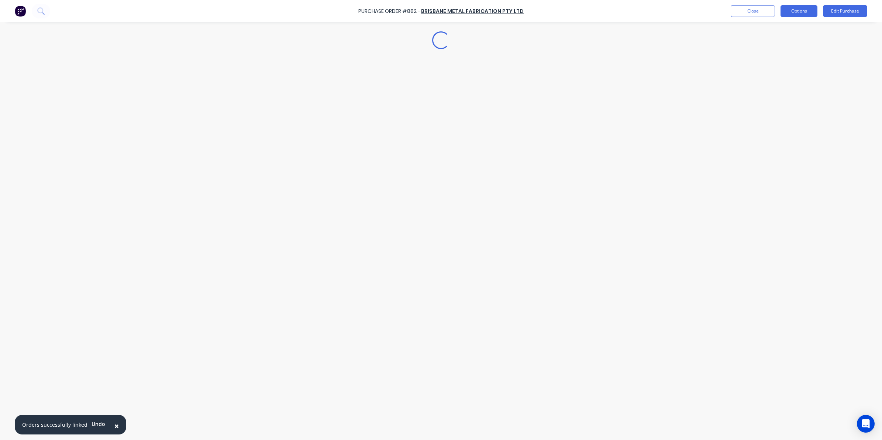
click at [796, 15] on button "Options" at bounding box center [798, 11] width 37 height 12
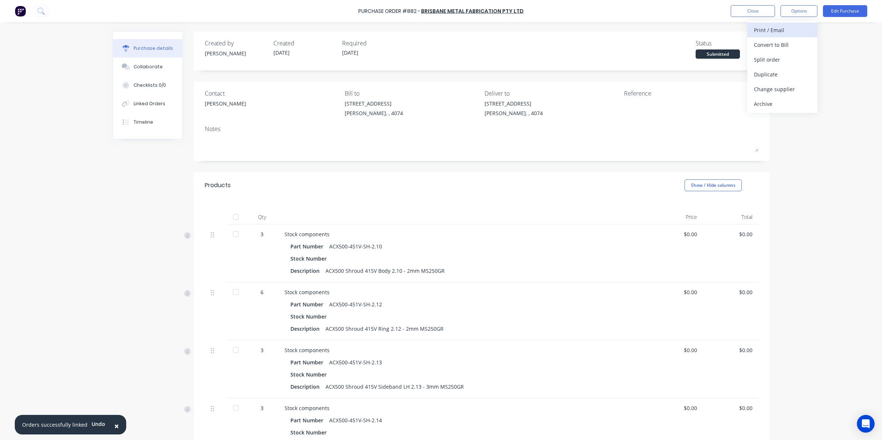
click at [778, 30] on div "Print / Email" at bounding box center [782, 30] width 57 height 11
click at [782, 58] on div "Without pricing" at bounding box center [782, 59] width 57 height 11
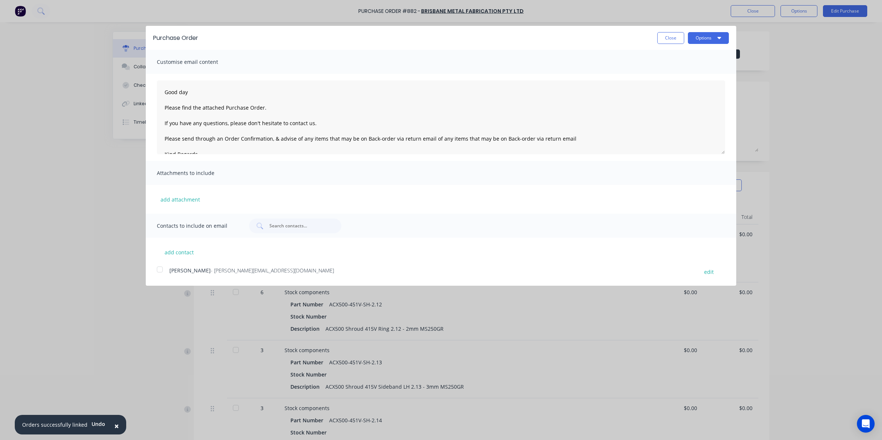
click at [159, 270] on div at bounding box center [159, 269] width 15 height 15
click at [158, 270] on div at bounding box center [159, 269] width 15 height 15
click at [184, 253] on button "add contact" at bounding box center [179, 251] width 44 height 11
type textarea "Good day Please find the attached Purchase Order. If you have any questions, pl…"
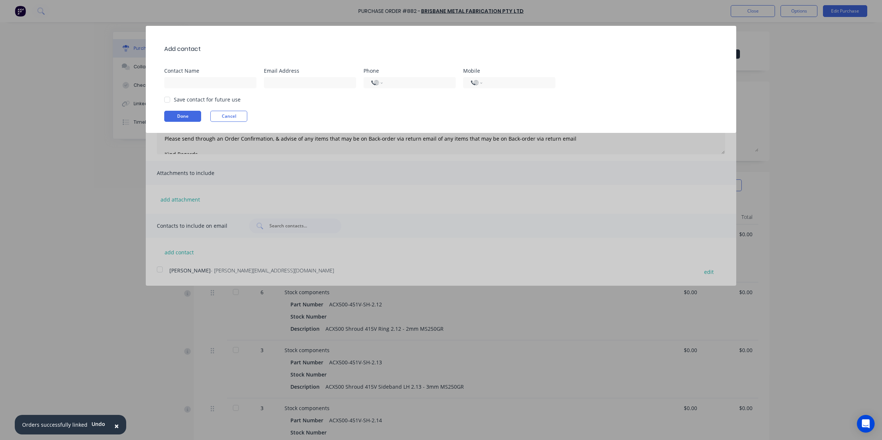
click at [302, 76] on div at bounding box center [314, 81] width 100 height 13
click at [307, 79] on input at bounding box center [310, 82] width 92 height 11
type input "[EMAIL_ADDRESS][DOMAIN_NAME]"
type input "[PERSON_NAME]"
type input "0419 661 772"
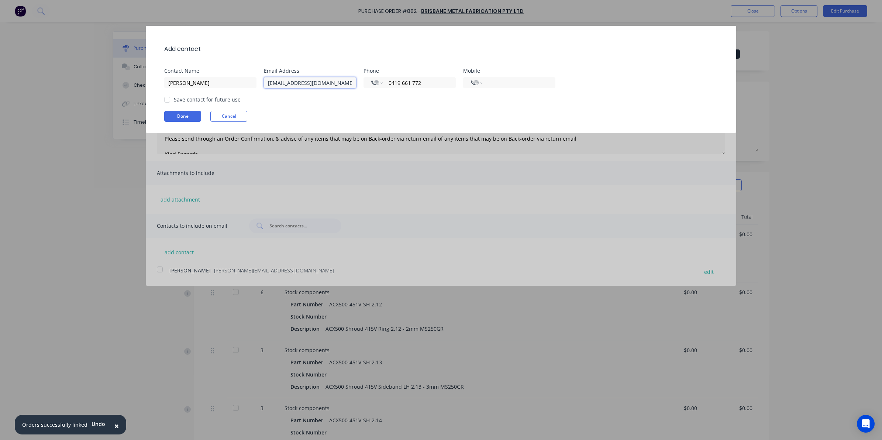
select select "AU"
click at [188, 112] on button "Done" at bounding box center [182, 116] width 37 height 11
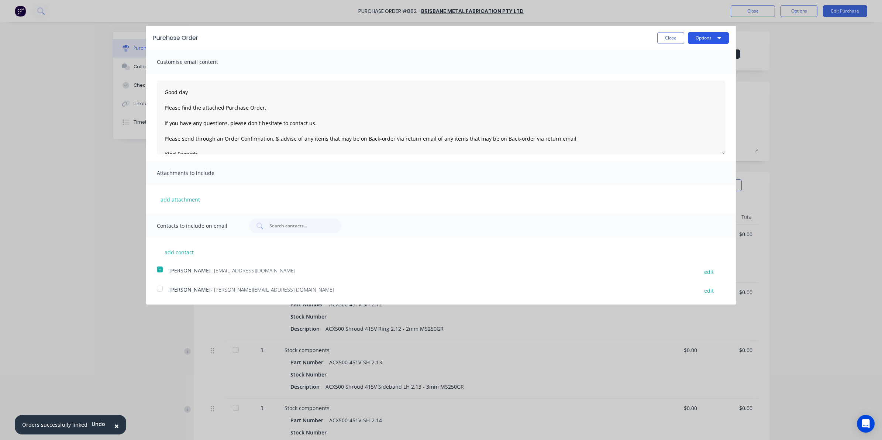
click at [714, 35] on button "Options" at bounding box center [708, 38] width 41 height 12
click at [700, 68] on div "Email" at bounding box center [693, 71] width 57 height 11
type textarea "Good day Please find the attached Purchase Order. If you have any questions, pl…"
